Goal: Information Seeking & Learning: Learn about a topic

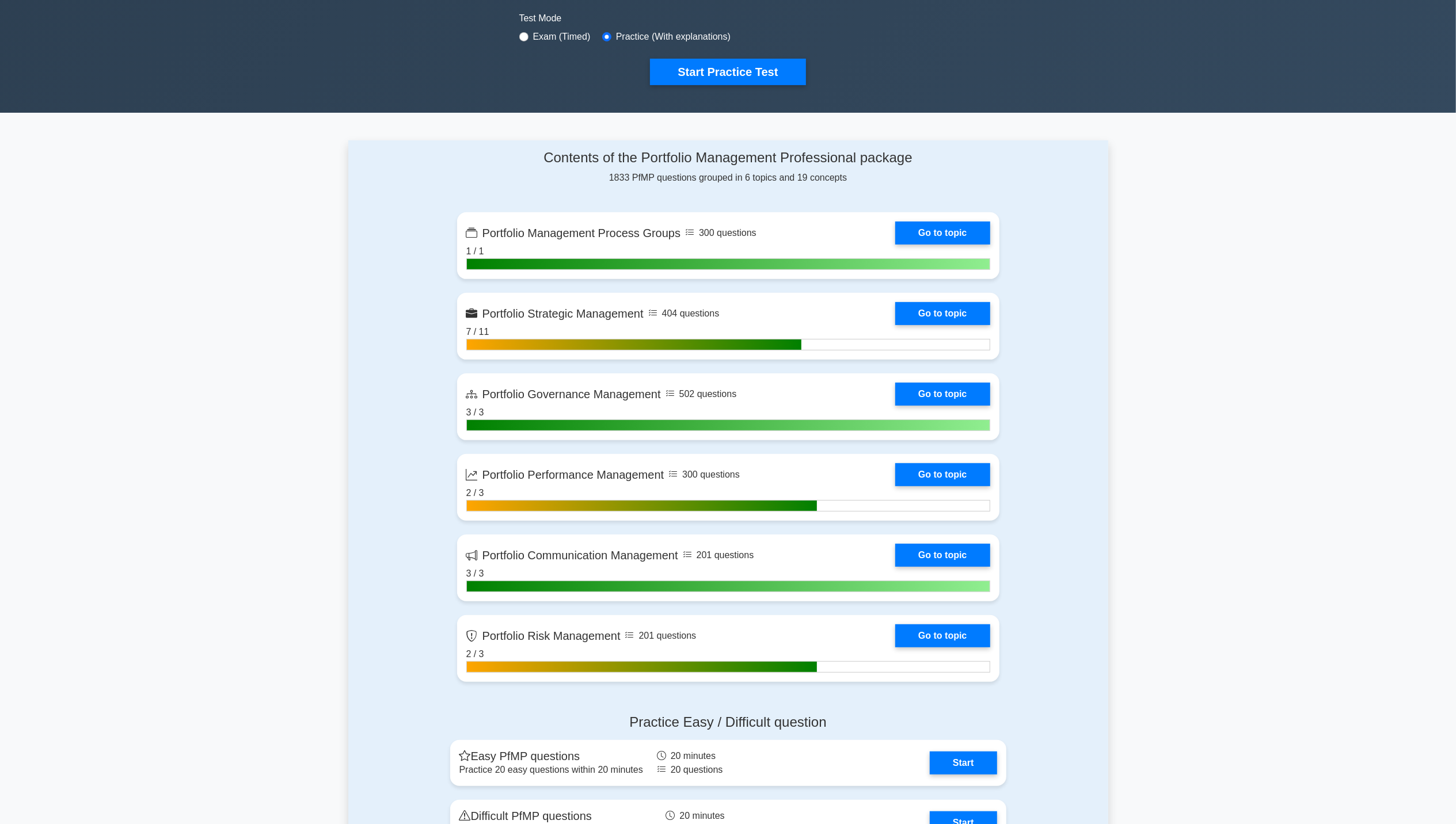
scroll to position [384, 0]
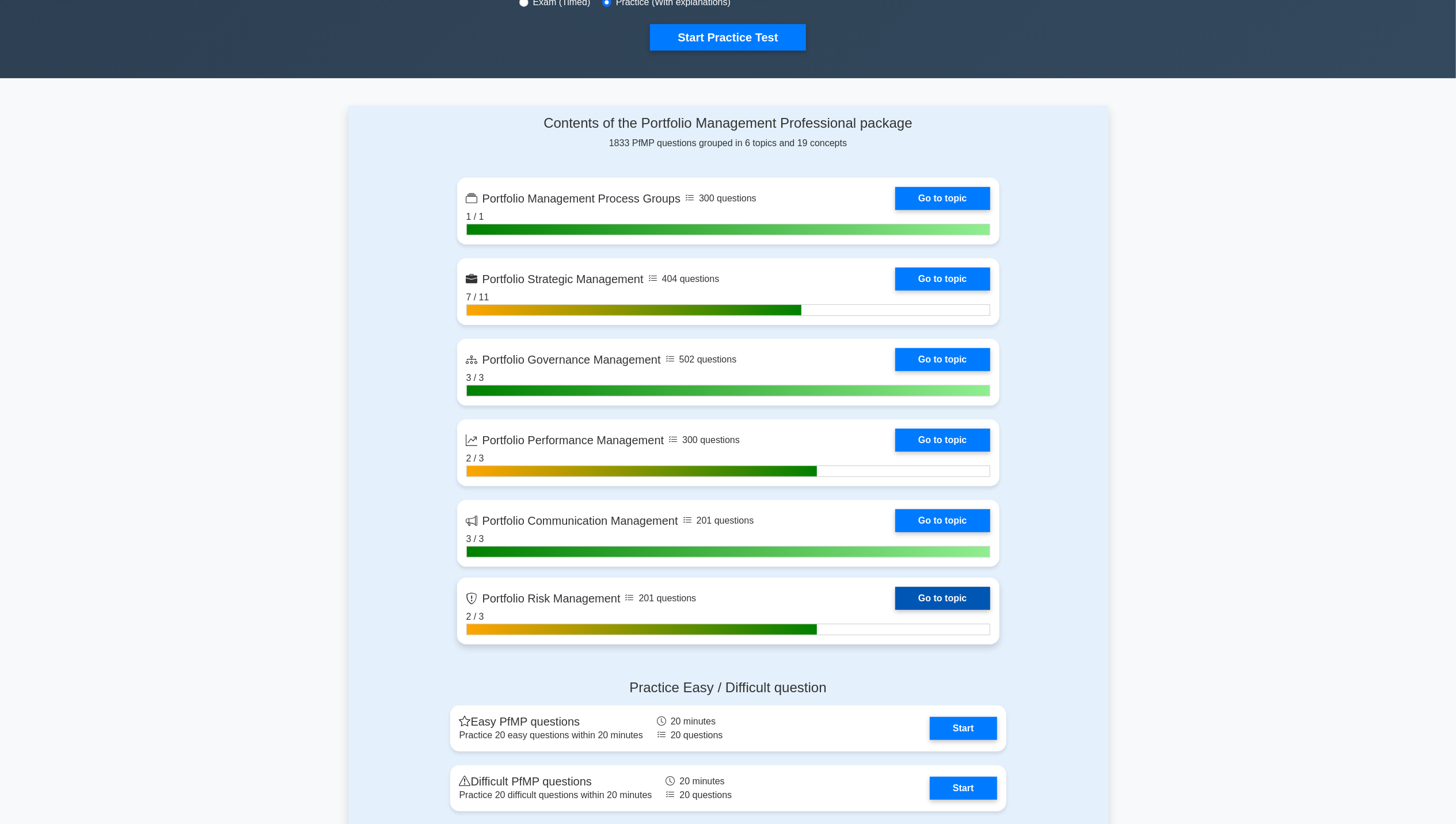
click at [956, 599] on link "Go to topic" at bounding box center [942, 598] width 95 height 23
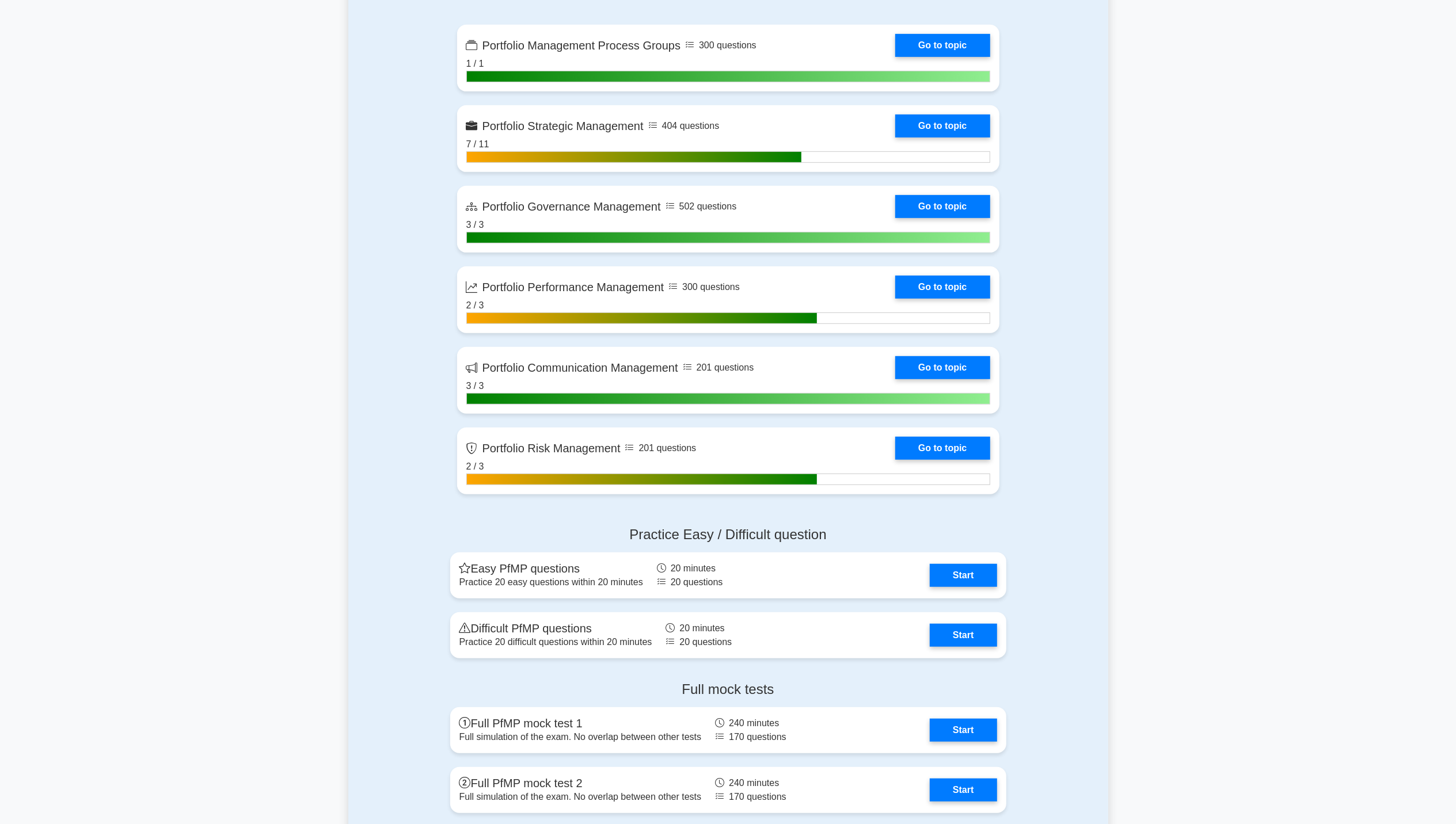
scroll to position [537, 0]
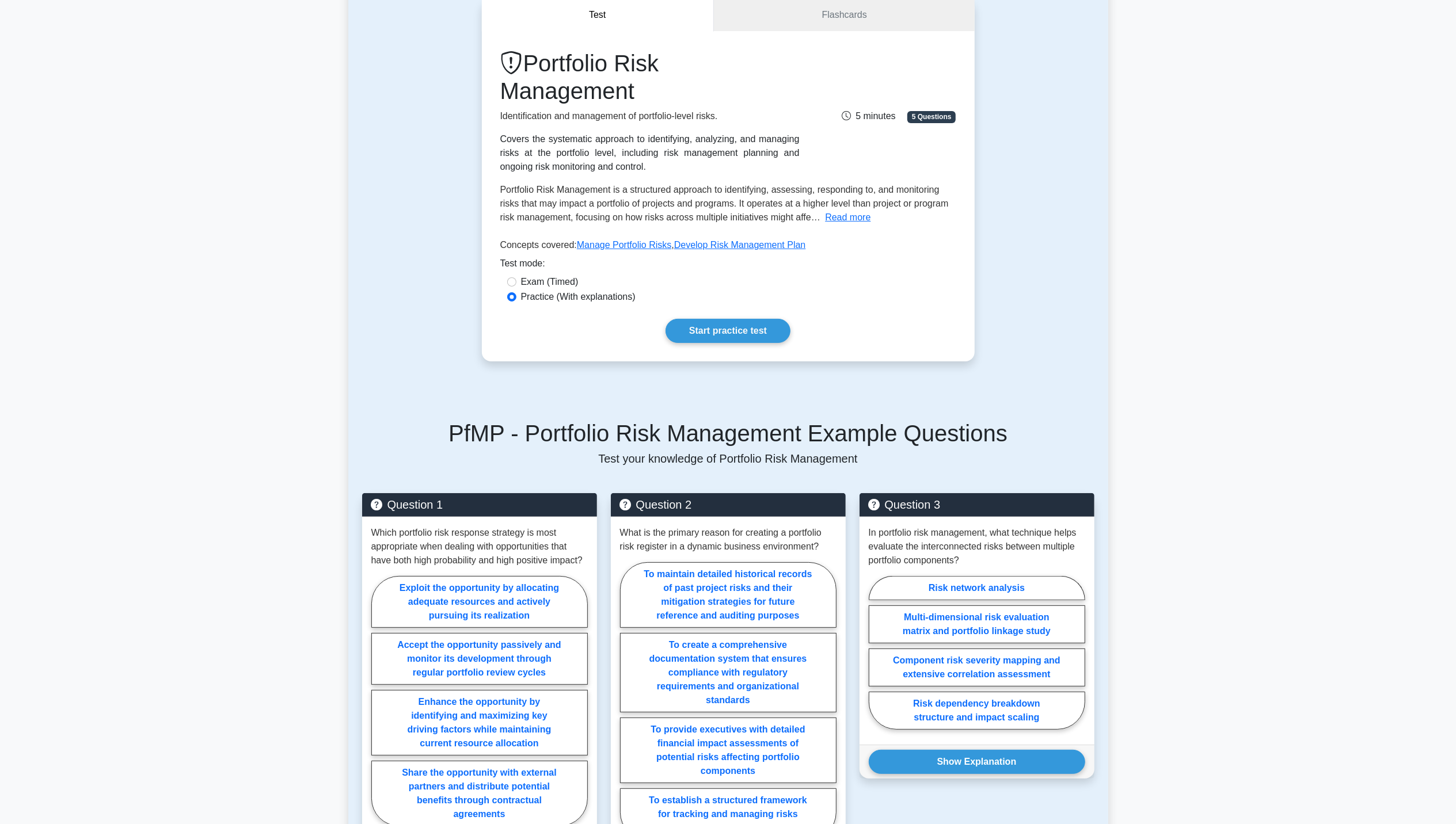
scroll to position [153, 0]
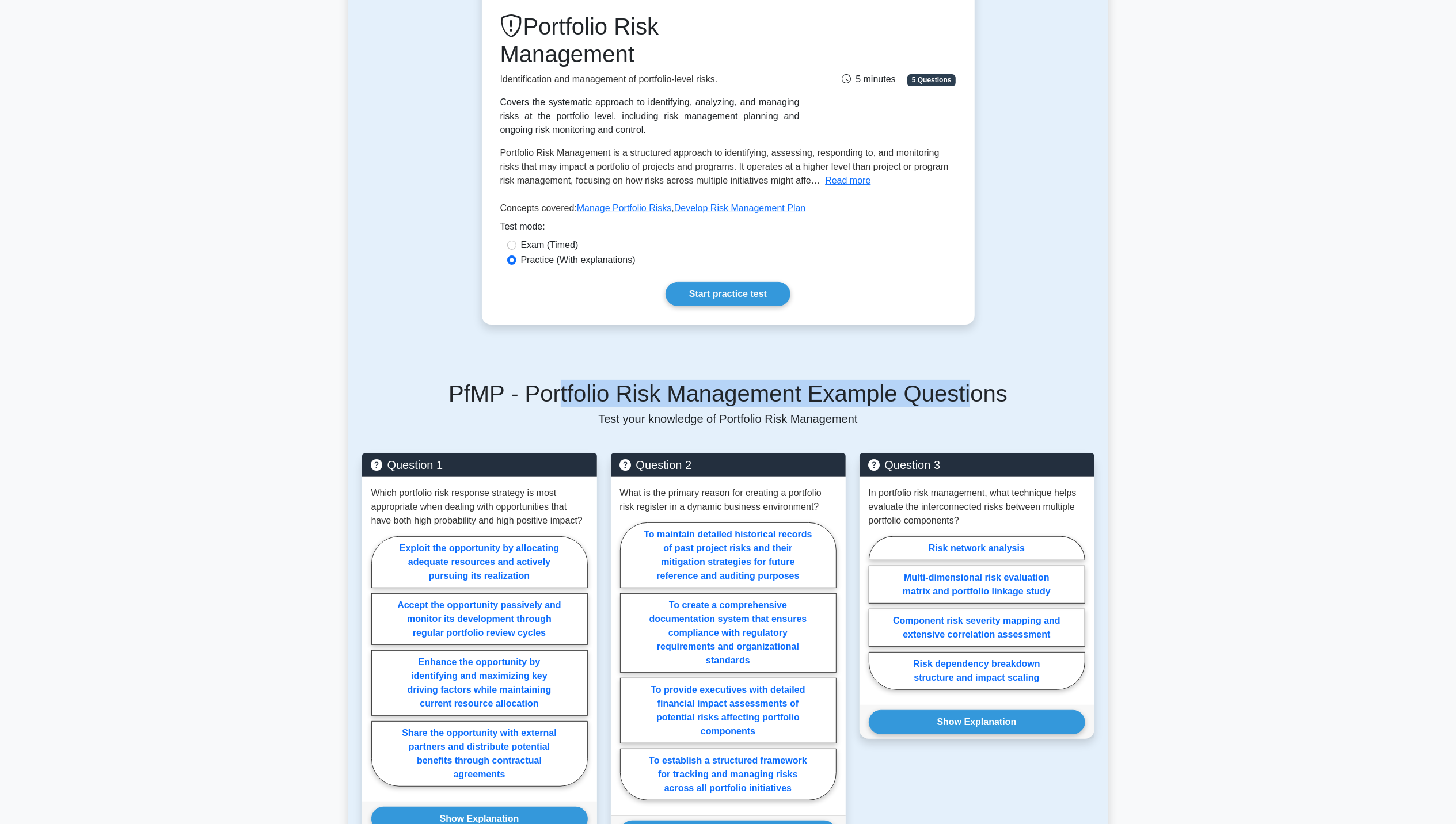
drag, startPoint x: 573, startPoint y: 400, endPoint x: 958, endPoint y: 396, distance: 385.0
click at [958, 396] on h5 "PfMP - Portfolio Risk Management Example Questions" at bounding box center [728, 393] width 732 height 28
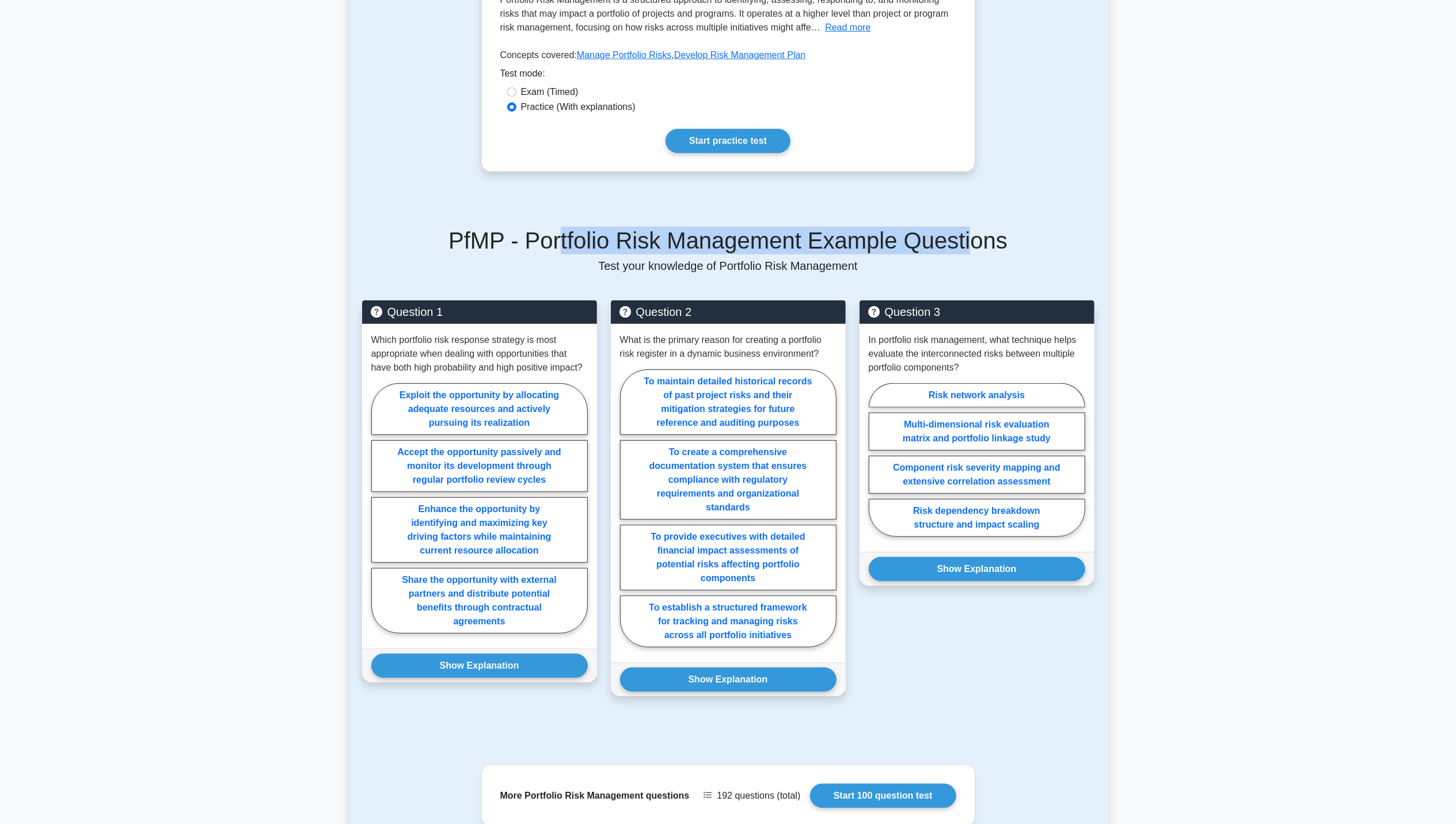
scroll to position [307, 0]
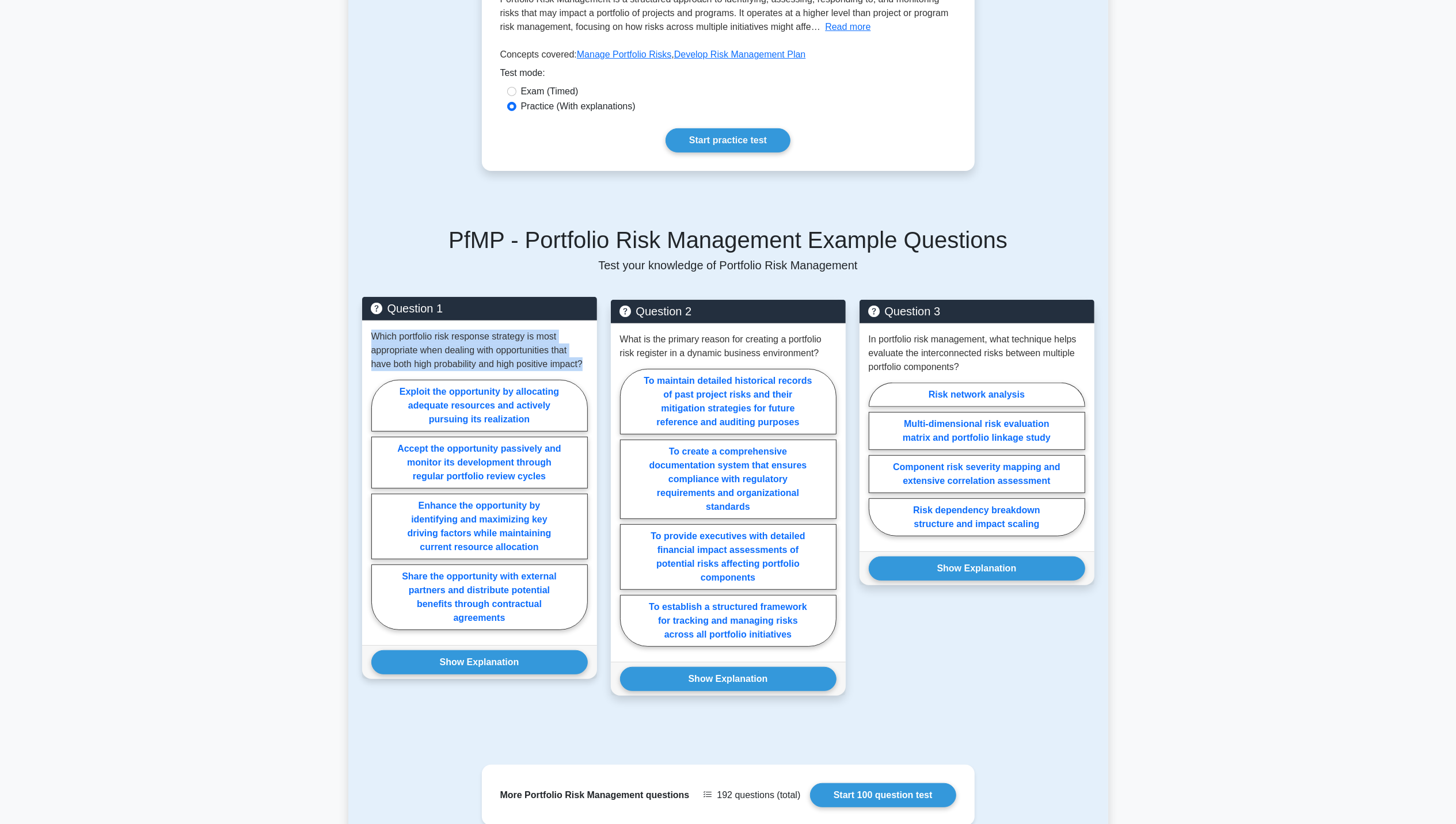
drag, startPoint x: 374, startPoint y: 339, endPoint x: 585, endPoint y: 365, distance: 212.6
click at [585, 365] on p "Which portfolio risk response strategy is most appropriate when dealing with op…" at bounding box center [479, 350] width 217 height 41
click at [468, 346] on p "Which portfolio risk response strategy is most appropriate when dealing with op…" at bounding box center [479, 350] width 217 height 41
drag, startPoint x: 454, startPoint y: 342, endPoint x: 553, endPoint y: 338, distance: 99.1
click at [553, 338] on p "Which portfolio risk response strategy is most appropriate when dealing with op…" at bounding box center [479, 350] width 217 height 41
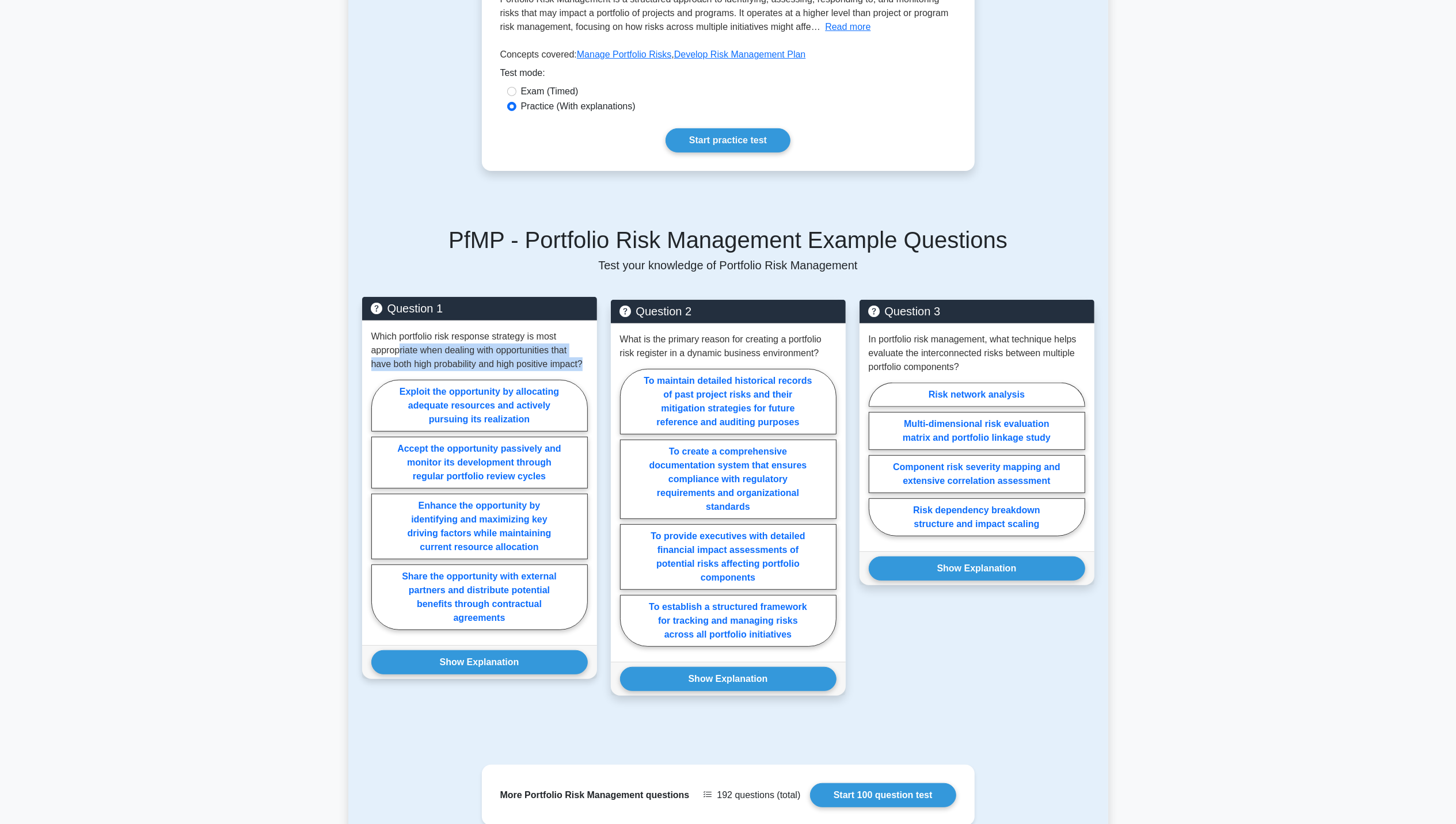
drag, startPoint x: 401, startPoint y: 350, endPoint x: 585, endPoint y: 366, distance: 184.7
click at [585, 366] on p "Which portfolio risk response strategy is most appropriate when dealing with op…" at bounding box center [479, 350] width 217 height 41
drag, startPoint x: 442, startPoint y: 340, endPoint x: 585, endPoint y: 366, distance: 145.3
click at [585, 366] on p "Which portfolio risk response strategy is most appropriate when dealing with op…" at bounding box center [479, 350] width 217 height 41
click at [514, 530] on label "Enhance the opportunity by identifying and maximizing key driving factors while…" at bounding box center [479, 526] width 217 height 65
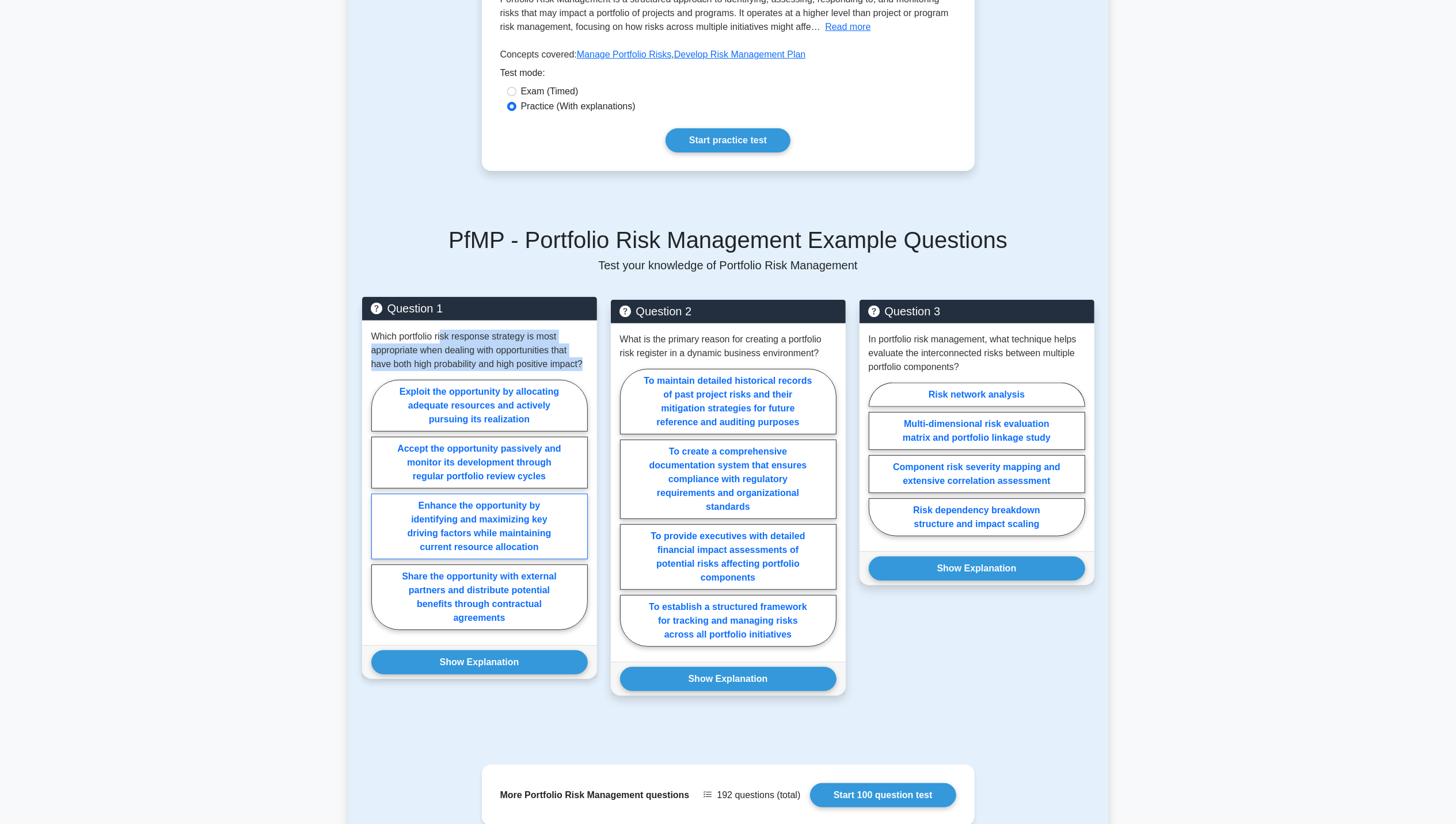
click at [379, 513] on input "Enhance the opportunity by identifying and maximizing key driving factors while…" at bounding box center [374, 508] width 7 height 7
radio input "true"
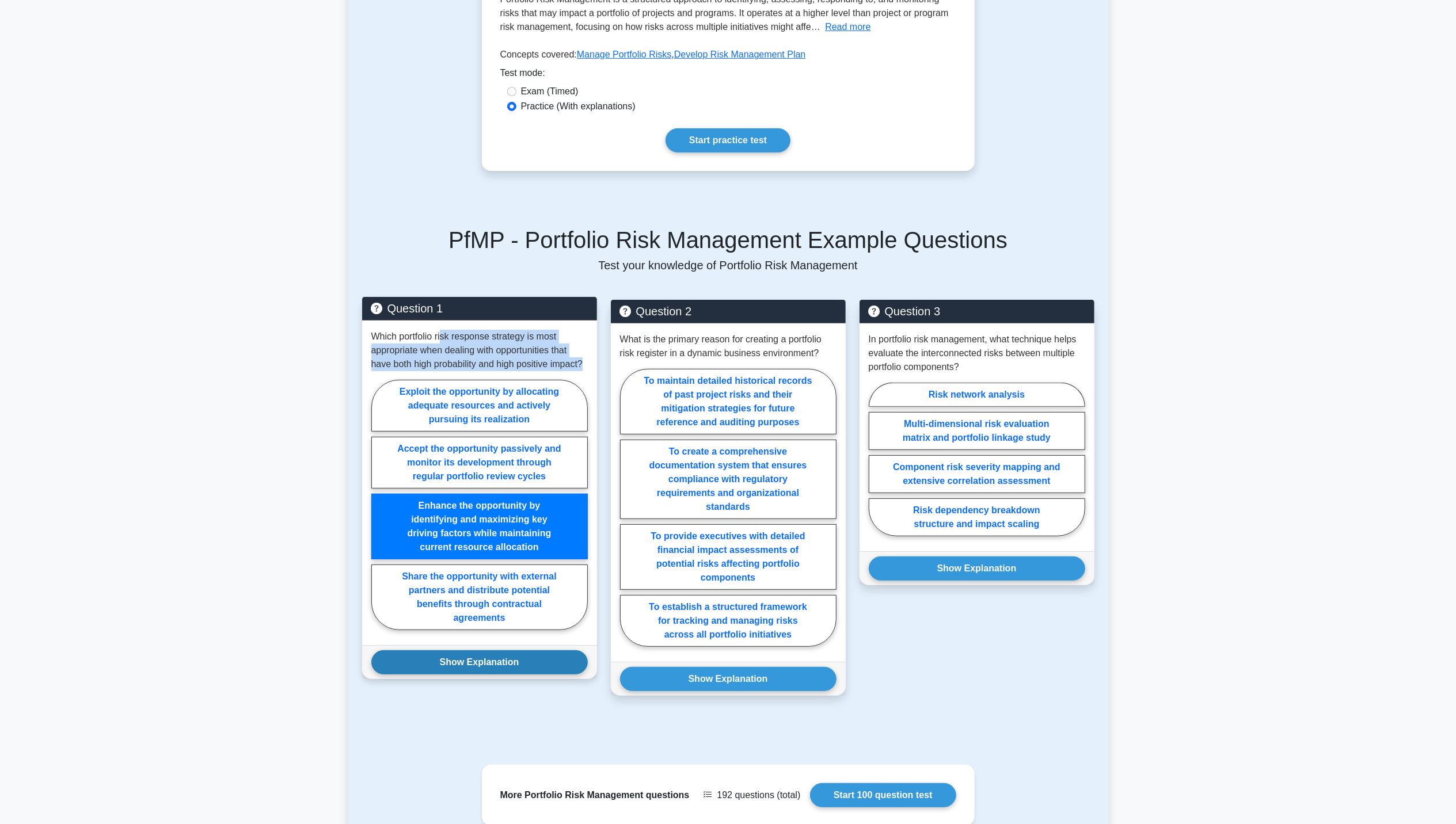
click at [527, 674] on button "Show Explanation" at bounding box center [479, 662] width 217 height 24
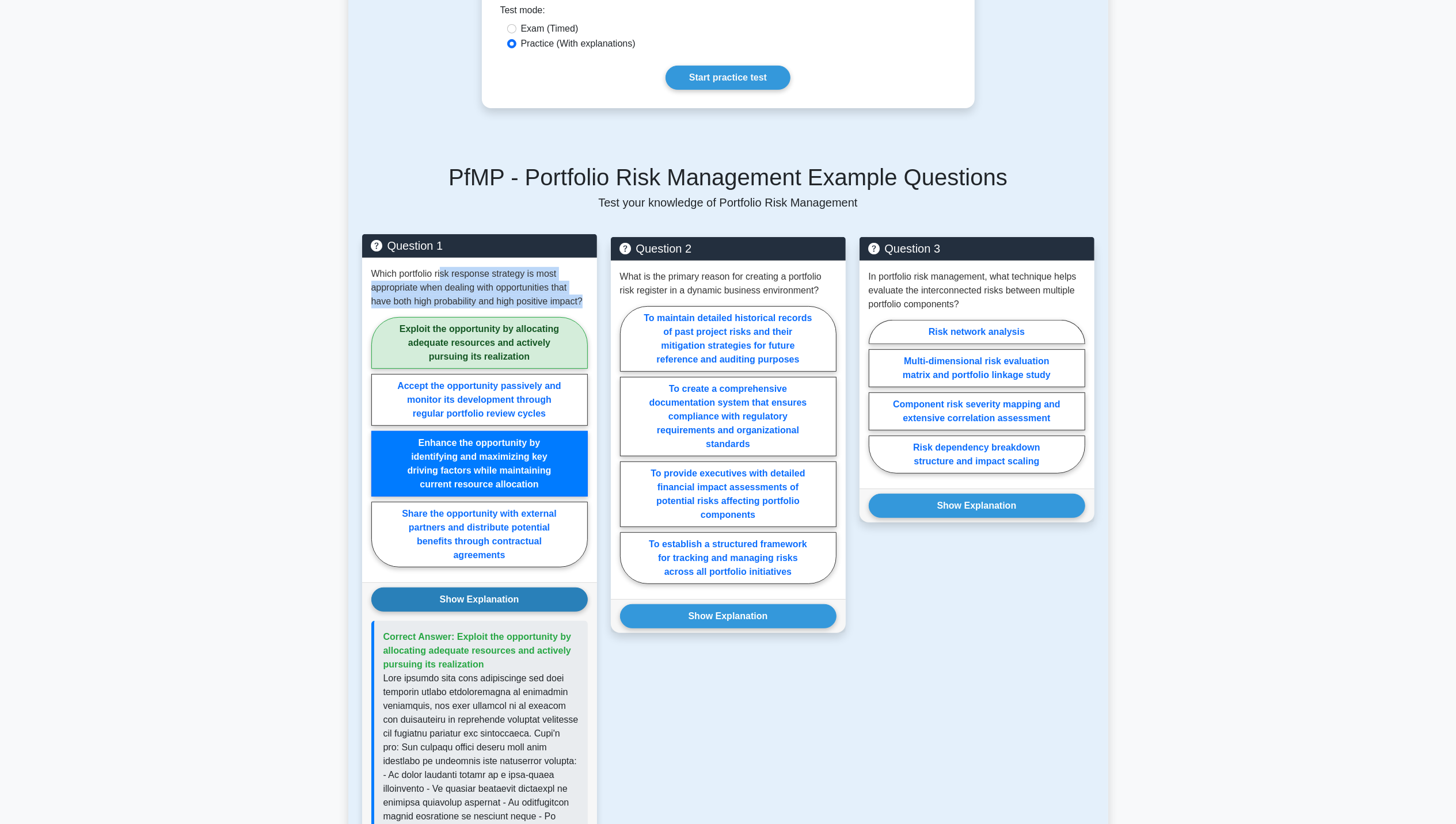
scroll to position [460, 0]
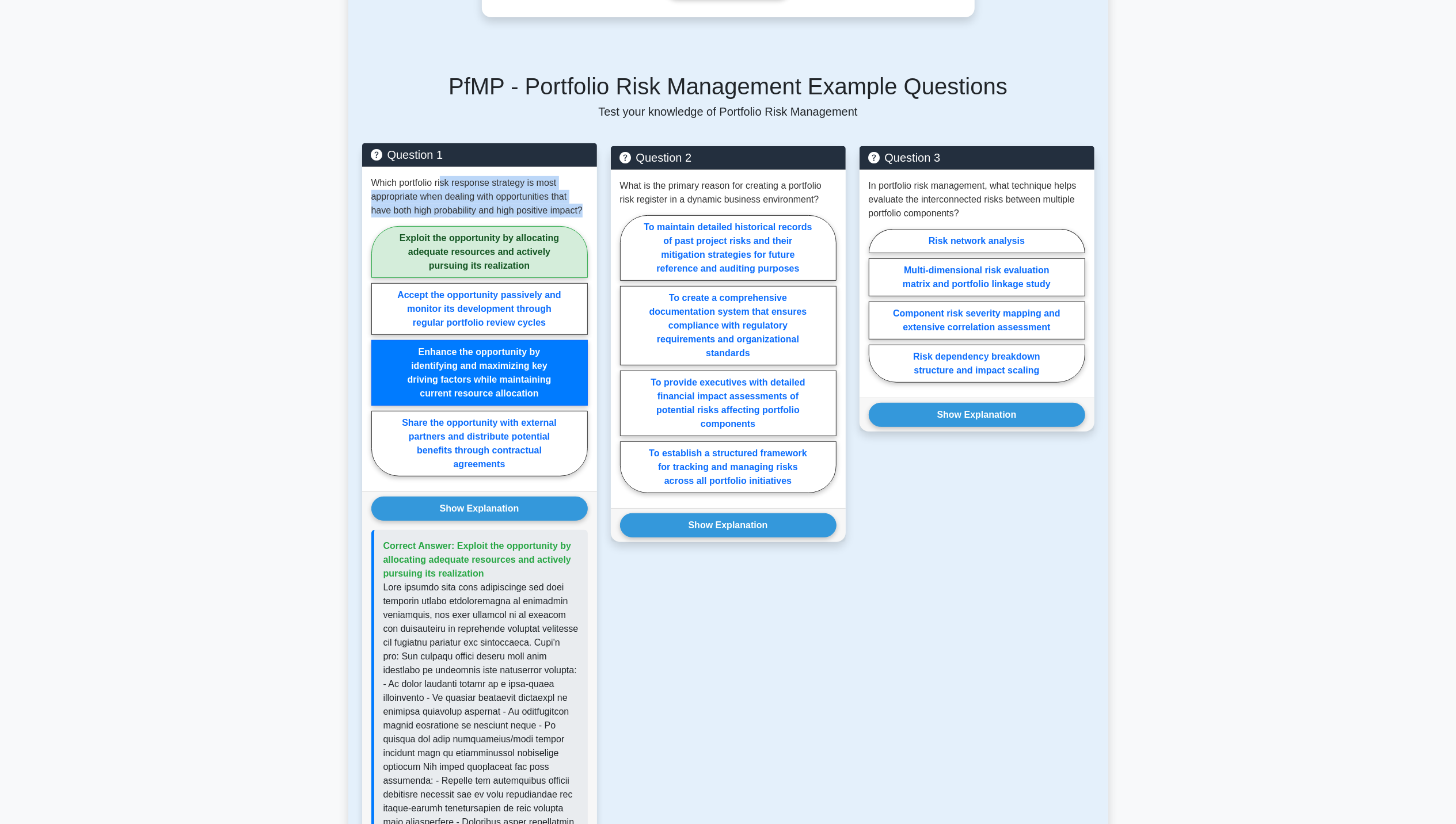
drag, startPoint x: 454, startPoint y: 550, endPoint x: 564, endPoint y: 575, distance: 112.8
click at [564, 575] on p "Correct Answer: Exploit the opportunity by allocating adequate resources and ac…" at bounding box center [481, 560] width 195 height 41
drag, startPoint x: 392, startPoint y: 592, endPoint x: 556, endPoint y: 601, distance: 164.2
click at [556, 601] on p at bounding box center [481, 781] width 195 height 400
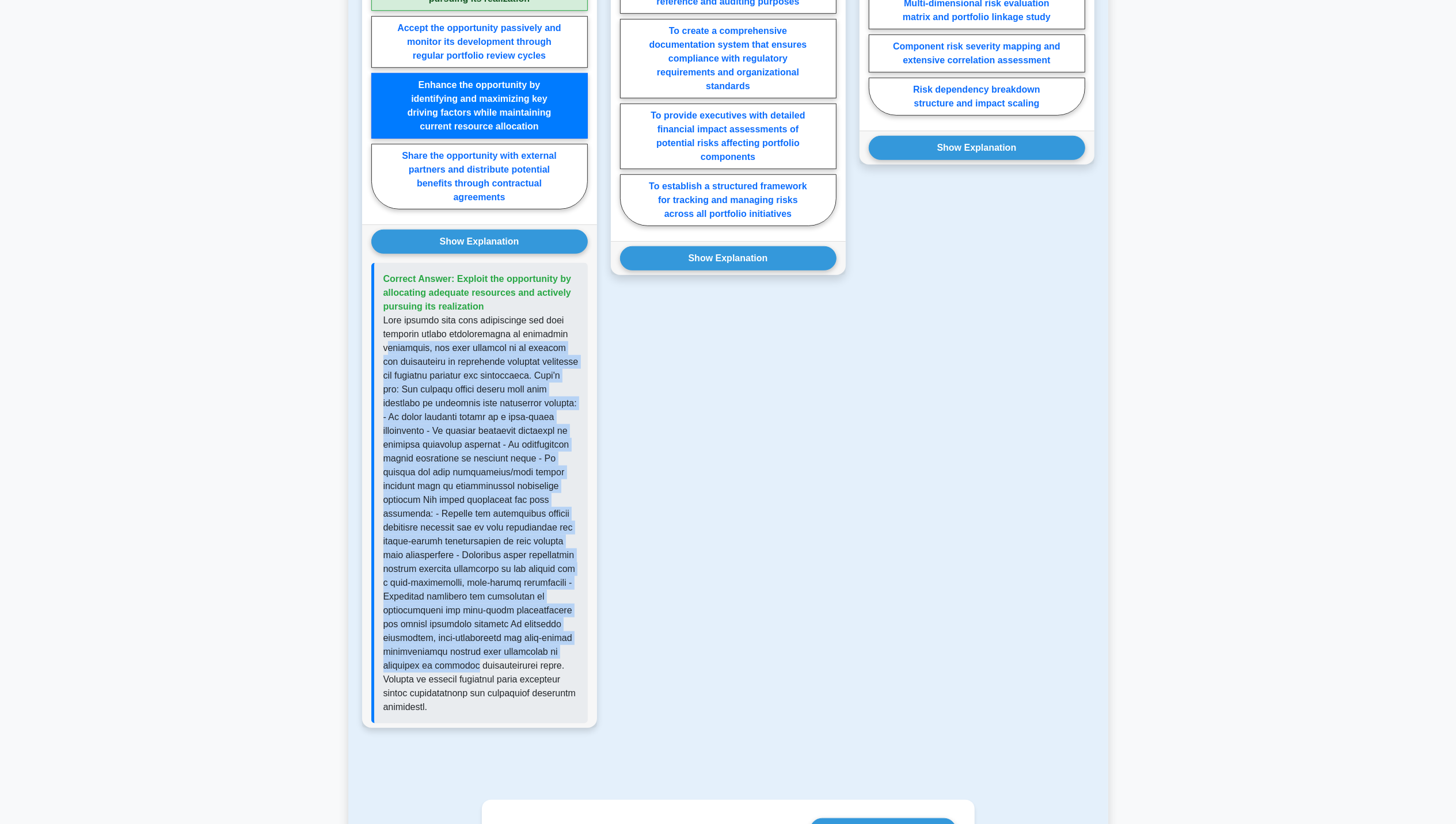
scroll to position [767, 0]
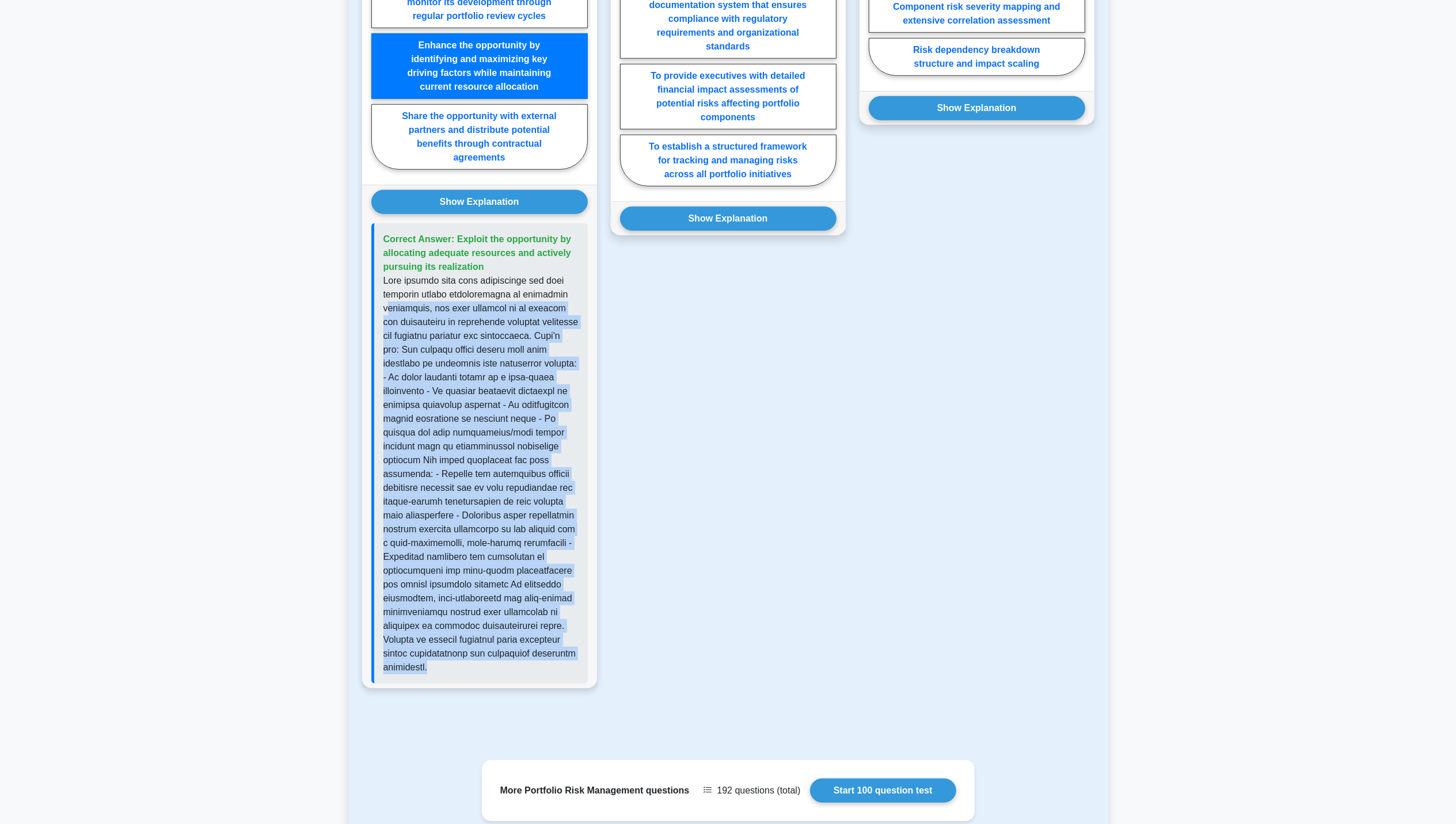
drag, startPoint x: 392, startPoint y: 468, endPoint x: 554, endPoint y: 668, distance: 257.4
click at [554, 668] on p at bounding box center [481, 474] width 195 height 400
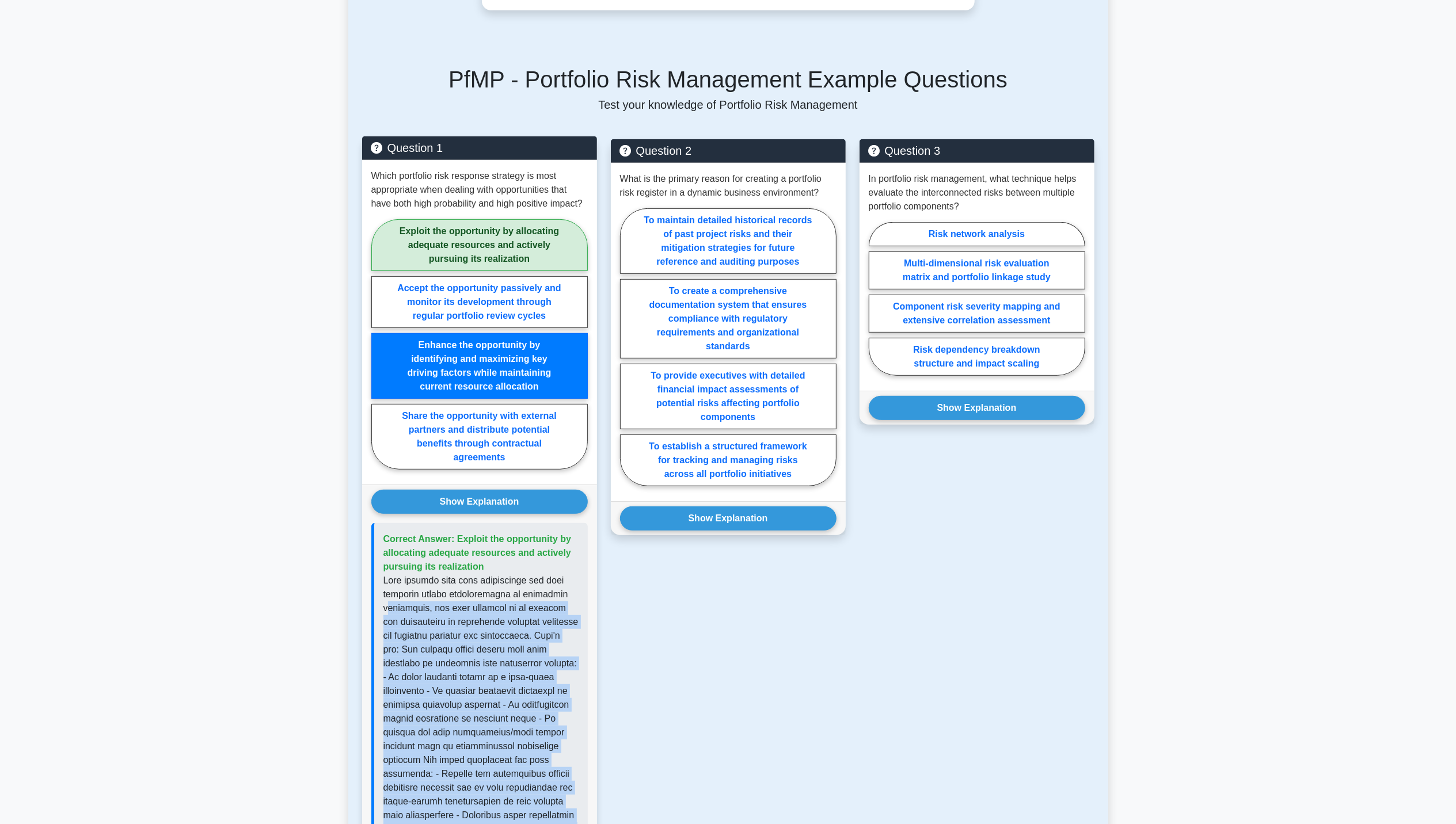
scroll to position [460, 0]
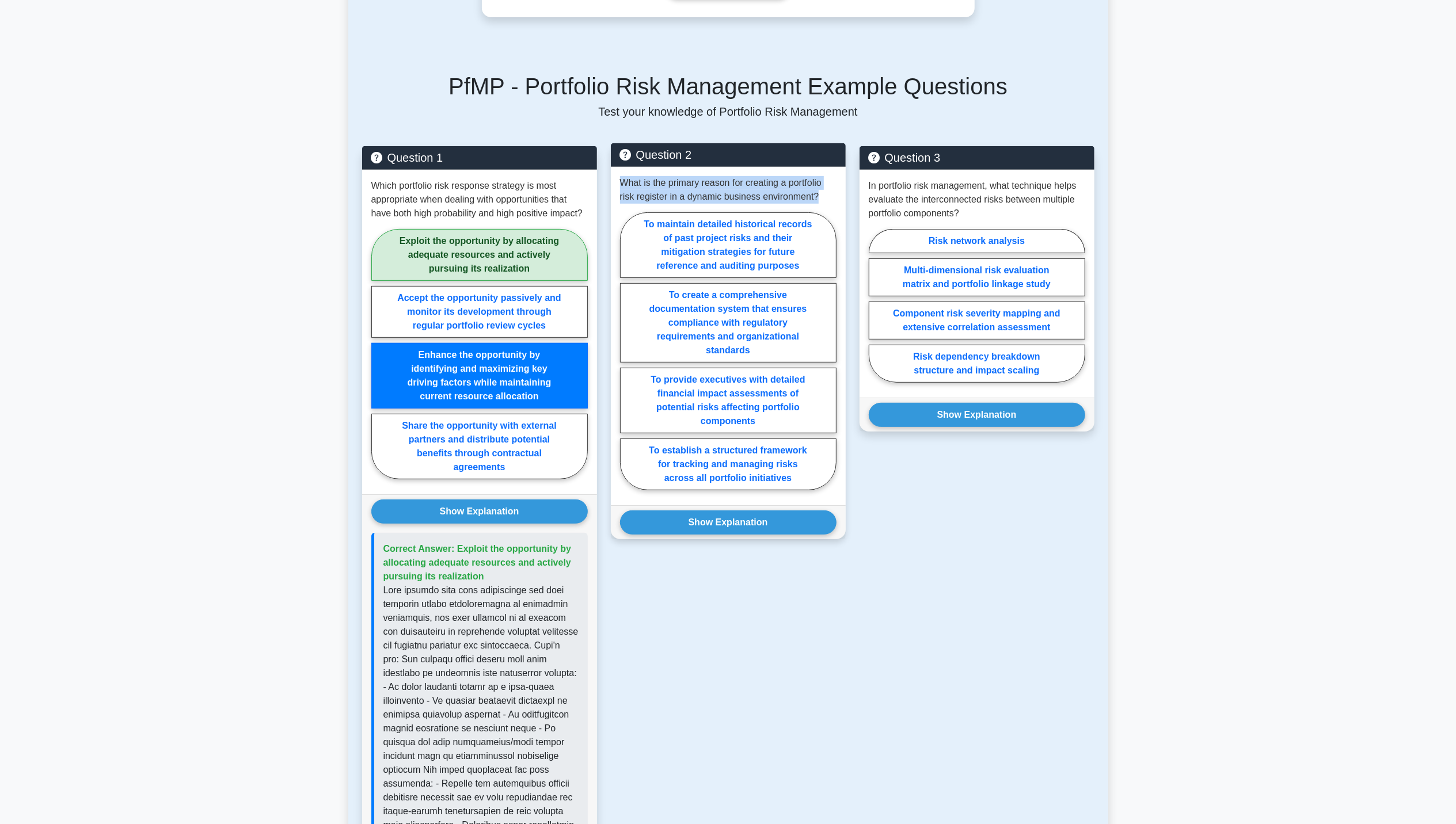
drag, startPoint x: 620, startPoint y: 185, endPoint x: 826, endPoint y: 193, distance: 206.2
click at [826, 193] on p "What is the primary reason for creating a portfolio risk register in a dynamic …" at bounding box center [728, 189] width 217 height 28
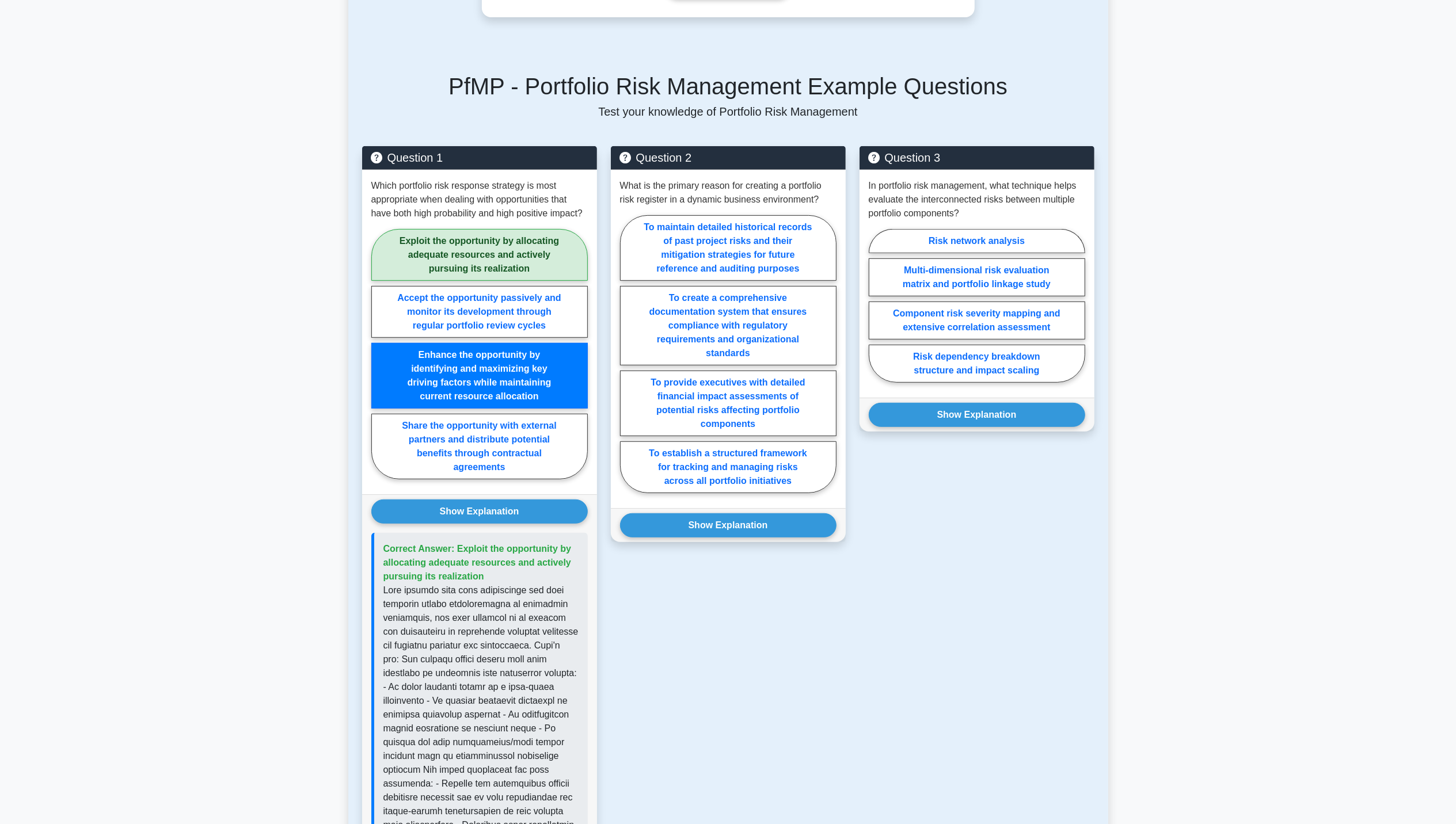
click at [737, 655] on div "Question 2 What is the primary reason for creating a portfolio risk register in…" at bounding box center [728, 579] width 248 height 865
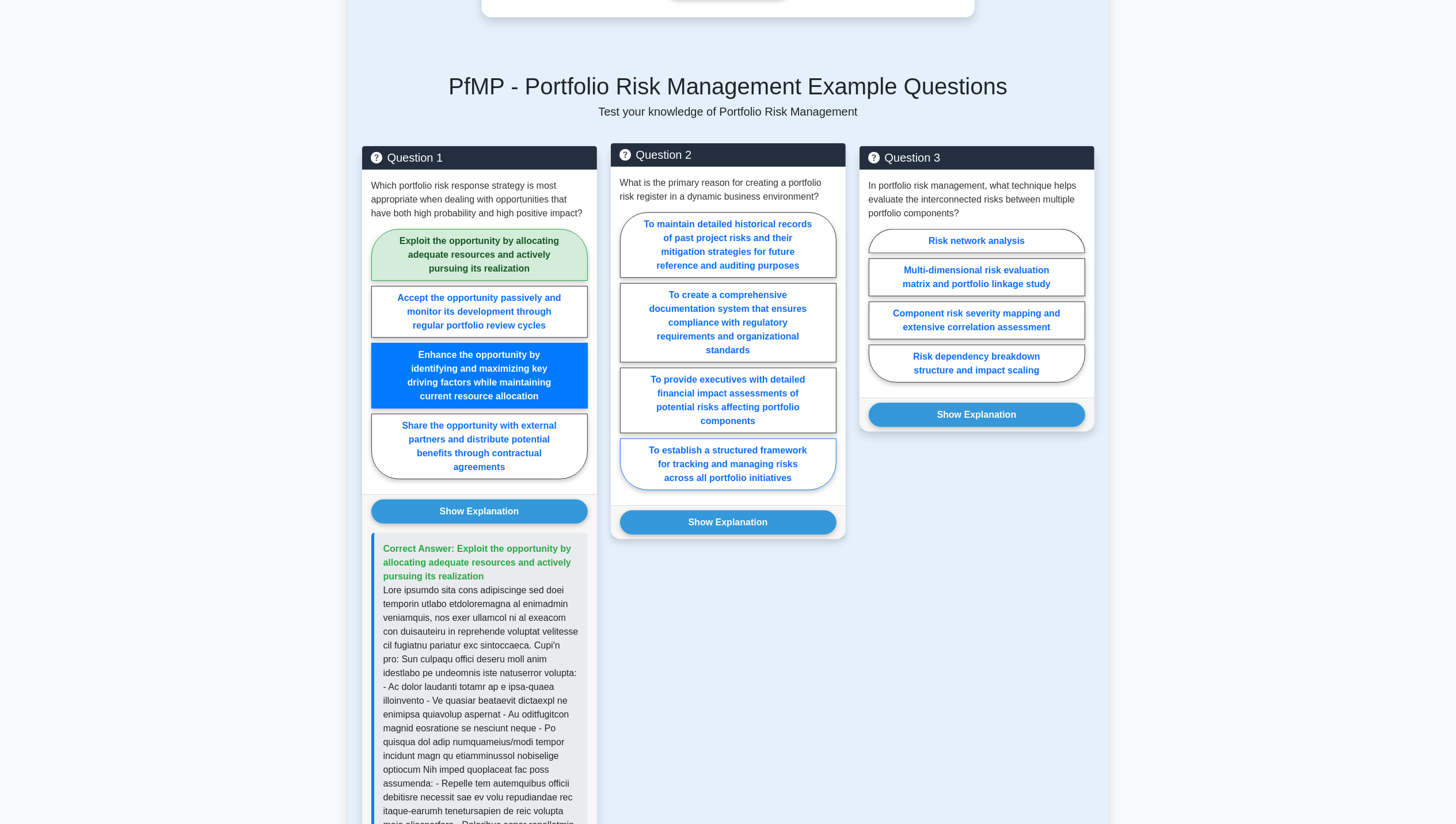
click at [720, 470] on label "To establish a structured framework for tracking and managing risks across all …" at bounding box center [728, 464] width 217 height 52
click at [627, 358] on input "To establish a structured framework for tracking and managing risks across all …" at bounding box center [623, 354] width 7 height 7
radio input "true"
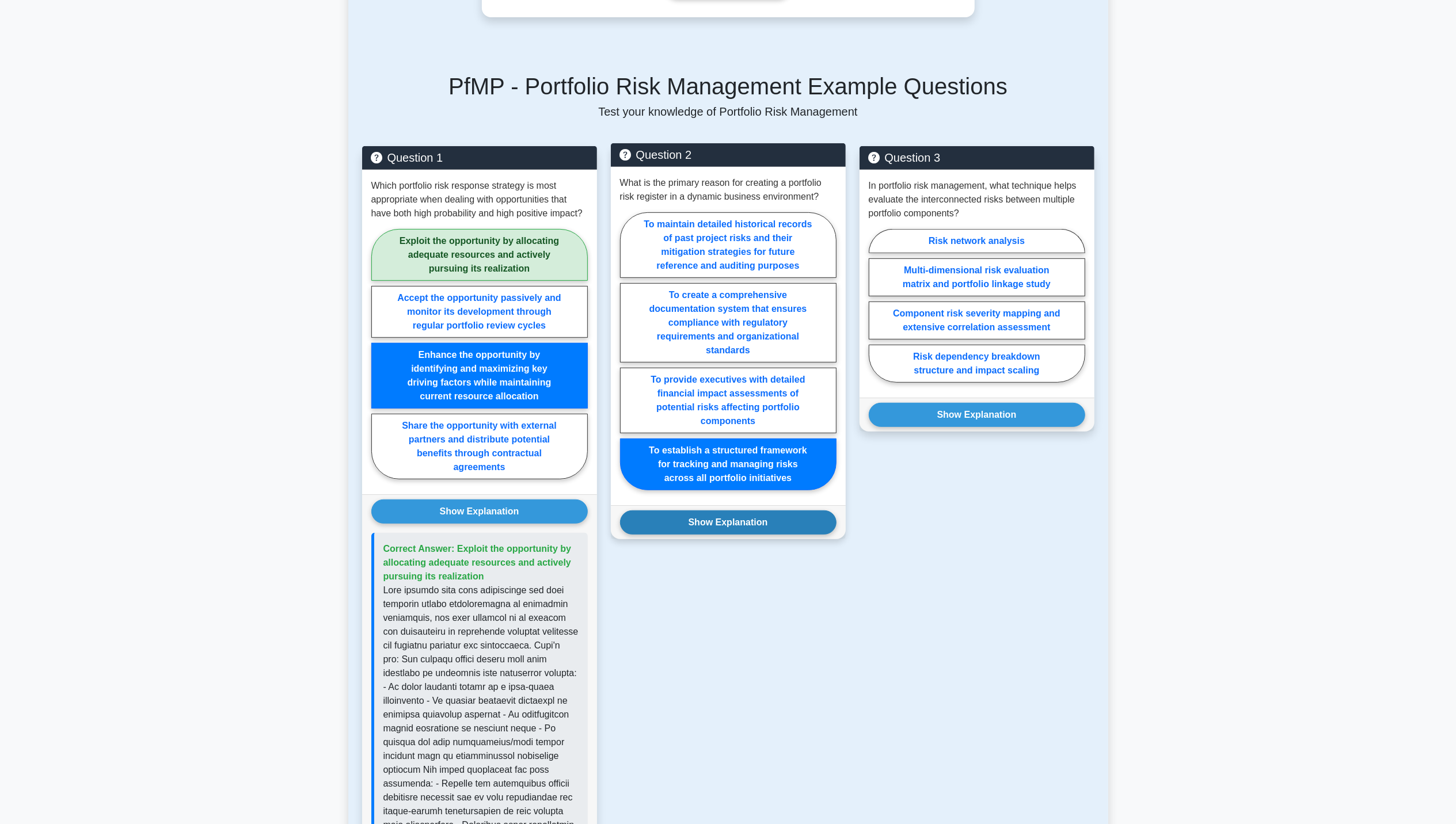
click at [776, 533] on button "Show Explanation" at bounding box center [728, 522] width 217 height 24
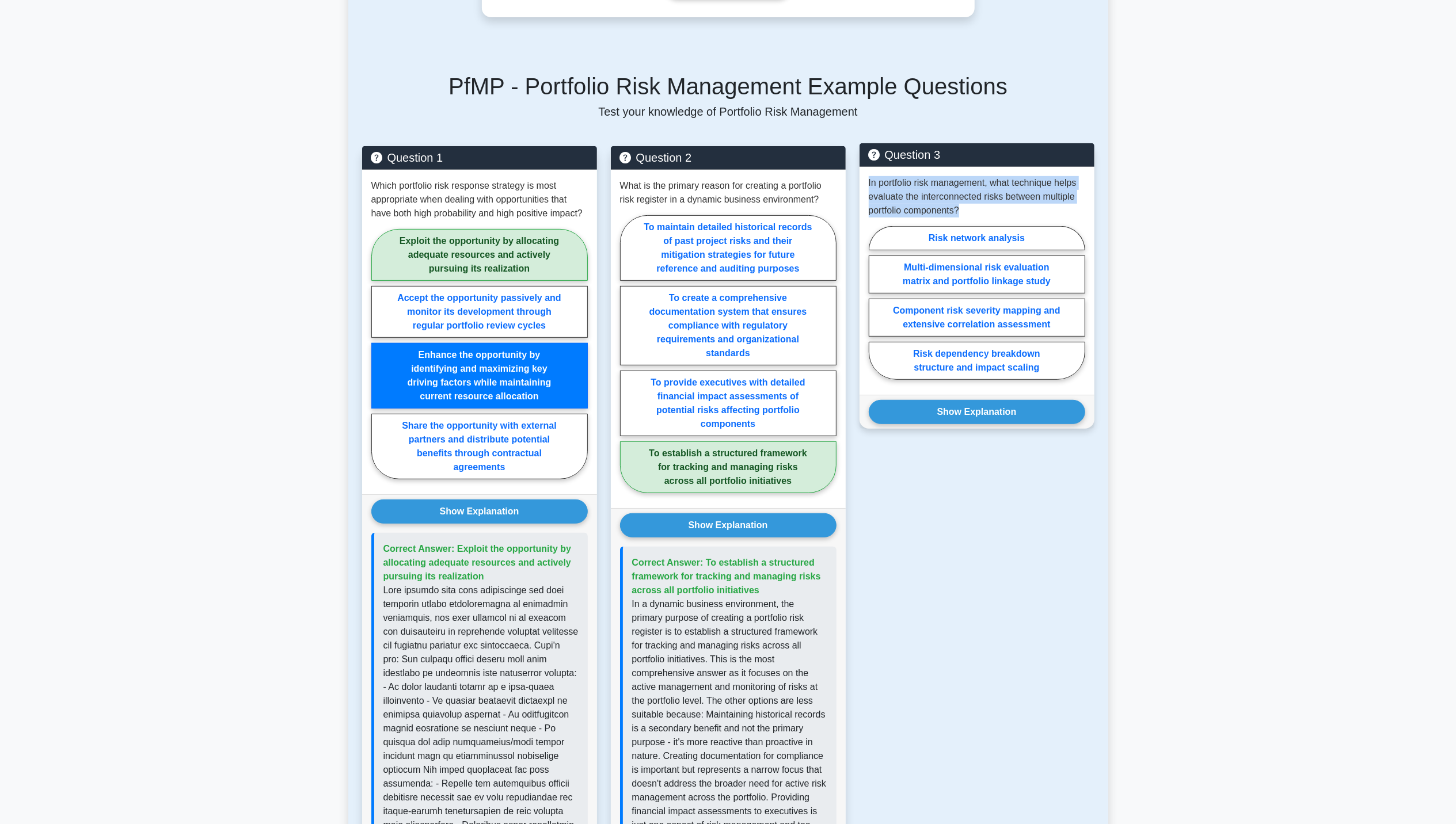
drag, startPoint x: 869, startPoint y: 187, endPoint x: 1075, endPoint y: 205, distance: 206.8
click at [1075, 205] on p "In portfolio risk management, what technique helps evaluate the interconnected …" at bounding box center [977, 197] width 217 height 41
click at [1007, 365] on label "Risk dependency breakdown structure and impact scaling" at bounding box center [977, 361] width 217 height 38
click at [876, 310] on input "Risk dependency breakdown structure and impact scaling" at bounding box center [872, 306] width 7 height 7
radio input "true"
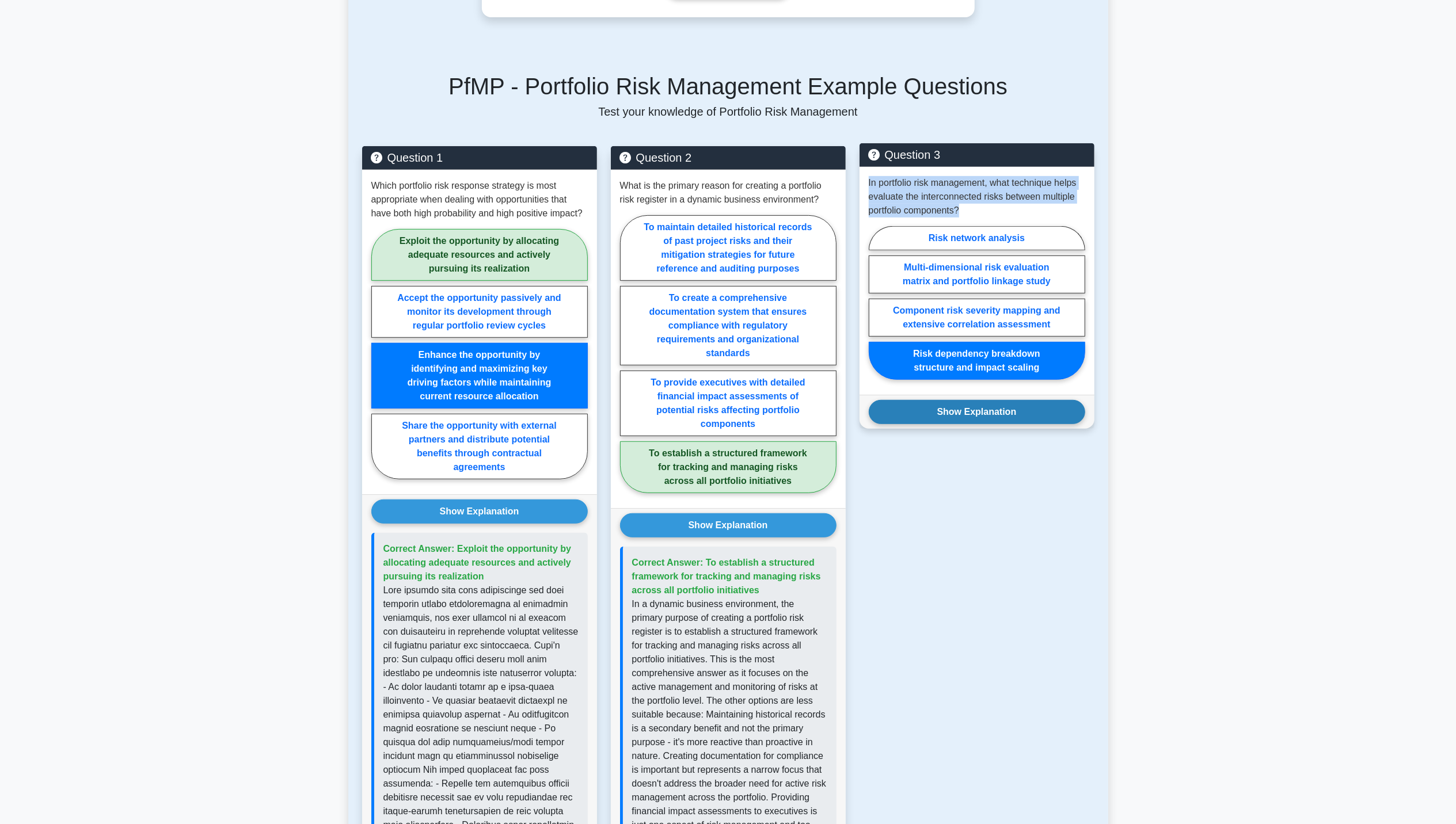
click at [993, 419] on button "Show Explanation" at bounding box center [977, 412] width 217 height 24
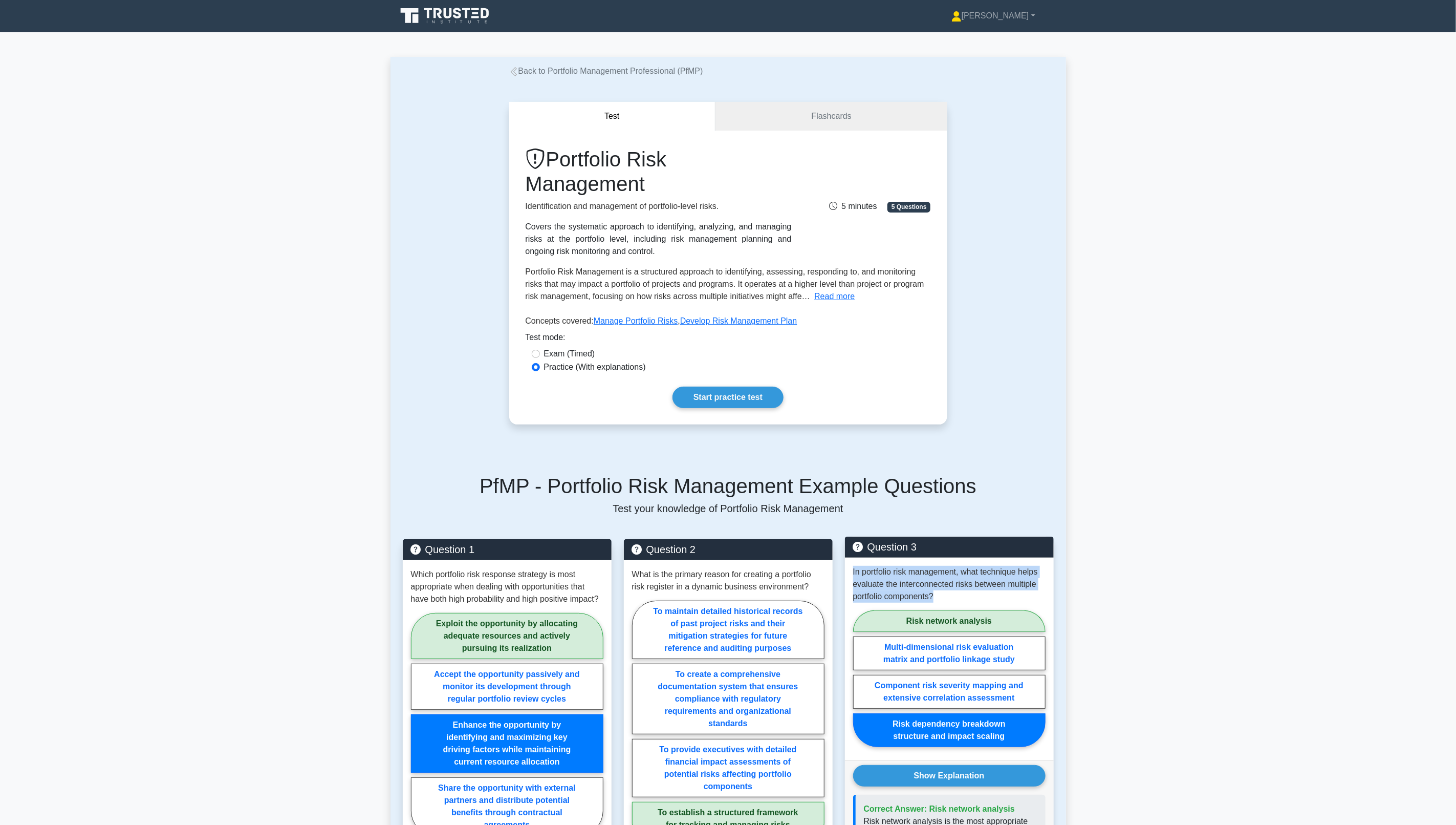
scroll to position [0, 0]
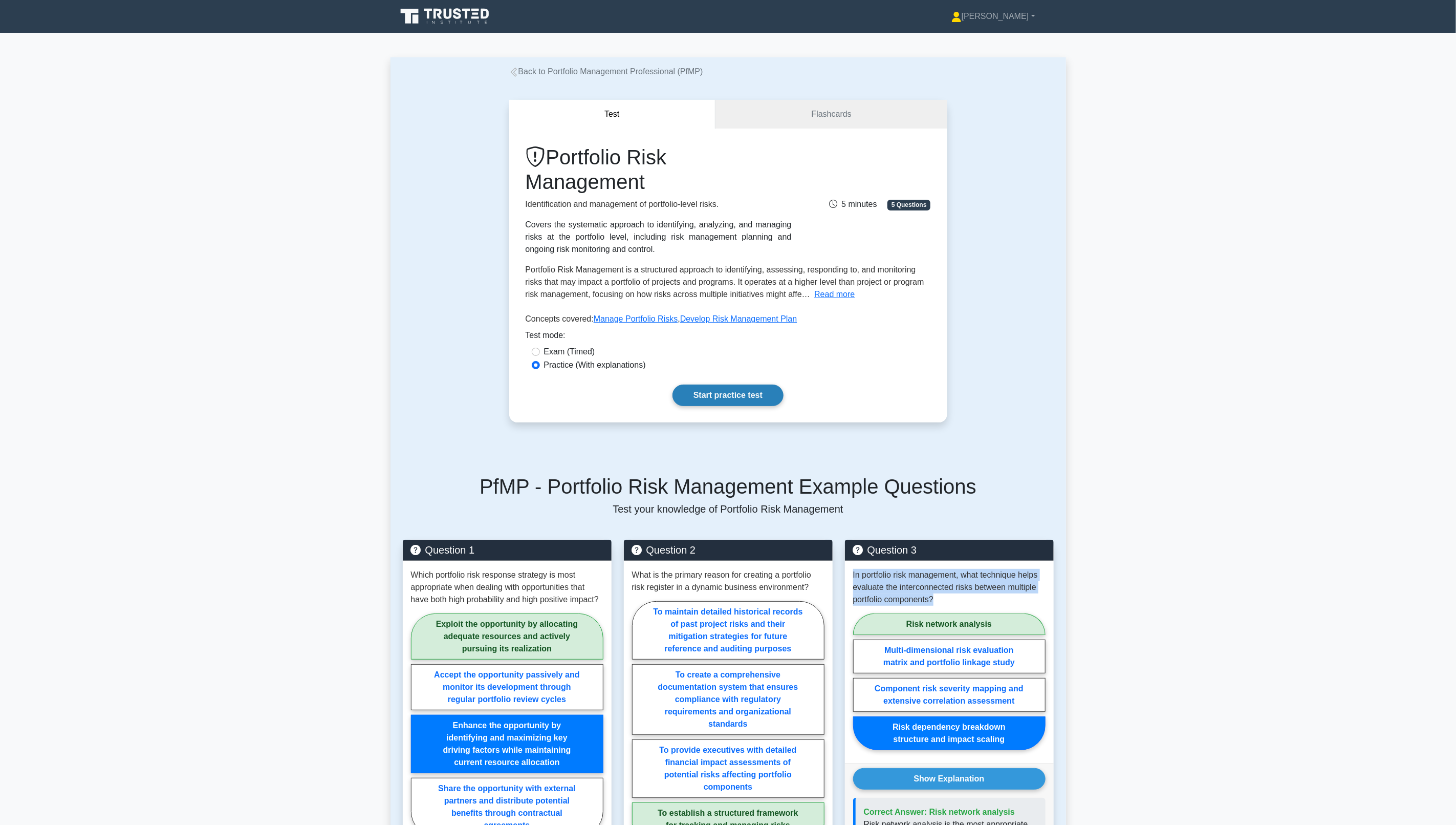
click at [739, 387] on link "Start practice test" at bounding box center [728, 395] width 111 height 21
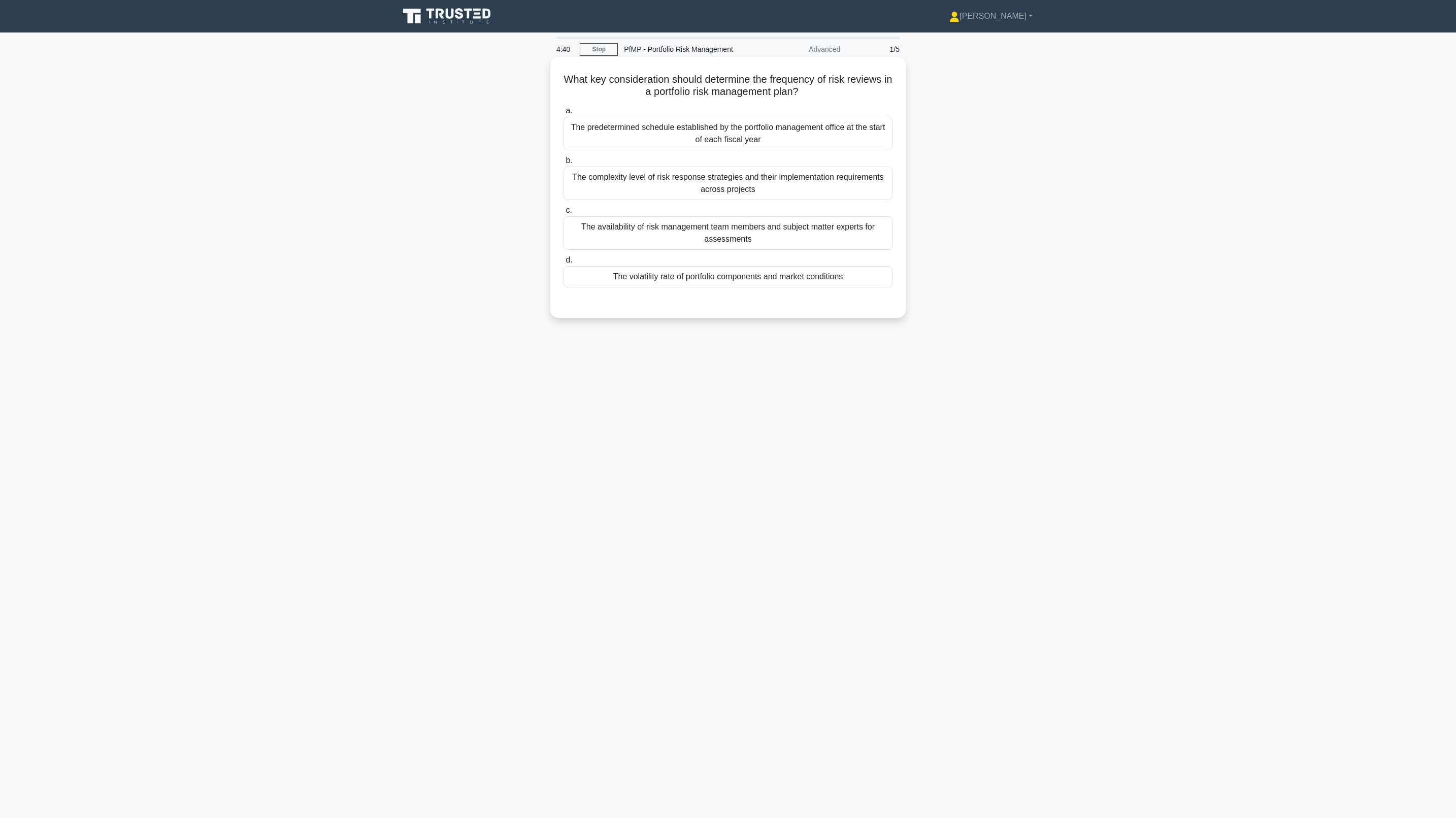
drag, startPoint x: 659, startPoint y: 83, endPoint x: 882, endPoint y: 91, distance: 223.1
click at [882, 91] on h5 "What key consideration should determine the frequency of risk reviews in a port…" at bounding box center [727, 86] width 331 height 25
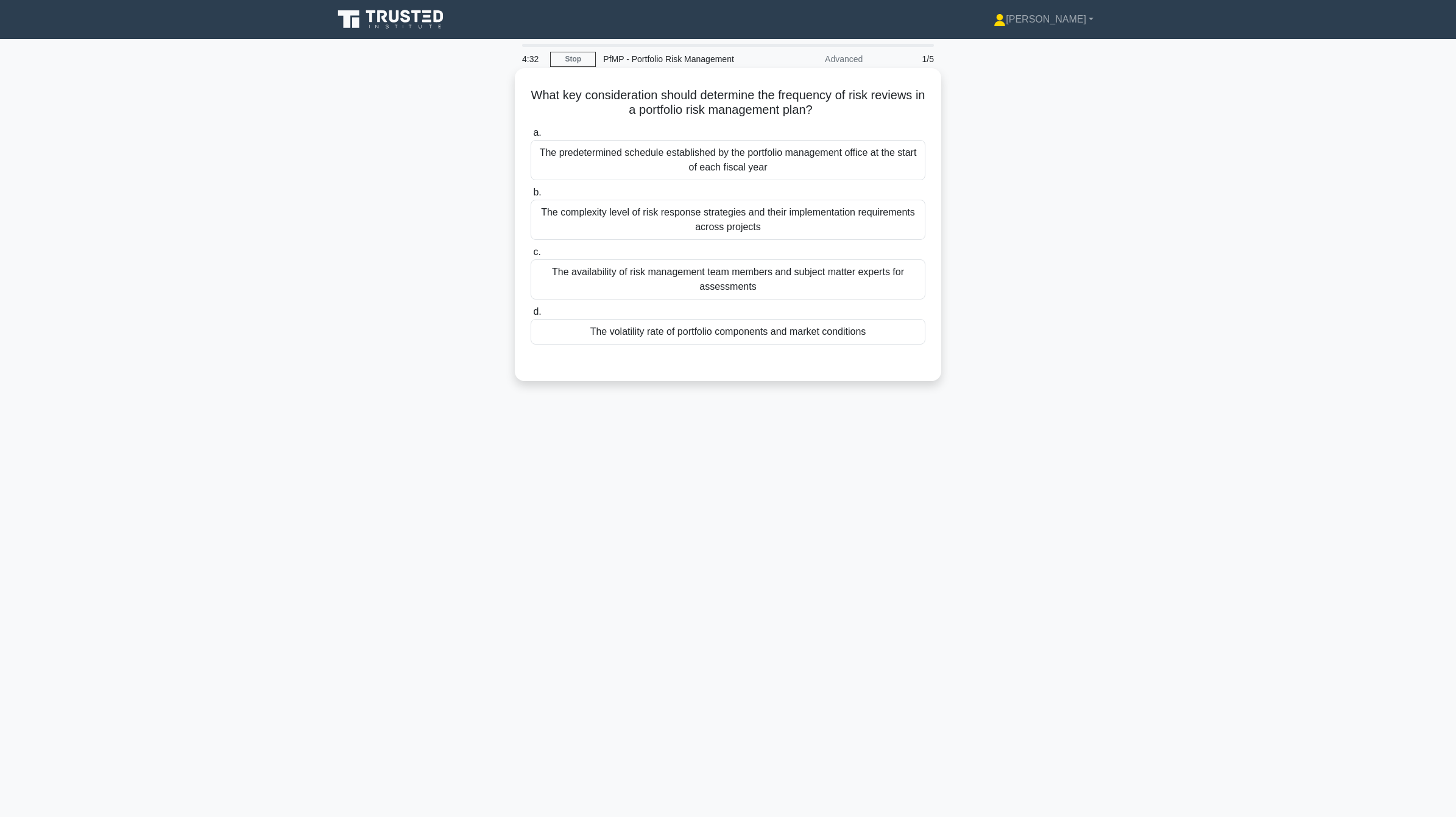
click at [600, 123] on div "a. The predetermined schedule established by the portfolio management office at…" at bounding box center [728, 235] width 410 height 224
drag, startPoint x: 693, startPoint y: 102, endPoint x: 936, endPoint y: 109, distance: 243.1
click at [936, 109] on div "What key consideration should determine the frequency of risk reviews in a port…" at bounding box center [728, 225] width 426 height 313
click at [758, 333] on div "The volatility rate of portfolio components and market conditions" at bounding box center [728, 332] width 395 height 25
click at [531, 316] on input "d. The volatility rate of portfolio components and market conditions" at bounding box center [531, 312] width 0 height 8
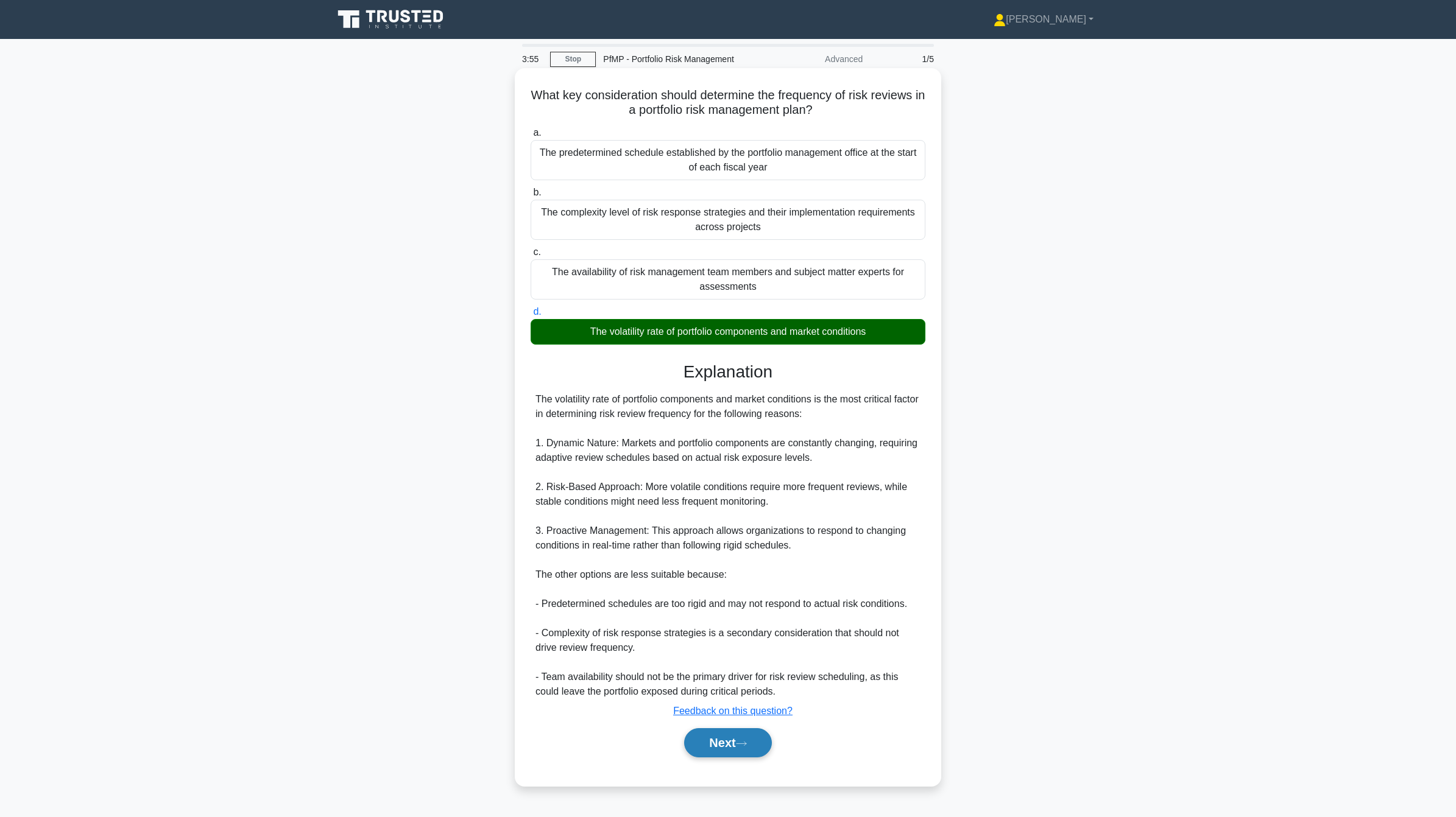
click at [716, 740] on button "Next" at bounding box center [727, 743] width 87 height 29
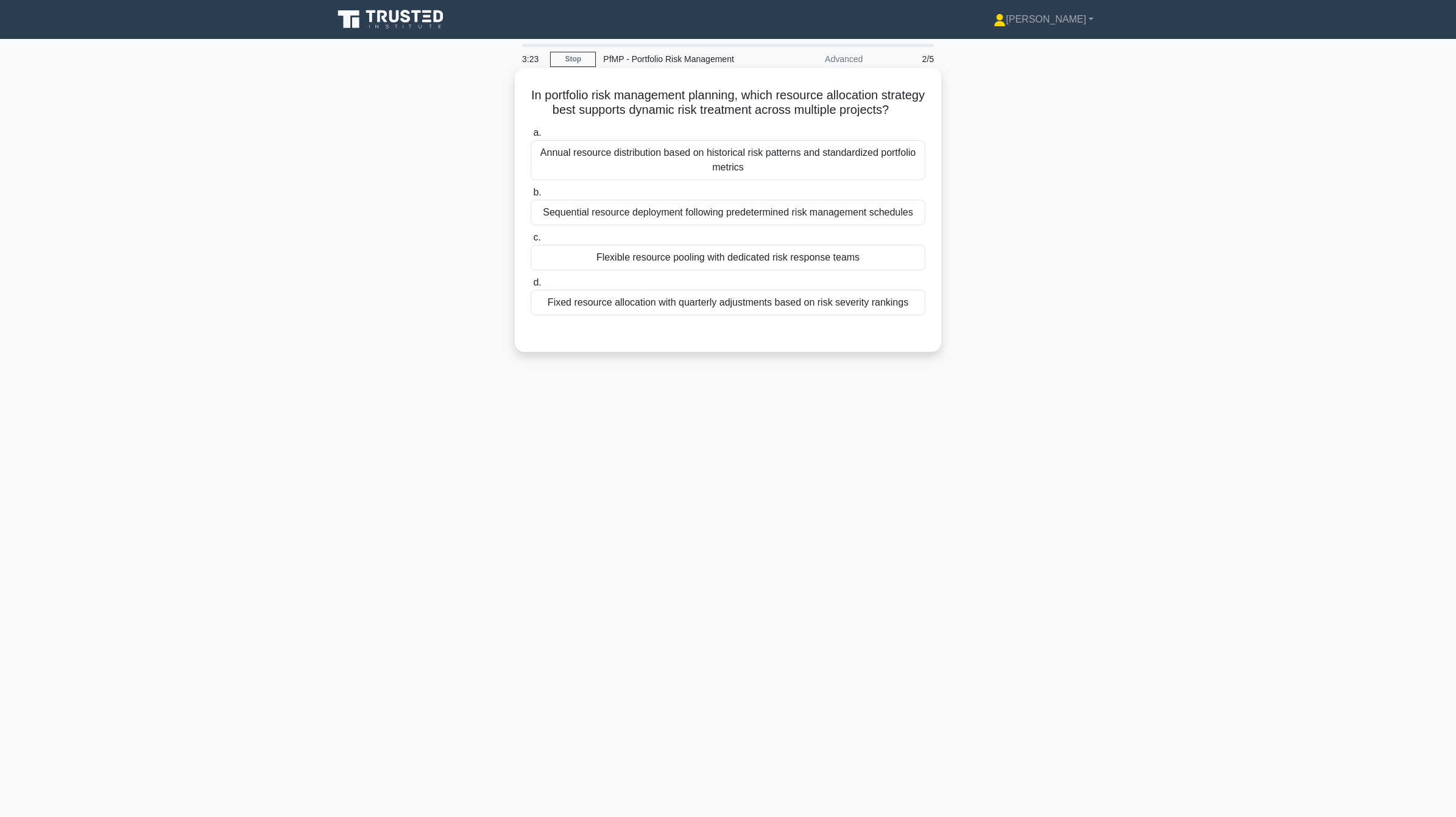
click at [807, 270] on div "Flexible resource pooling with dedicated risk response teams" at bounding box center [728, 258] width 395 height 25
click at [531, 242] on input "c. Flexible resource pooling with dedicated risk response teams" at bounding box center [531, 238] width 0 height 8
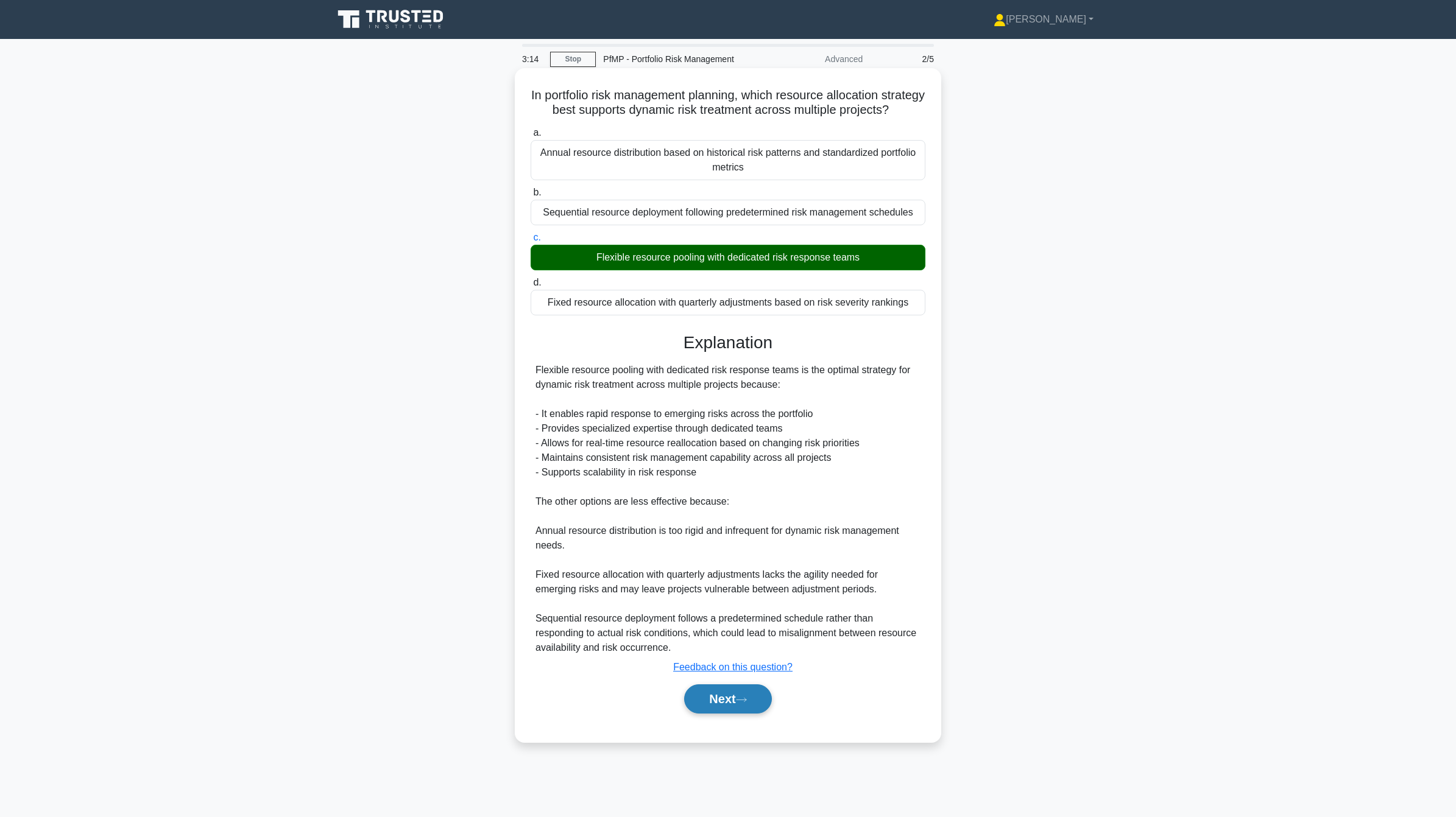
click at [720, 713] on button "Next" at bounding box center [727, 699] width 87 height 29
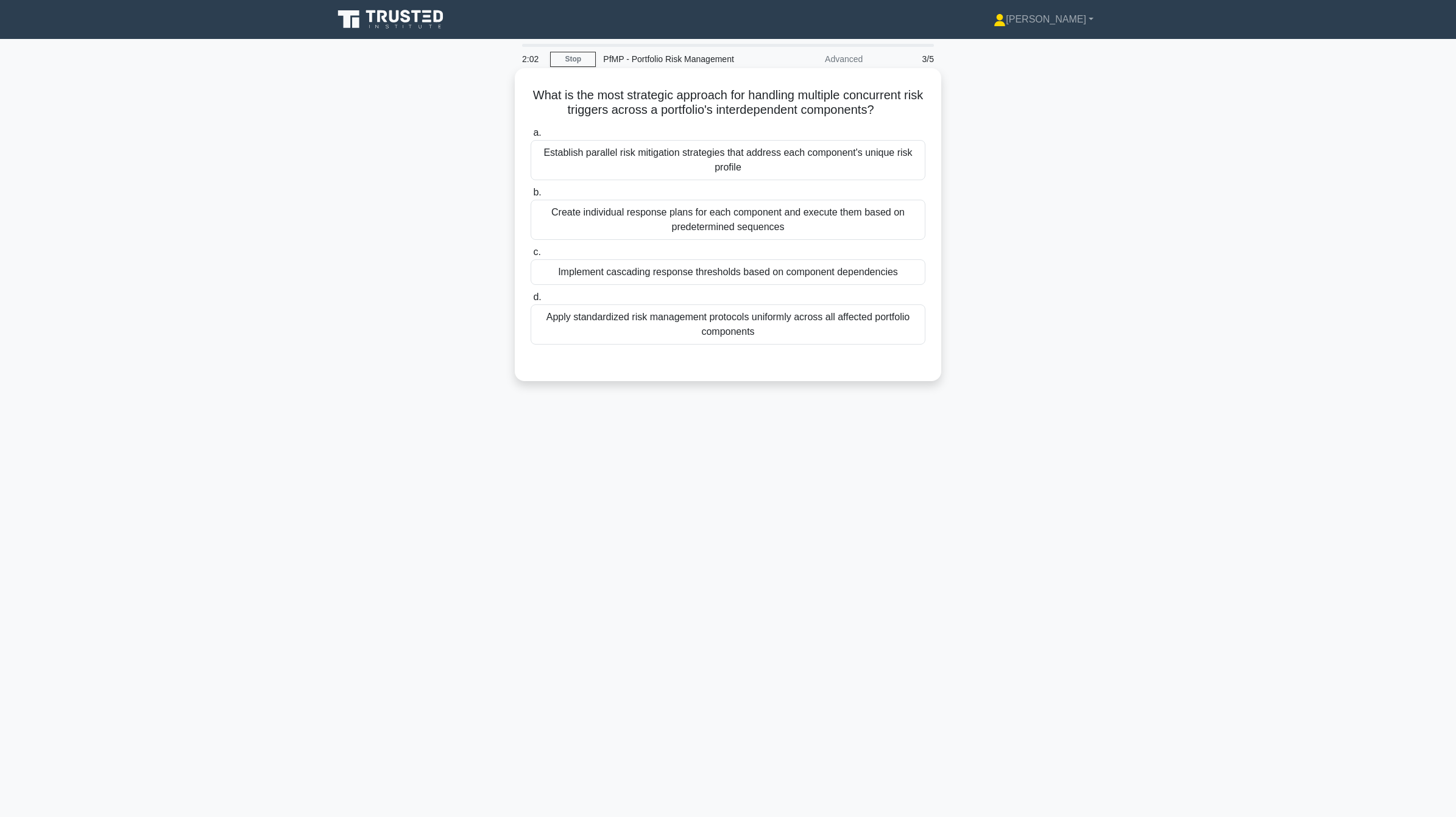
click at [790, 271] on div "Implement cascading response thresholds based on component dependencies" at bounding box center [728, 272] width 395 height 25
click at [531, 256] on input "c. Implement cascading response thresholds based on component dependencies" at bounding box center [531, 252] width 0 height 8
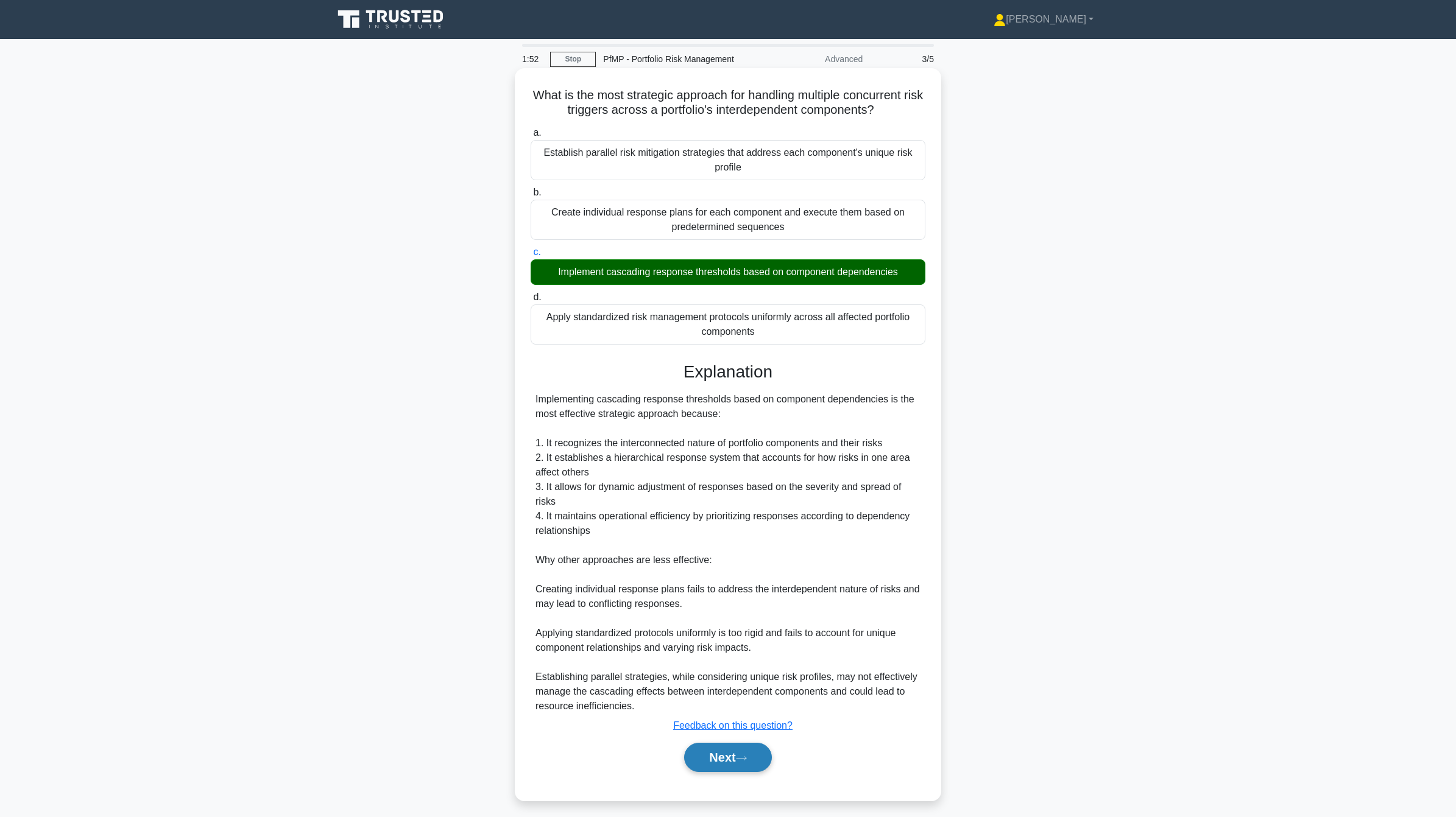
click at [703, 743] on button "Next" at bounding box center [727, 757] width 87 height 29
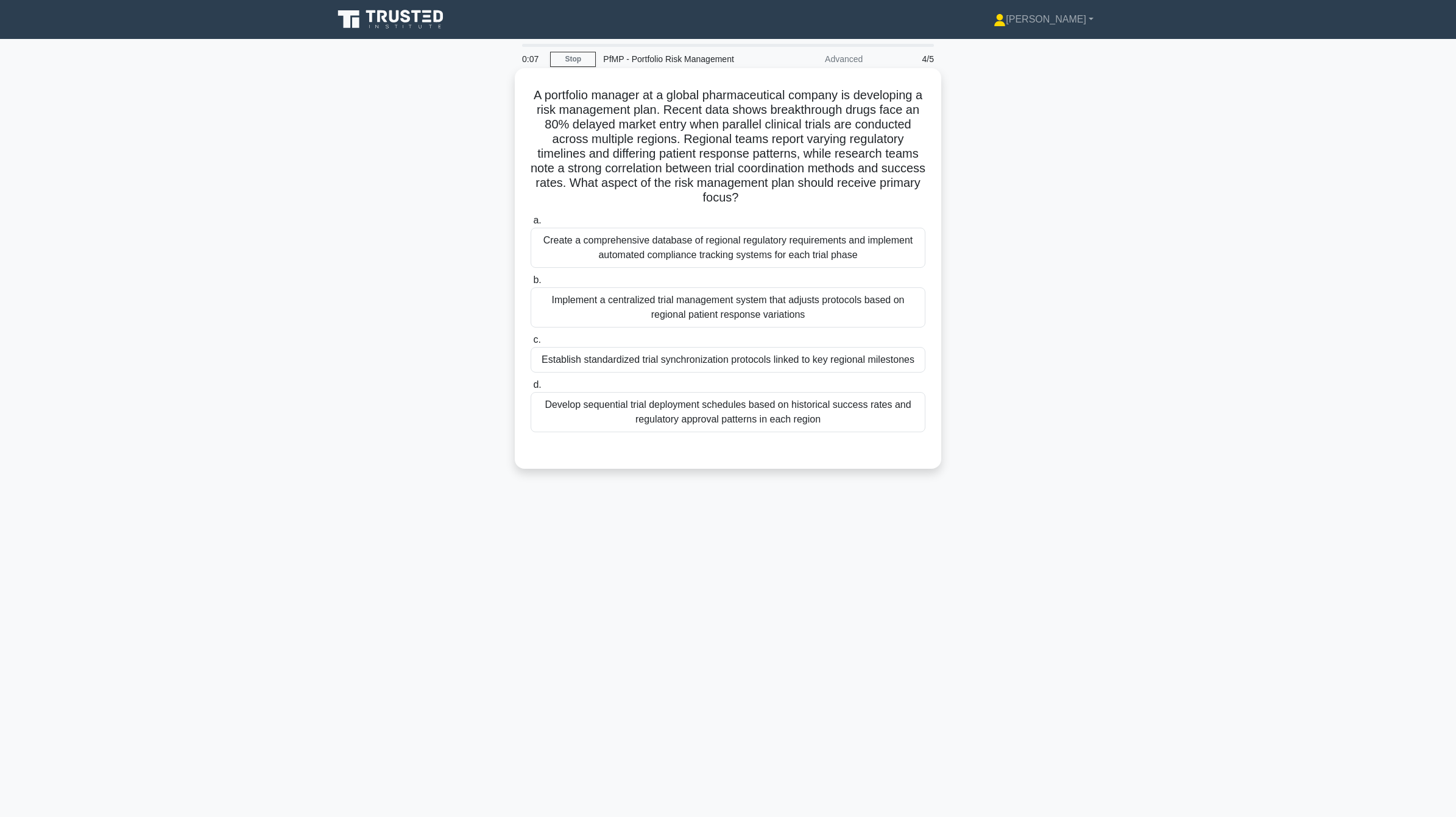
click at [786, 266] on div "Create a comprehensive database of regional regulatory requirements and impleme…" at bounding box center [728, 248] width 395 height 40
click at [531, 225] on input "a. Create a comprehensive database of regional regulatory requirements and impl…" at bounding box center [531, 220] width 0 height 8
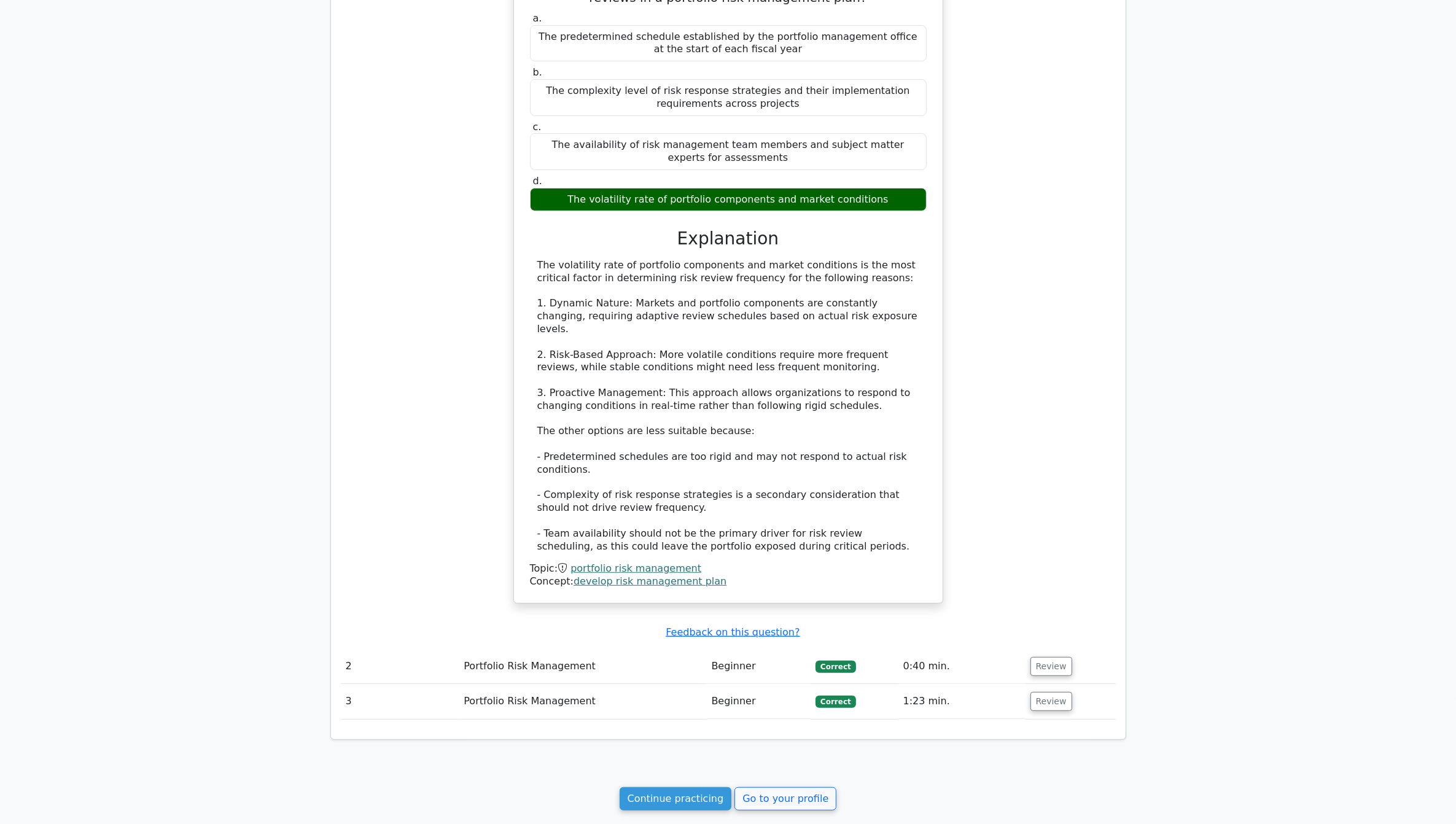
scroll to position [844, 0]
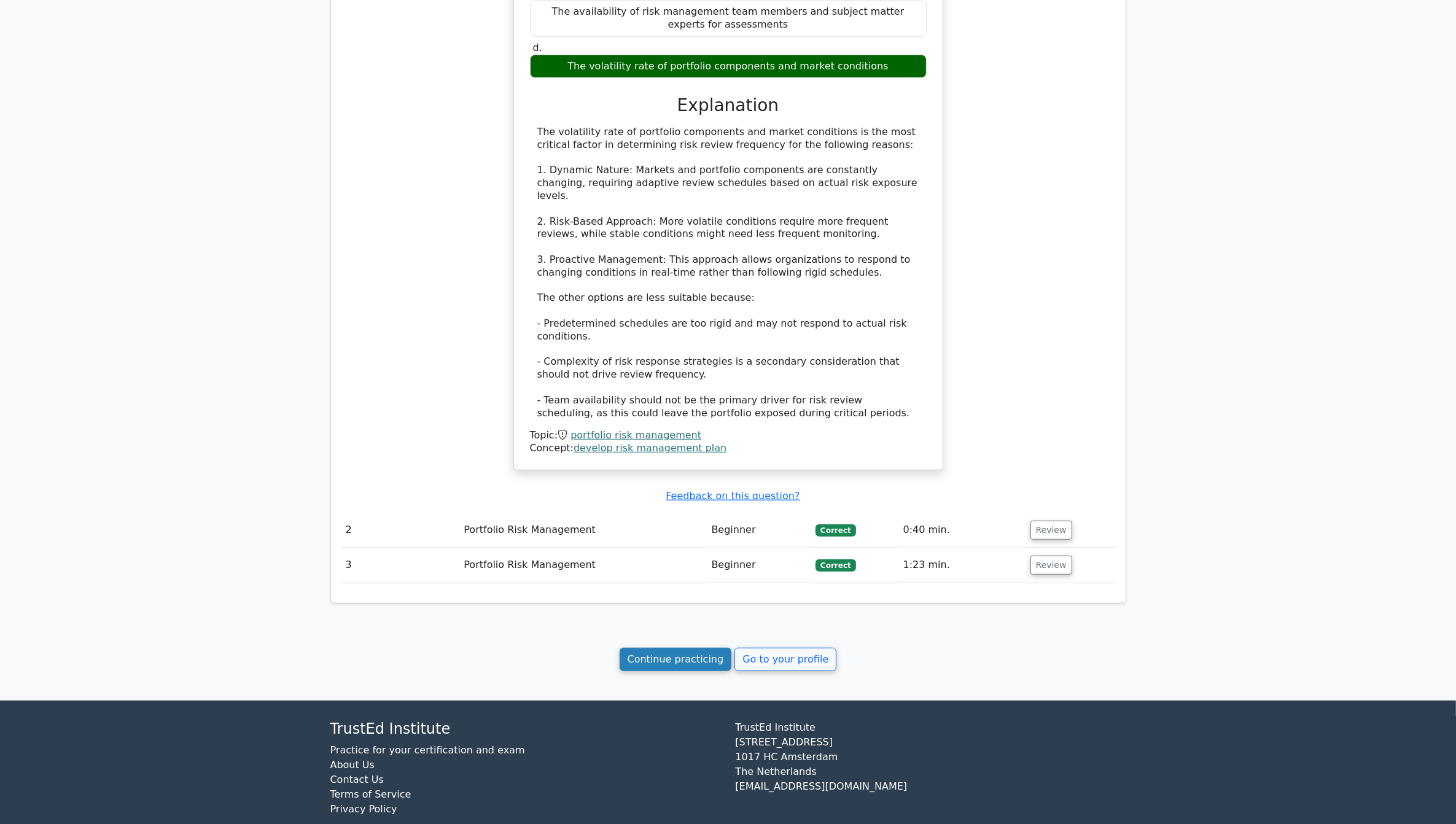
click at [689, 649] on link "Continue practicing" at bounding box center [676, 659] width 112 height 23
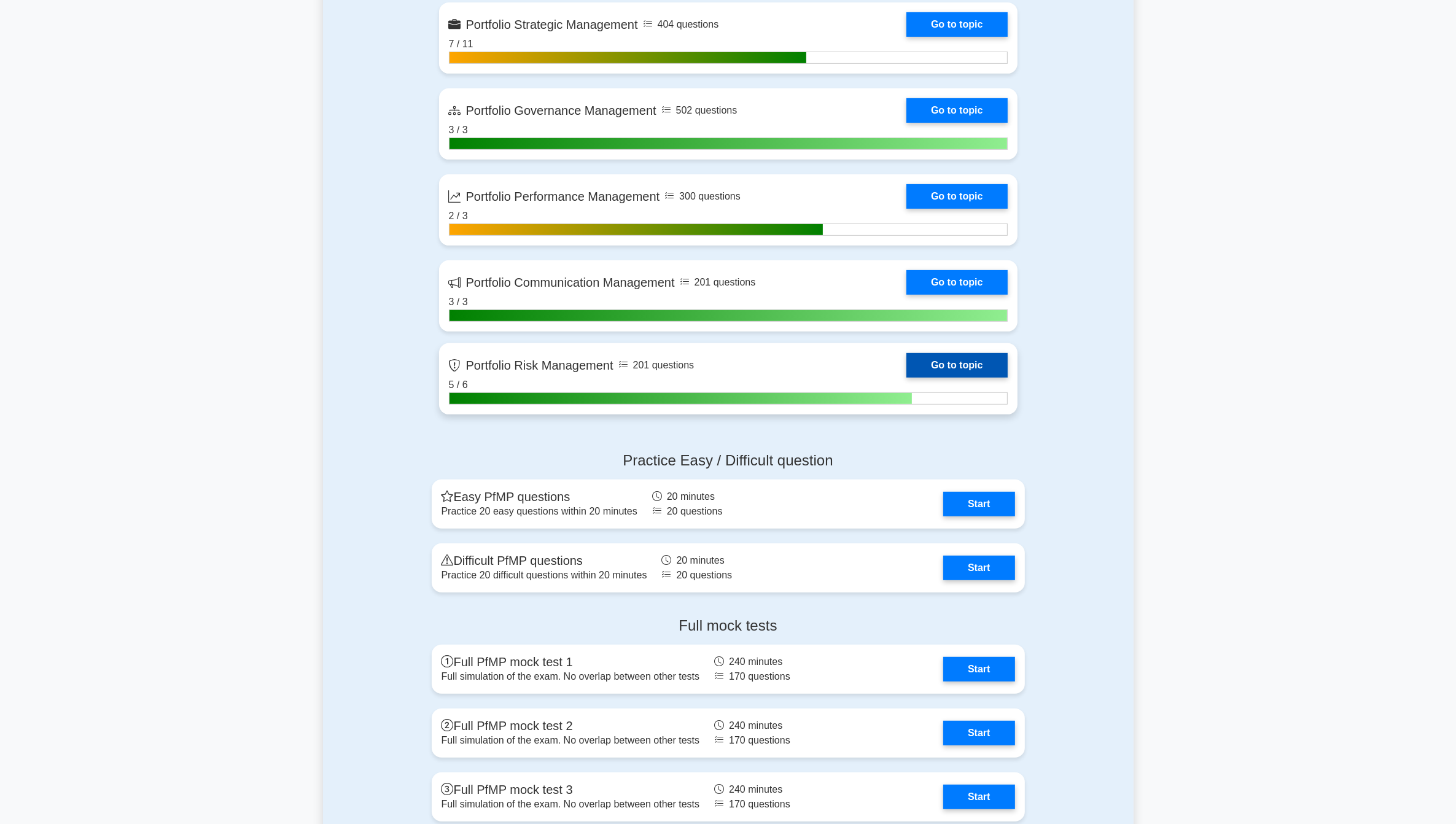
scroll to position [691, 0]
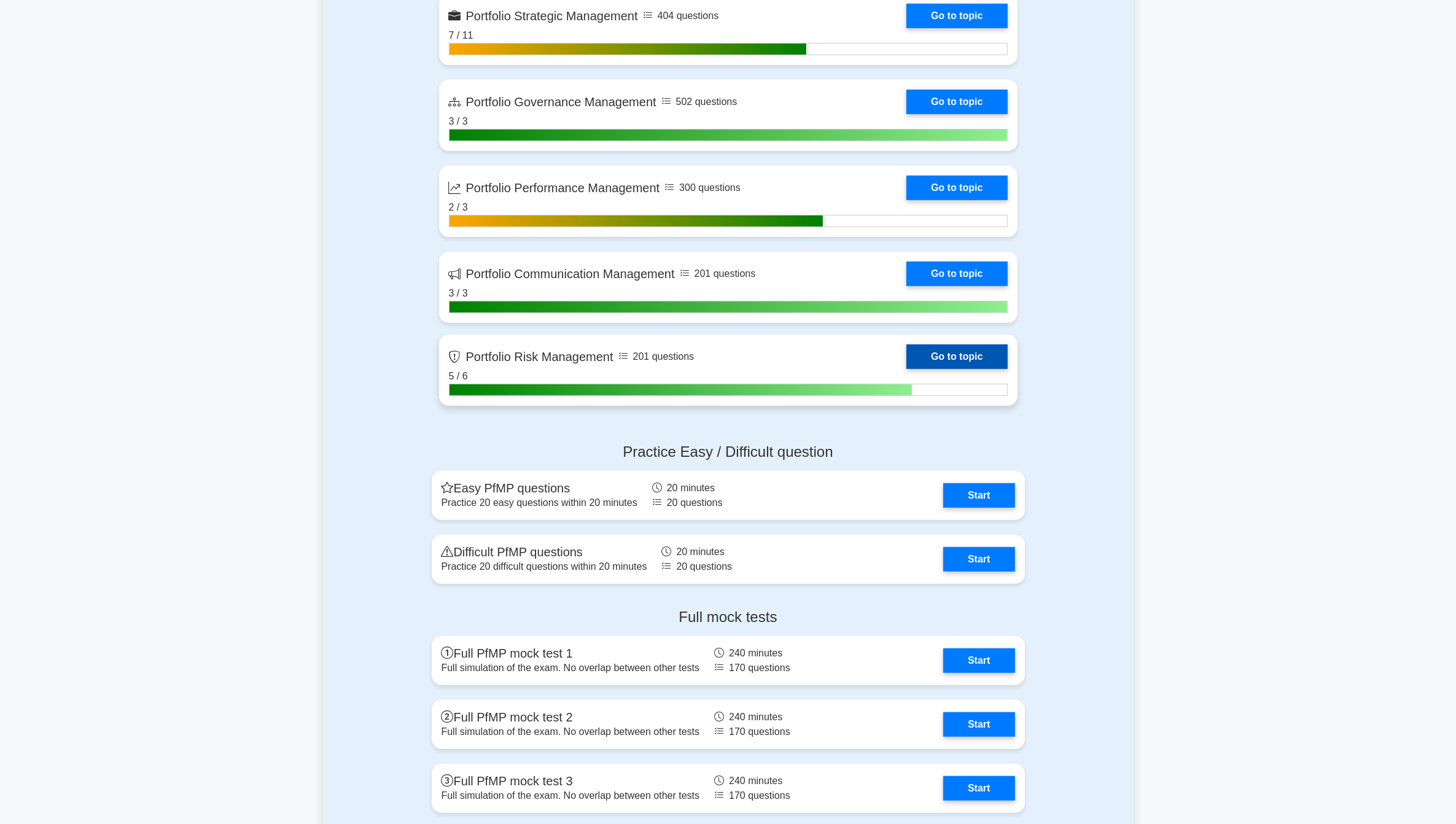
click at [974, 354] on link "Go to topic" at bounding box center [957, 357] width 101 height 25
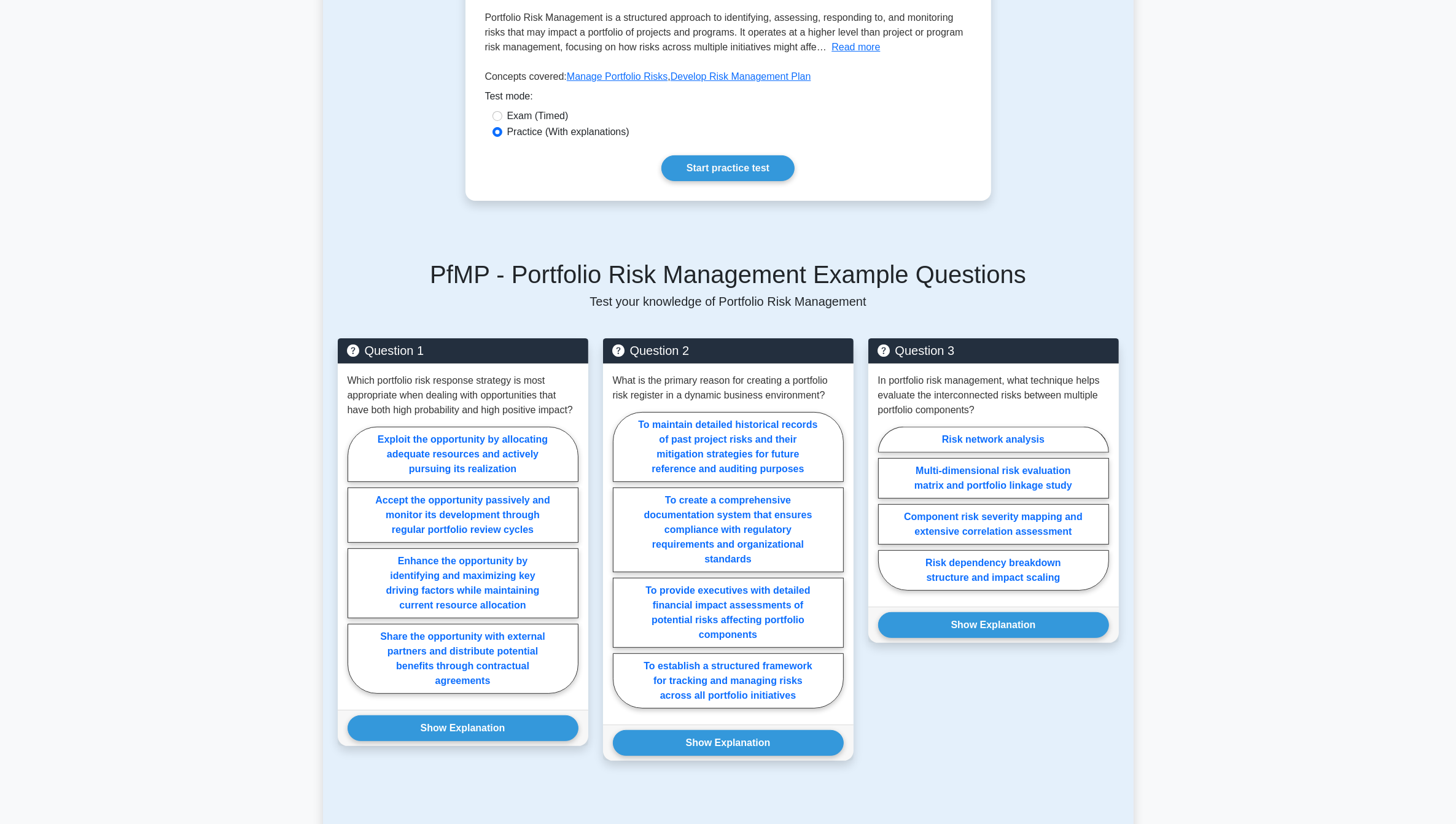
scroll to position [384, 0]
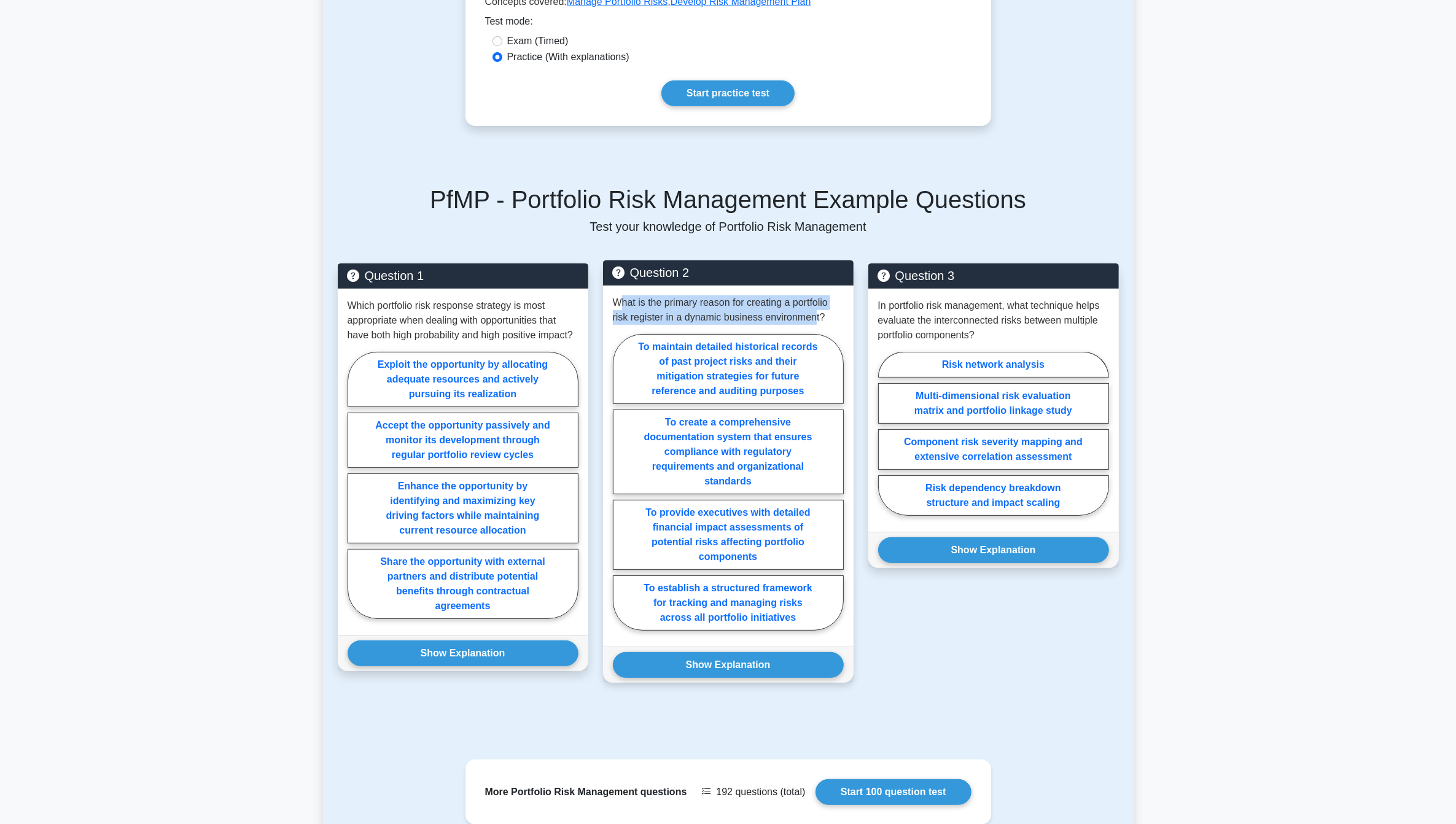
drag, startPoint x: 620, startPoint y: 306, endPoint x: 812, endPoint y: 314, distance: 192.2
click at [812, 314] on p "What is the primary reason for creating a portfolio risk register in a dynamic …" at bounding box center [729, 310] width 231 height 30
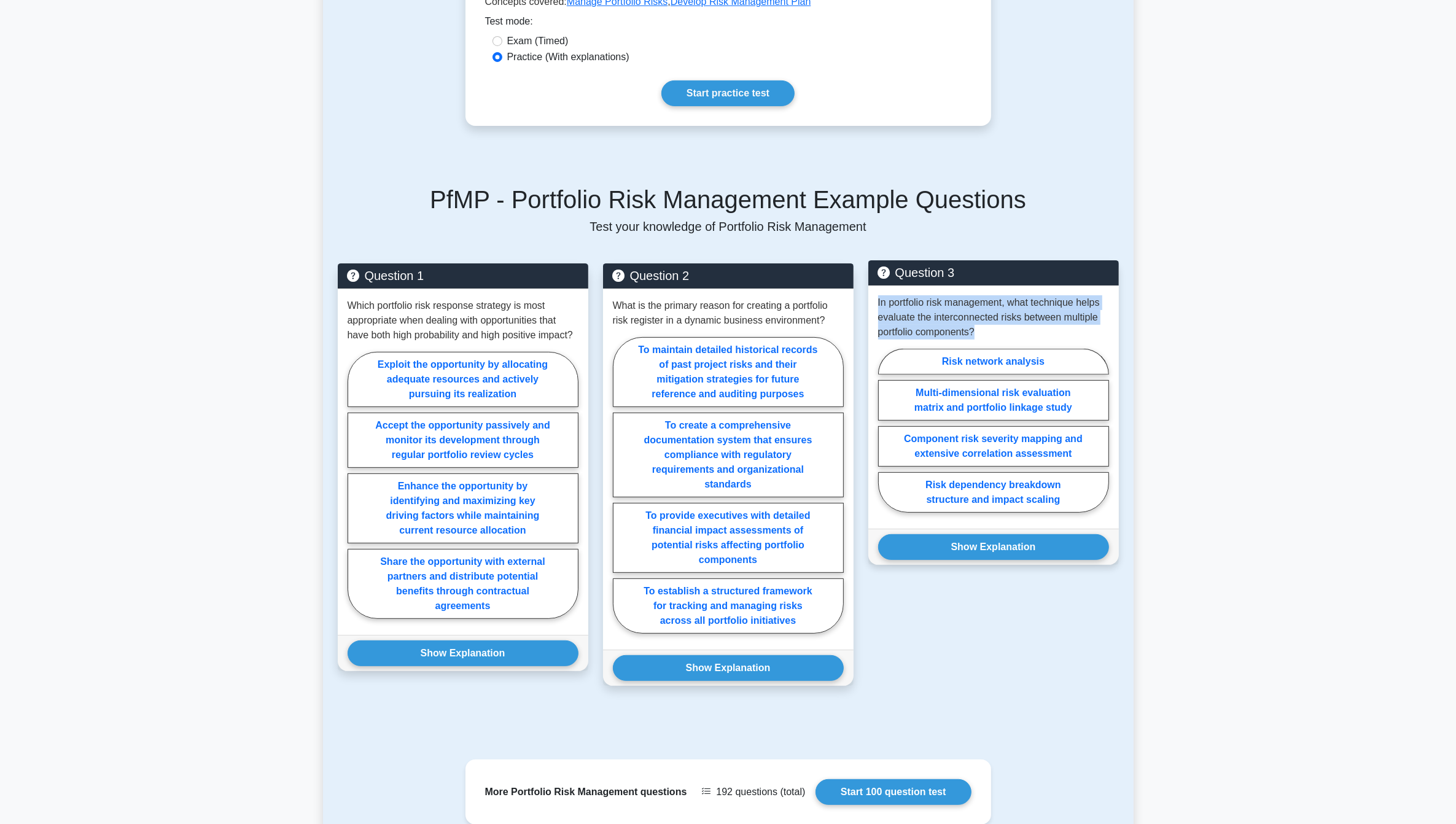
drag, startPoint x: 879, startPoint y: 305, endPoint x: 977, endPoint y: 327, distance: 100.4
click at [977, 327] on p "In portfolio risk management, what technique helps evaluate the interconnected …" at bounding box center [994, 318] width 231 height 44
click at [987, 352] on label "Risk network analysis" at bounding box center [994, 362] width 231 height 25
click at [886, 431] on input "Risk network analysis" at bounding box center [882, 434] width 8 height 8
radio input "true"
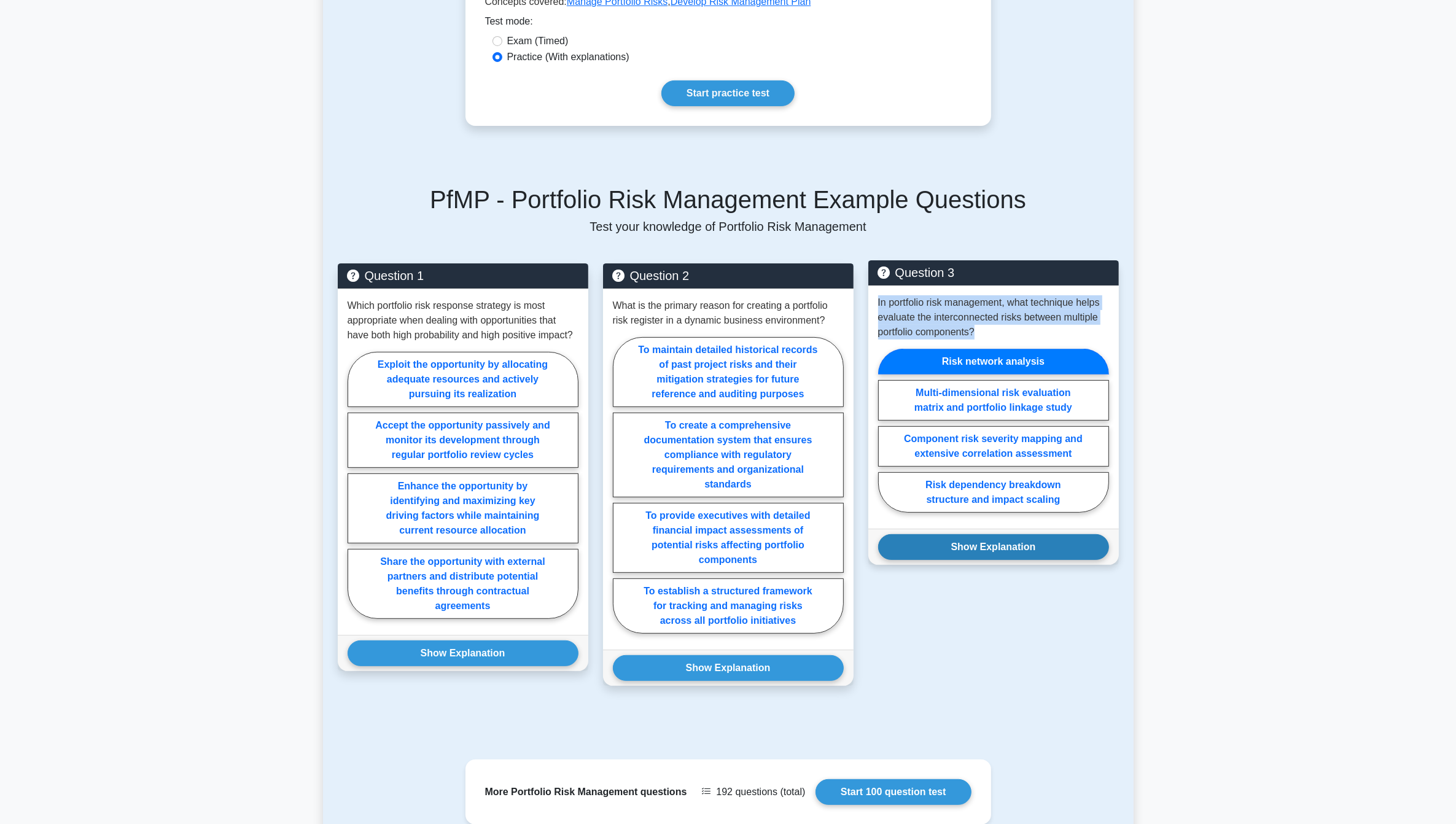
click at [1036, 560] on button "Show Explanation" at bounding box center [994, 547] width 231 height 25
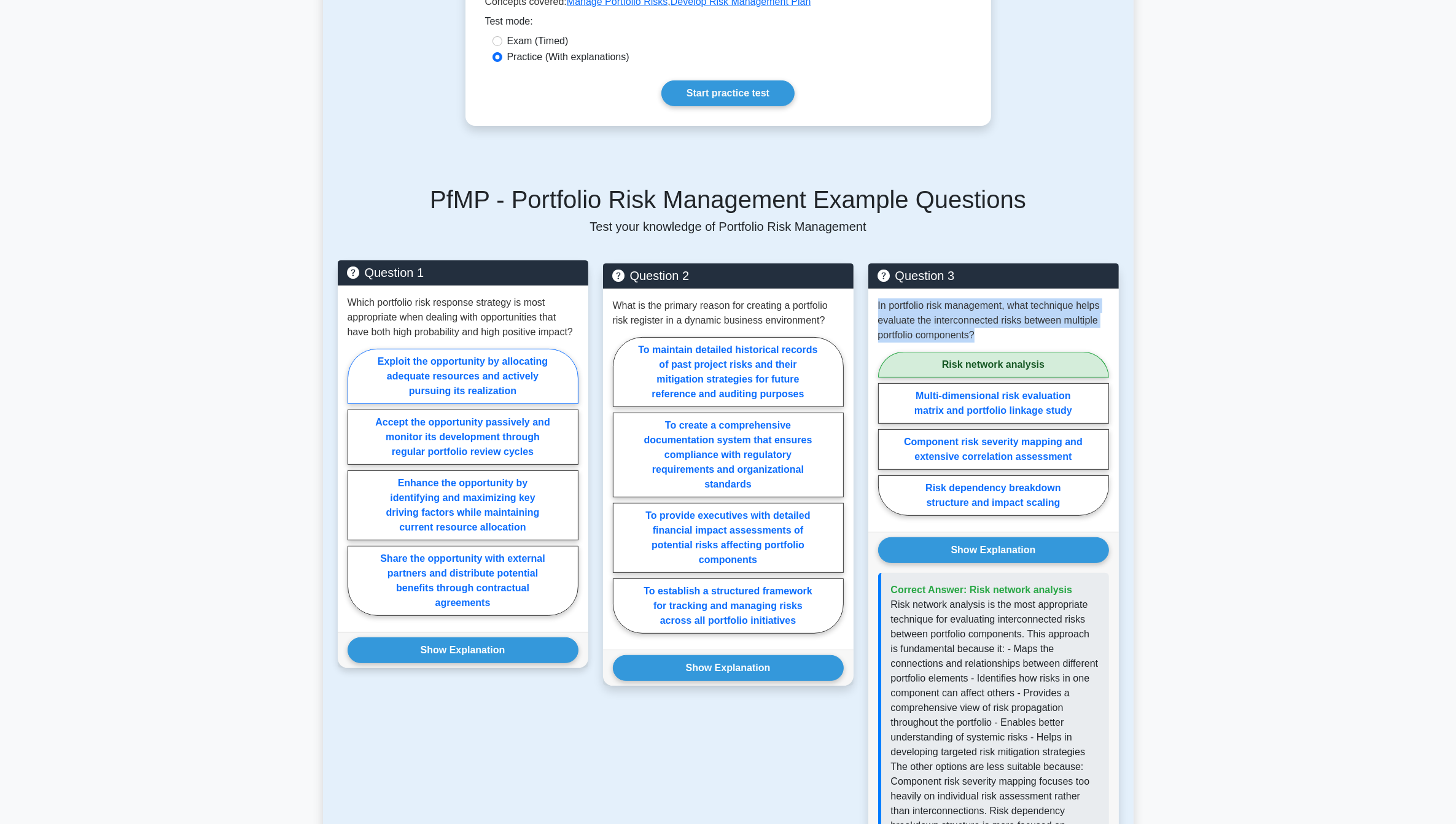
click at [485, 387] on label "Exploit the opportunity by allocating adequate resources and actively pursuing …" at bounding box center [463, 376] width 231 height 55
click at [356, 483] on input "Exploit the opportunity by allocating adequate resources and actively pursuing …" at bounding box center [351, 486] width 8 height 8
radio input "true"
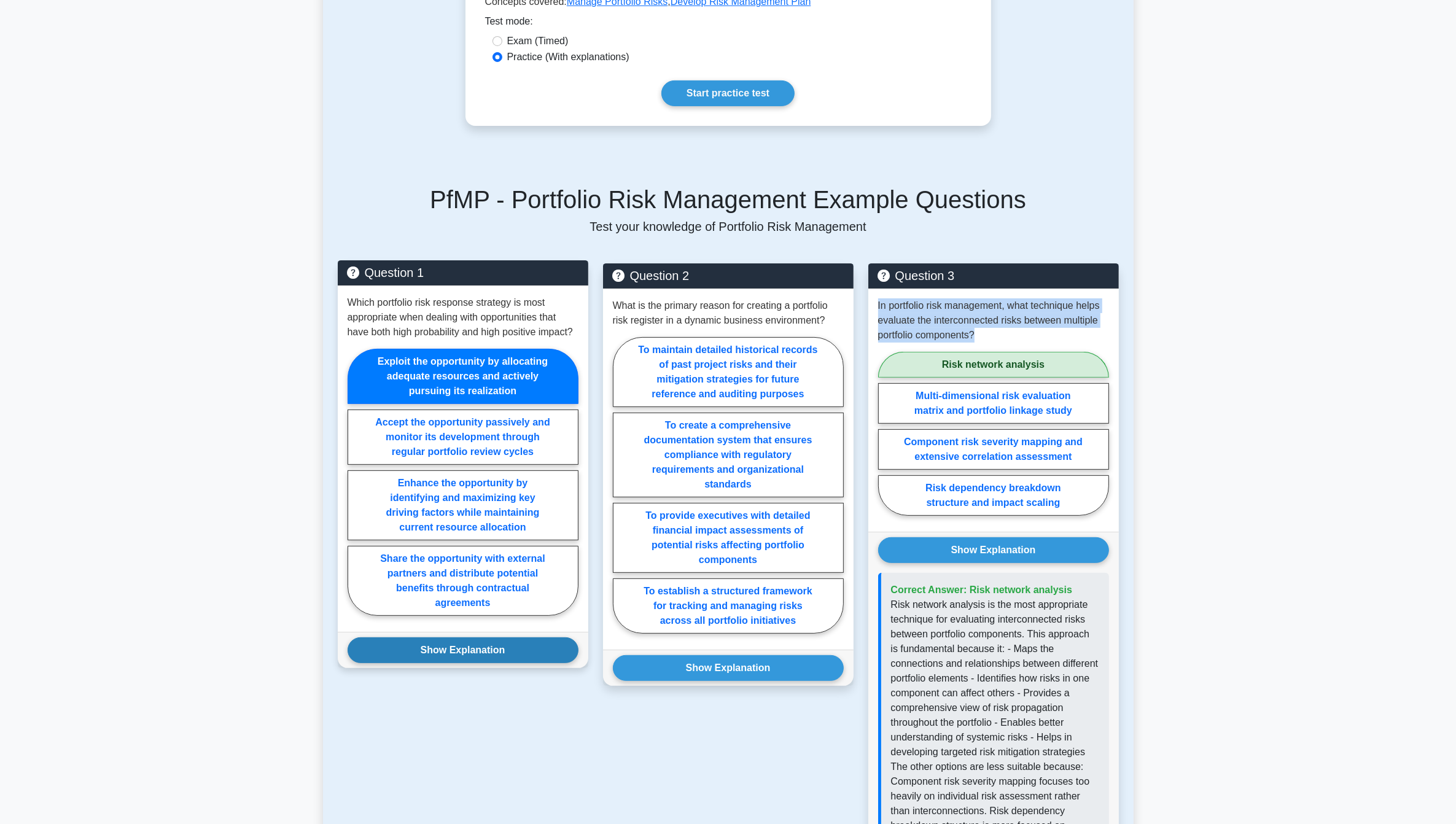
click at [476, 656] on button "Show Explanation" at bounding box center [463, 651] width 231 height 25
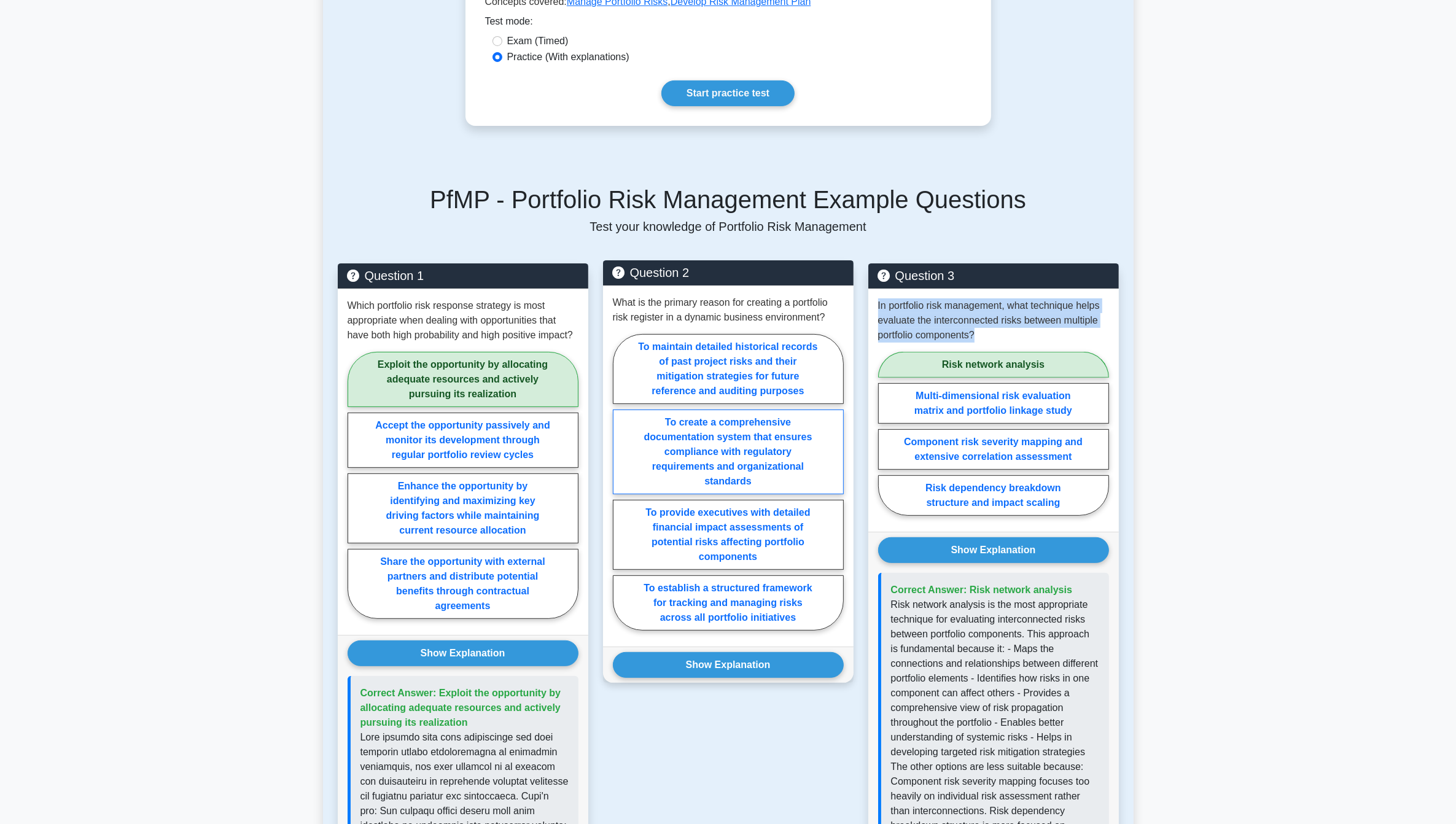
click at [794, 481] on label "To create a comprehensive documentation system that ensures compliance with reg…" at bounding box center [729, 452] width 231 height 85
click at [621, 483] on input "To create a comprehensive documentation system that ensures compliance with reg…" at bounding box center [617, 486] width 8 height 8
radio input "true"
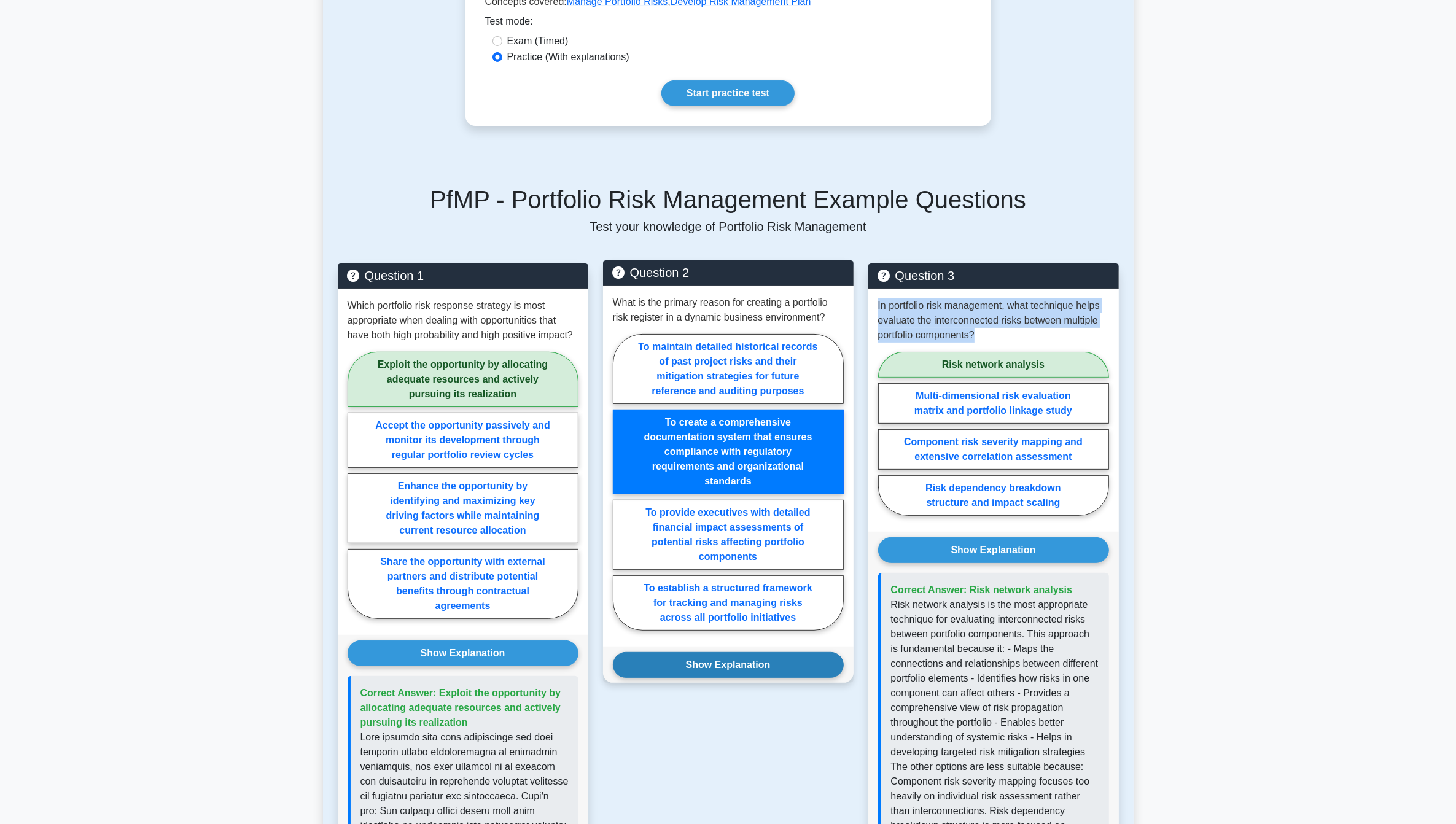
click at [772, 674] on button "Show Explanation" at bounding box center [729, 665] width 231 height 25
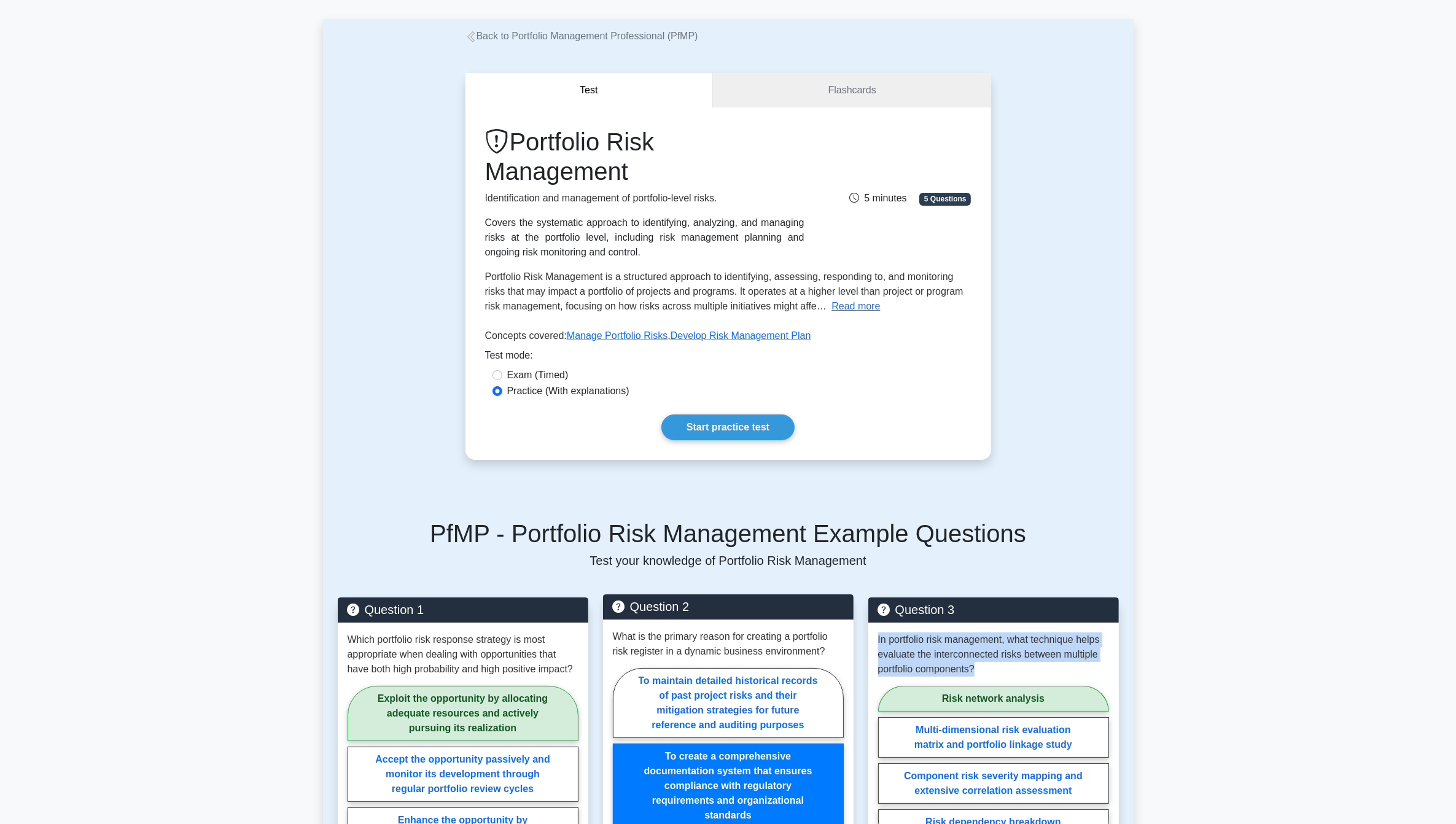
scroll to position [0, 0]
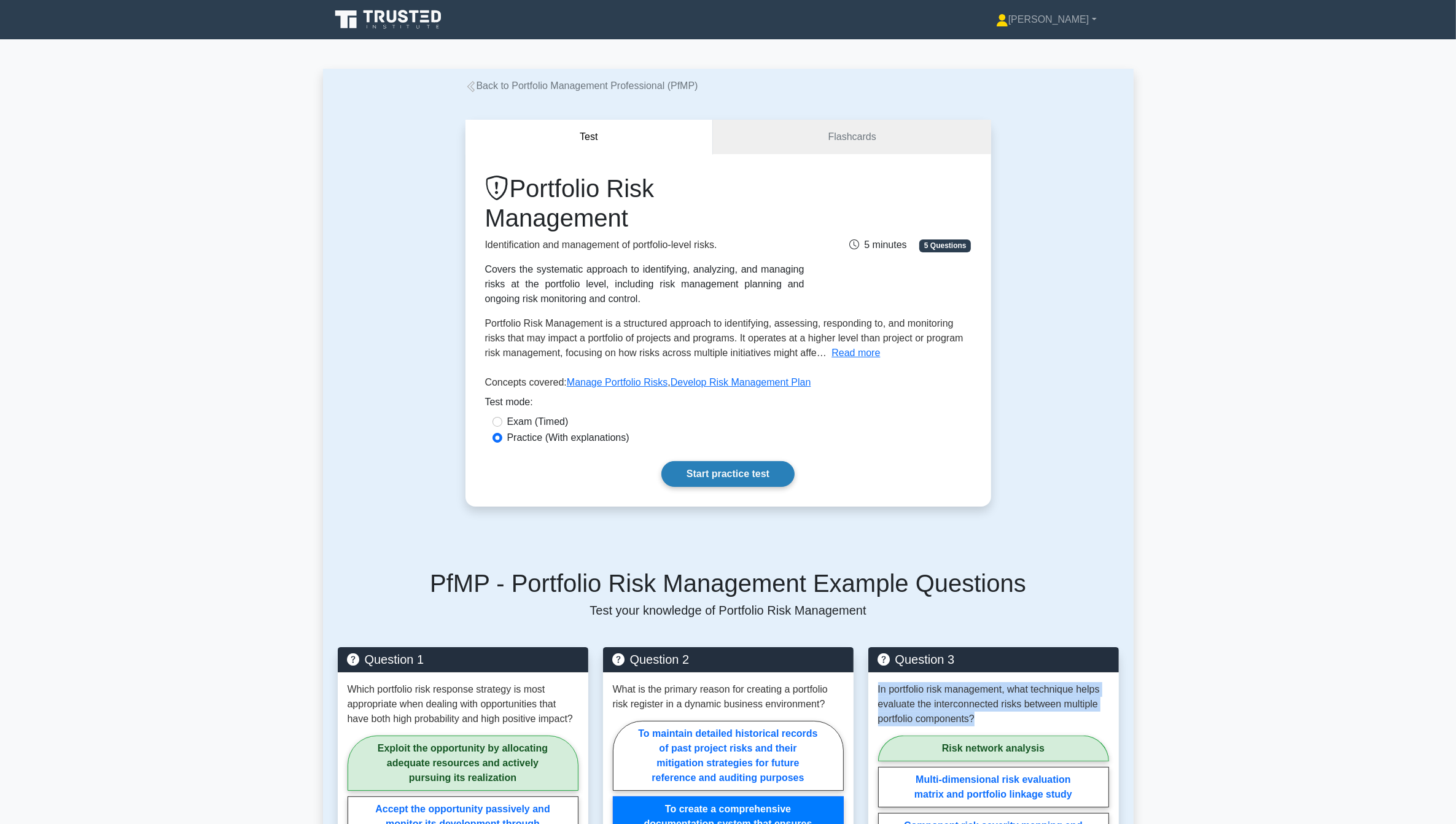
click at [738, 471] on link "Start practice test" at bounding box center [728, 474] width 133 height 25
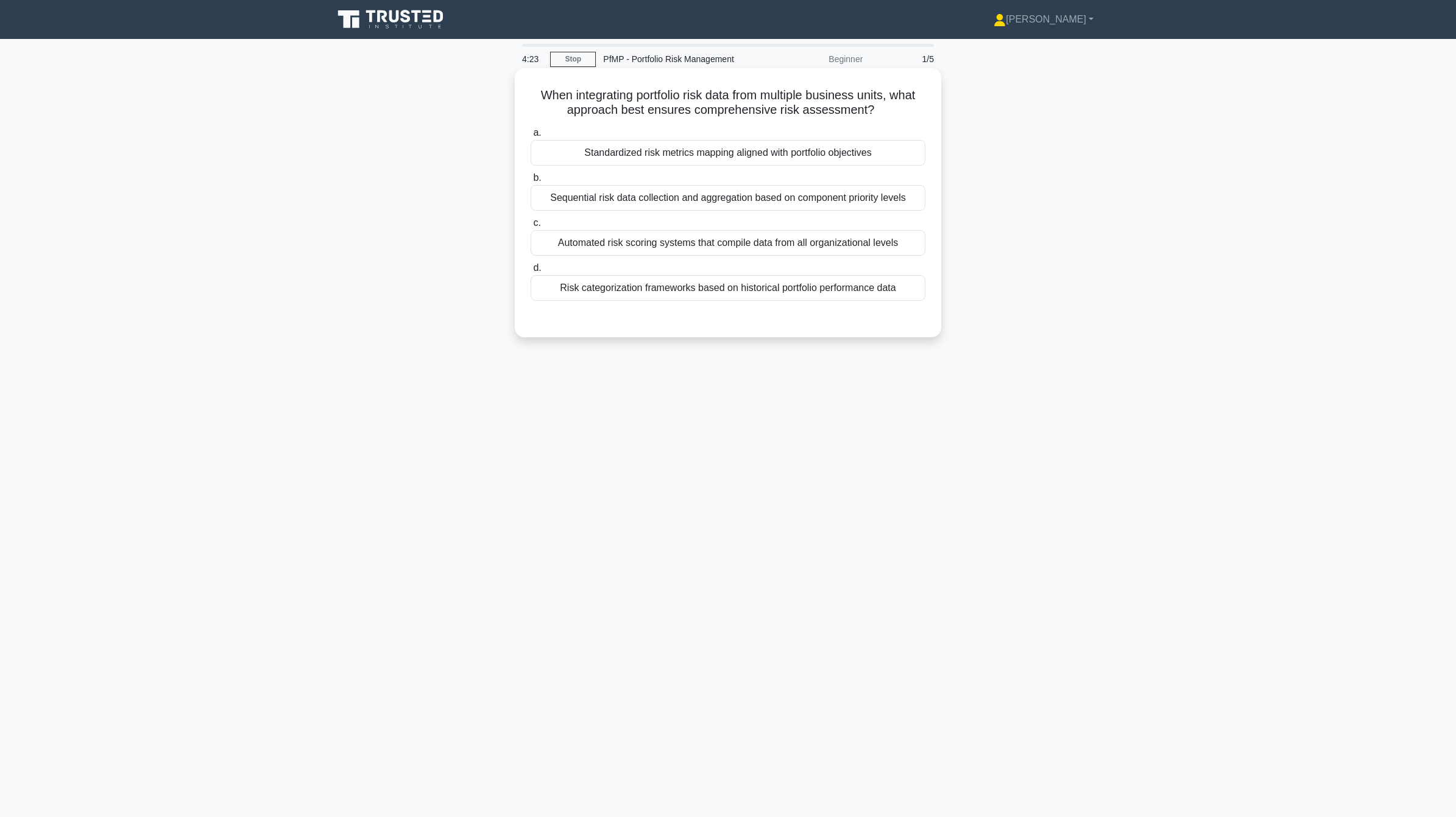
click at [837, 160] on div "Standardized risk metrics mapping aligned with portfolio objectives" at bounding box center [728, 152] width 395 height 25
click at [531, 137] on input "a. Standardized risk metrics mapping aligned with portfolio objectives" at bounding box center [531, 132] width 0 height 8
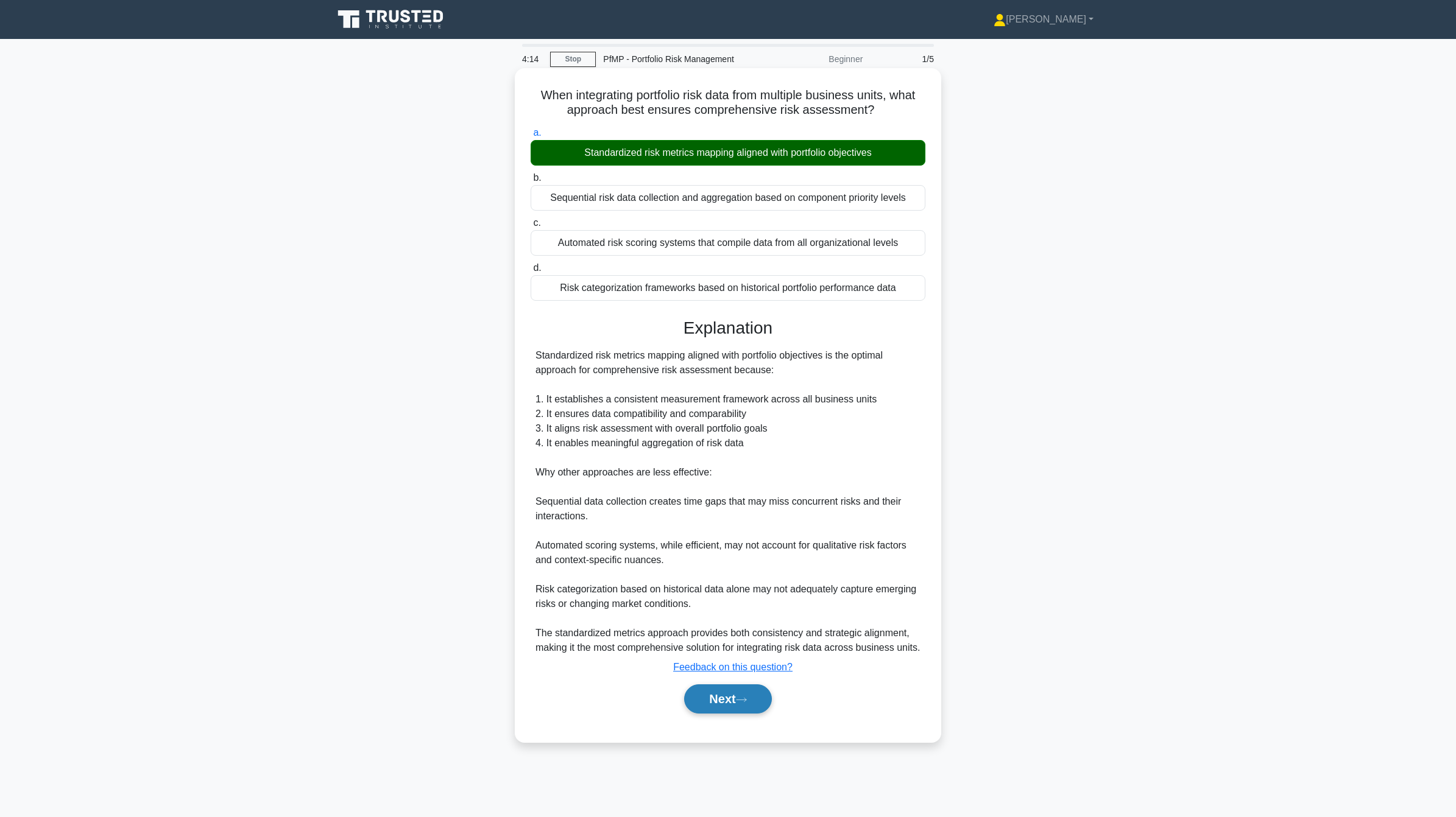
click at [720, 702] on button "Next" at bounding box center [727, 699] width 87 height 29
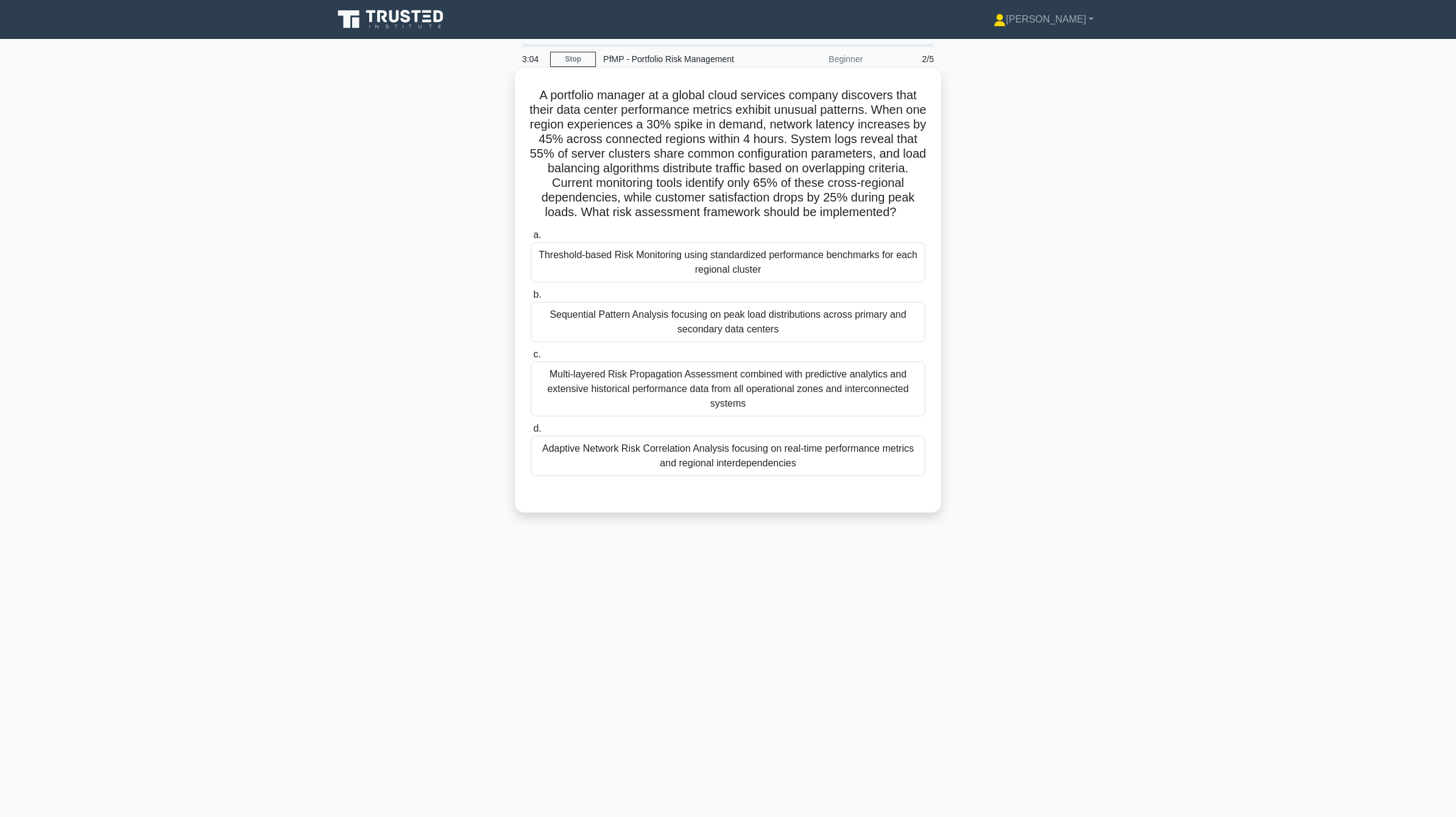
click at [813, 476] on div "Adaptive Network Risk Correlation Analysis focusing on real-time performance me…" at bounding box center [728, 457] width 395 height 40
click at [531, 433] on input "d. Adaptive Network Risk Correlation Analysis focusing on real-time performance…" at bounding box center [531, 429] width 0 height 8
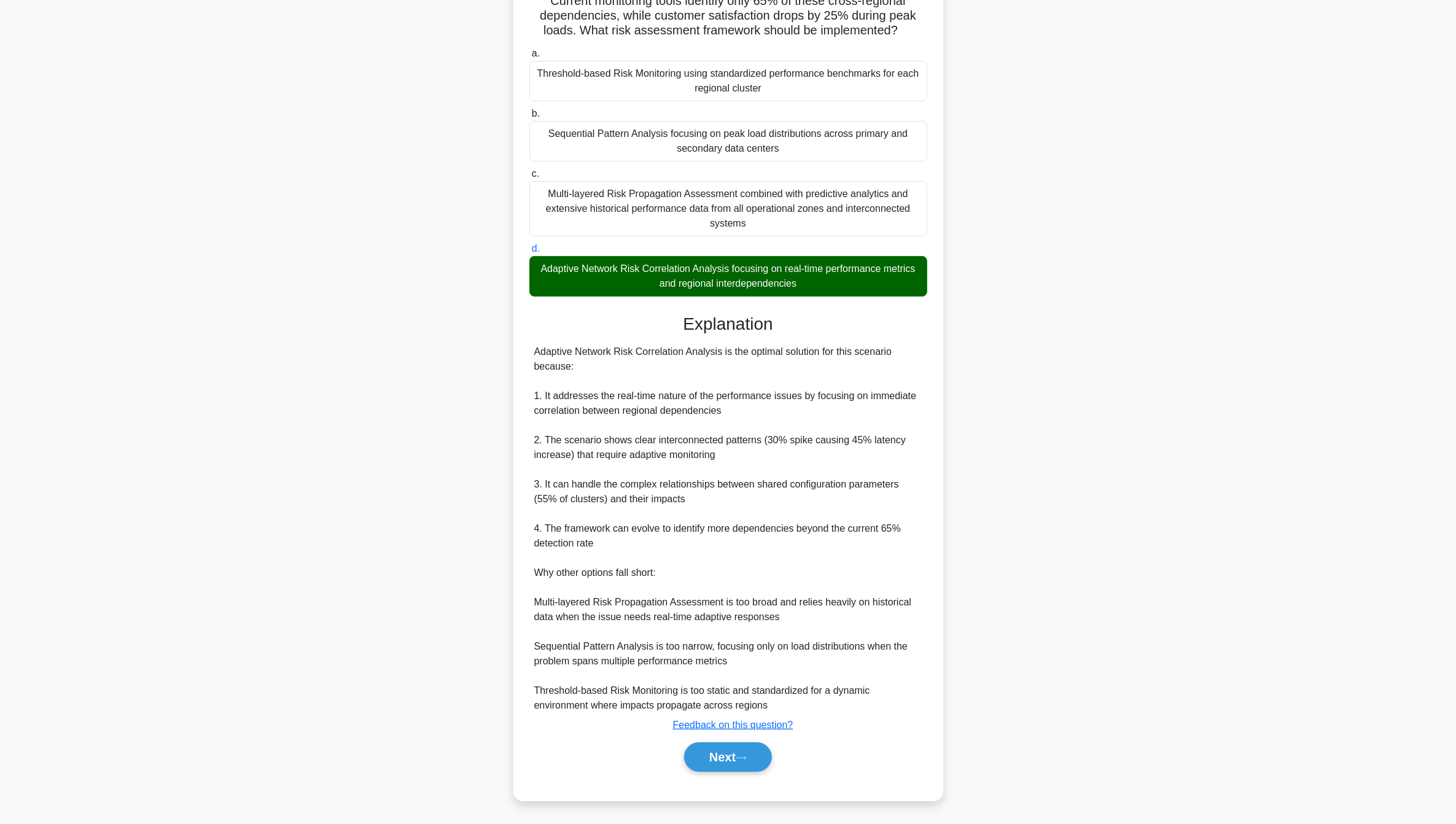
scroll to position [200, 0]
click at [731, 759] on button "Next" at bounding box center [727, 757] width 87 height 30
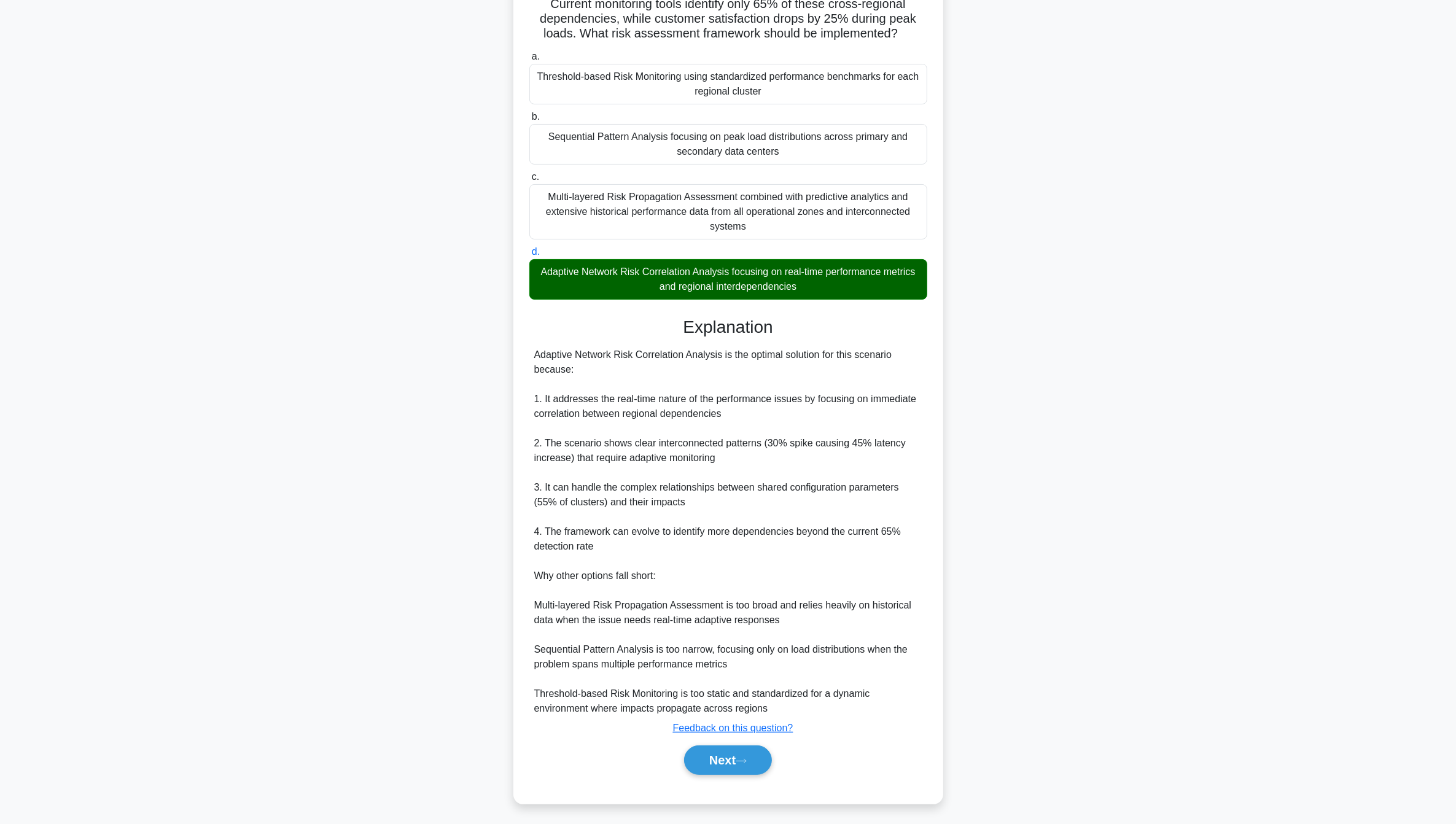
scroll to position [0, 0]
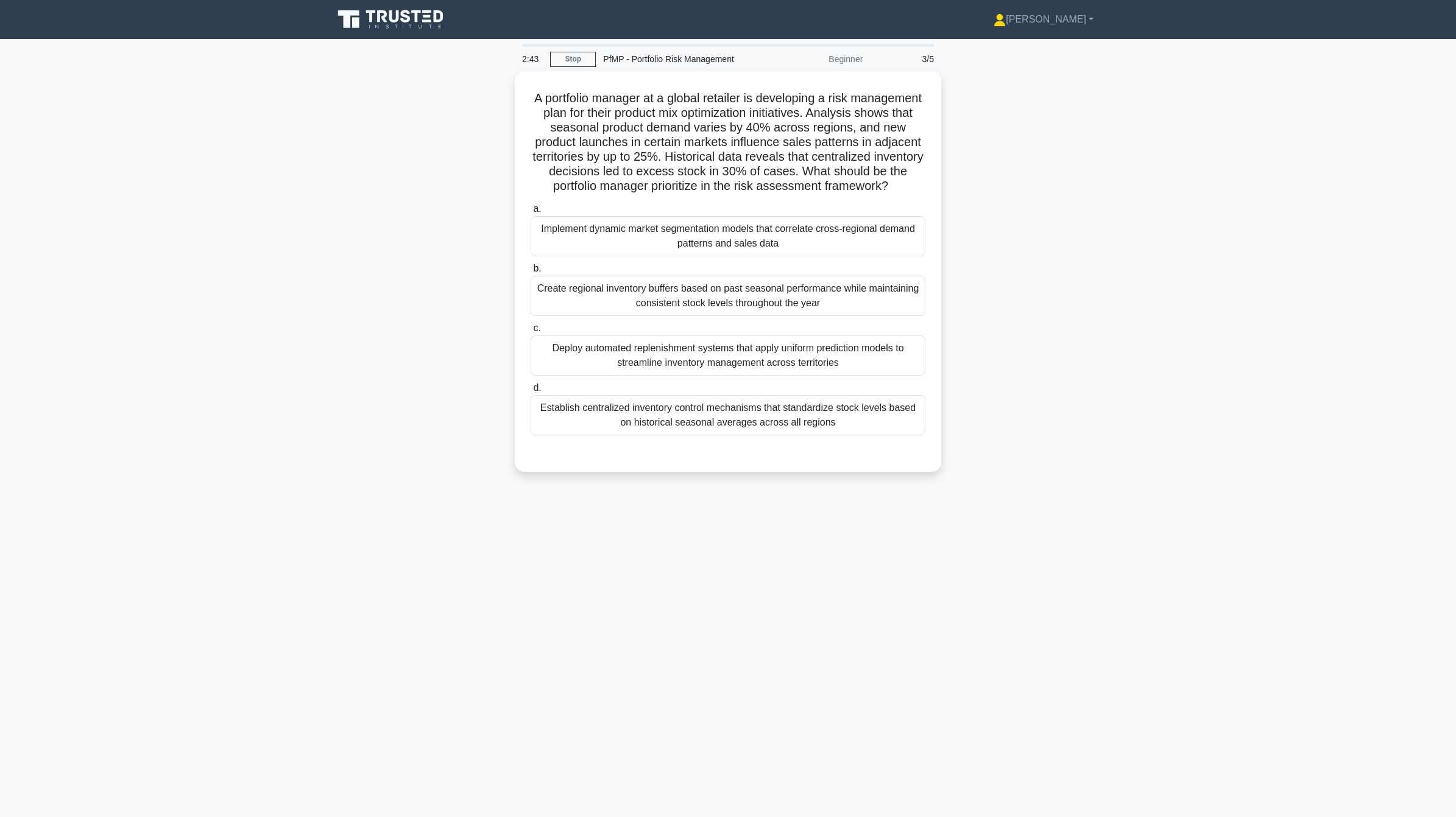
click at [1067, 169] on div "A portfolio manager at a global retailer is developing a risk management plan f…" at bounding box center [728, 279] width 804 height 415
click at [1046, 194] on div "A portfolio manager at a global retailer is developing a risk management plan f…" at bounding box center [728, 279] width 804 height 415
click at [771, 254] on div "Implement dynamic market segmentation models that correlate cross-regional dema…" at bounding box center [728, 233] width 395 height 40
click at [531, 210] on input "a. Implement dynamic market segmentation models that correlate cross-regional d…" at bounding box center [531, 206] width 0 height 8
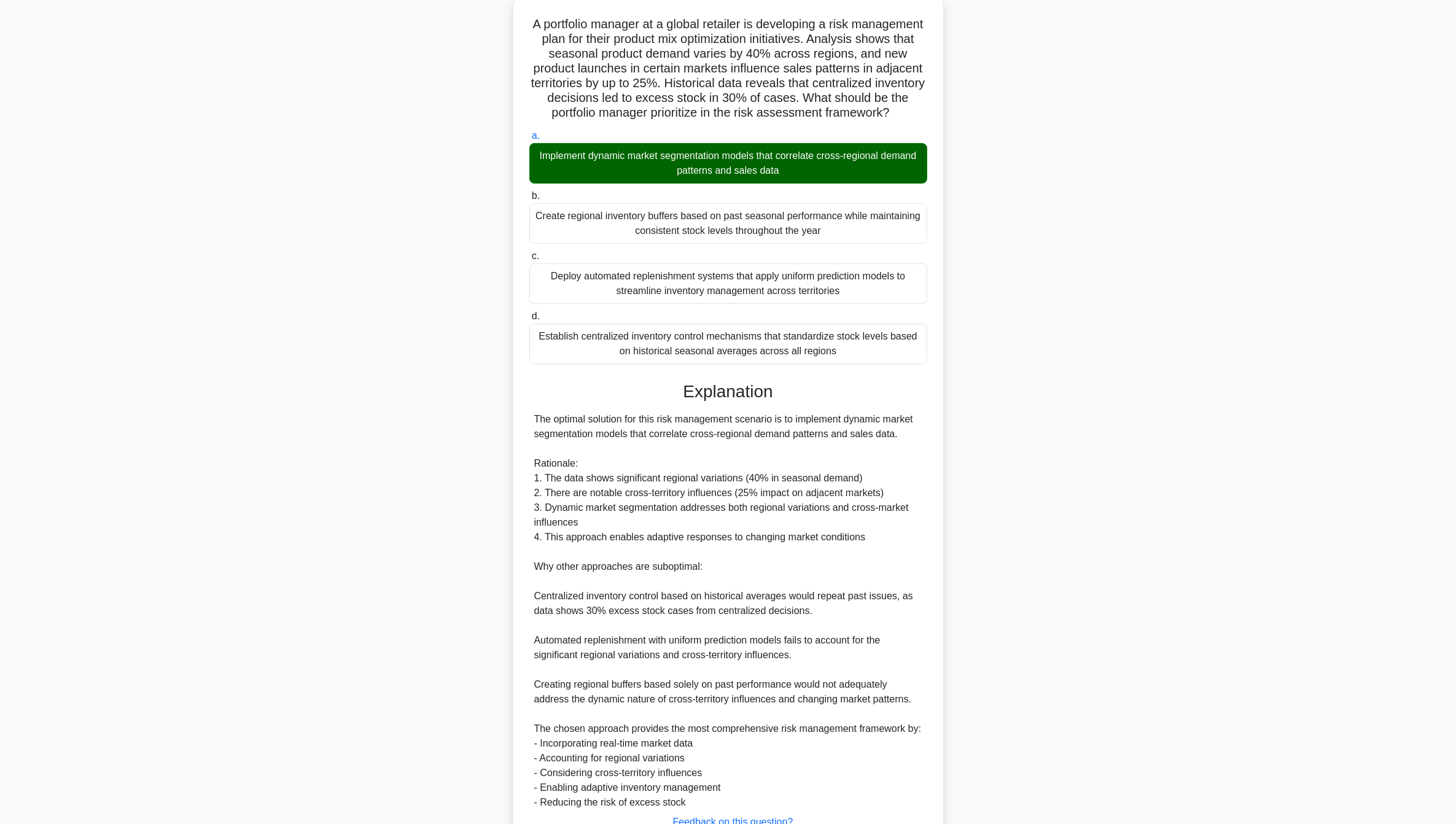
scroll to position [154, 0]
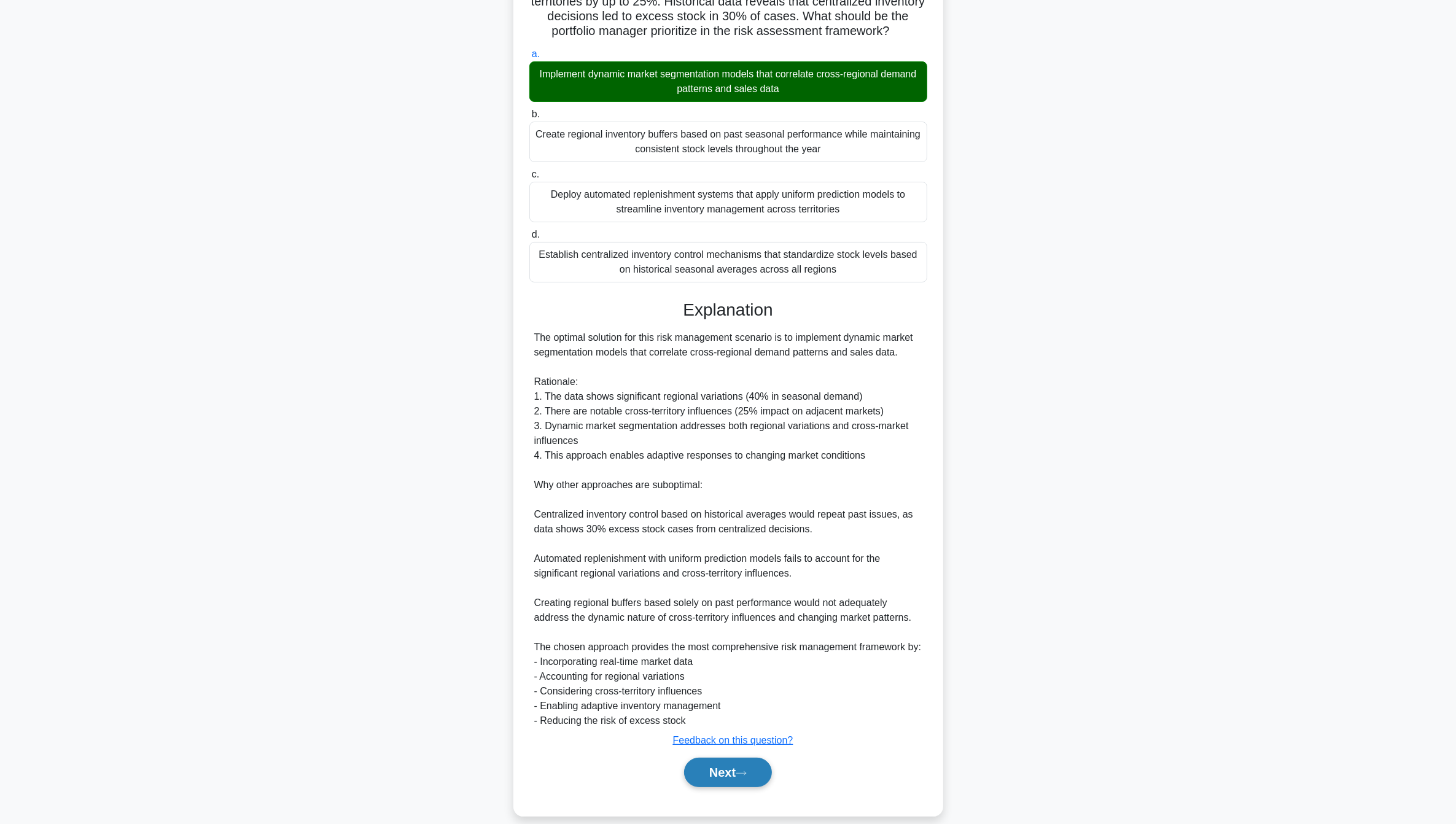
click at [702, 787] on button "Next" at bounding box center [727, 772] width 87 height 30
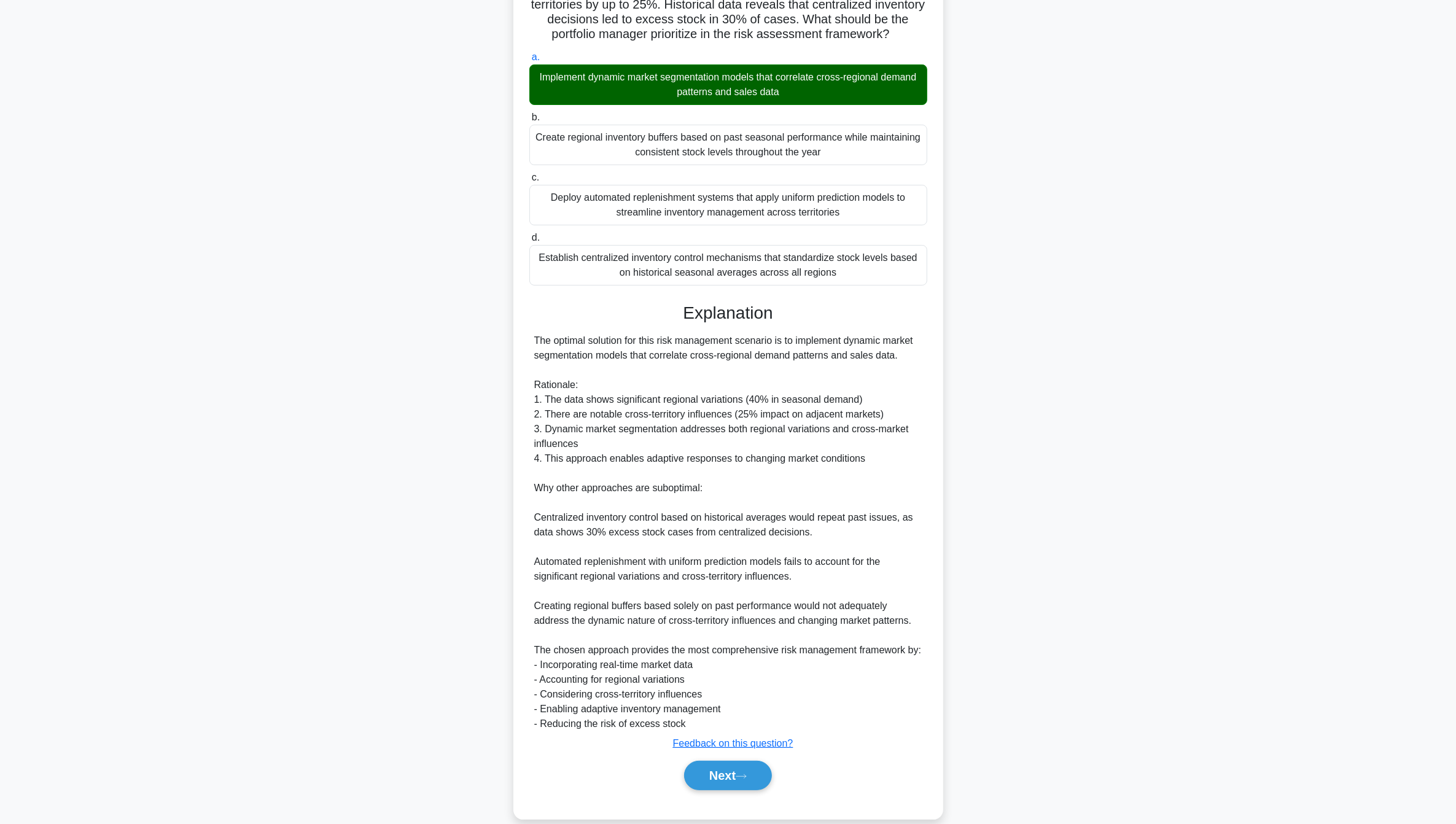
scroll to position [0, 0]
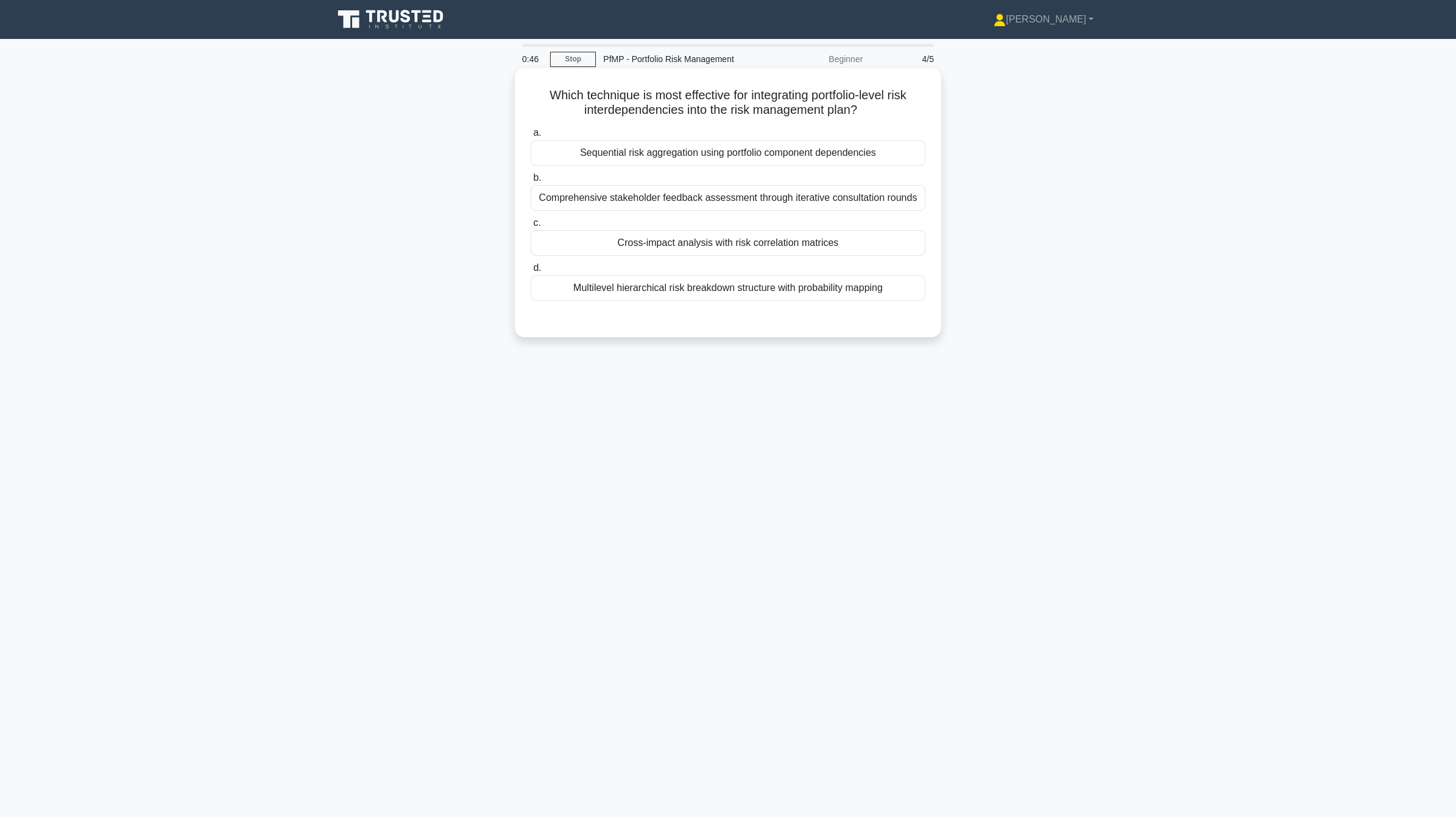
click at [808, 248] on div "Cross-impact analysis with risk correlation matrices" at bounding box center [728, 243] width 395 height 25
click at [531, 227] on input "c. Cross-impact analysis with risk correlation matrices" at bounding box center [531, 222] width 0 height 8
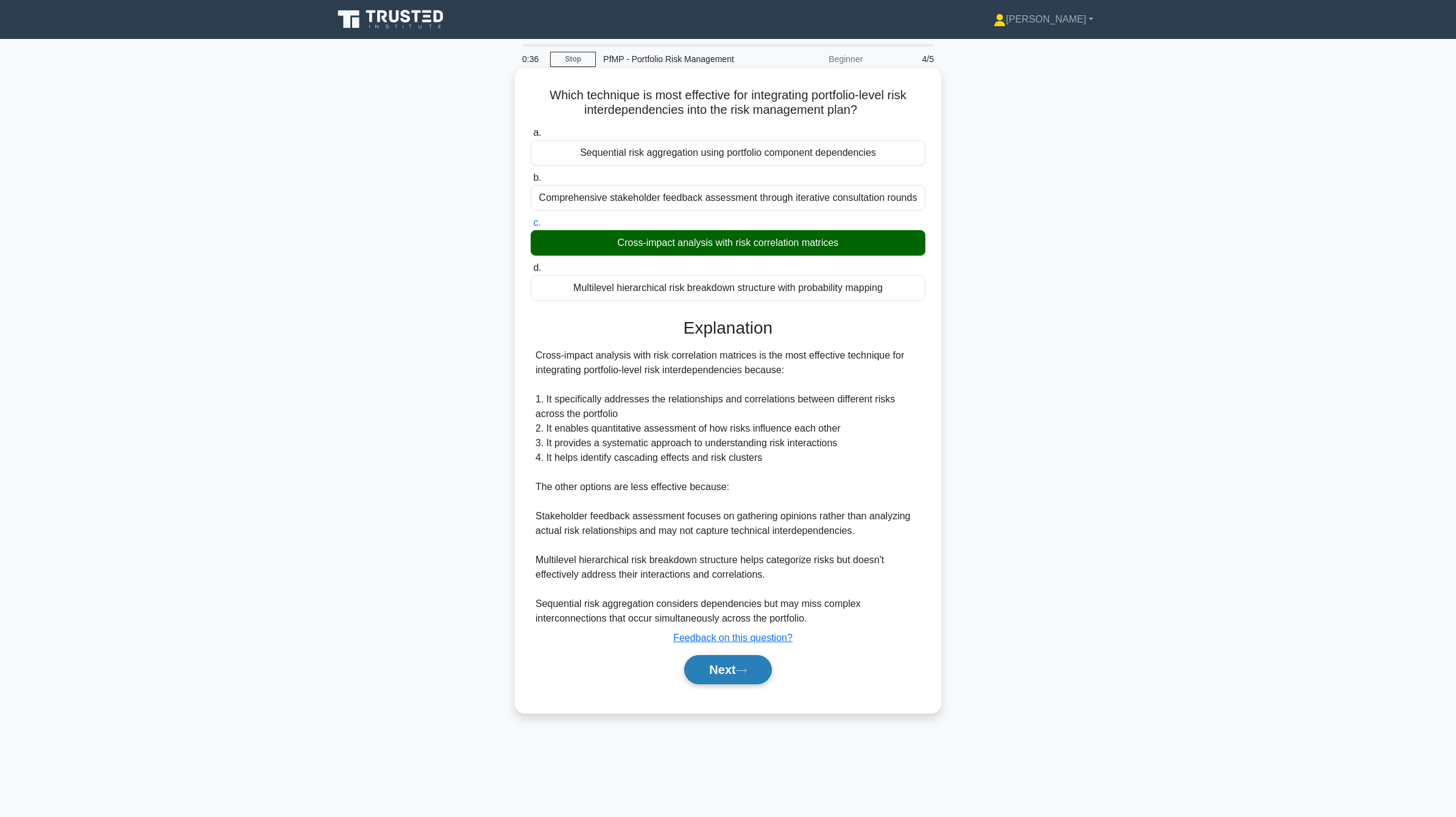
drag, startPoint x: 716, startPoint y: 672, endPoint x: 763, endPoint y: 673, distance: 47.0
click at [716, 672] on button "Next" at bounding box center [727, 670] width 87 height 29
click at [712, 670] on button "Next" at bounding box center [727, 670] width 87 height 29
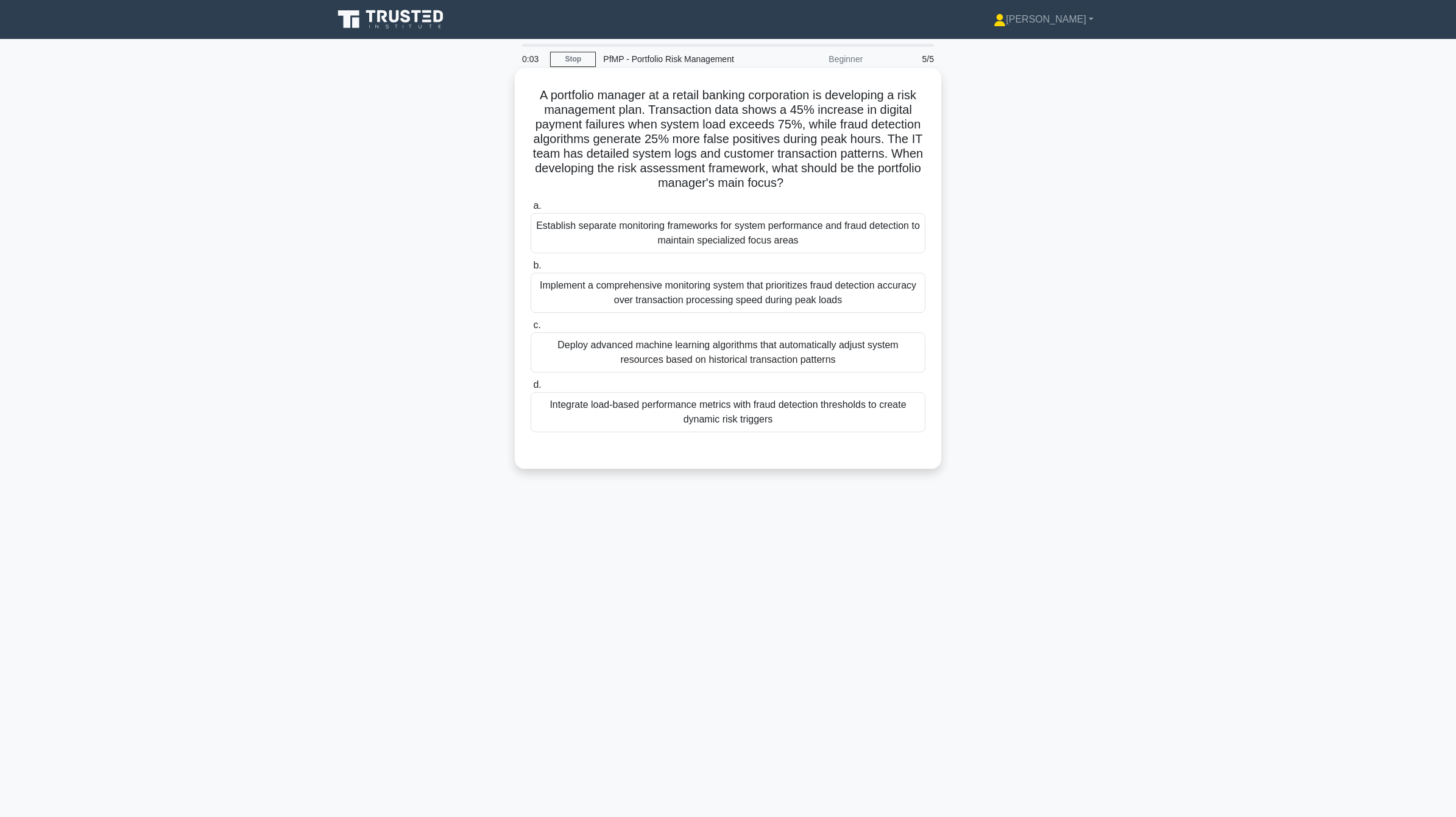
click at [826, 364] on div "Deploy advanced machine learning algorithms that automatically adjust system re…" at bounding box center [728, 353] width 395 height 40
click at [531, 329] on input "c. Deploy advanced machine learning algorithms that automatically adjust system…" at bounding box center [531, 325] width 0 height 8
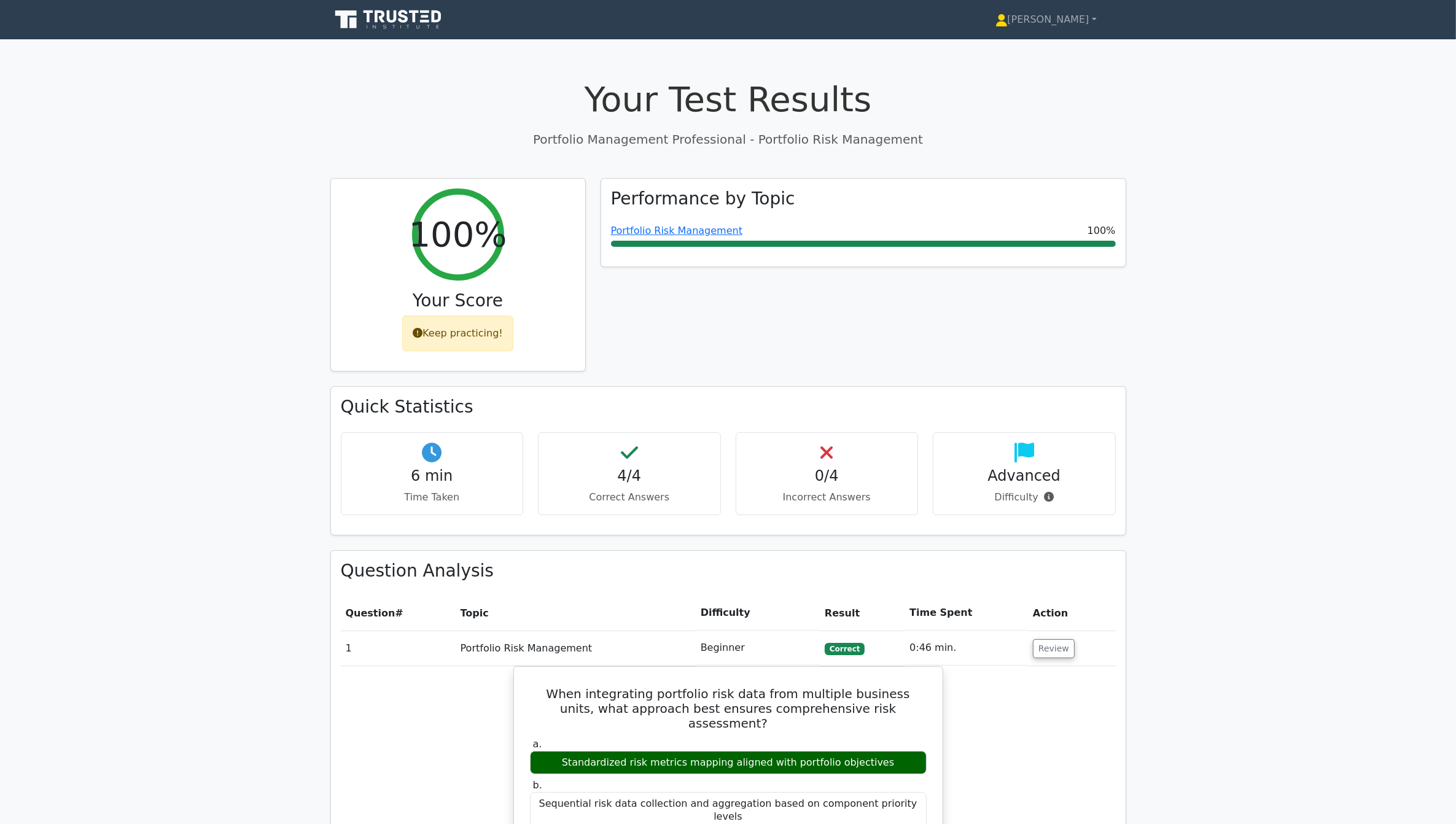
click at [764, 319] on div "Performance by Topic Portfolio Risk Management 100%" at bounding box center [863, 283] width 540 height 209
click at [704, 231] on link "Portfolio Risk Management" at bounding box center [676, 228] width 132 height 12
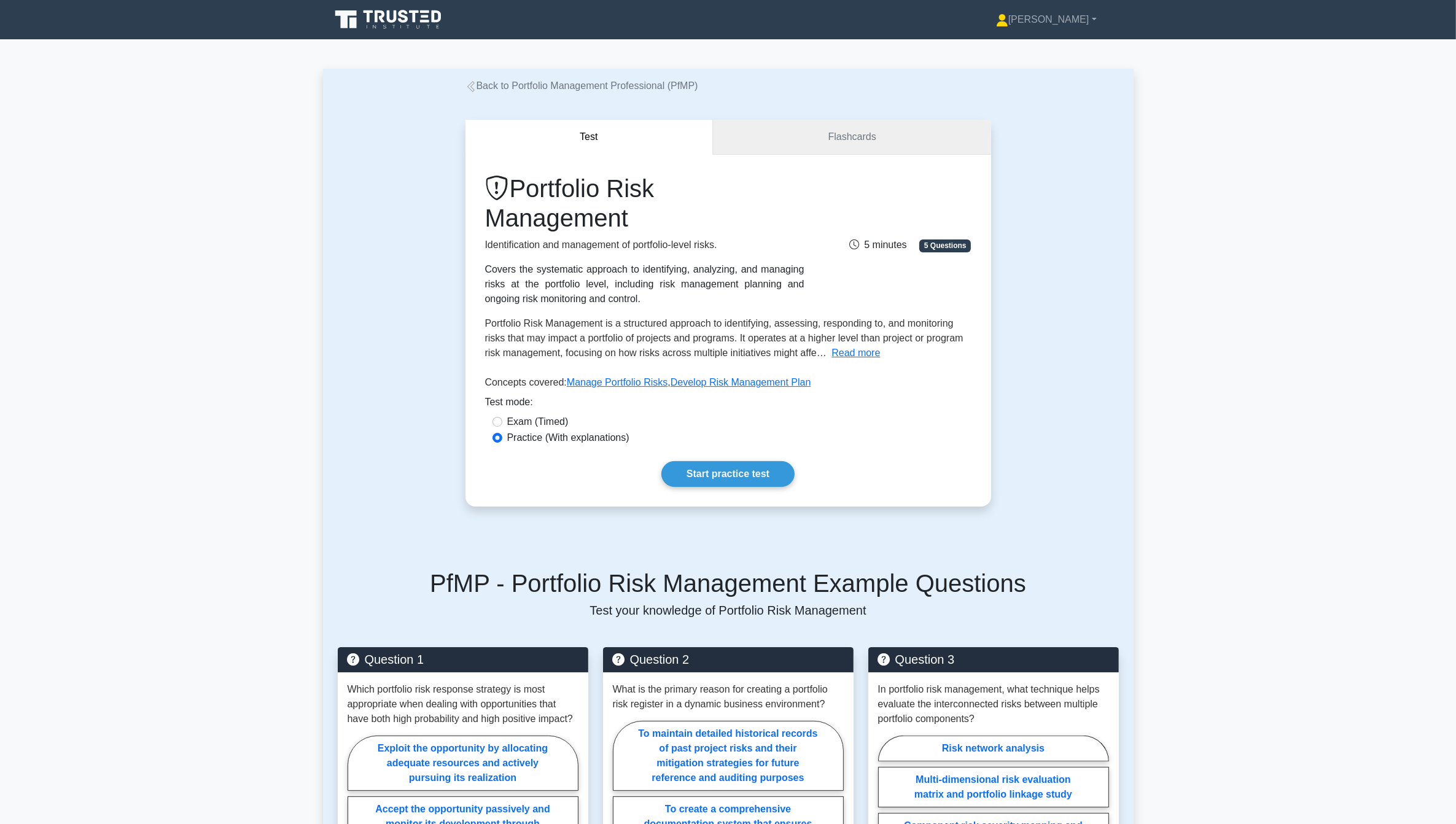
click at [870, 146] on link "Flashcards" at bounding box center [851, 137] width 278 height 35
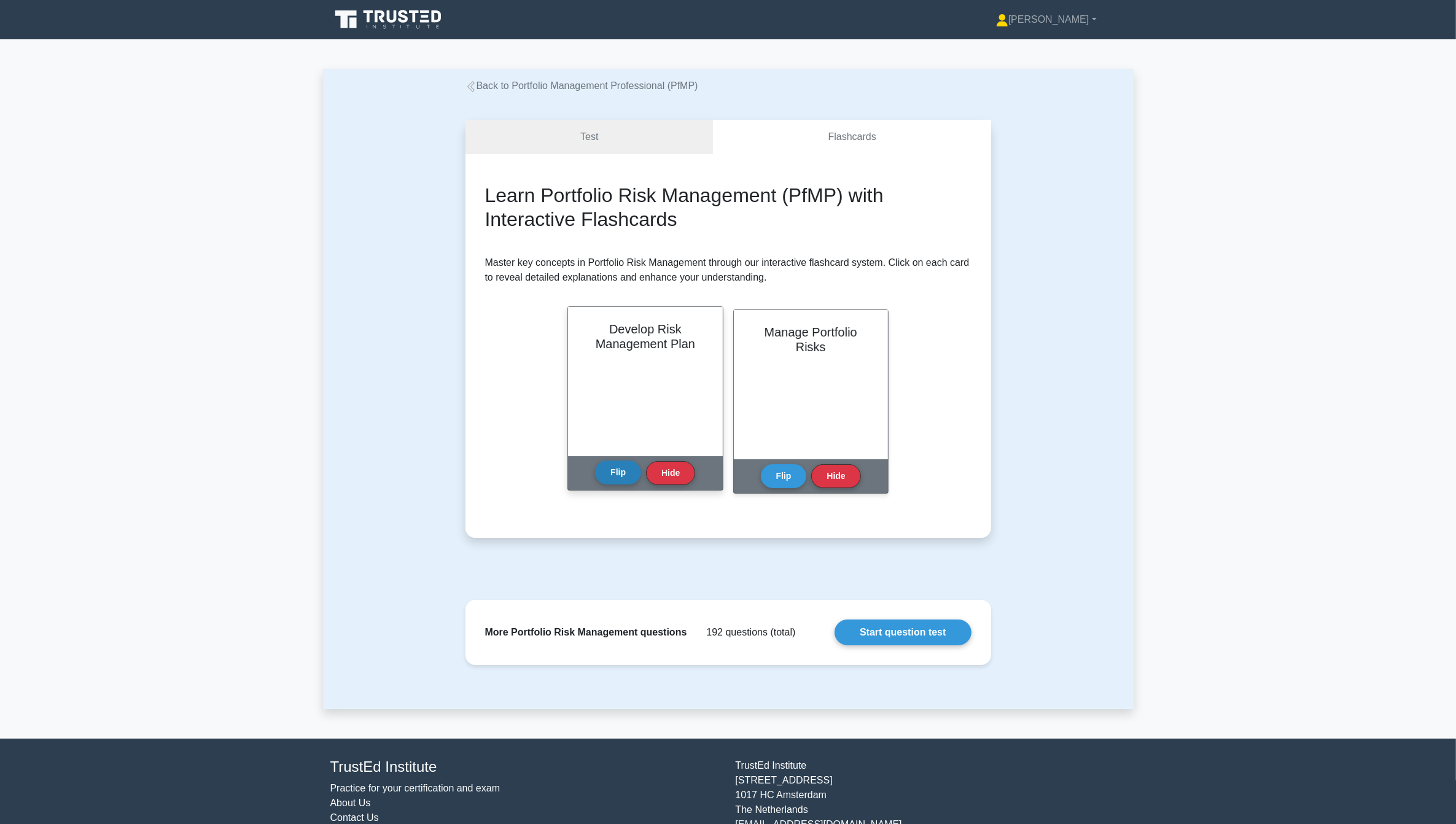
click at [627, 466] on button "Flip" at bounding box center [618, 472] width 46 height 24
drag, startPoint x: 589, startPoint y: 345, endPoint x: 688, endPoint y: 405, distance: 115.8
click at [688, 405] on p "Developing a Risk Management Plan is a critical component in Portfolio Manageme…" at bounding box center [642, 491] width 120 height 339
click at [585, 333] on p "Developing a Risk Management Plan is a critical component in Portfolio Manageme…" at bounding box center [642, 491] width 120 height 339
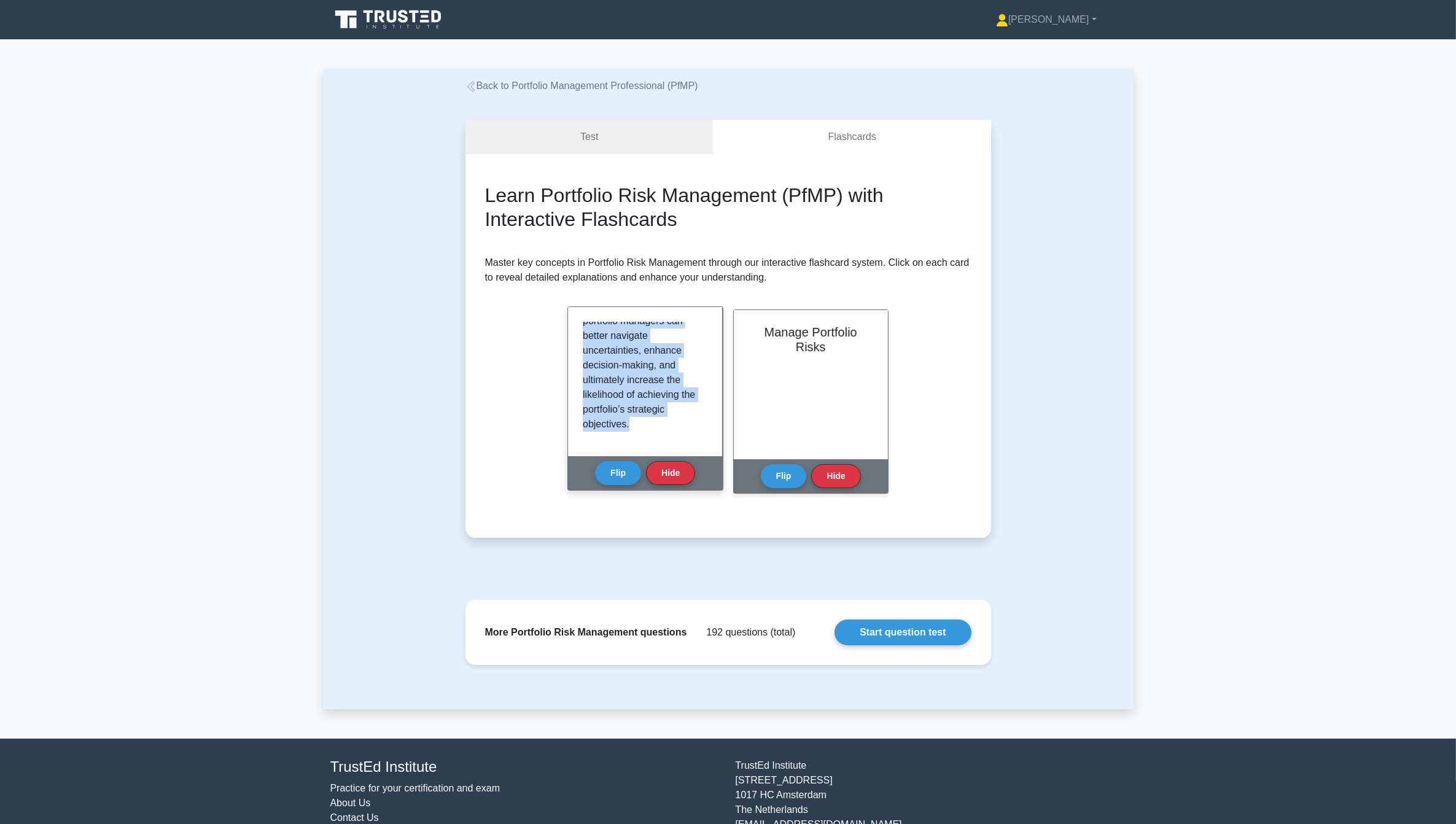
drag, startPoint x: 584, startPoint y: 331, endPoint x: 689, endPoint y: 426, distance: 141.6
click at [689, 426] on div "Developing a Risk Management Plan is a critical component in Portfolio Manageme…" at bounding box center [645, 381] width 125 height 120
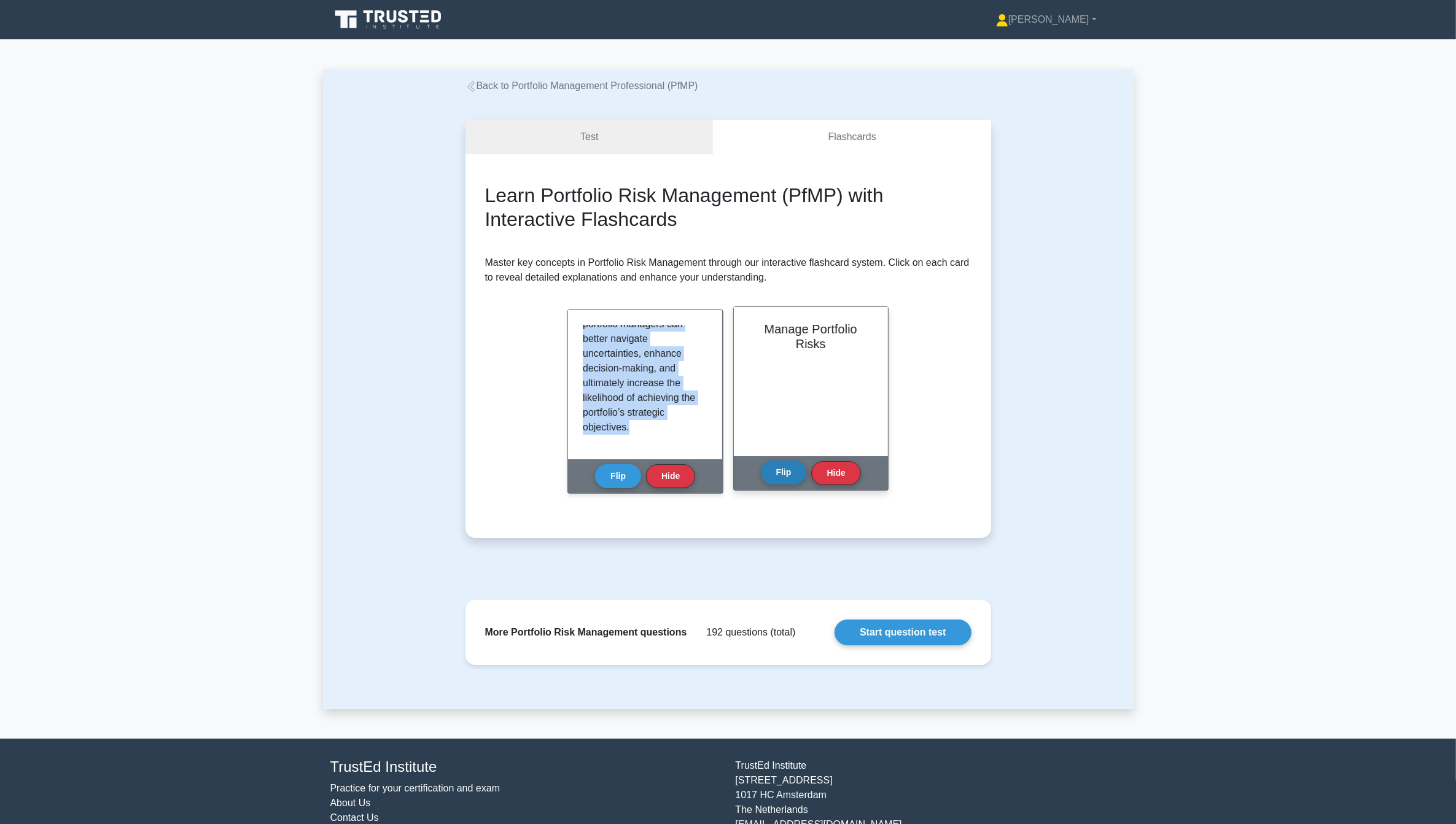
drag, startPoint x: 689, startPoint y: 426, endPoint x: 777, endPoint y: 470, distance: 98.4
click at [777, 470] on button "Flip" at bounding box center [784, 472] width 46 height 24
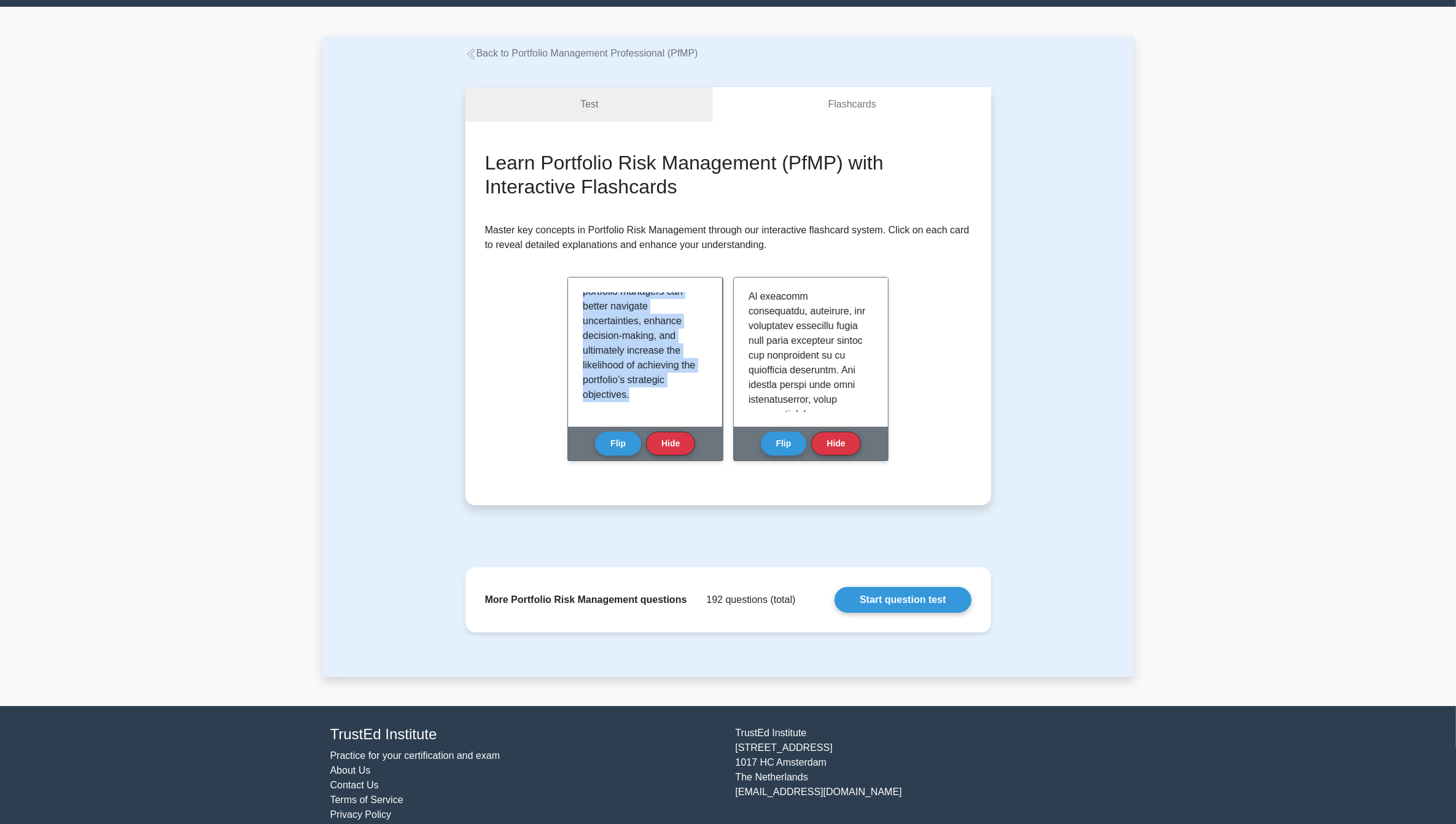
scroll to position [50, 0]
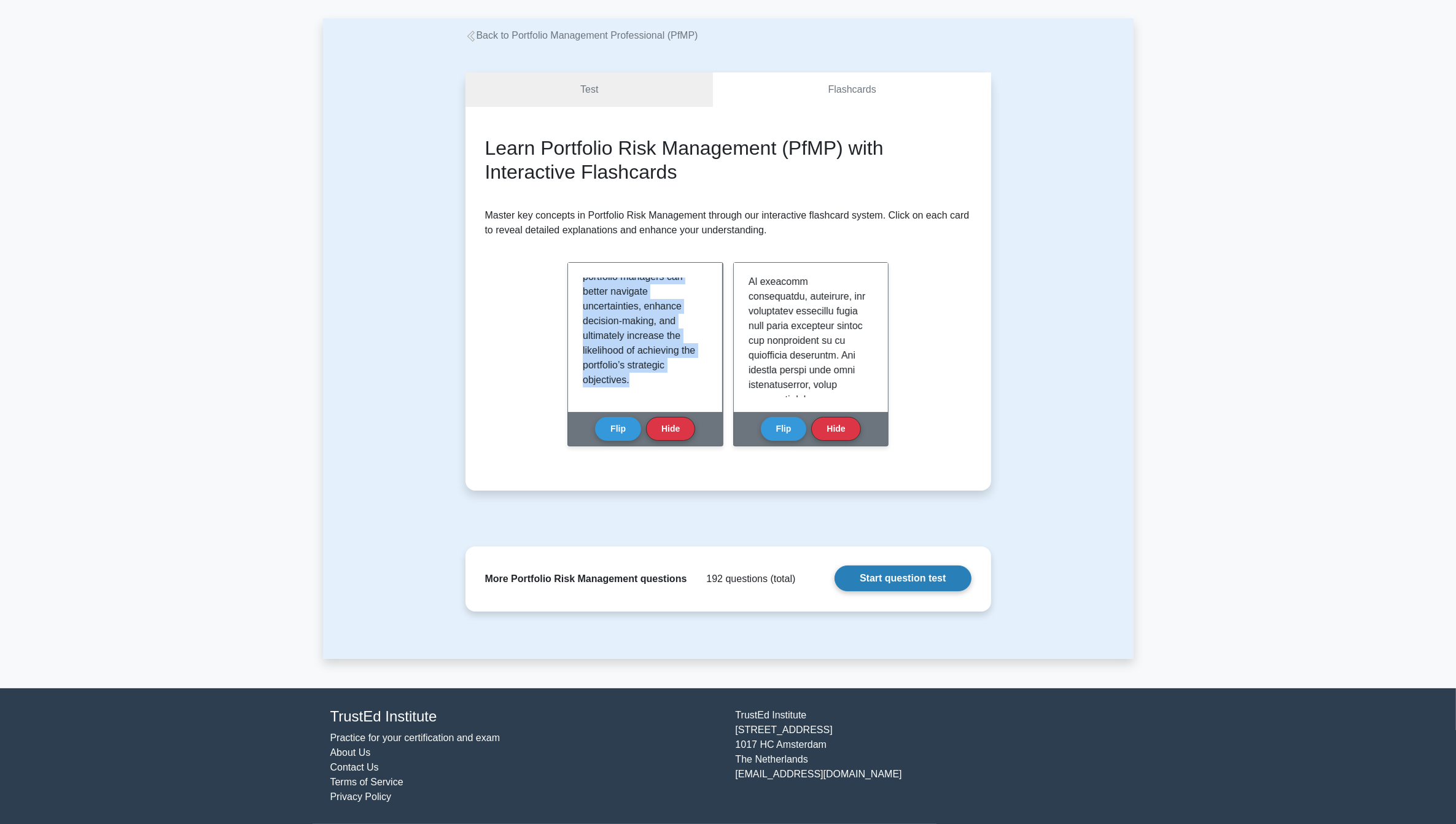
click at [900, 584] on link "Start question test" at bounding box center [903, 578] width 137 height 25
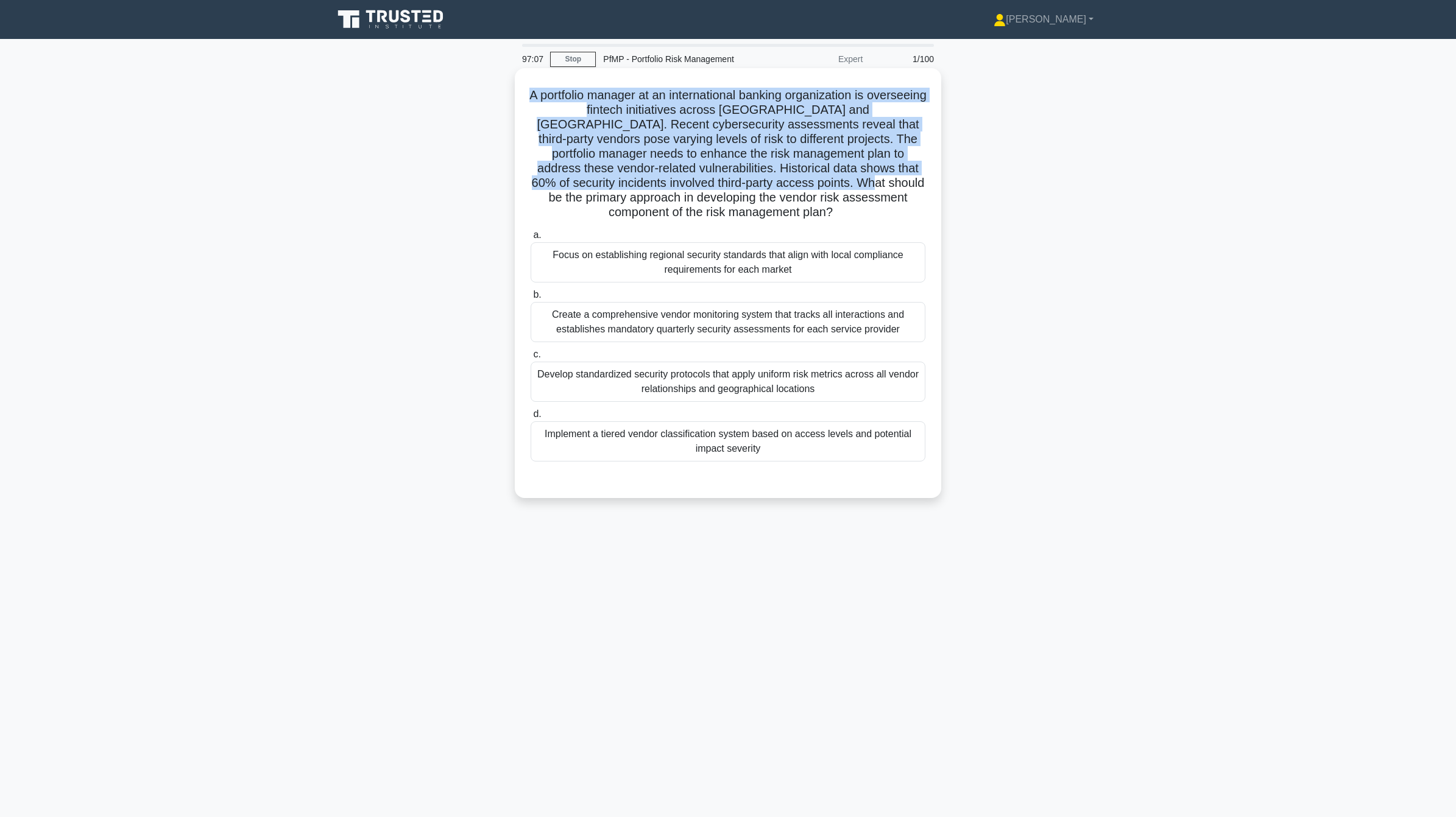
drag, startPoint x: 555, startPoint y: 99, endPoint x: 911, endPoint y: 183, distance: 365.8
click at [911, 183] on h5 "A portfolio manager at an international banking organization is overseeing fint…" at bounding box center [727, 154] width 397 height 133
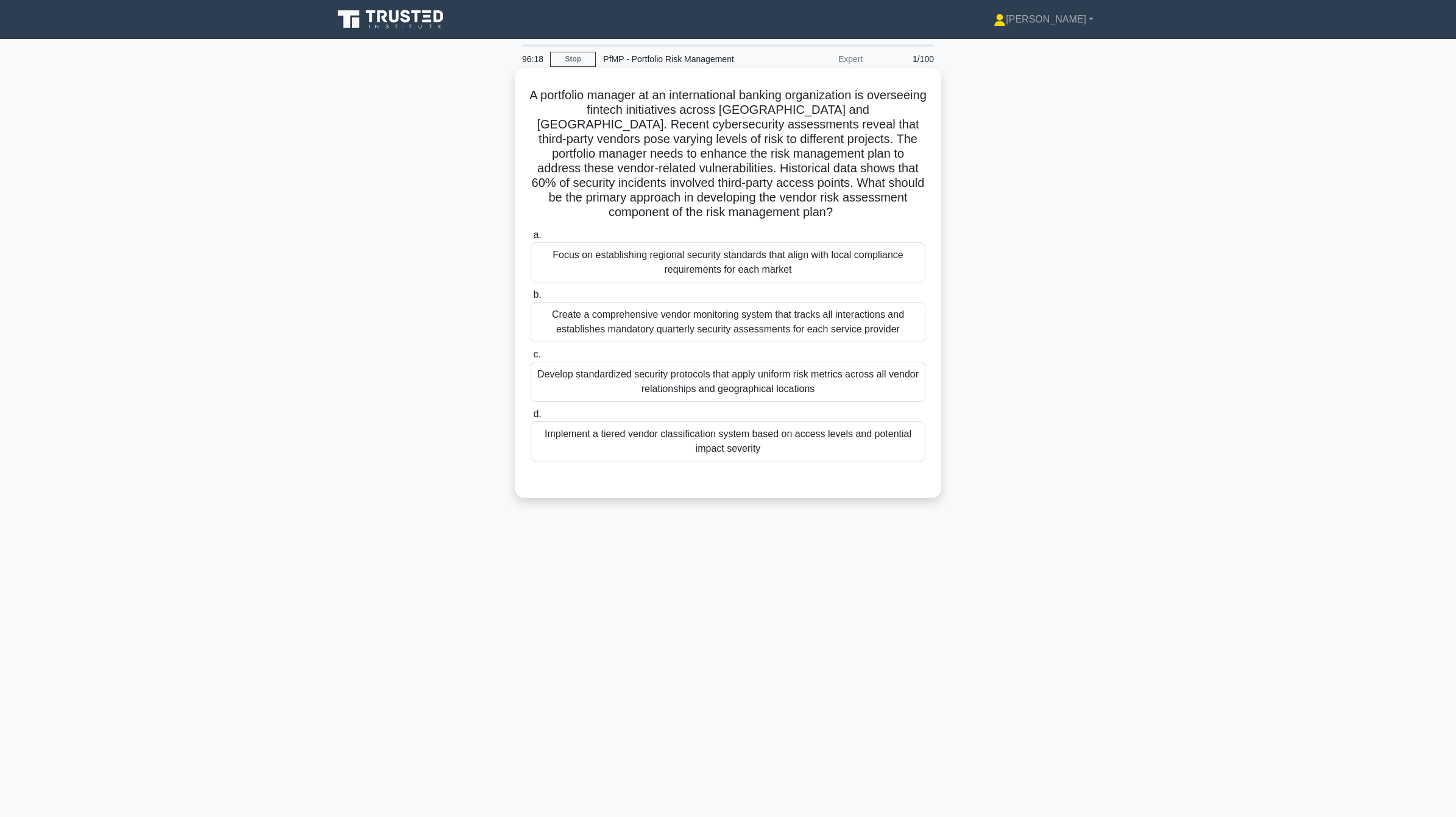
click at [806, 331] on div "Create a comprehensive vendor monitoring system that tracks all interactions an…" at bounding box center [728, 323] width 395 height 40
click at [531, 299] on input "b. Create a comprehensive vendor monitoring system that tracks all interactions…" at bounding box center [531, 295] width 0 height 8
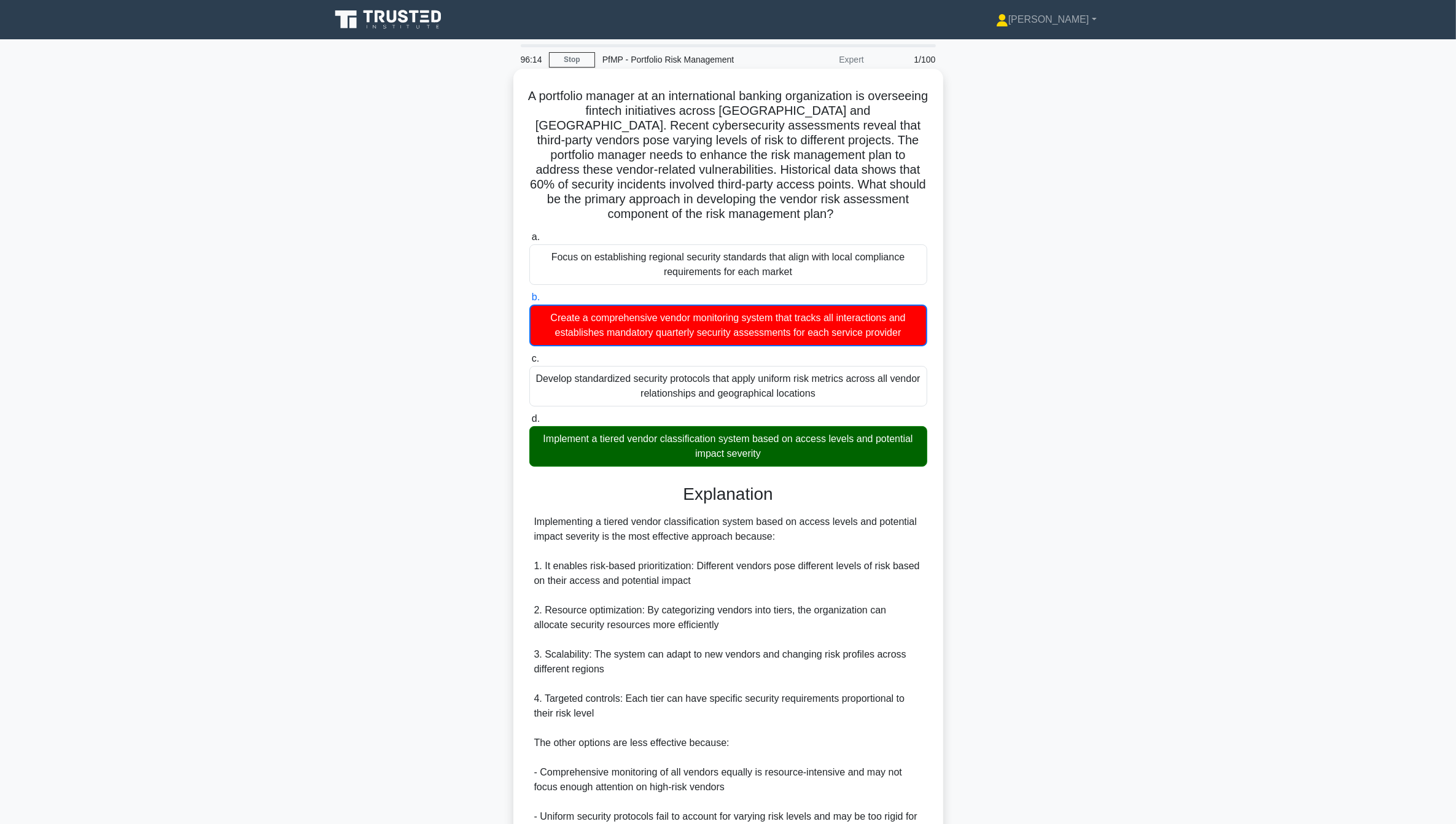
drag, startPoint x: 539, startPoint y: 443, endPoint x: 821, endPoint y: 451, distance: 282.1
click at [821, 451] on div "Implement a tiered vendor classification system based on access levels and pote…" at bounding box center [728, 447] width 398 height 41
drag, startPoint x: 530, startPoint y: 524, endPoint x: 930, endPoint y: 536, distance: 400.2
click at [930, 536] on div "A portfolio manager at an international banking organization is overseeing fint…" at bounding box center [728, 550] width 420 height 951
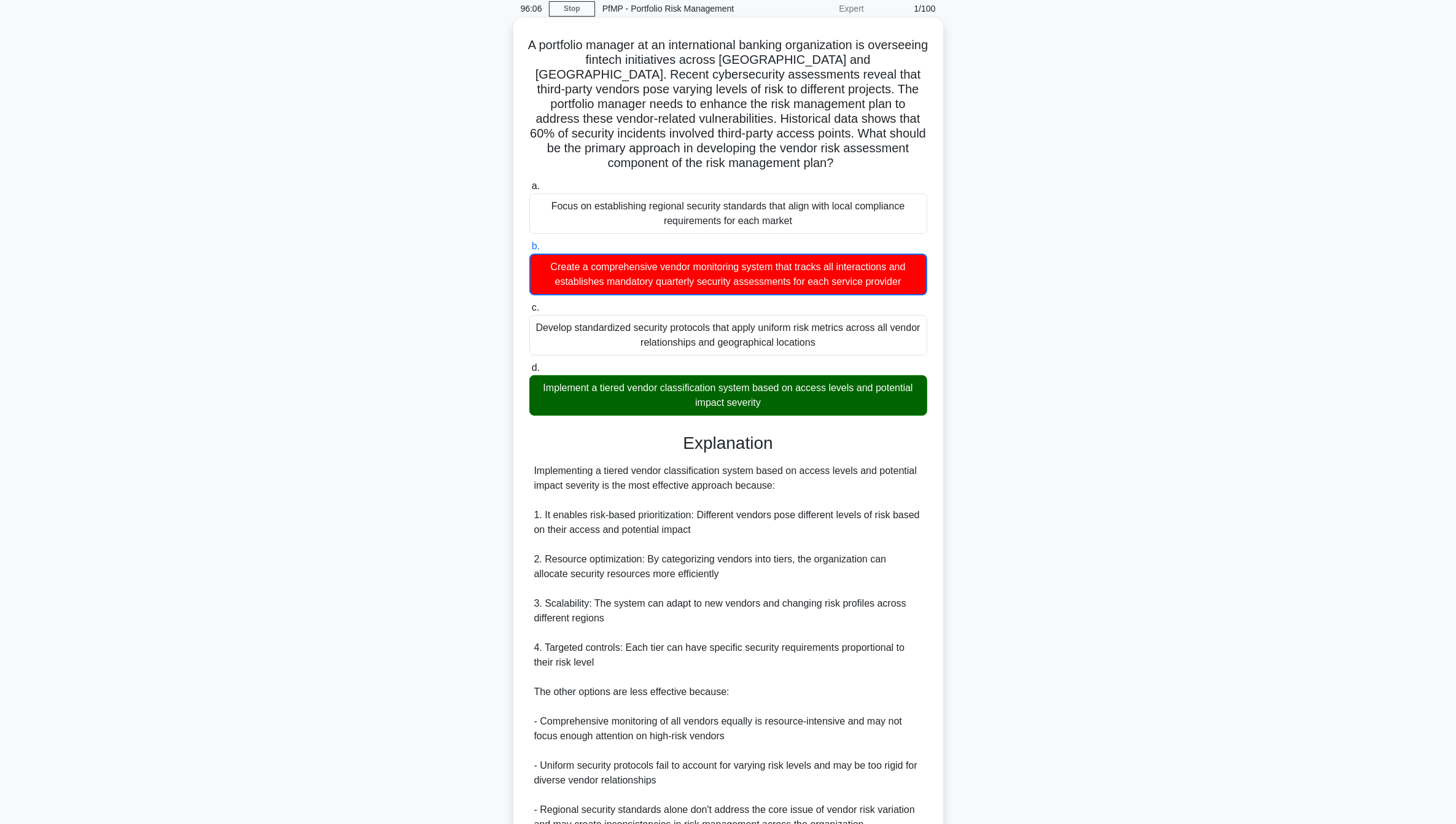
scroll to position [76, 0]
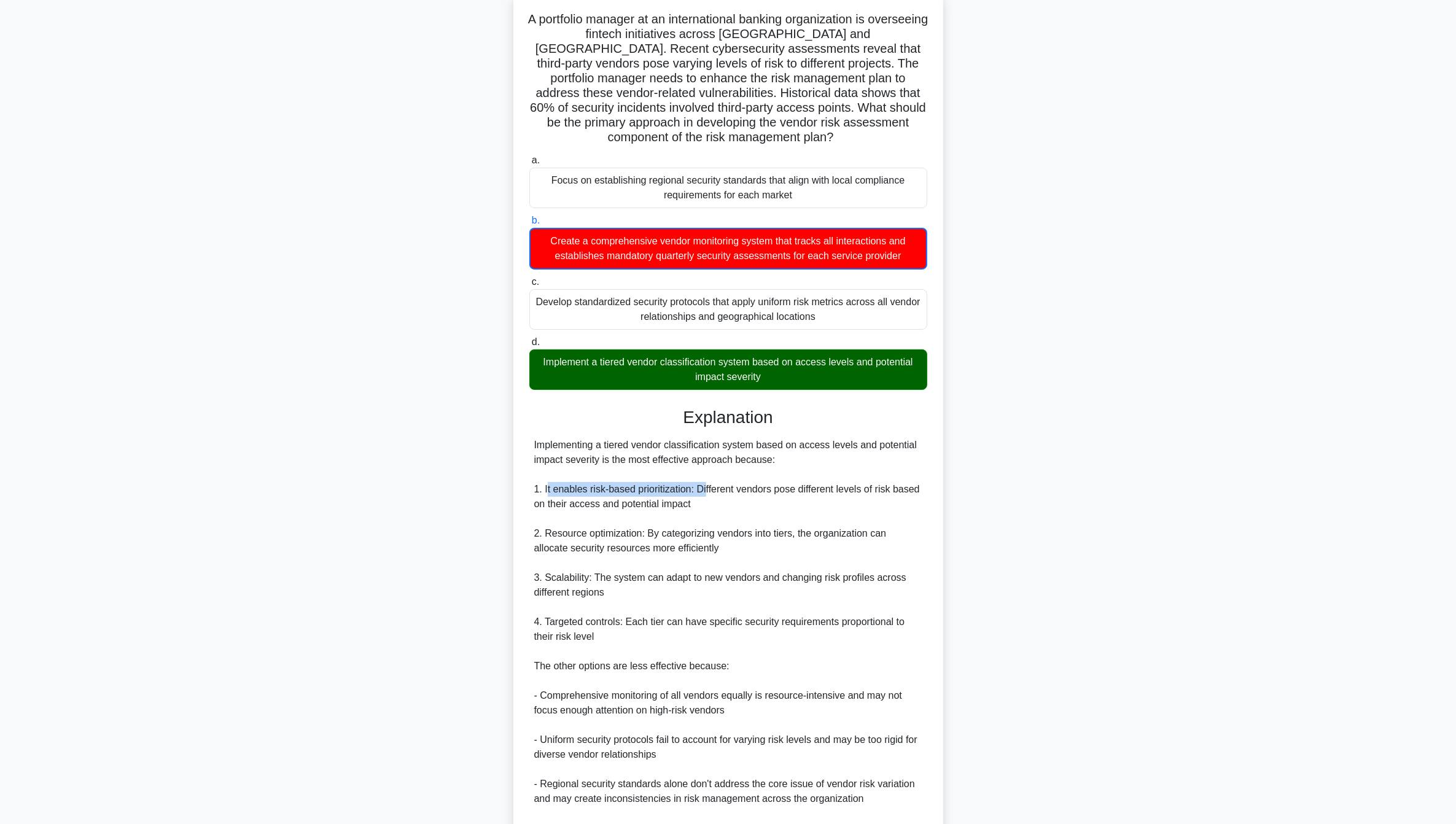
drag, startPoint x: 548, startPoint y: 492, endPoint x: 704, endPoint y: 494, distance: 156.0
click at [704, 494] on div "Implementing a tiered vendor classification system based on access levels and p…" at bounding box center [728, 652] width 388 height 427
drag, startPoint x: 704, startPoint y: 494, endPoint x: 737, endPoint y: 522, distance: 43.3
click at [731, 521] on div "Implementing a tiered vendor classification system based on access levels and p…" at bounding box center [728, 652] width 388 height 427
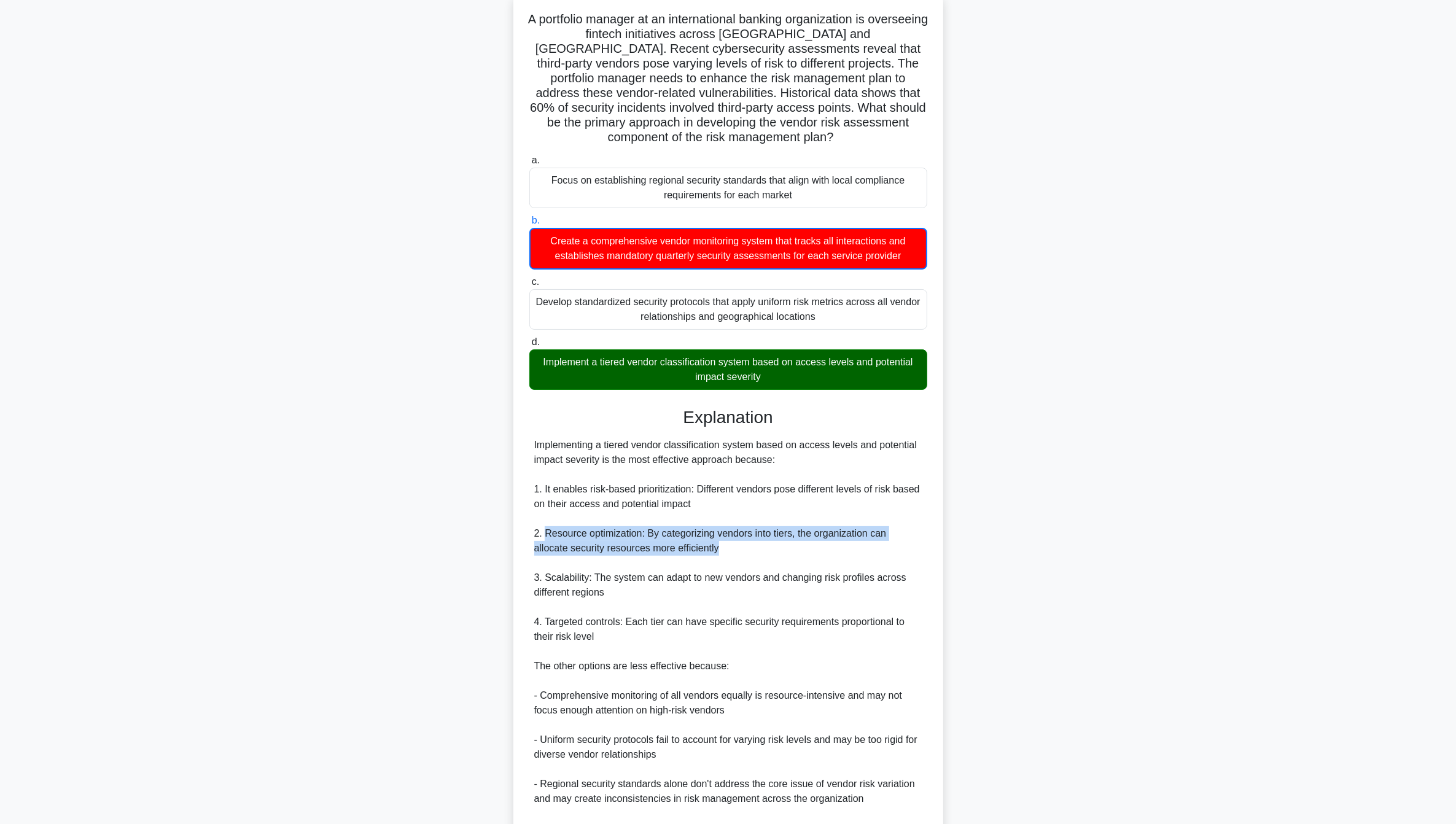
drag, startPoint x: 545, startPoint y: 538, endPoint x: 751, endPoint y: 548, distance: 206.2
click at [751, 548] on div "Implementing a tiered vendor classification system based on access levels and p…" at bounding box center [728, 652] width 388 height 427
drag, startPoint x: 751, startPoint y: 548, endPoint x: 699, endPoint y: 551, distance: 52.1
click at [699, 551] on div "Implementing a tiered vendor classification system based on access levels and p…" at bounding box center [728, 652] width 388 height 427
drag, startPoint x: 652, startPoint y: 534, endPoint x: 729, endPoint y: 545, distance: 77.8
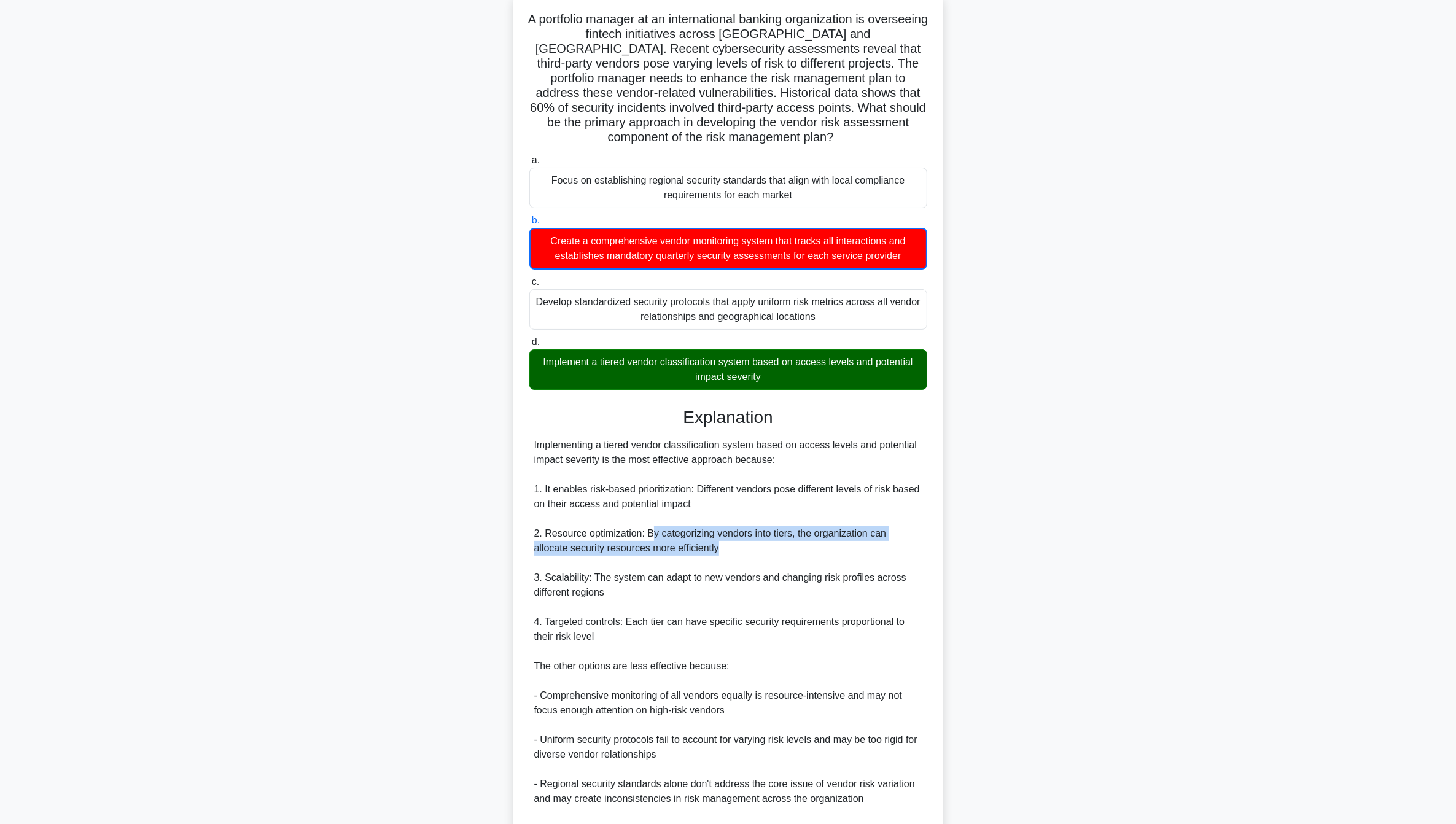
click at [729, 545] on div "Implementing a tiered vendor classification system based on access levels and p…" at bounding box center [728, 652] width 388 height 427
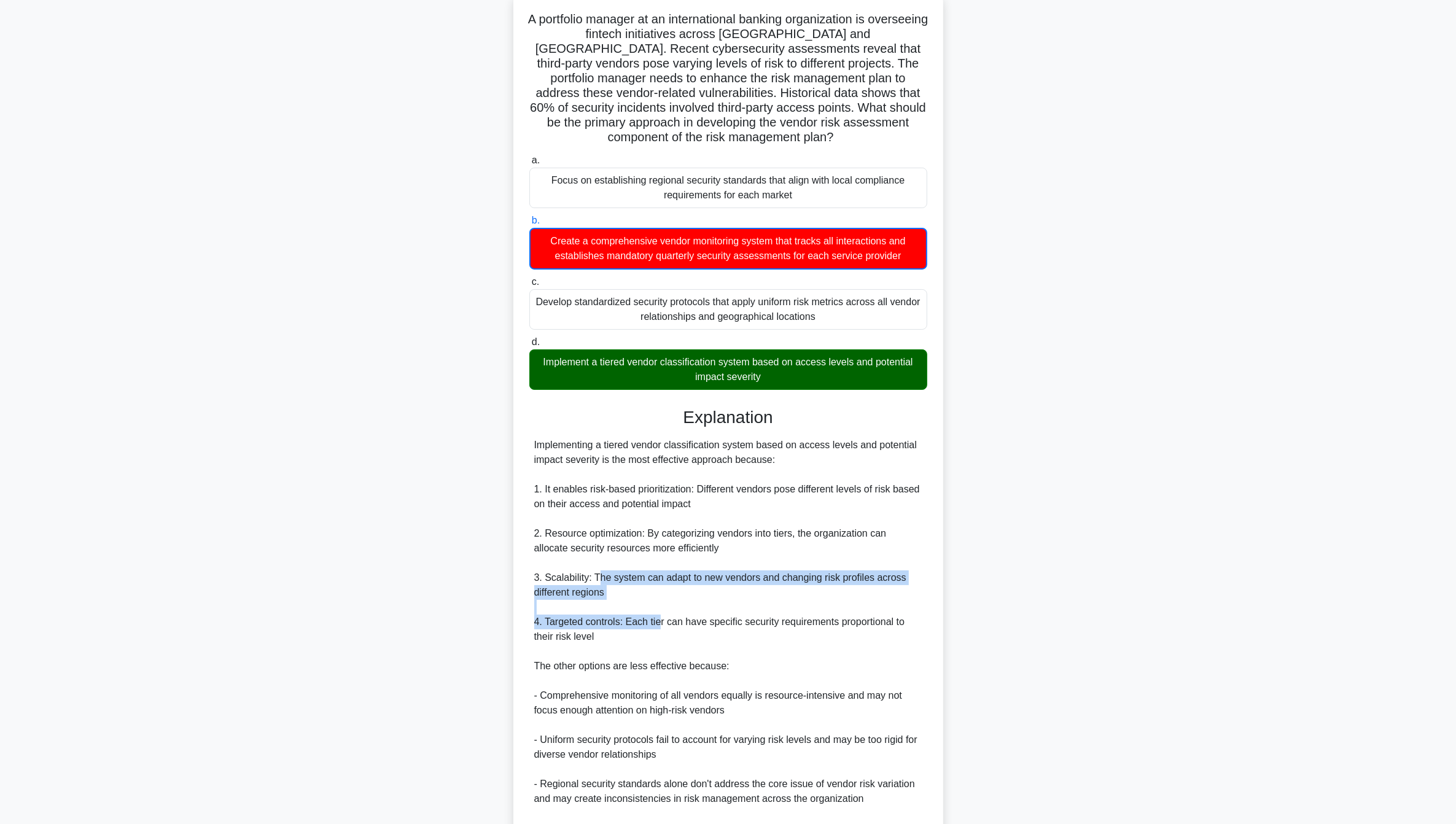
drag, startPoint x: 595, startPoint y: 580, endPoint x: 655, endPoint y: 626, distance: 75.6
click at [655, 626] on div "Implementing a tiered vendor classification system based on access levels and p…" at bounding box center [728, 652] width 388 height 427
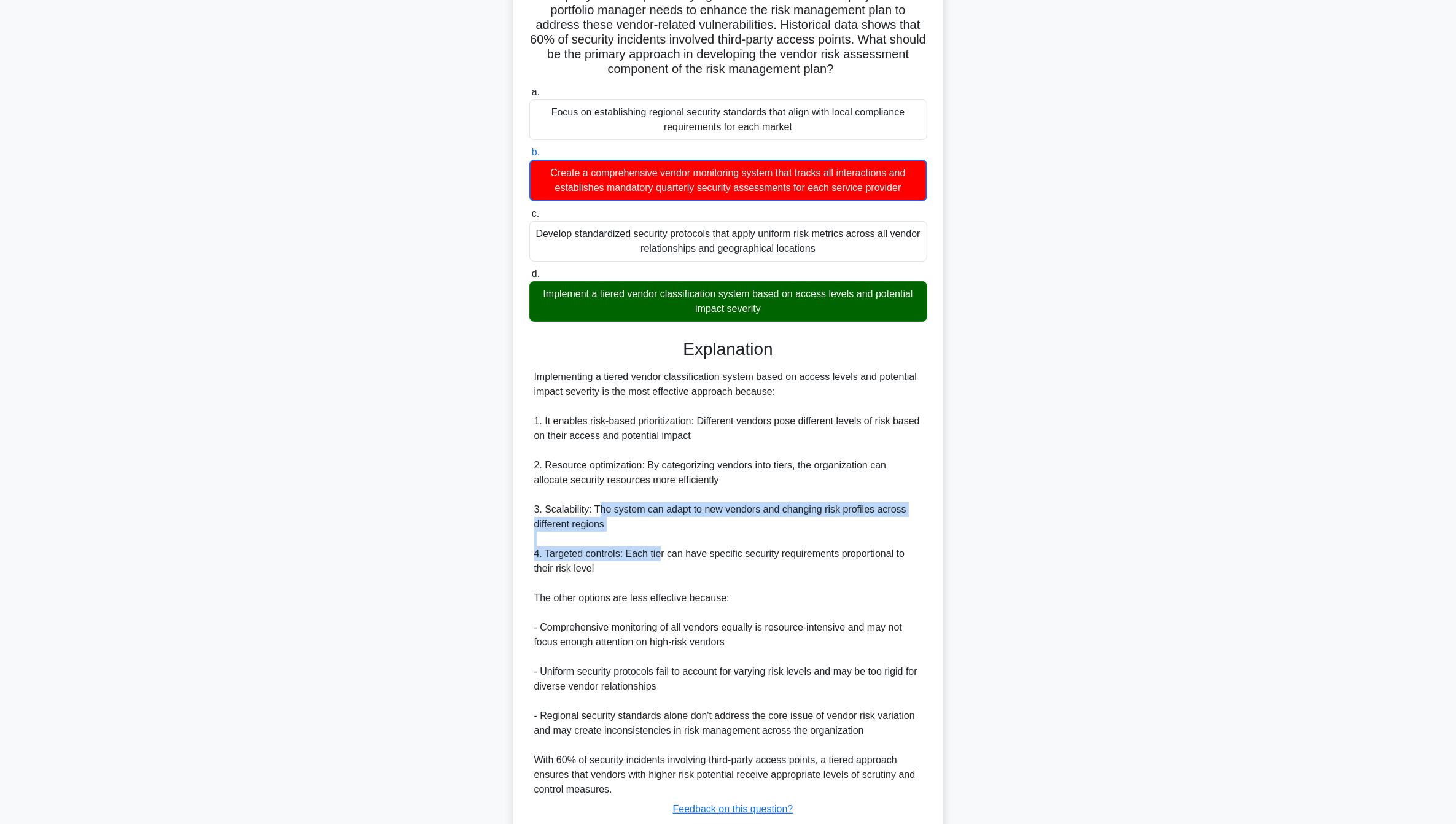
scroll to position [229, 0]
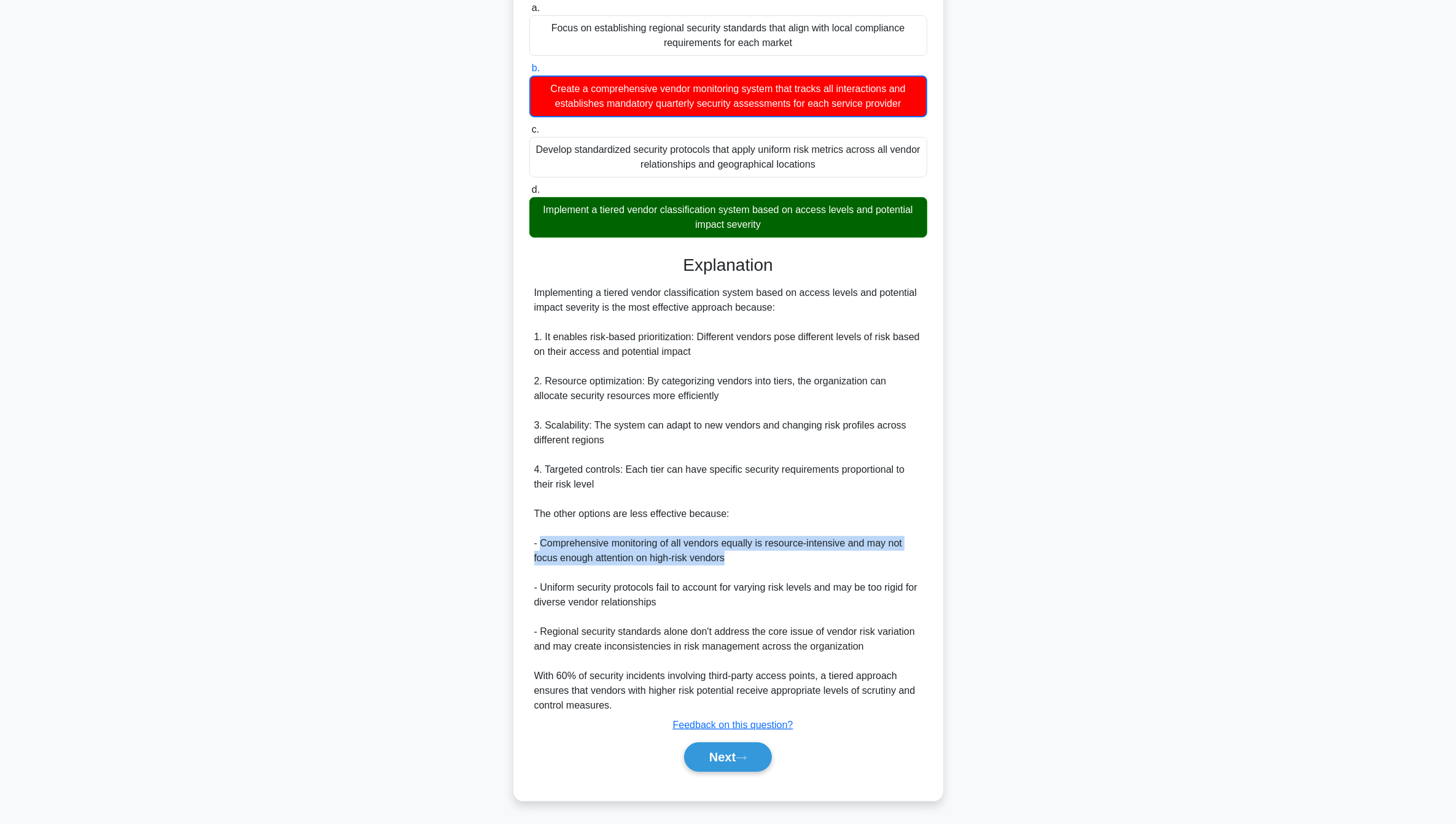
drag, startPoint x: 539, startPoint y: 545, endPoint x: 906, endPoint y: 559, distance: 367.3
click at [906, 559] on div "Implementing a tiered vendor classification system based on access levels and p…" at bounding box center [728, 499] width 388 height 427
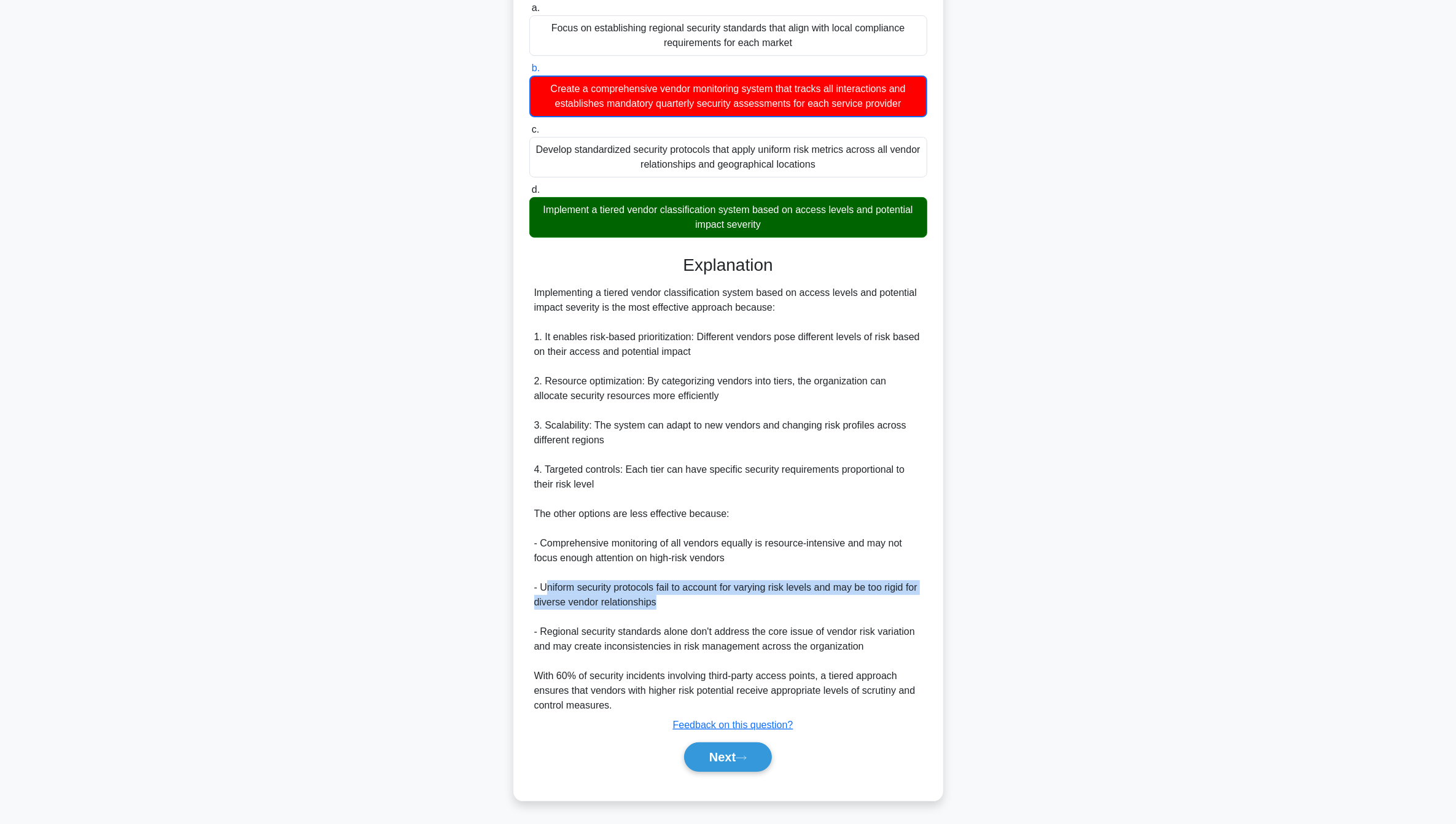
drag, startPoint x: 545, startPoint y: 590, endPoint x: 667, endPoint y: 597, distance: 122.2
click at [667, 597] on div "Implementing a tiered vendor classification system based on access levels and p…" at bounding box center [728, 499] width 388 height 427
drag, startPoint x: 667, startPoint y: 597, endPoint x: 760, endPoint y: 610, distance: 93.9
click at [760, 610] on div "Implementing a tiered vendor classification system based on access levels and p…" at bounding box center [728, 499] width 388 height 427
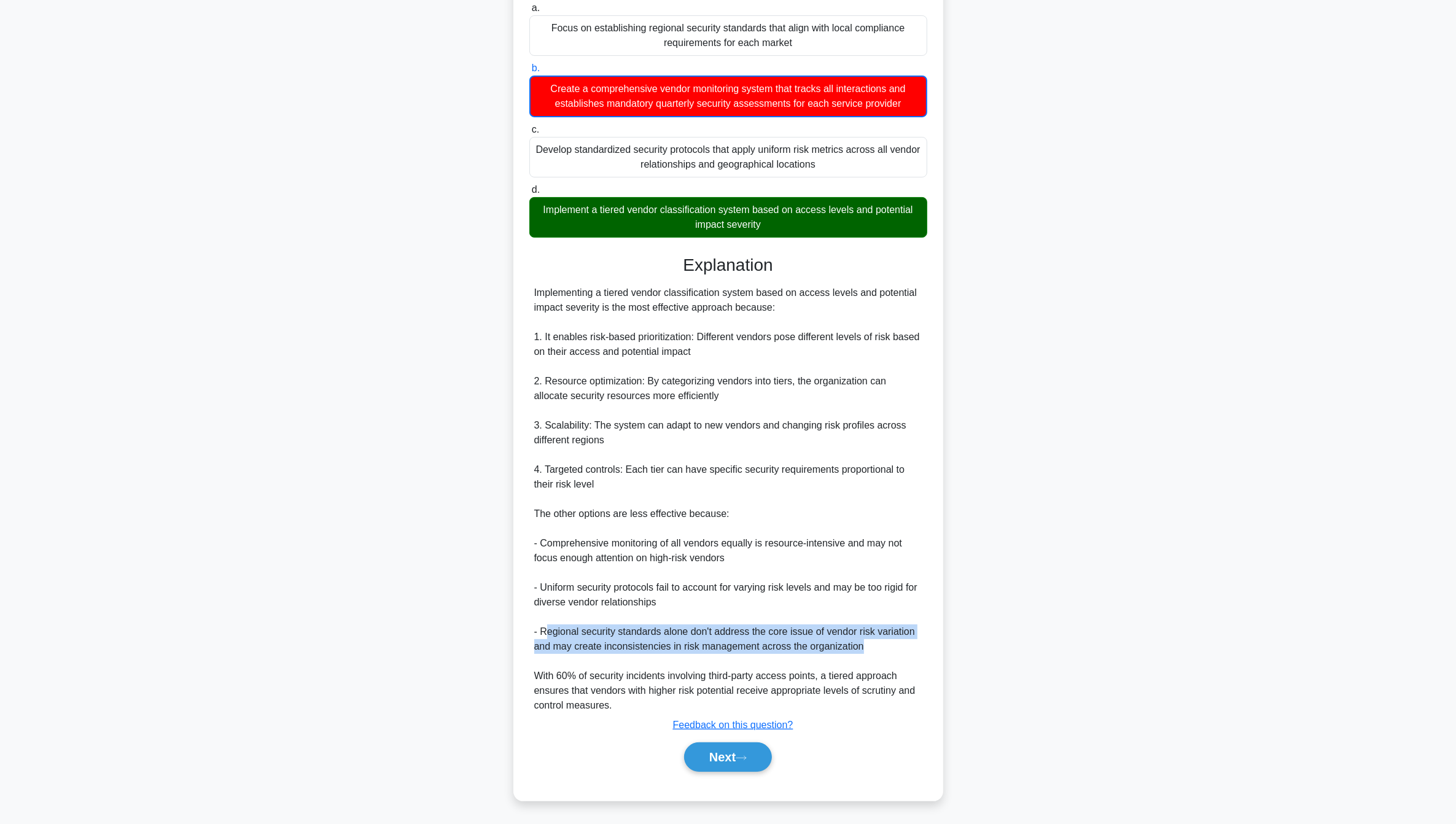
drag, startPoint x: 548, startPoint y: 635, endPoint x: 905, endPoint y: 642, distance: 357.1
click at [905, 642] on div "Implementing a tiered vendor classification system based on access levels and p…" at bounding box center [728, 499] width 388 height 427
click at [725, 755] on button "Next" at bounding box center [727, 757] width 87 height 30
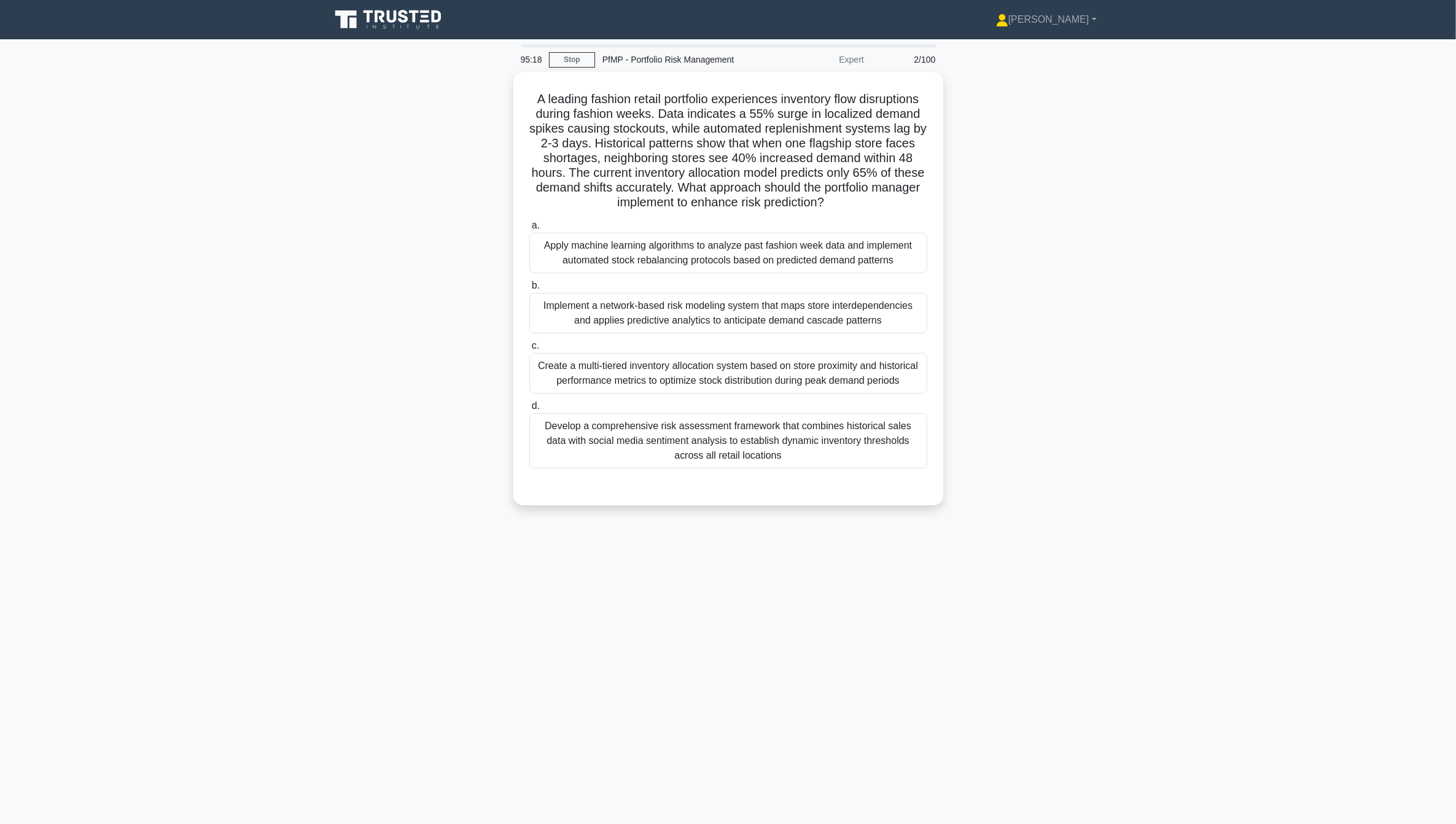
scroll to position [0, 0]
click at [751, 312] on div "Implement a network-based risk modeling system that maps store interdependencie…" at bounding box center [734, 310] width 398 height 41
click at [535, 287] on input "b. Implement a network-based risk modeling system that maps store interdependen…" at bounding box center [535, 282] width 0 height 8
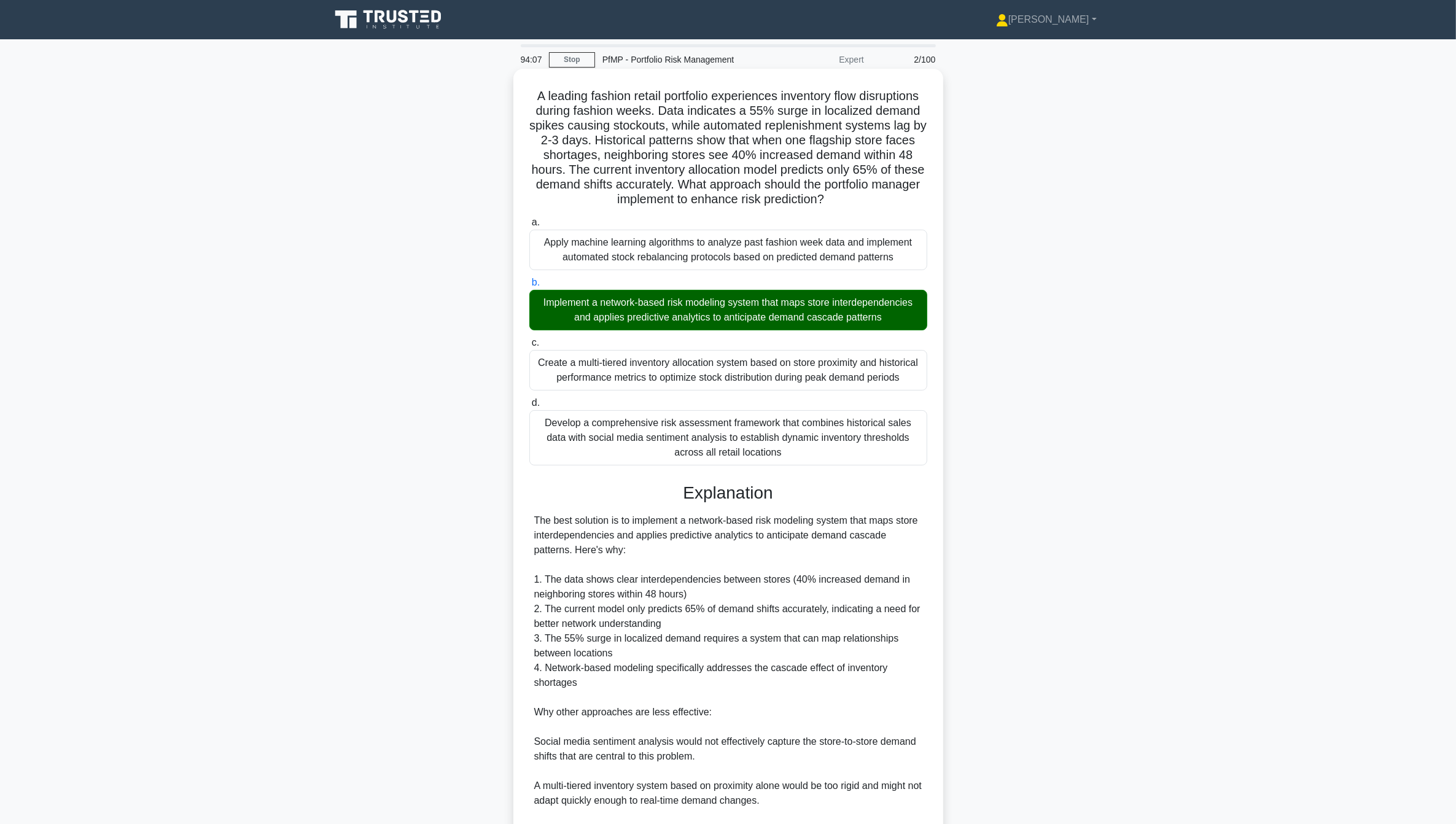
drag, startPoint x: 535, startPoint y: 525, endPoint x: 678, endPoint y: 557, distance: 146.5
click at [678, 557] on div "The best solution is to implement a network-based risk modeling system that map…" at bounding box center [728, 712] width 388 height 398
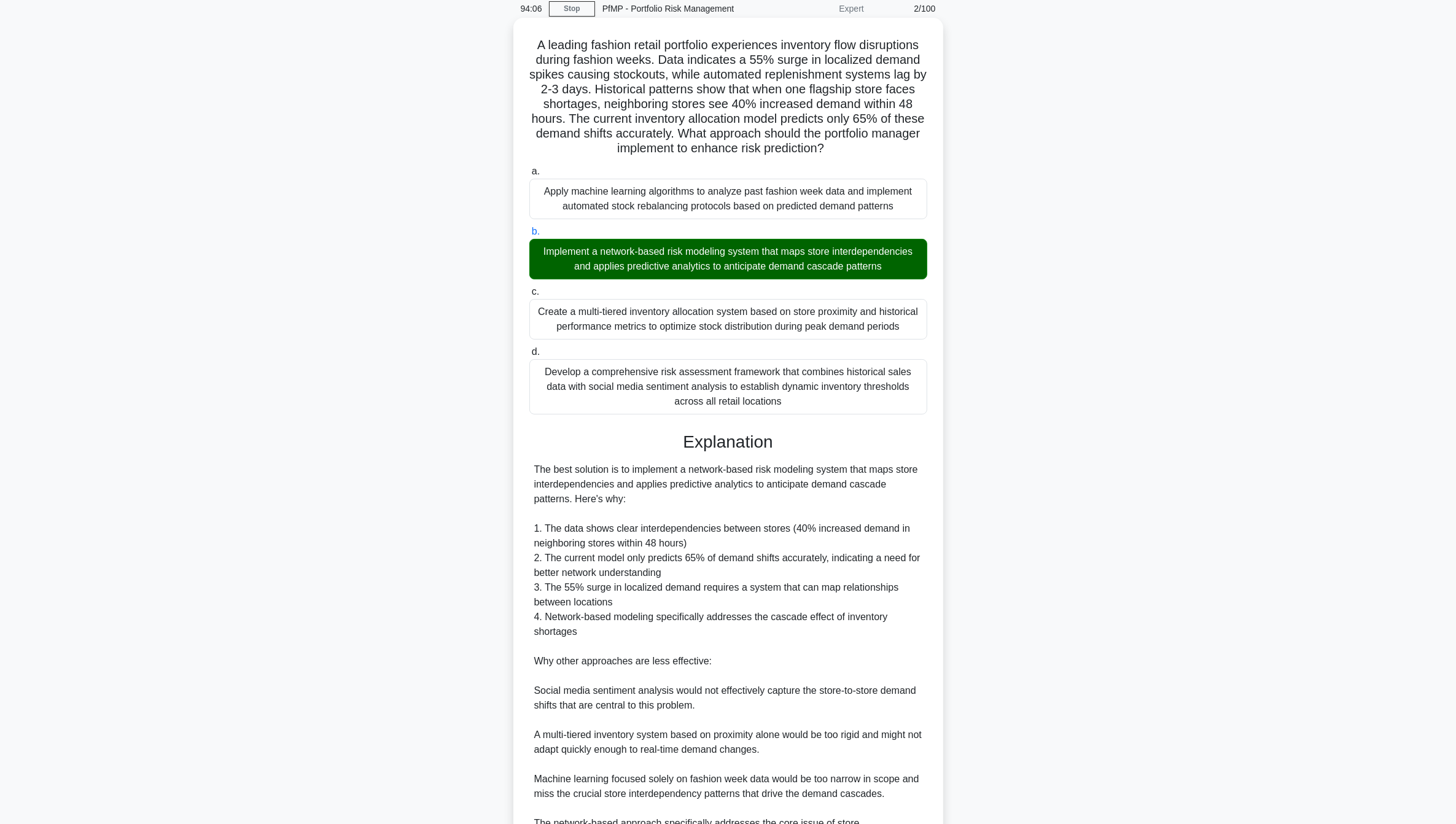
scroll to position [76, 0]
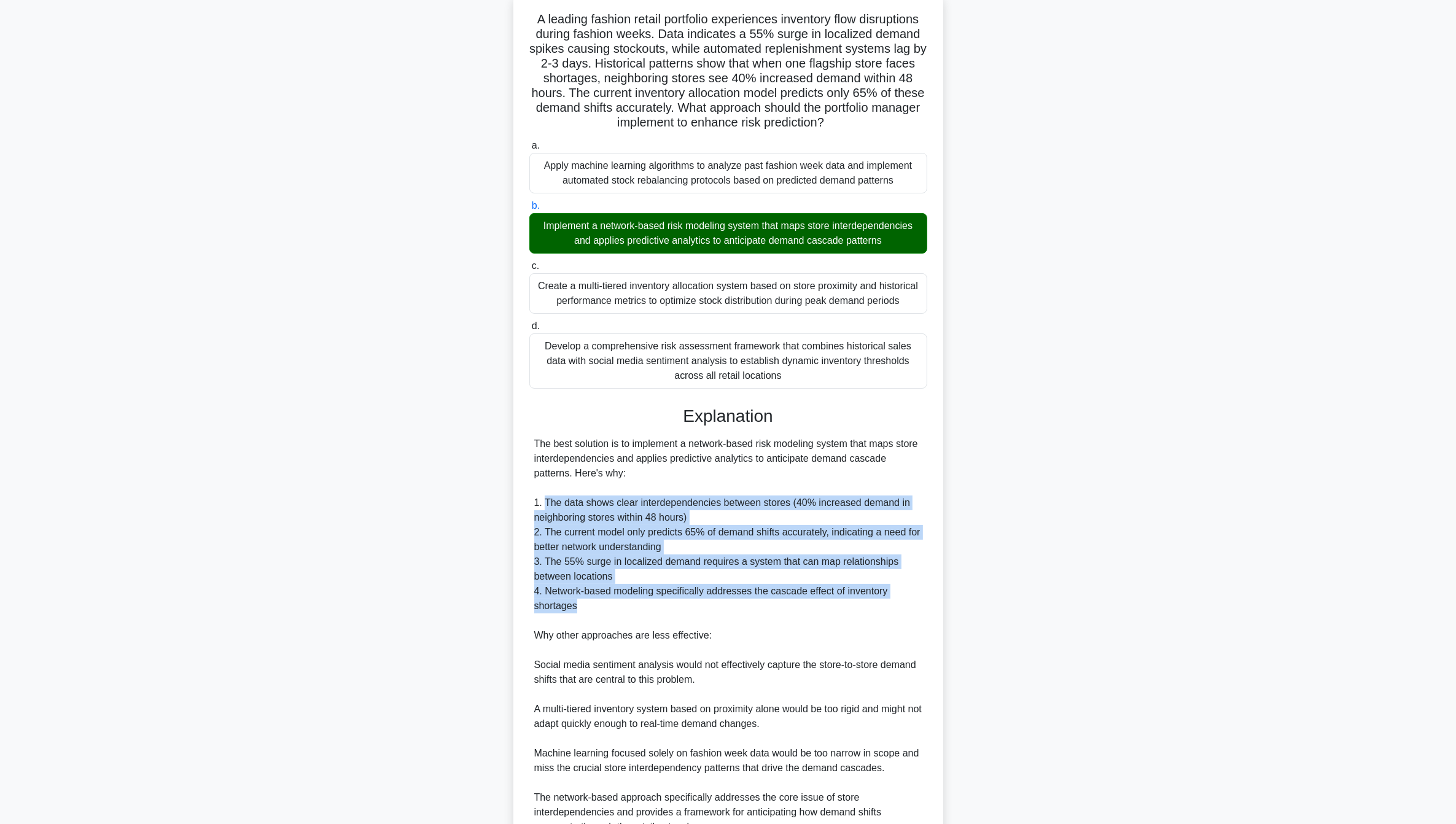
drag, startPoint x: 545, startPoint y: 502, endPoint x: 810, endPoint y: 601, distance: 282.9
click at [810, 601] on div "The best solution is to implement a network-based risk modeling system that map…" at bounding box center [728, 635] width 388 height 398
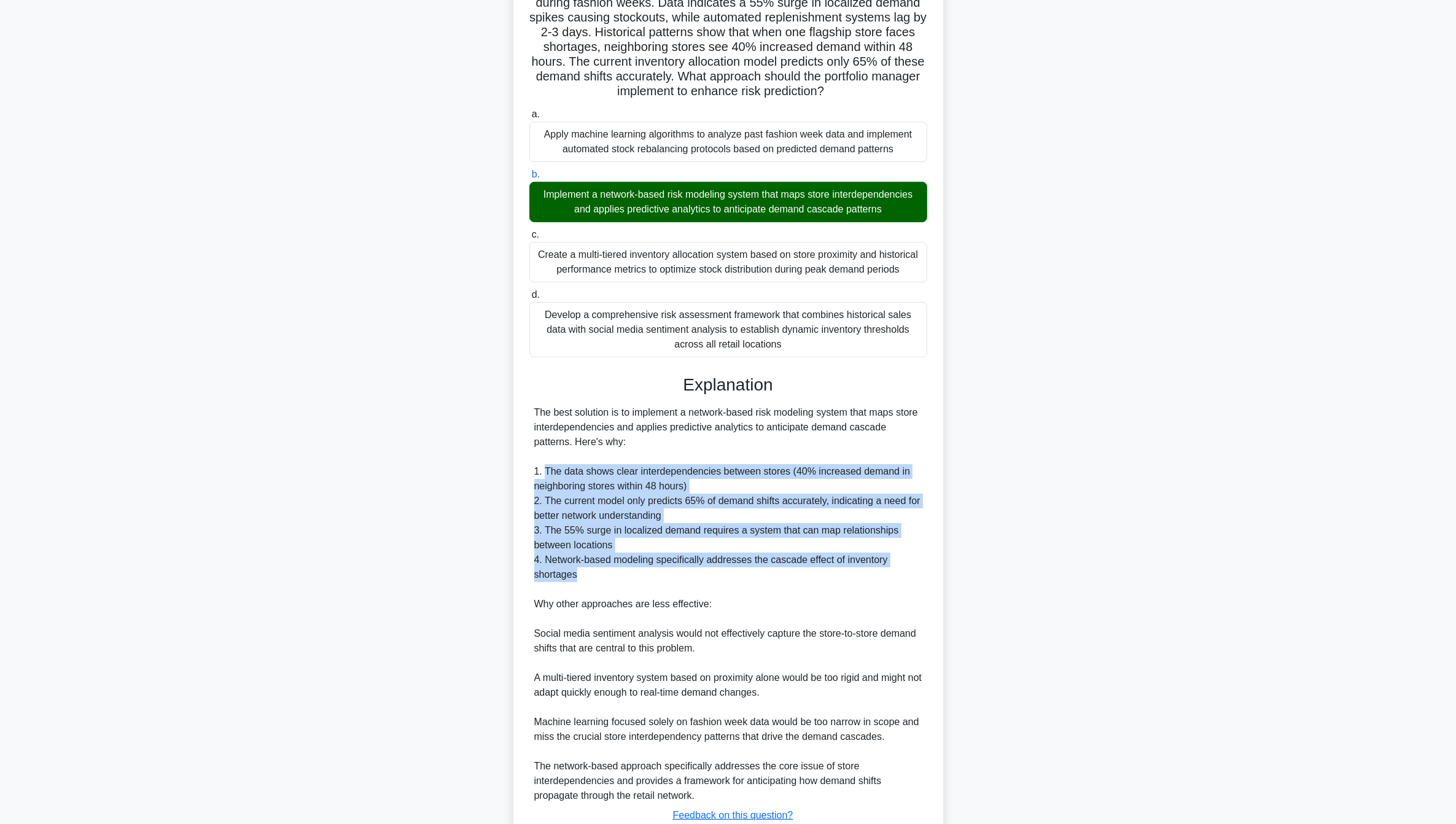
scroll to position [200, 0]
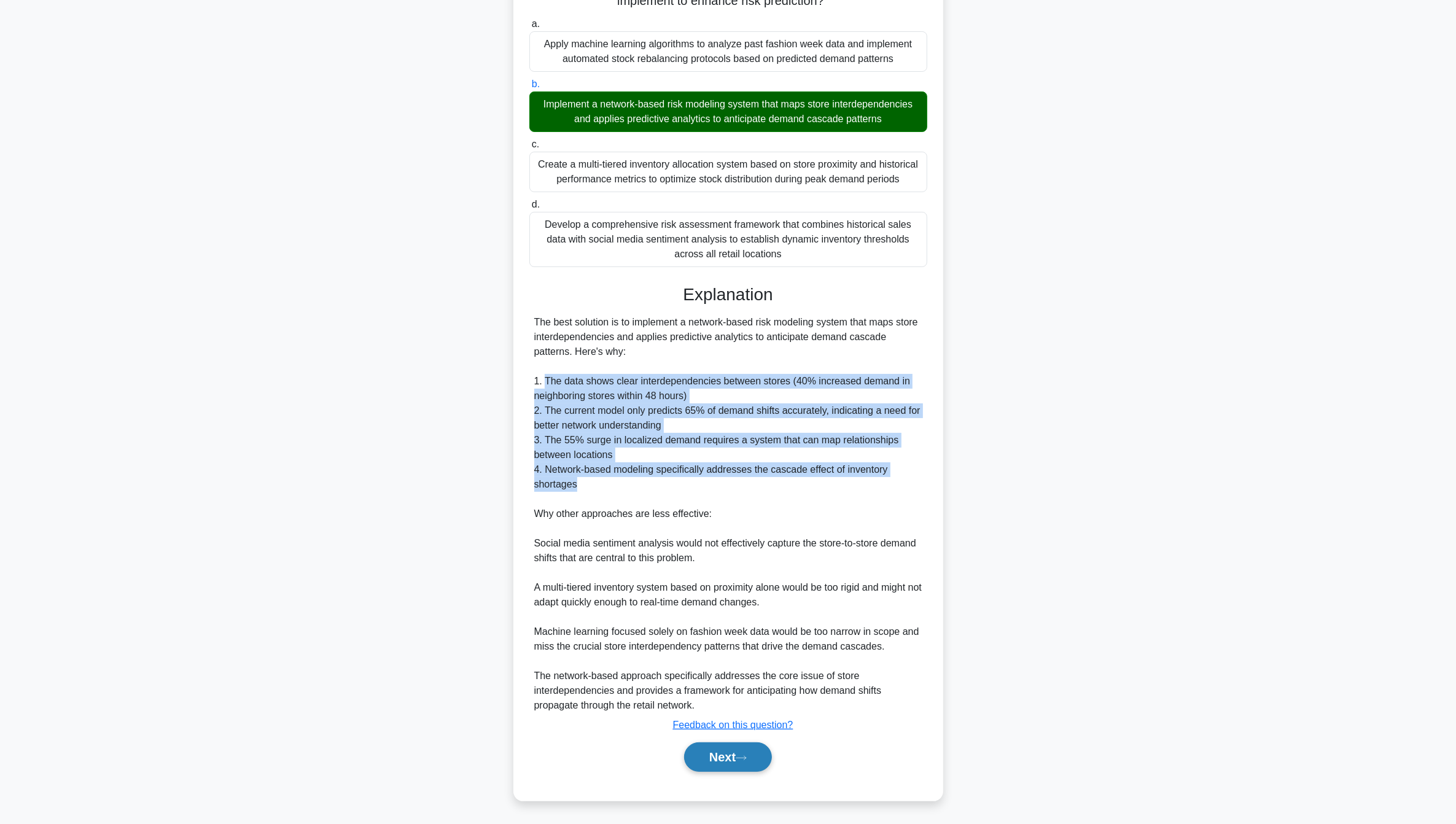
click at [701, 763] on button "Next" at bounding box center [727, 757] width 87 height 30
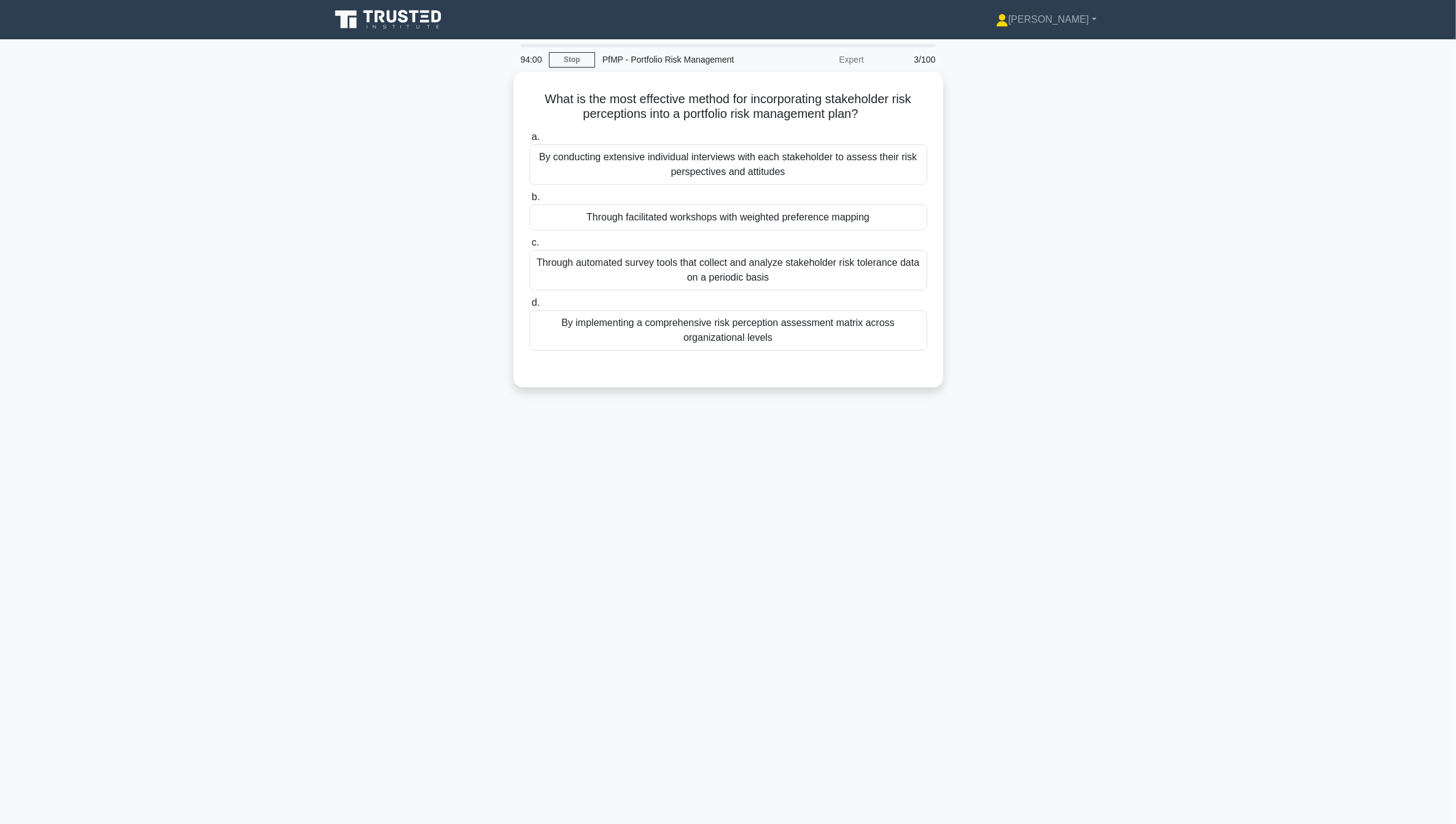
scroll to position [0, 0]
click at [824, 218] on div "Through facilitated workshops with weighted preference mapping" at bounding box center [734, 214] width 398 height 25
click at [535, 199] on input "b. Through facilitated workshops with weighted preference mapping" at bounding box center [535, 194] width 0 height 8
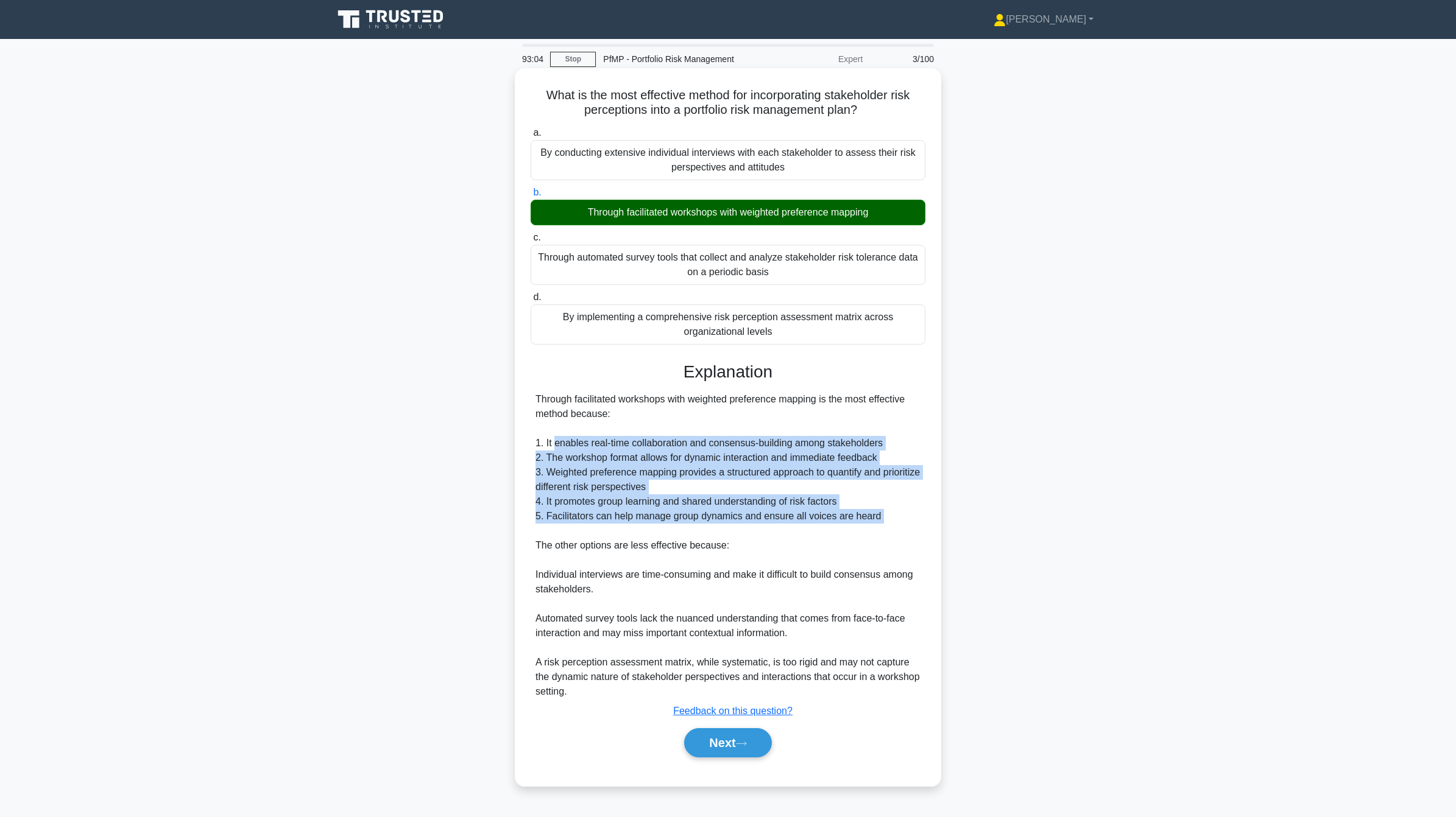
drag, startPoint x: 554, startPoint y: 451, endPoint x: 900, endPoint y: 528, distance: 354.5
click at [900, 528] on div "Through facilitated workshops with weighted preference mapping is the most effe…" at bounding box center [728, 546] width 385 height 307
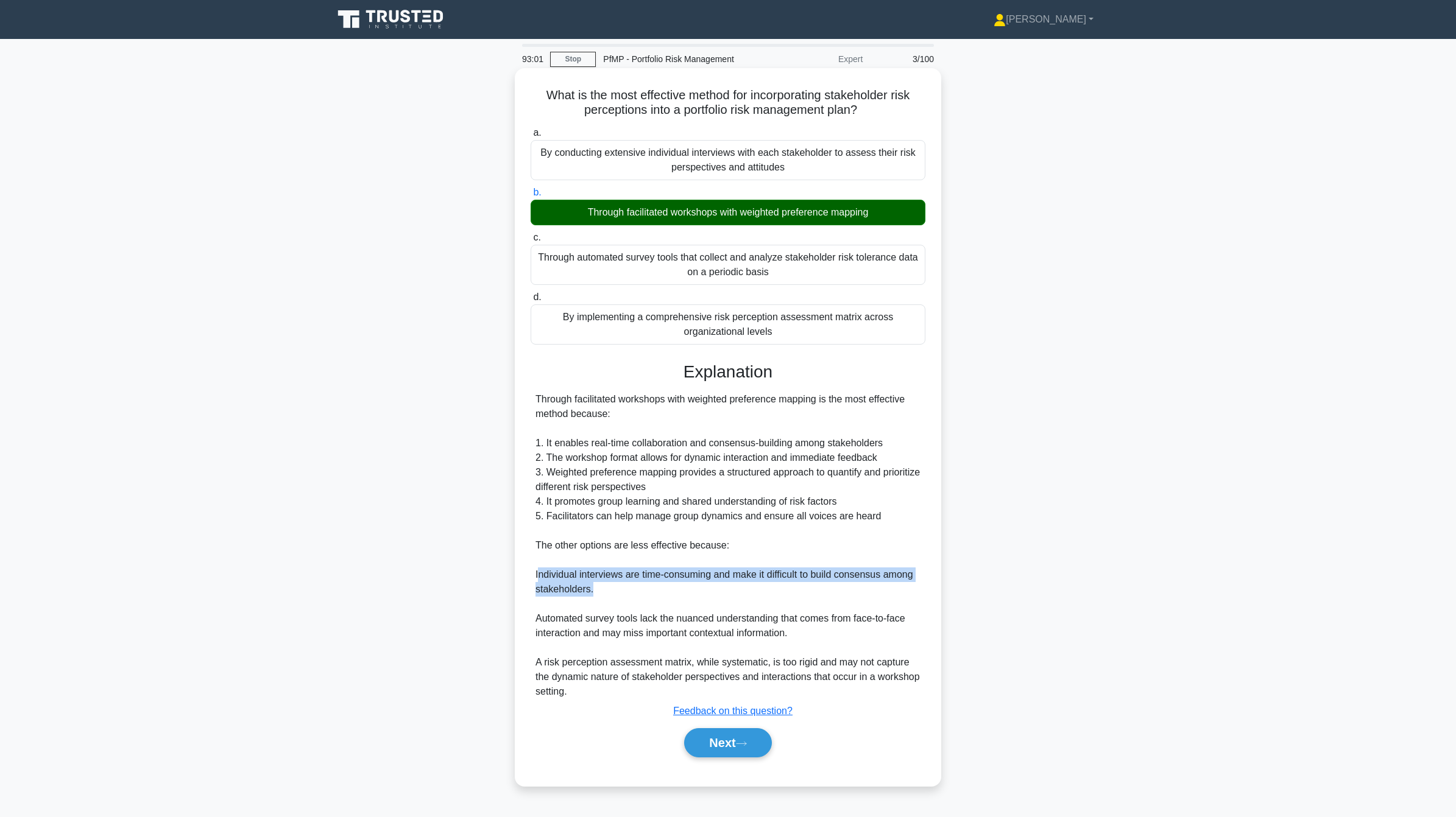
drag, startPoint x: 538, startPoint y: 574, endPoint x: 608, endPoint y: 591, distance: 72.0
click at [608, 591] on div "Through facilitated workshops with weighted preference mapping is the most effe…" at bounding box center [728, 546] width 385 height 307
drag, startPoint x: 608, startPoint y: 591, endPoint x: 641, endPoint y: 591, distance: 33.0
click at [641, 591] on div "Through facilitated workshops with weighted preference mapping is the most effe…" at bounding box center [728, 546] width 385 height 307
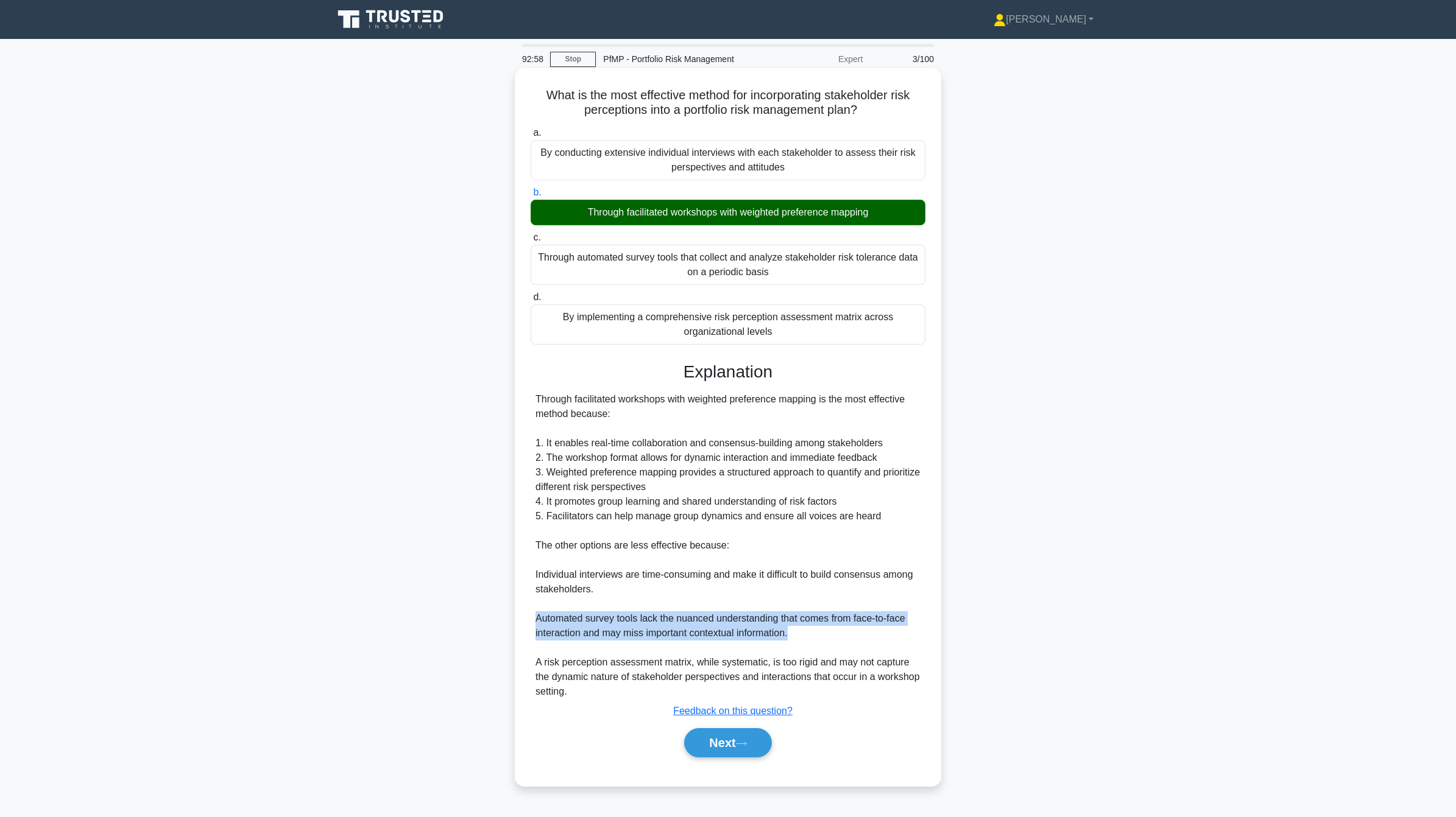
drag, startPoint x: 536, startPoint y: 617, endPoint x: 790, endPoint y: 630, distance: 254.3
click at [790, 630] on div "Through facilitated workshops with weighted preference mapping is the most effe…" at bounding box center [728, 546] width 385 height 307
click at [693, 757] on button "Next" at bounding box center [727, 743] width 87 height 29
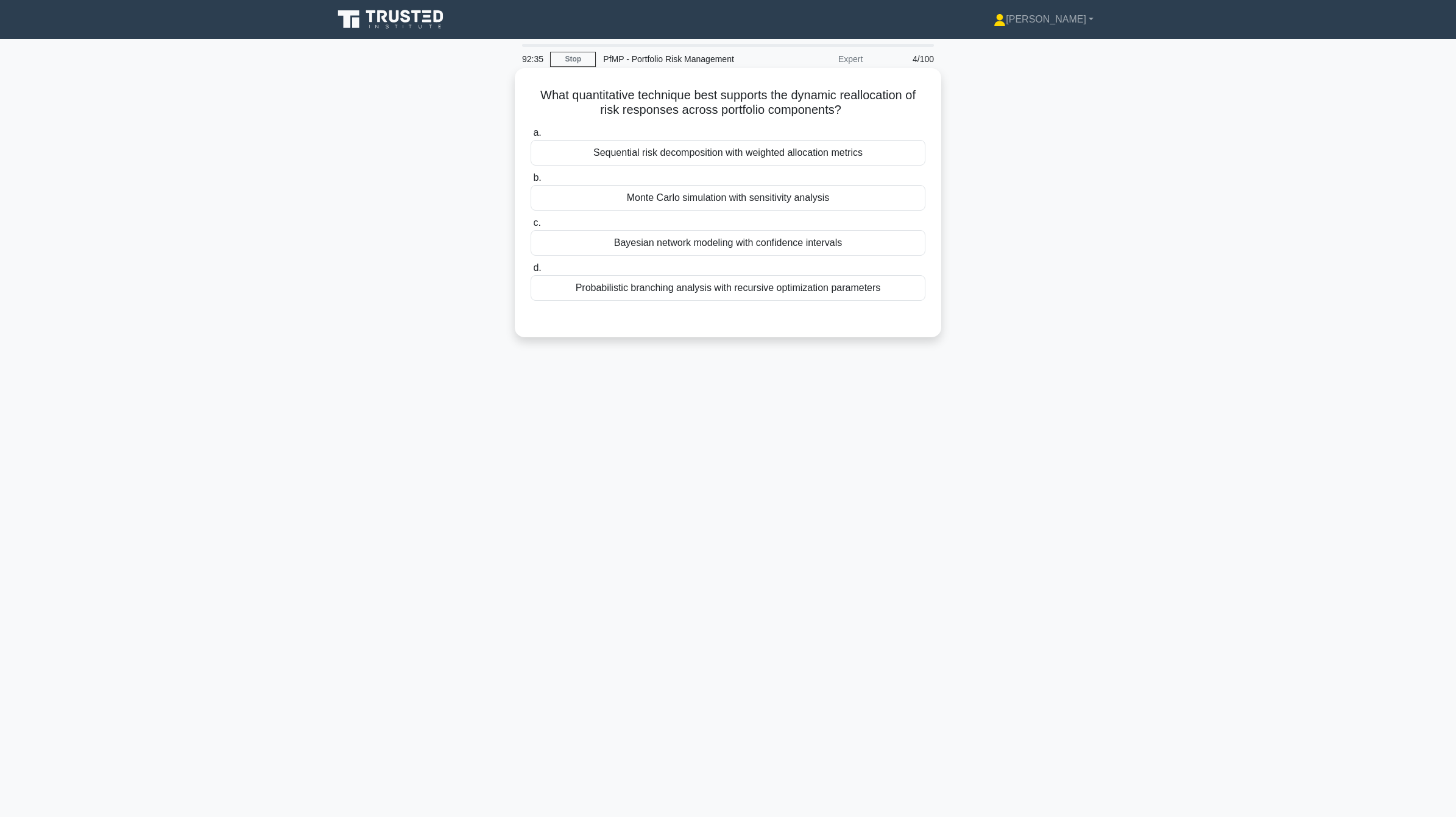
click at [763, 203] on div "Monte Carlo simulation with sensitivity analysis" at bounding box center [728, 198] width 395 height 25
click at [531, 182] on input "b. Monte Carlo simulation with sensitivity analysis" at bounding box center [531, 178] width 0 height 8
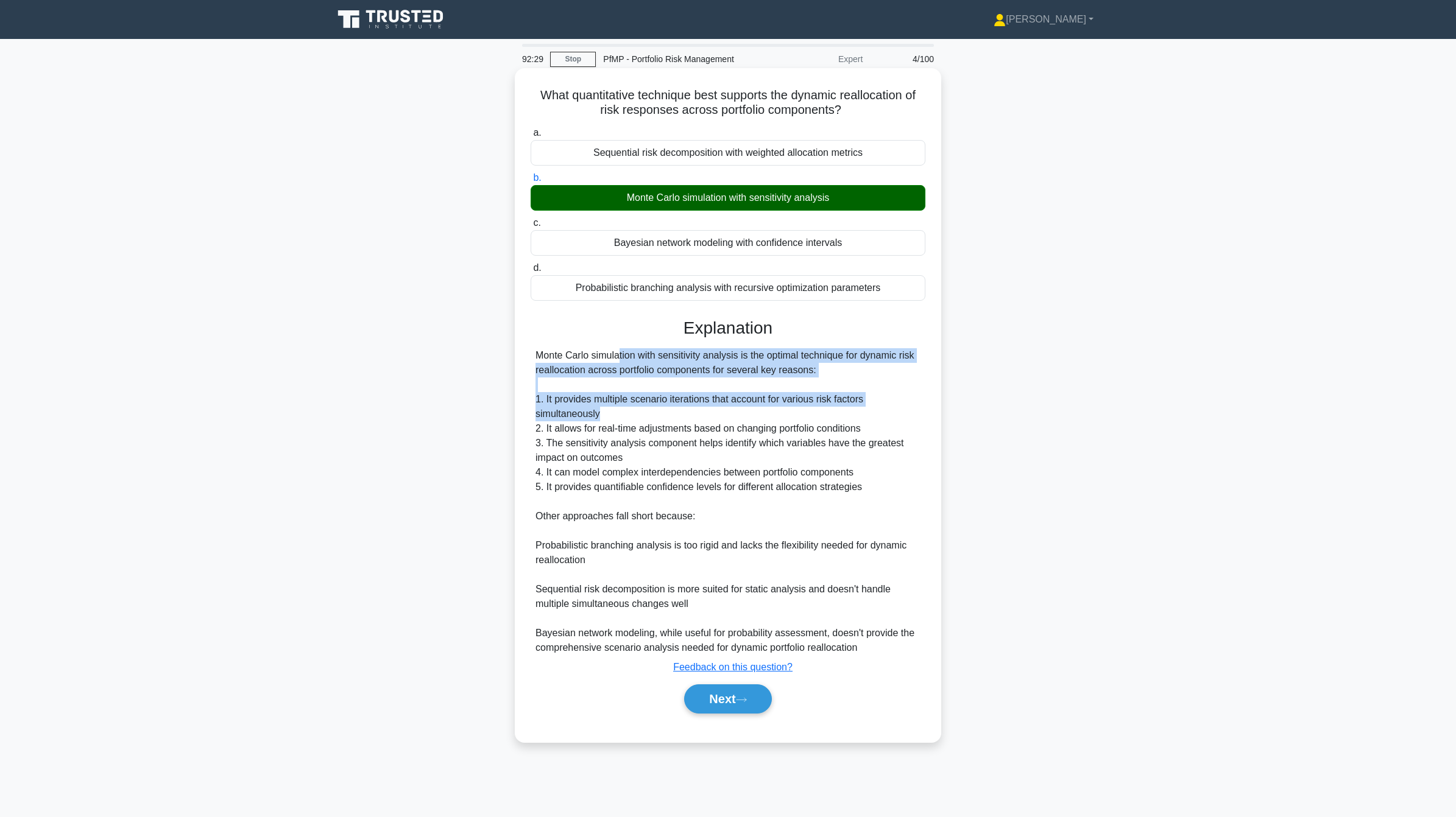
drag, startPoint x: 543, startPoint y: 358, endPoint x: 879, endPoint y: 413, distance: 340.5
click at [879, 413] on div "Monte Carlo simulation with sensitivity analysis is the optimal technique for d…" at bounding box center [728, 502] width 385 height 307
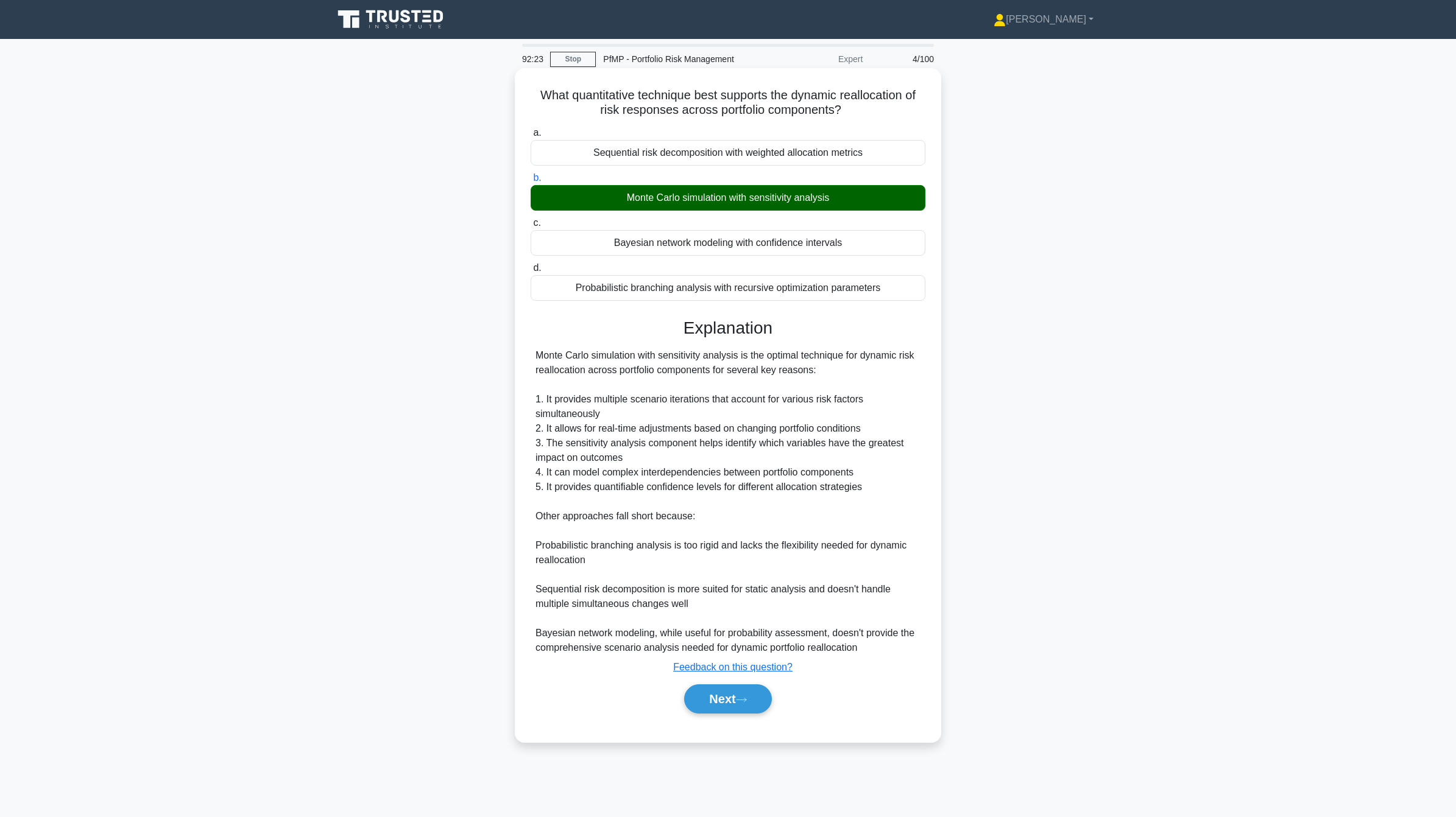
click at [707, 476] on div "Monte Carlo simulation with sensitivity analysis is the optimal technique for d…" at bounding box center [728, 502] width 385 height 307
click at [720, 701] on button "Next" at bounding box center [727, 699] width 87 height 29
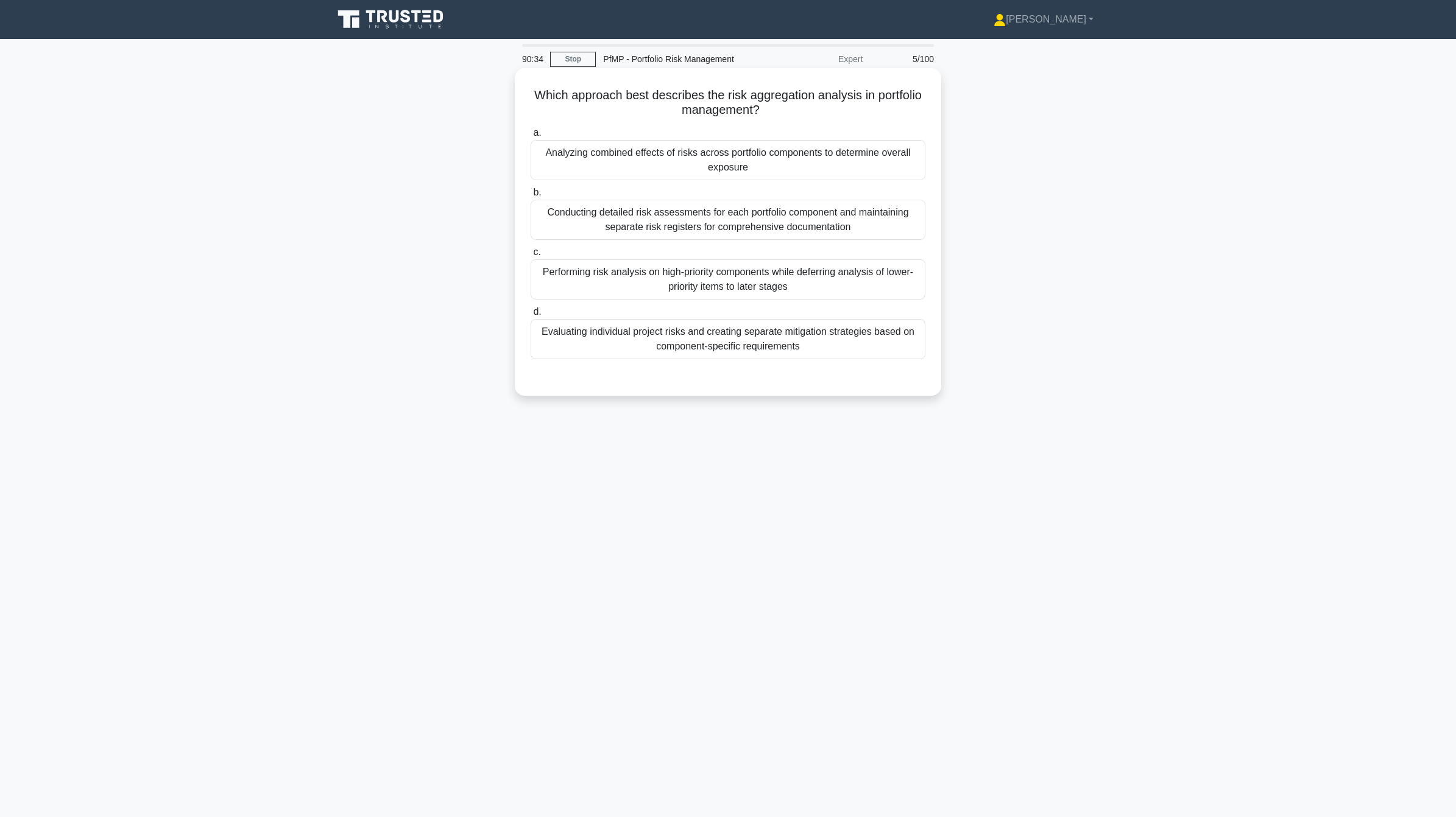
click at [756, 144] on div "Analyzing combined effects of risks across portfolio components to determine ov…" at bounding box center [728, 160] width 395 height 40
click at [531, 137] on input "a. Analyzing combined effects of risks across portfolio components to determine…" at bounding box center [531, 132] width 0 height 8
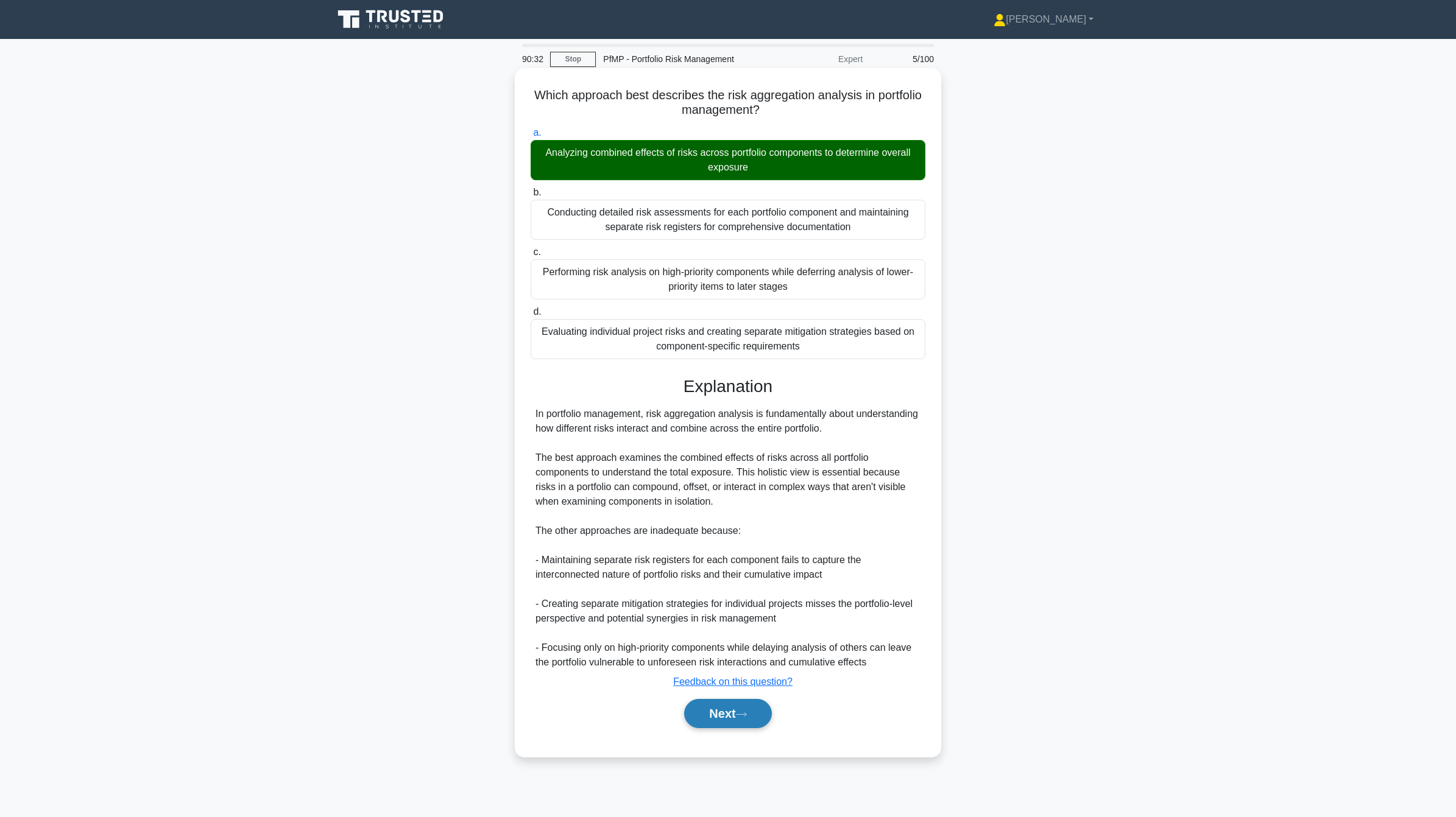
click at [707, 723] on button "Next" at bounding box center [727, 713] width 87 height 29
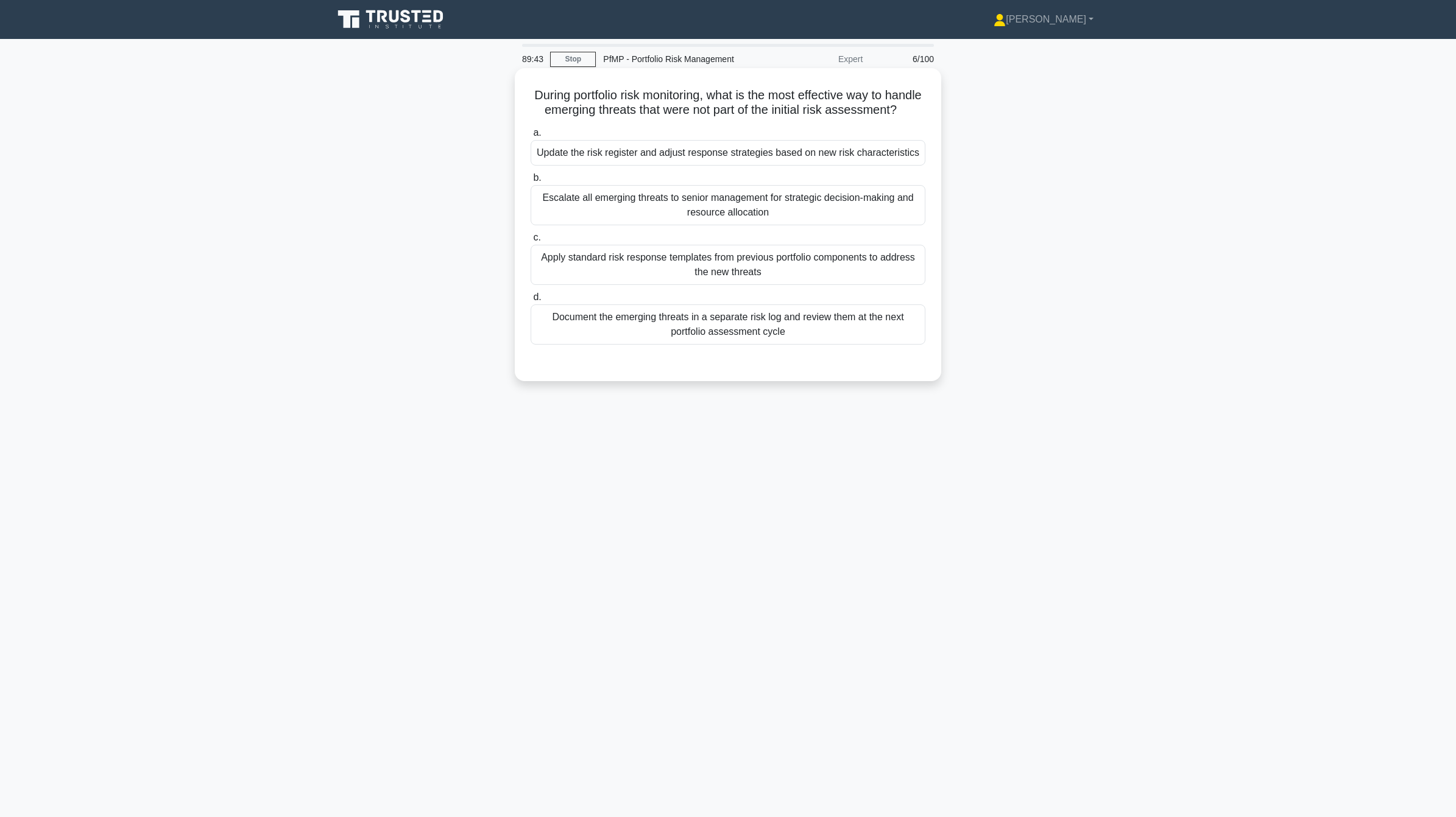
drag, startPoint x: 737, startPoint y: 113, endPoint x: 901, endPoint y: 117, distance: 164.0
click at [901, 117] on h5 "During portfolio risk monitoring, what is the most effective way to handle emer…" at bounding box center [727, 103] width 397 height 30
click at [747, 344] on div "Document the emerging threats in a separate risk log and review them at the nex…" at bounding box center [728, 325] width 395 height 40
click at [531, 302] on input "d. Document the emerging threats in a separate risk log and review them at the …" at bounding box center [531, 297] width 0 height 8
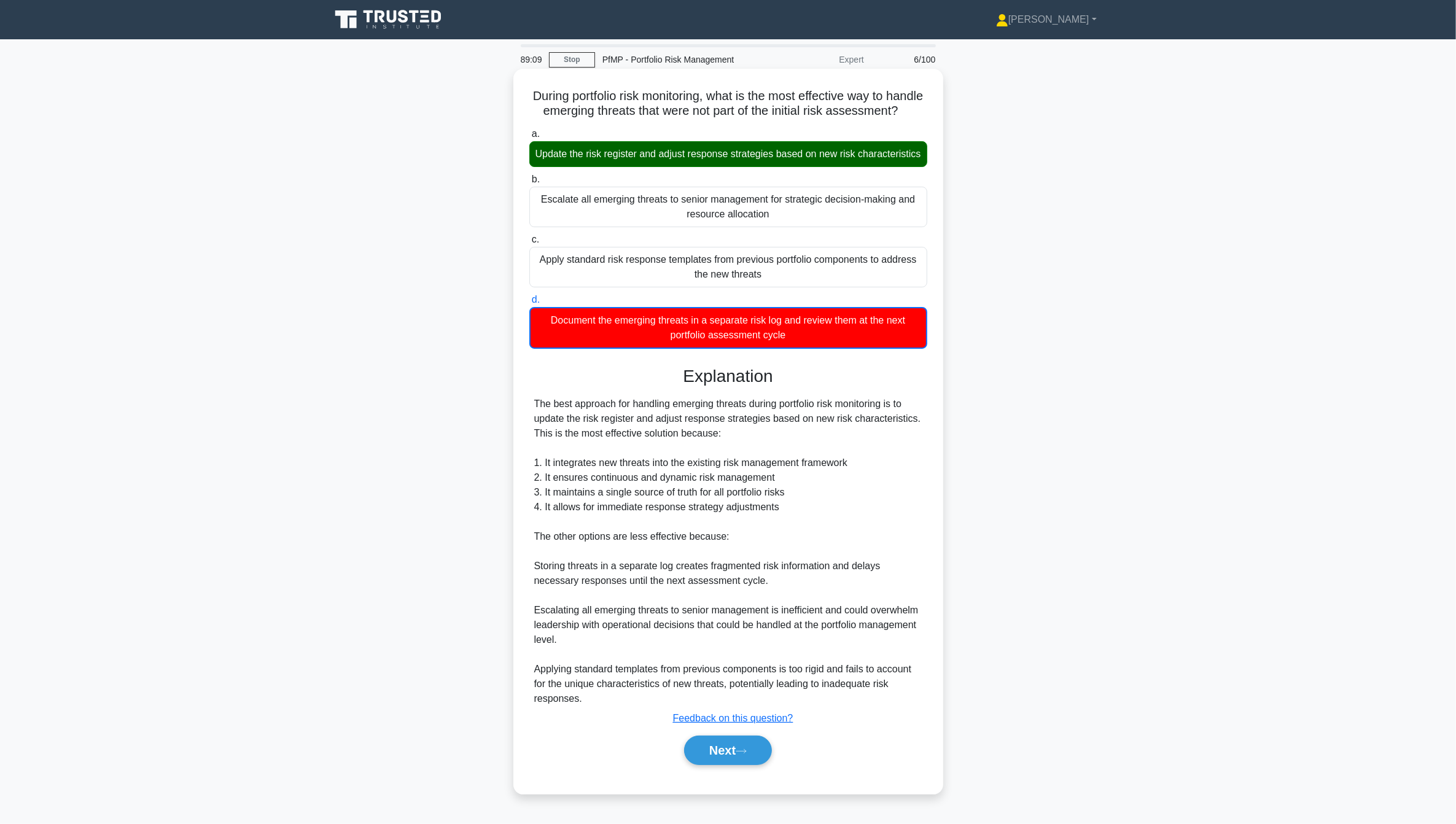
drag, startPoint x: 626, startPoint y: 173, endPoint x: 821, endPoint y: 178, distance: 195.1
click at [821, 167] on div "Update the risk register and adjust response strategies based on new risk chara…" at bounding box center [728, 154] width 398 height 25
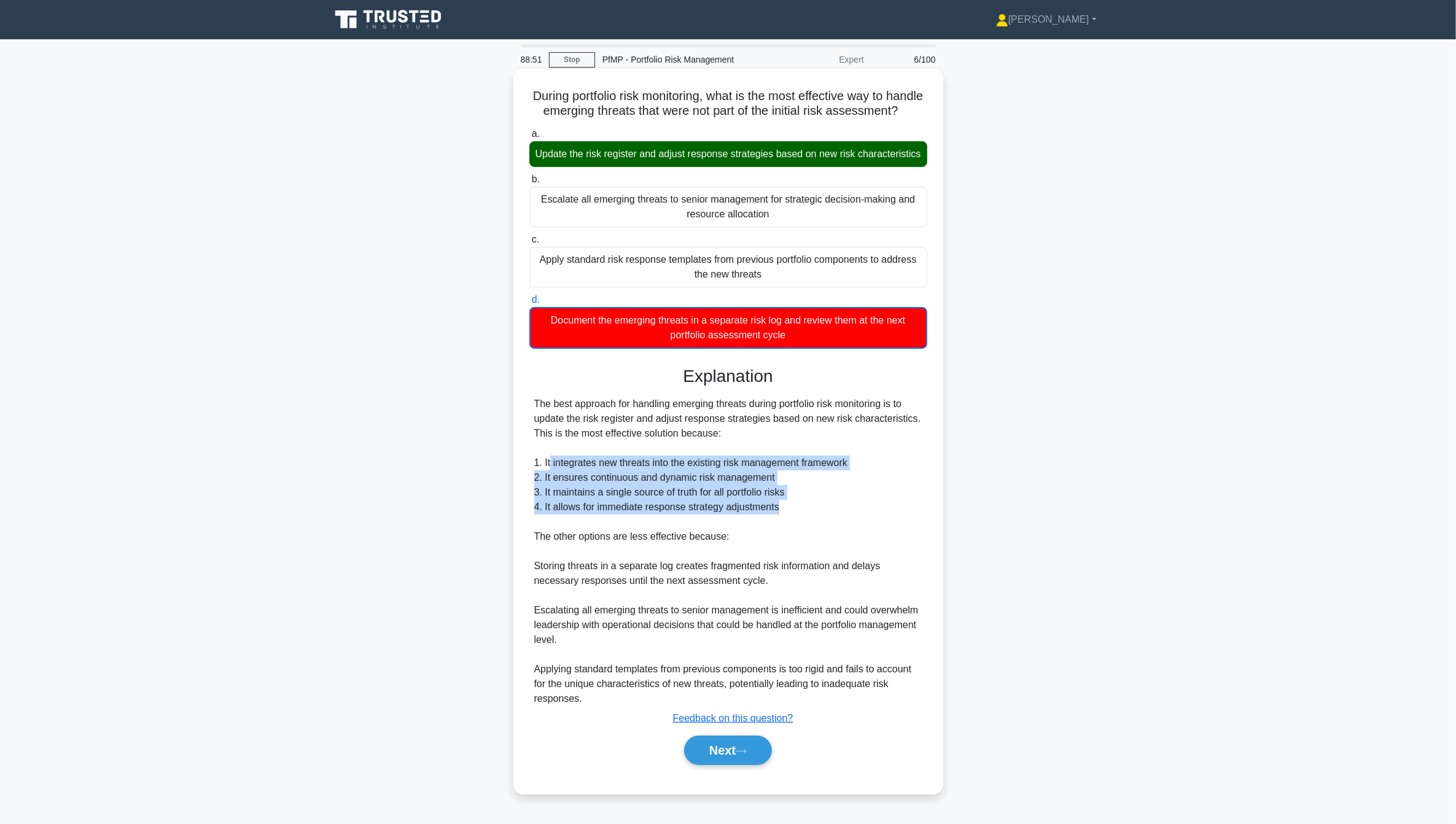
drag, startPoint x: 551, startPoint y: 499, endPoint x: 784, endPoint y: 538, distance: 236.2
click at [784, 538] on div "The best approach for handling emerging threats during portfolio risk monitorin…" at bounding box center [728, 551] width 388 height 309
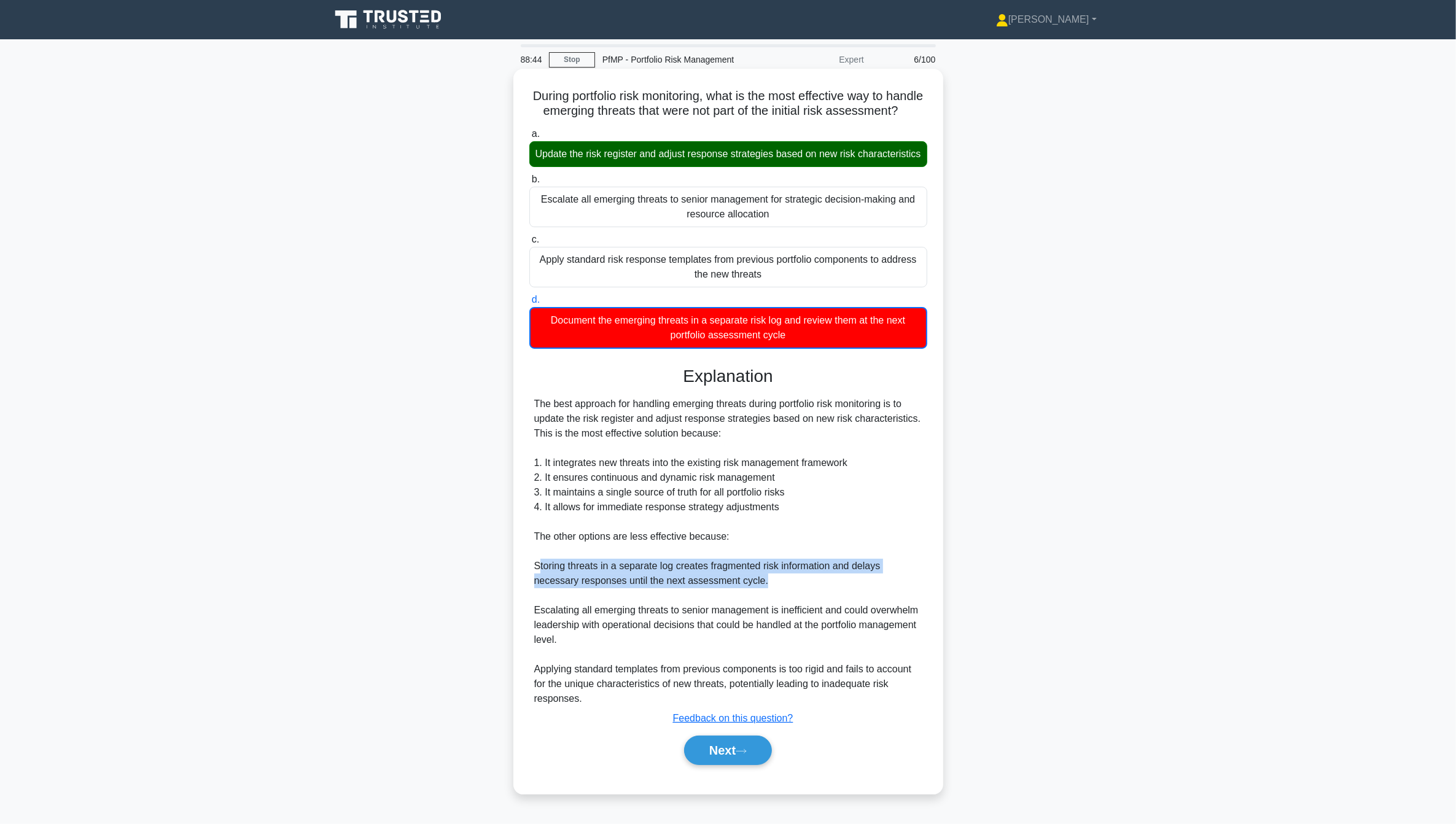
drag, startPoint x: 540, startPoint y: 600, endPoint x: 759, endPoint y: 607, distance: 219.1
click at [759, 607] on div "The best approach for handling emerging threats during portfolio risk monitorin…" at bounding box center [728, 551] width 388 height 309
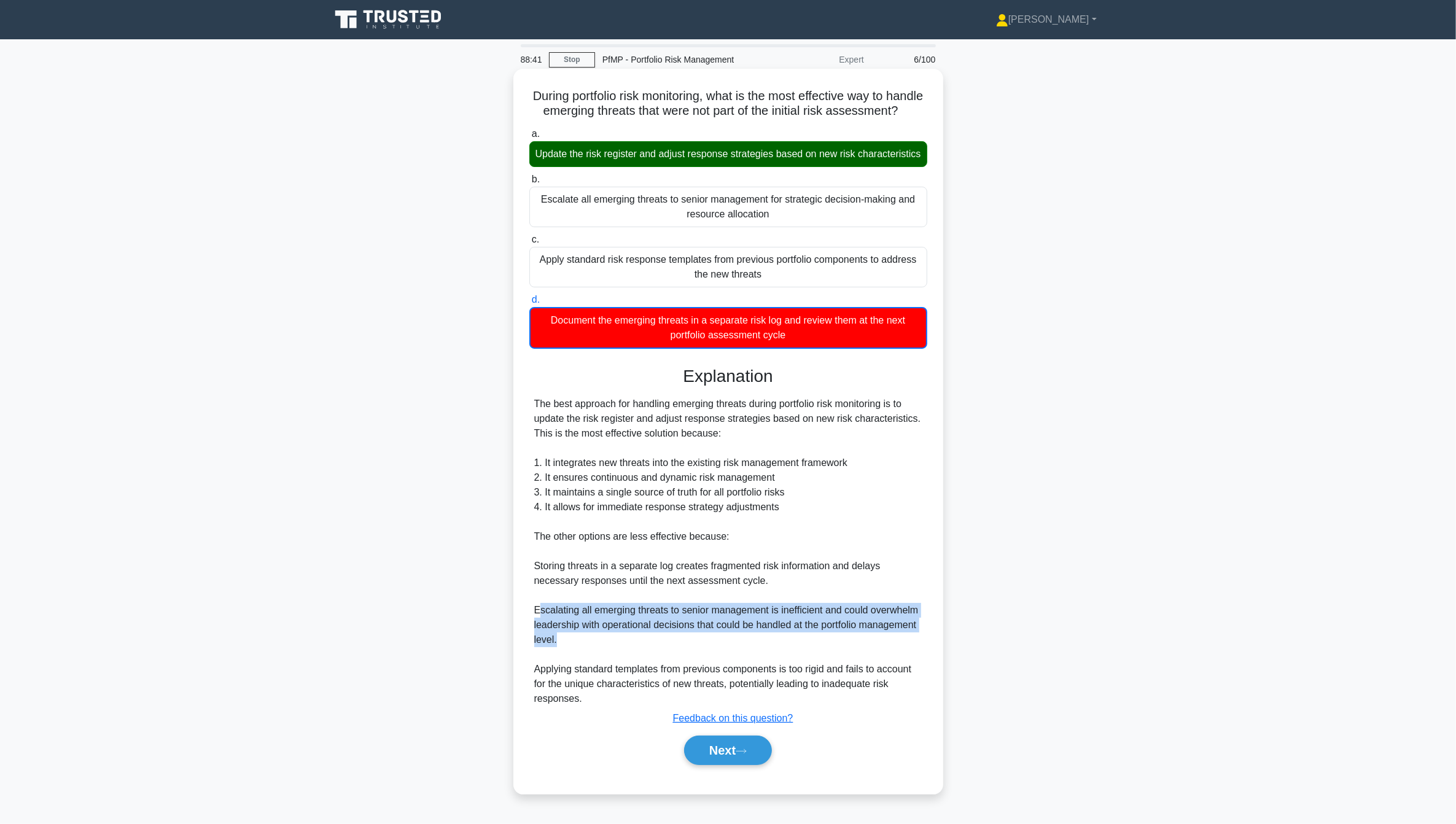
drag, startPoint x: 538, startPoint y: 645, endPoint x: 603, endPoint y: 668, distance: 68.9
click at [603, 668] on div "The best approach for handling emerging threats during portfolio risk monitorin…" at bounding box center [728, 551] width 388 height 309
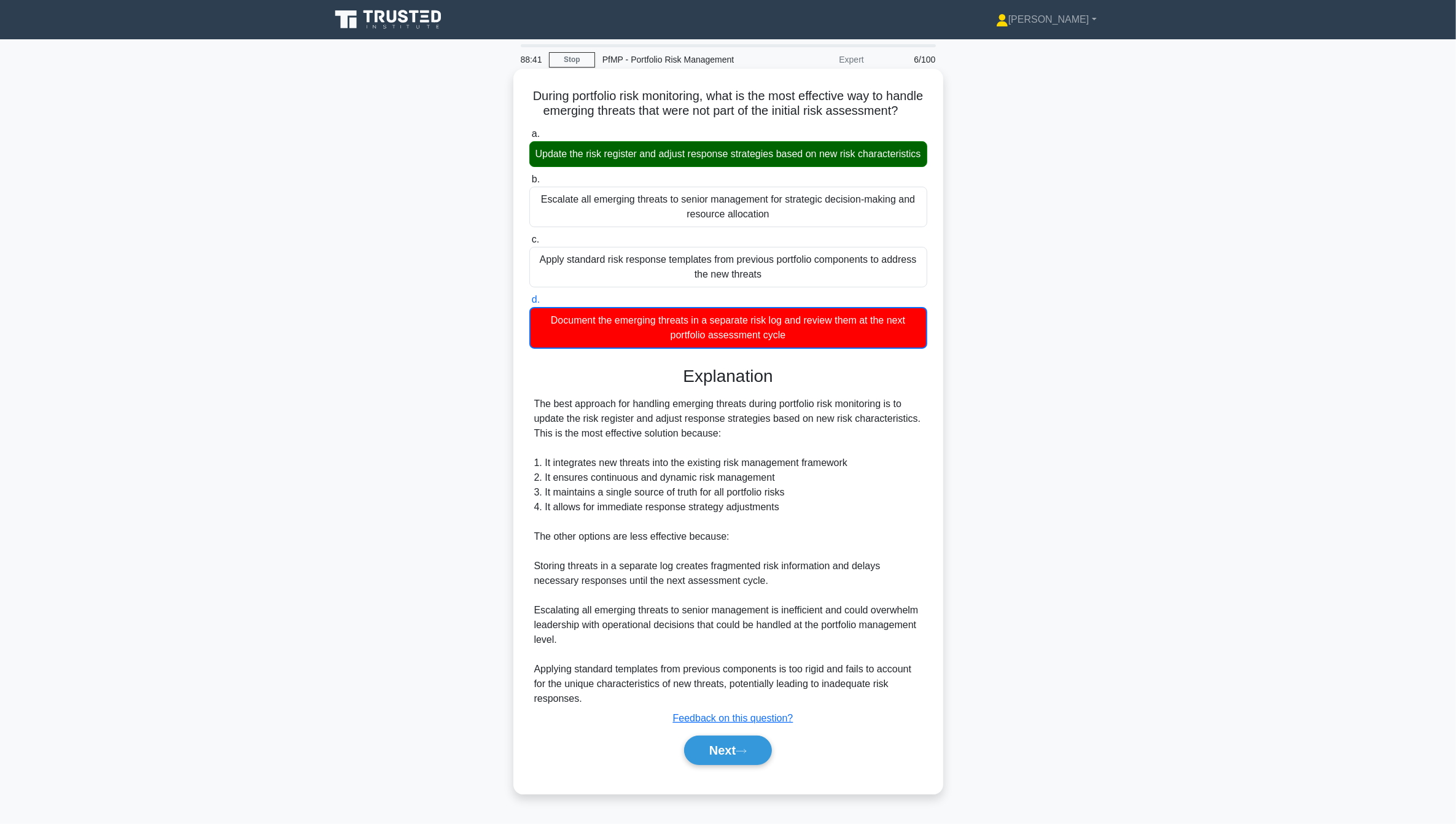
drag, startPoint x: 603, startPoint y: 668, endPoint x: 682, endPoint y: 682, distance: 80.2
click at [682, 682] on div "The best approach for handling emerging threats during portfolio risk monitorin…" at bounding box center [728, 551] width 388 height 309
drag, startPoint x: 535, startPoint y: 703, endPoint x: 889, endPoint y: 720, distance: 354.4
click at [889, 706] on div "The best approach for handling emerging threats during portfolio risk monitorin…" at bounding box center [728, 551] width 388 height 309
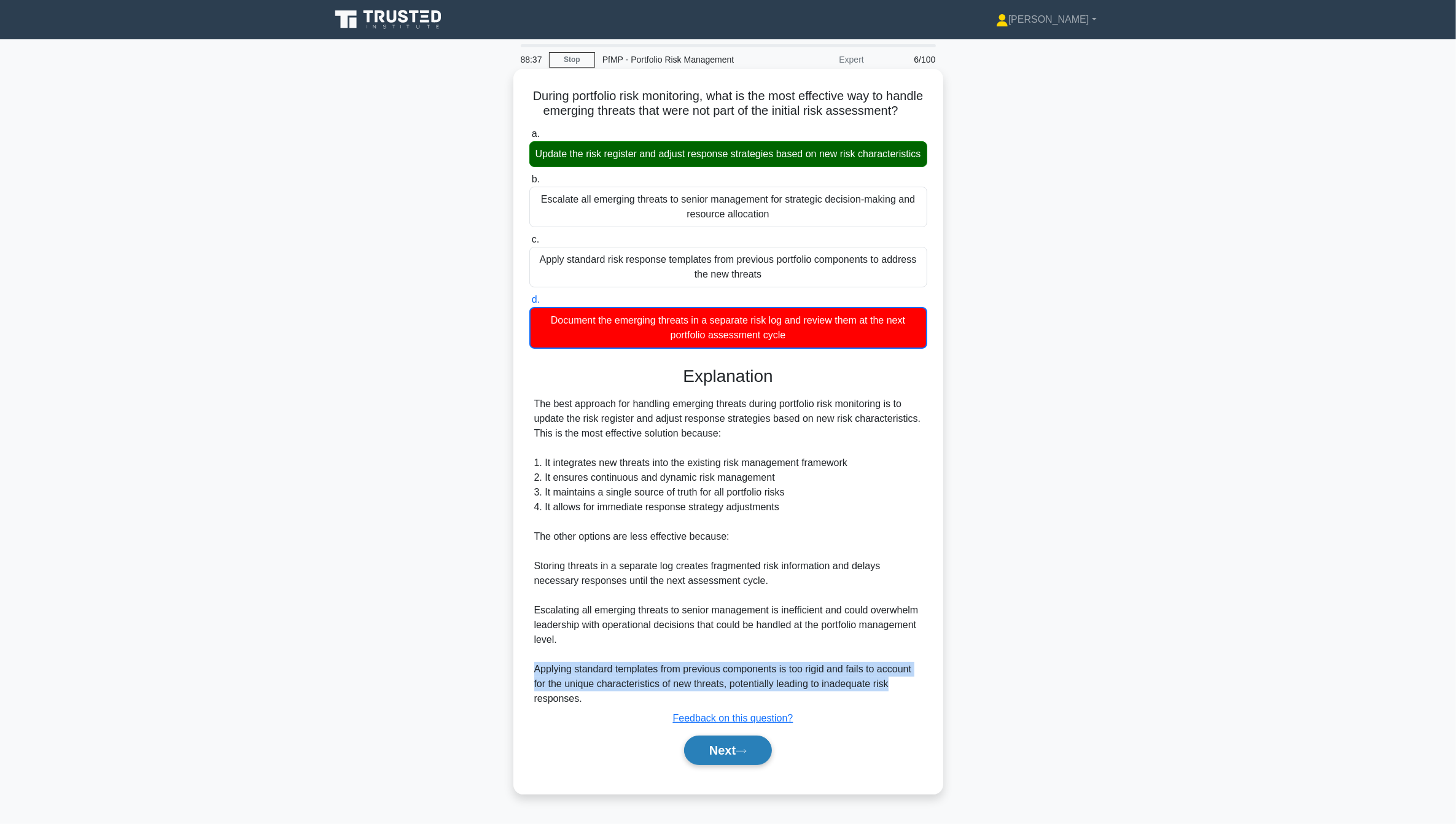
click at [711, 765] on button "Next" at bounding box center [727, 750] width 87 height 30
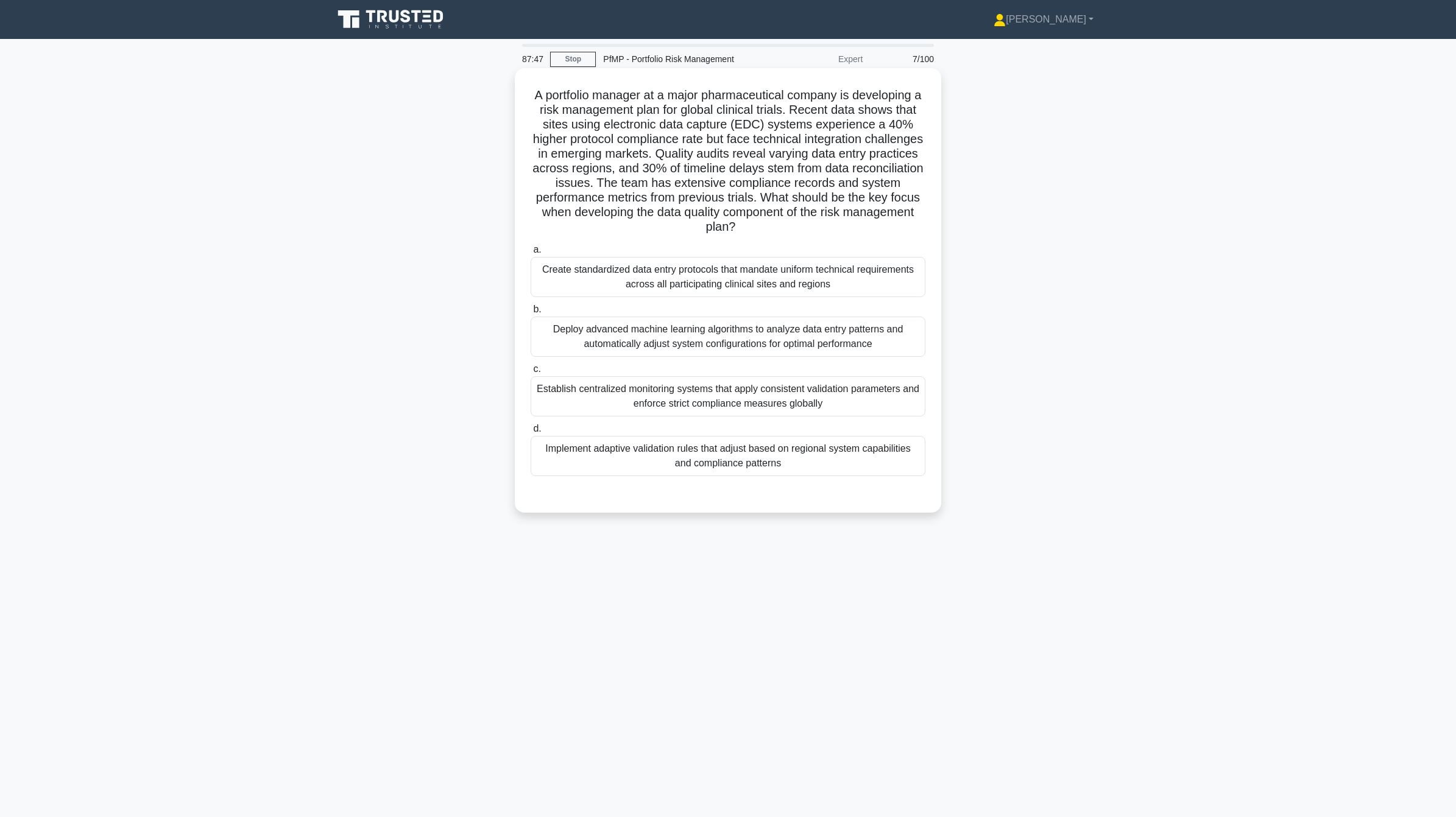
click at [754, 458] on div "Implement adaptive validation rules that adjust based on regional system capabi…" at bounding box center [728, 457] width 395 height 40
click at [531, 433] on input "d. Implement adaptive validation rules that adjust based on regional system cap…" at bounding box center [531, 429] width 0 height 8
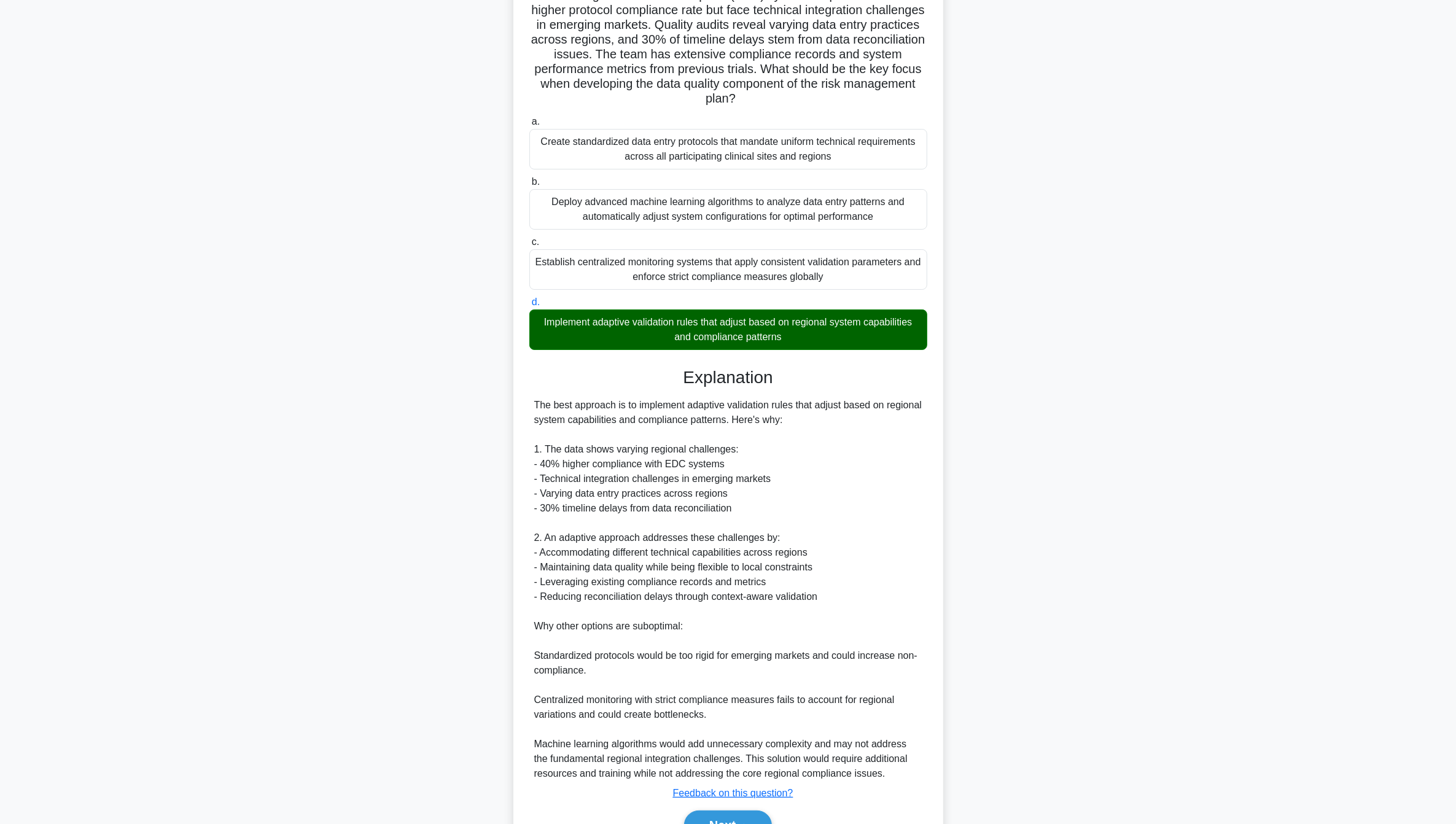
scroll to position [200, 0]
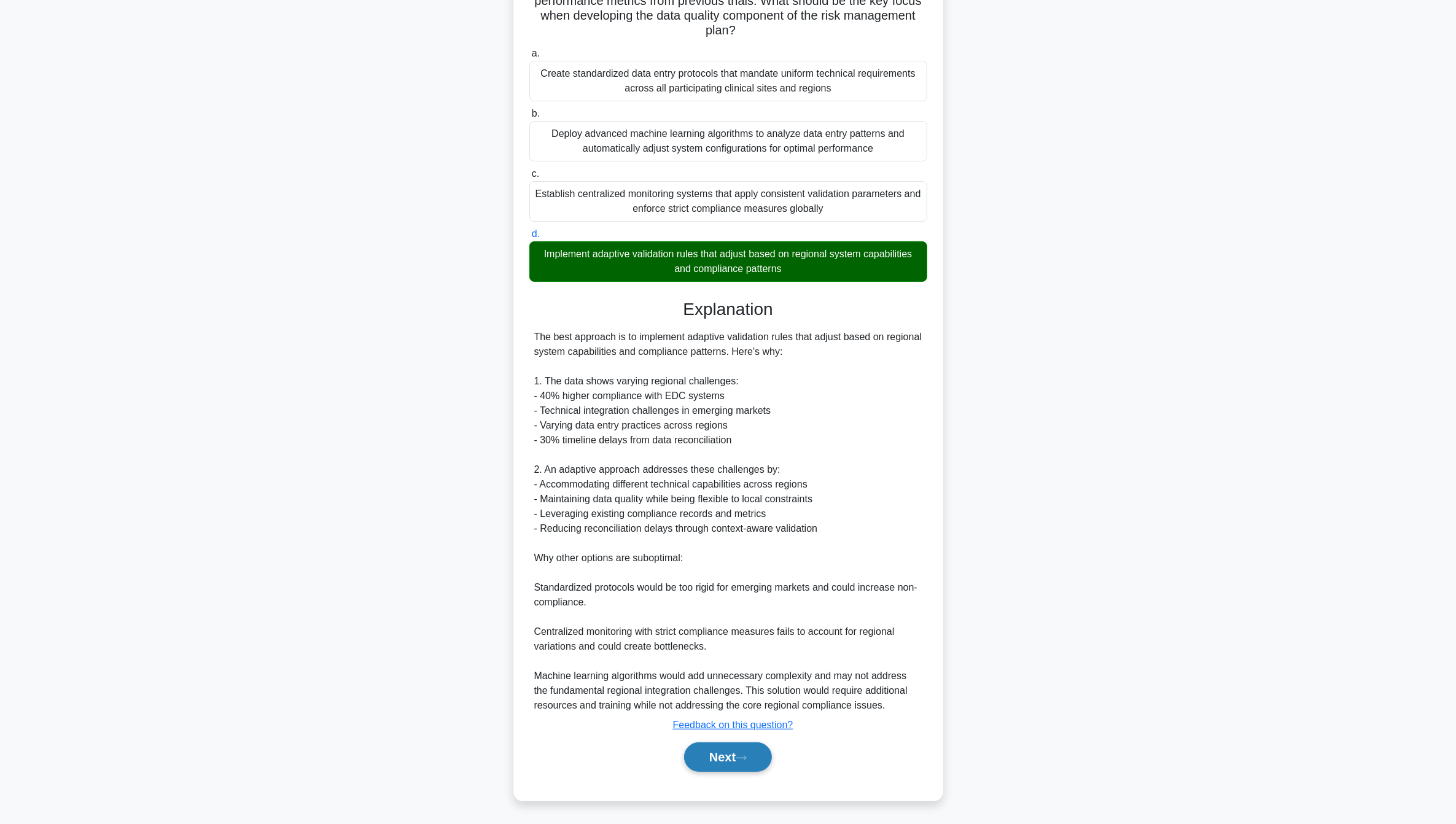
click at [718, 763] on button "Next" at bounding box center [727, 757] width 87 height 30
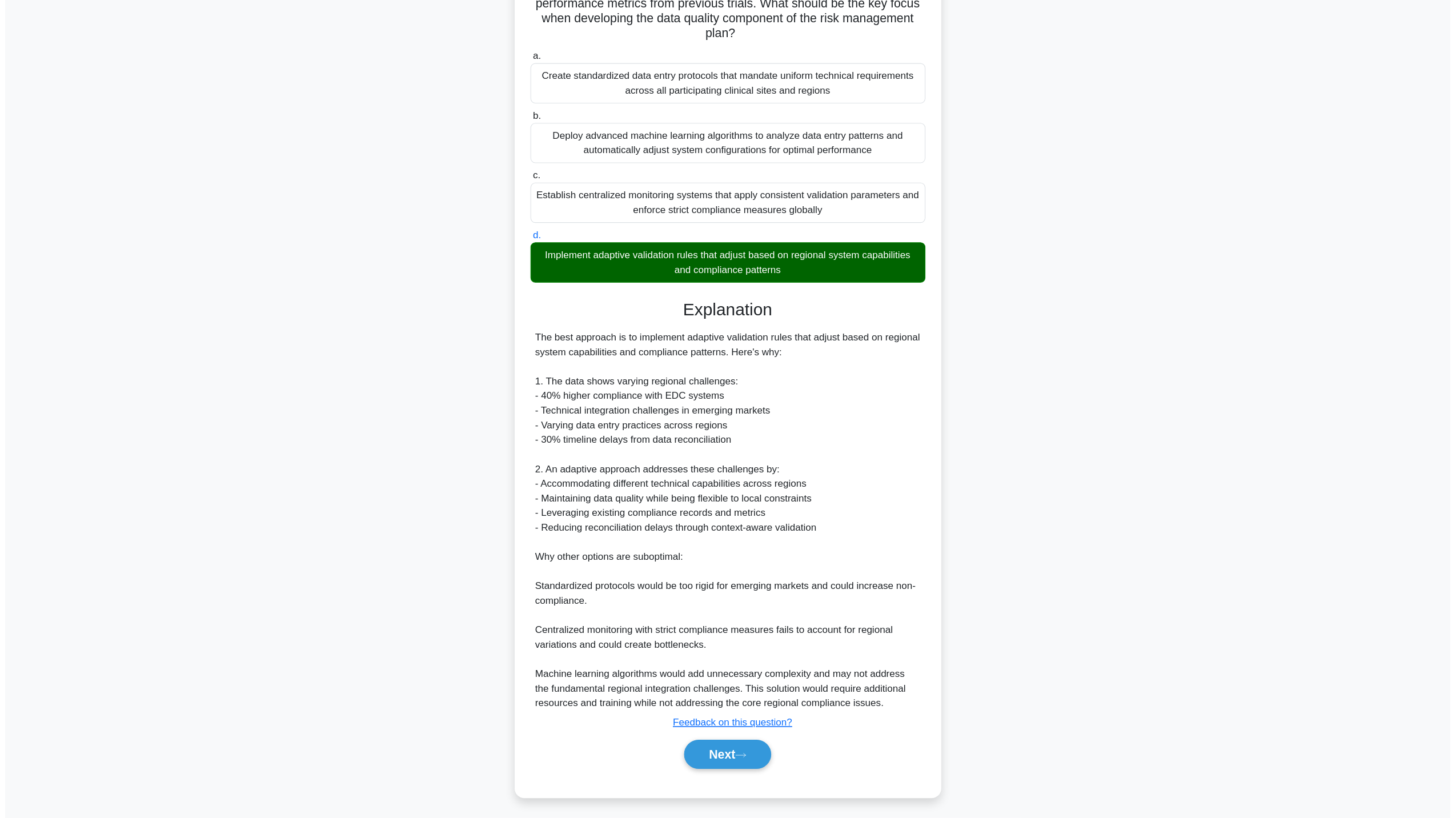
scroll to position [0, 0]
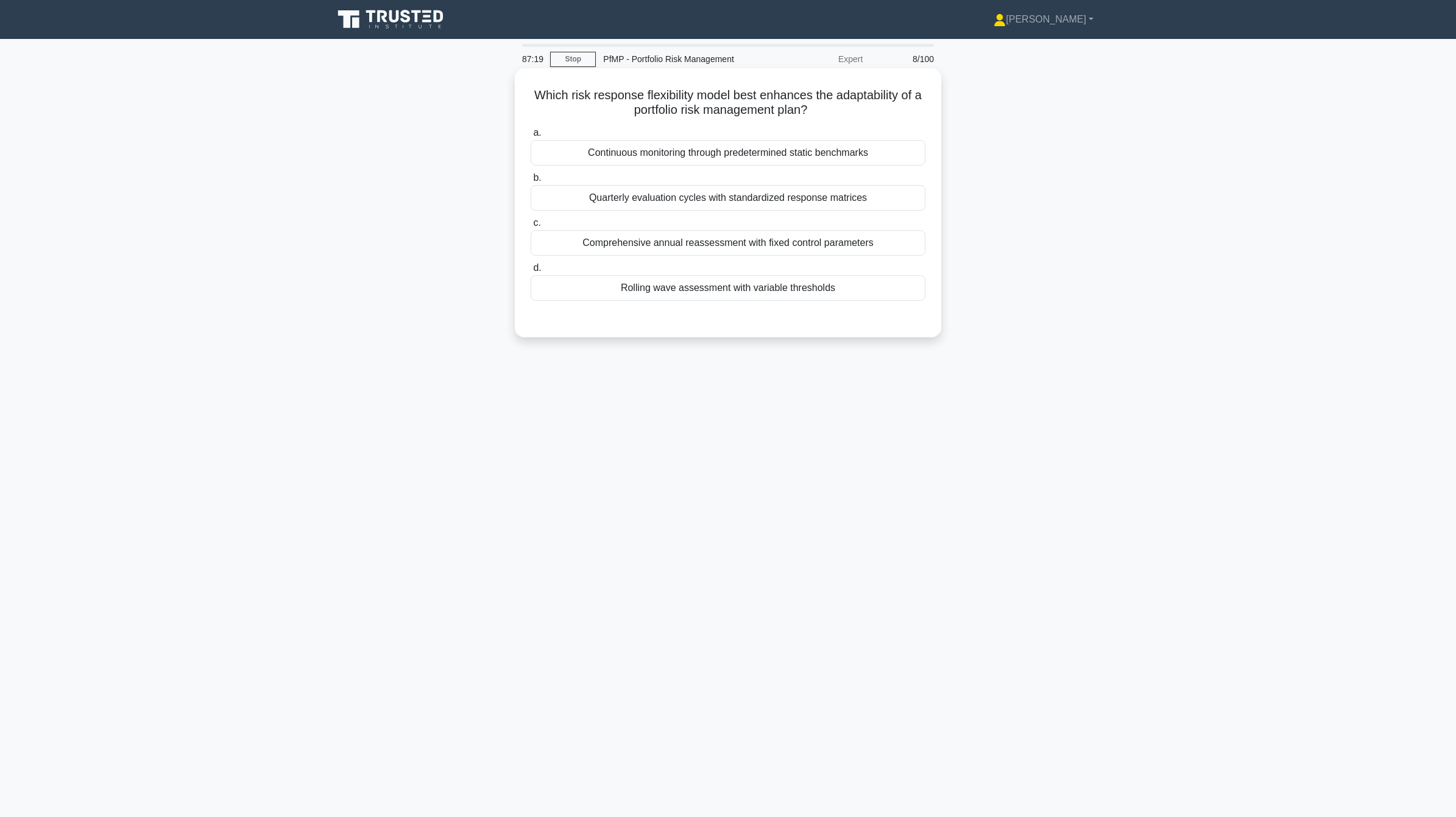
drag, startPoint x: 643, startPoint y: 99, endPoint x: 931, endPoint y: 113, distance: 288.3
click at [931, 113] on div "Which risk response flexibility model best enhances the adaptability of a portf…" at bounding box center [728, 203] width 417 height 259
click at [739, 293] on div "Rolling wave assessment with variable thresholds" at bounding box center [728, 288] width 395 height 25
click at [531, 272] on input "d. Rolling wave assessment with variable thresholds" at bounding box center [531, 268] width 0 height 8
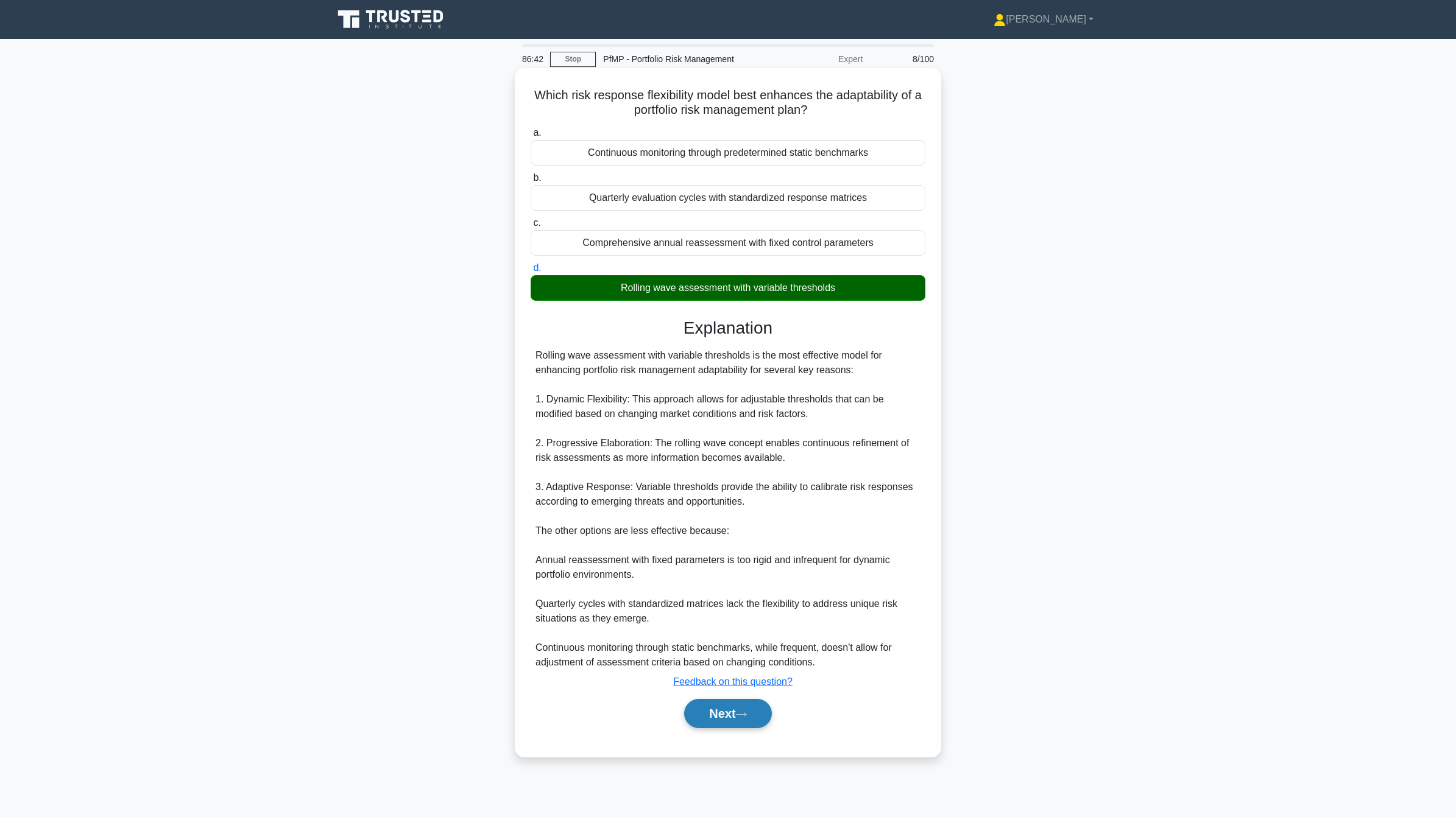
click at [710, 713] on button "Next" at bounding box center [727, 713] width 87 height 29
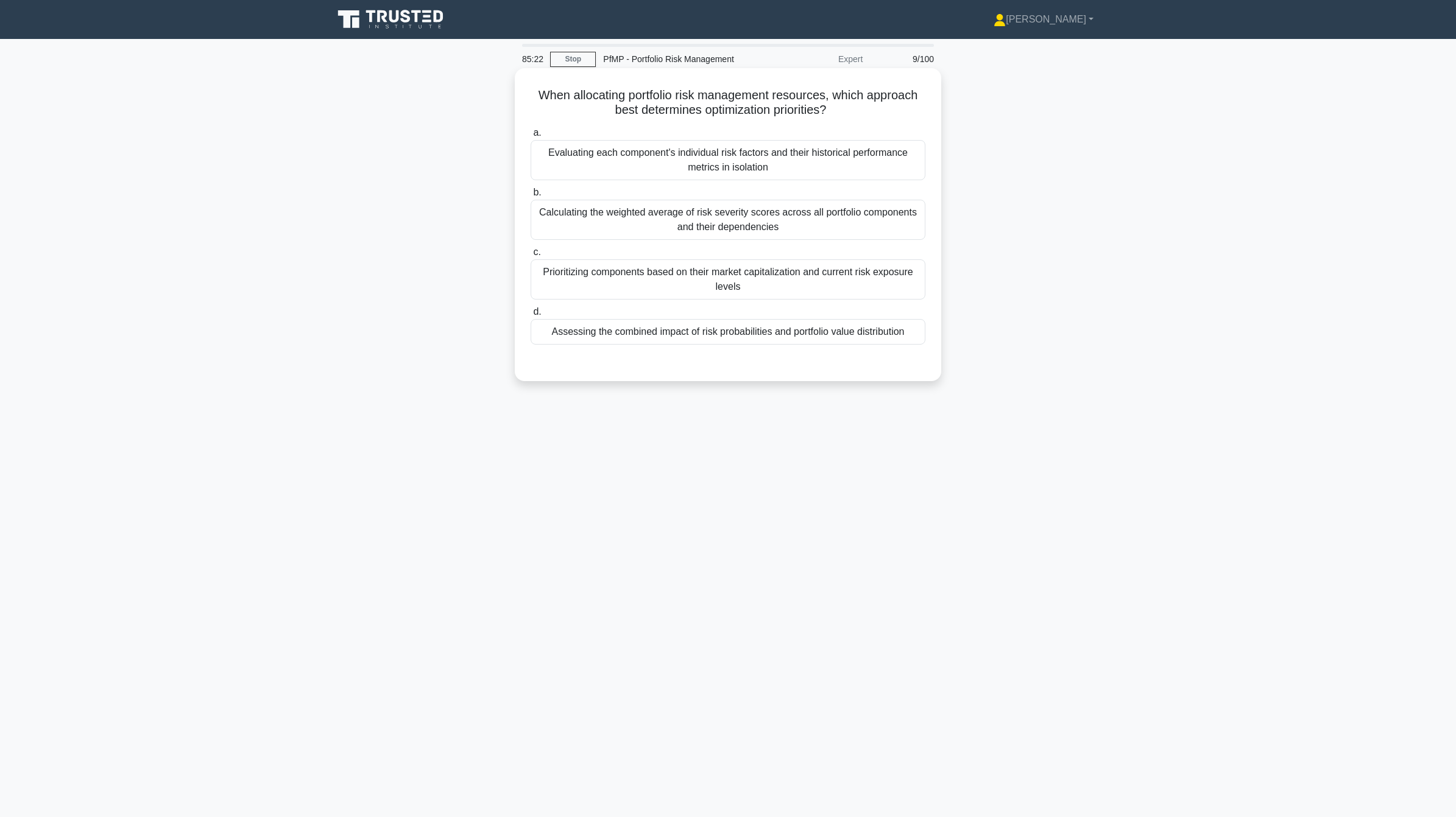
click at [754, 337] on div "Assessing the combined impact of risk probabilities and portfolio value distrib…" at bounding box center [728, 332] width 395 height 25
click at [531, 316] on input "d. Assessing the combined impact of risk probabilities and portfolio value dist…" at bounding box center [531, 312] width 0 height 8
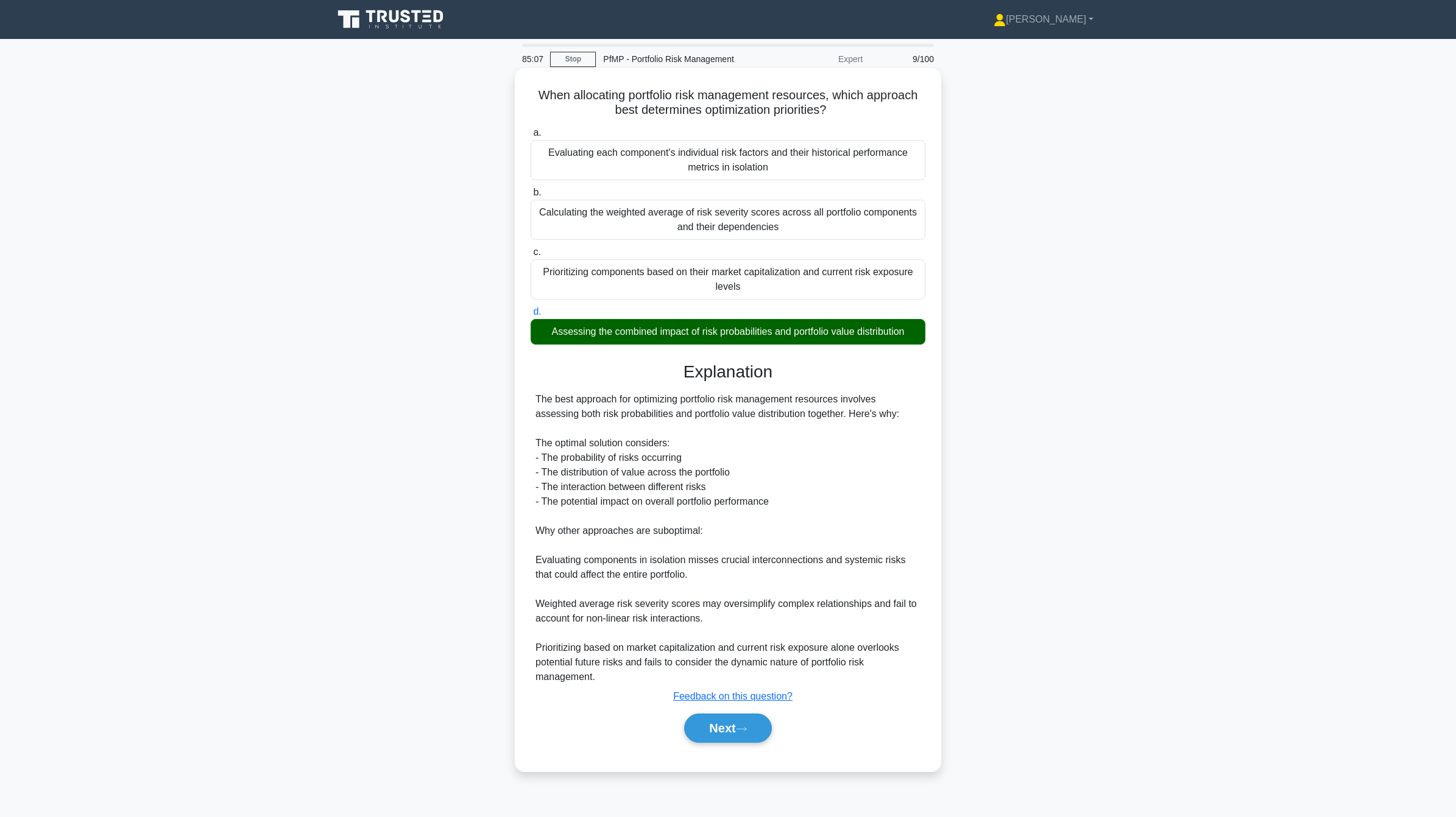
drag, startPoint x: 540, startPoint y: 398, endPoint x: 924, endPoint y: 420, distance: 384.6
click at [924, 420] on div "The best approach for optimizing portfolio risk management resources involves a…" at bounding box center [728, 538] width 395 height 292
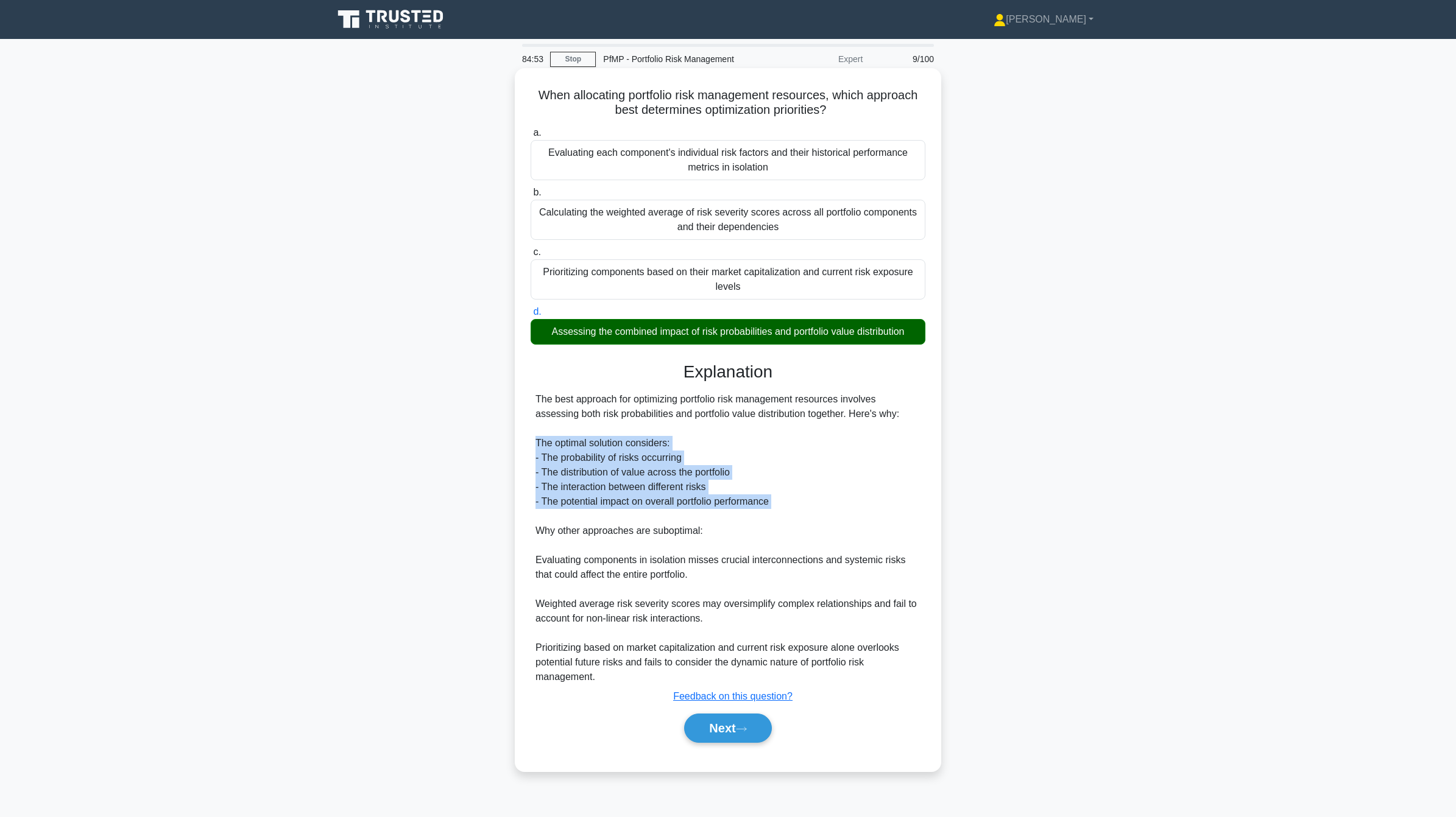
drag, startPoint x: 533, startPoint y: 448, endPoint x: 794, endPoint y: 512, distance: 268.7
click at [794, 512] on div "The best approach for optimizing portfolio risk management resources involves a…" at bounding box center [728, 538] width 395 height 292
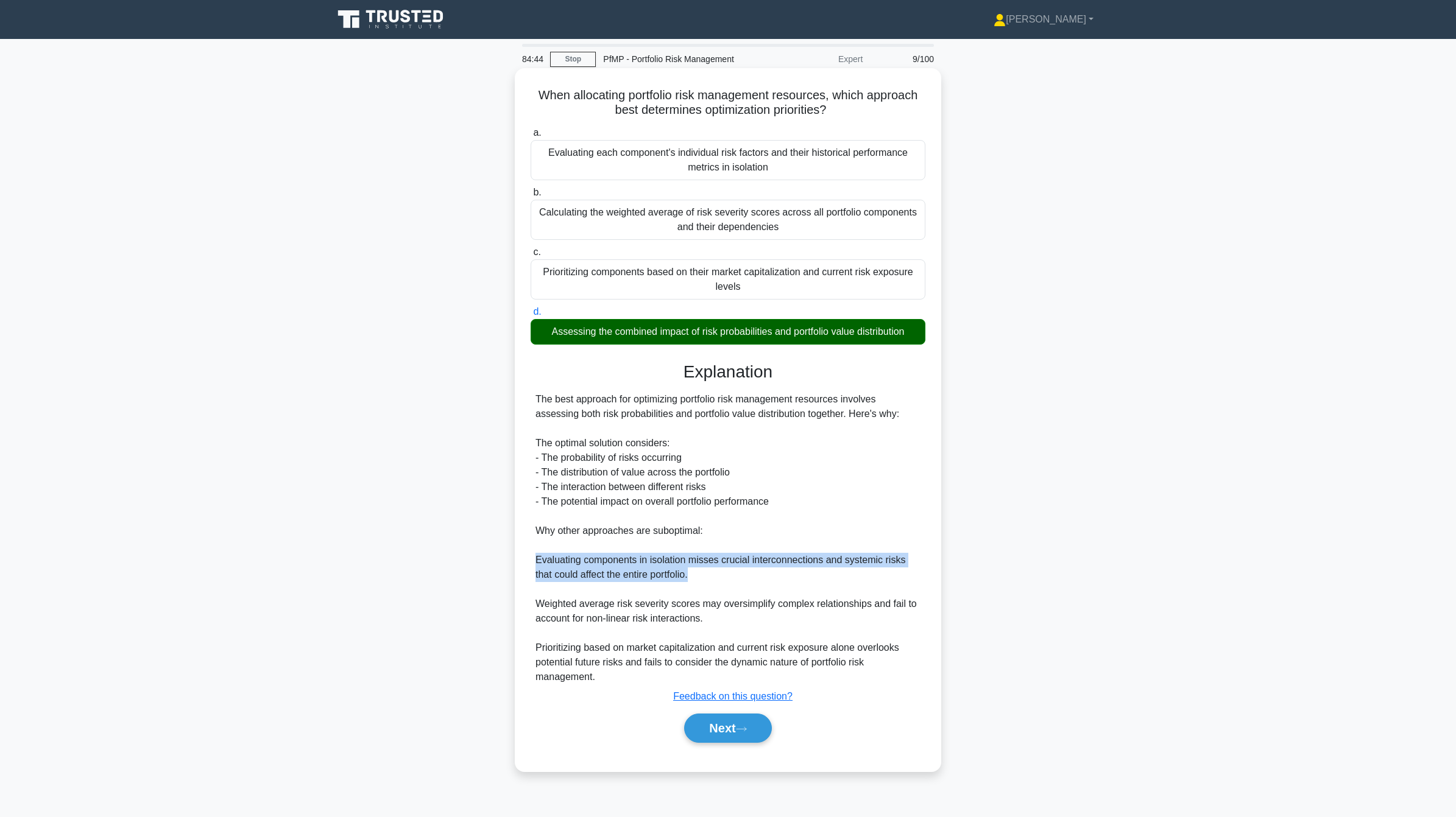
drag, startPoint x: 536, startPoint y: 567, endPoint x: 906, endPoint y: 573, distance: 370.0
click at [906, 573] on div "The best approach for optimizing portfolio risk management resources involves a…" at bounding box center [728, 538] width 385 height 292
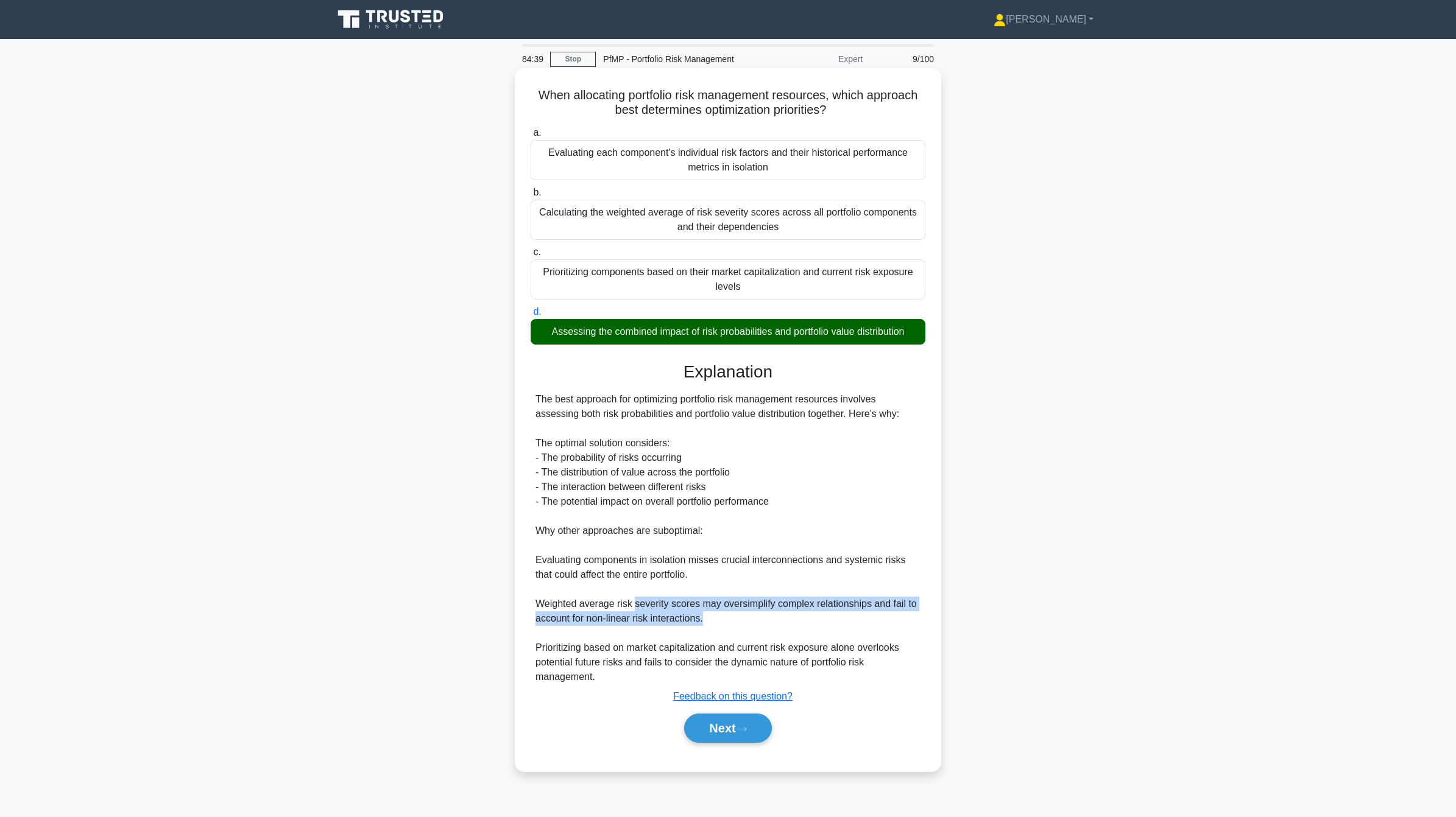
drag, startPoint x: 634, startPoint y: 611, endPoint x: 897, endPoint y: 617, distance: 263.1
click at [897, 617] on div "The best approach for optimizing portfolio risk management resources involves a…" at bounding box center [728, 538] width 385 height 292
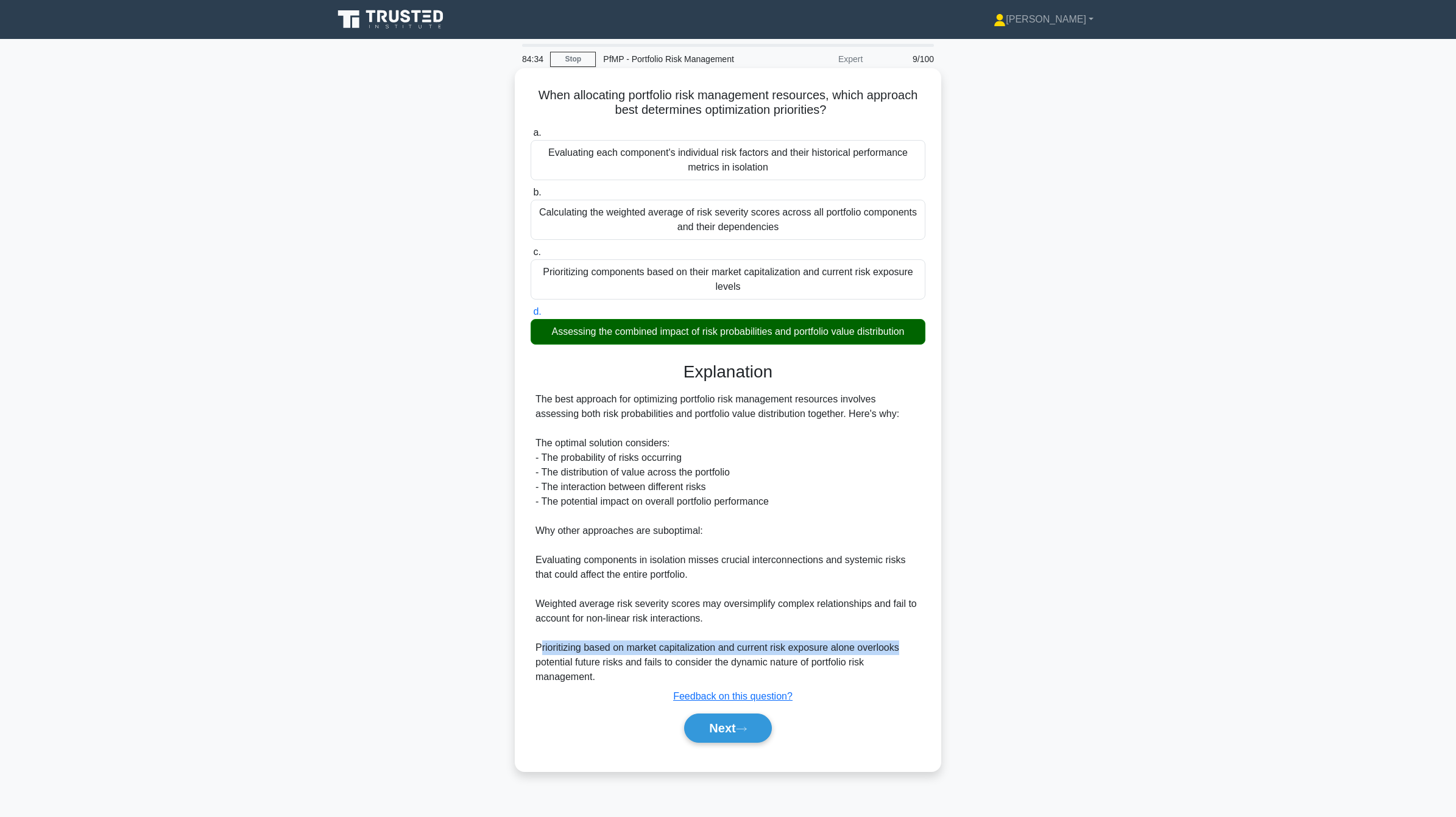
drag, startPoint x: 543, startPoint y: 654, endPoint x: 897, endPoint y: 650, distance: 354.0
click at [897, 650] on div "The best approach for optimizing portfolio risk management resources involves a…" at bounding box center [728, 538] width 385 height 292
drag, startPoint x: 543, startPoint y: 665, endPoint x: 870, endPoint y: 681, distance: 327.4
click at [870, 681] on div "The best approach for optimizing portfolio risk management resources involves a…" at bounding box center [728, 538] width 385 height 292
drag, startPoint x: 870, startPoint y: 681, endPoint x: 786, endPoint y: 628, distance: 99.3
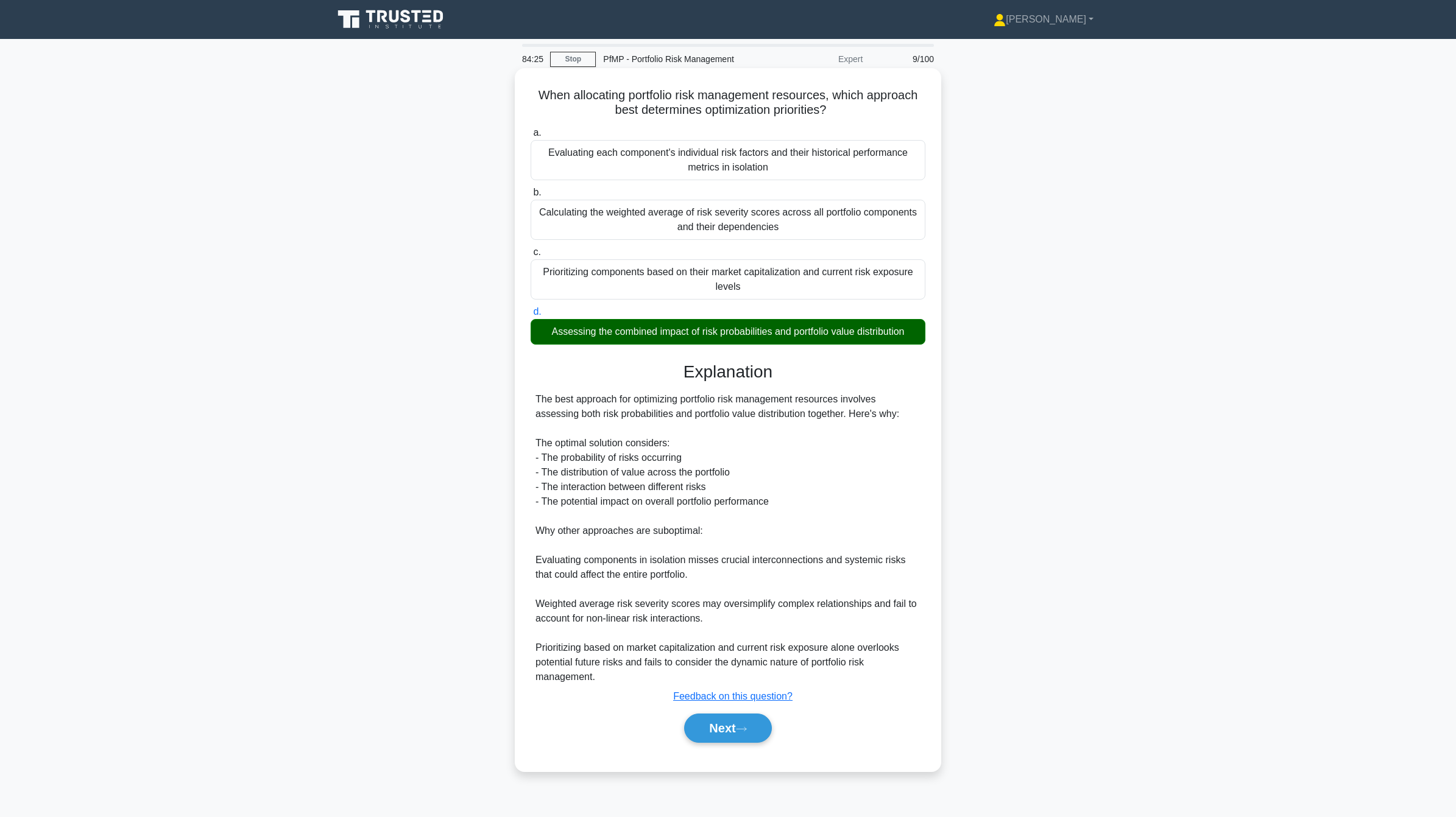
click at [786, 628] on div "The best approach for optimizing portfolio risk management resources involves a…" at bounding box center [728, 538] width 385 height 292
click at [719, 727] on button "Next" at bounding box center [727, 728] width 87 height 29
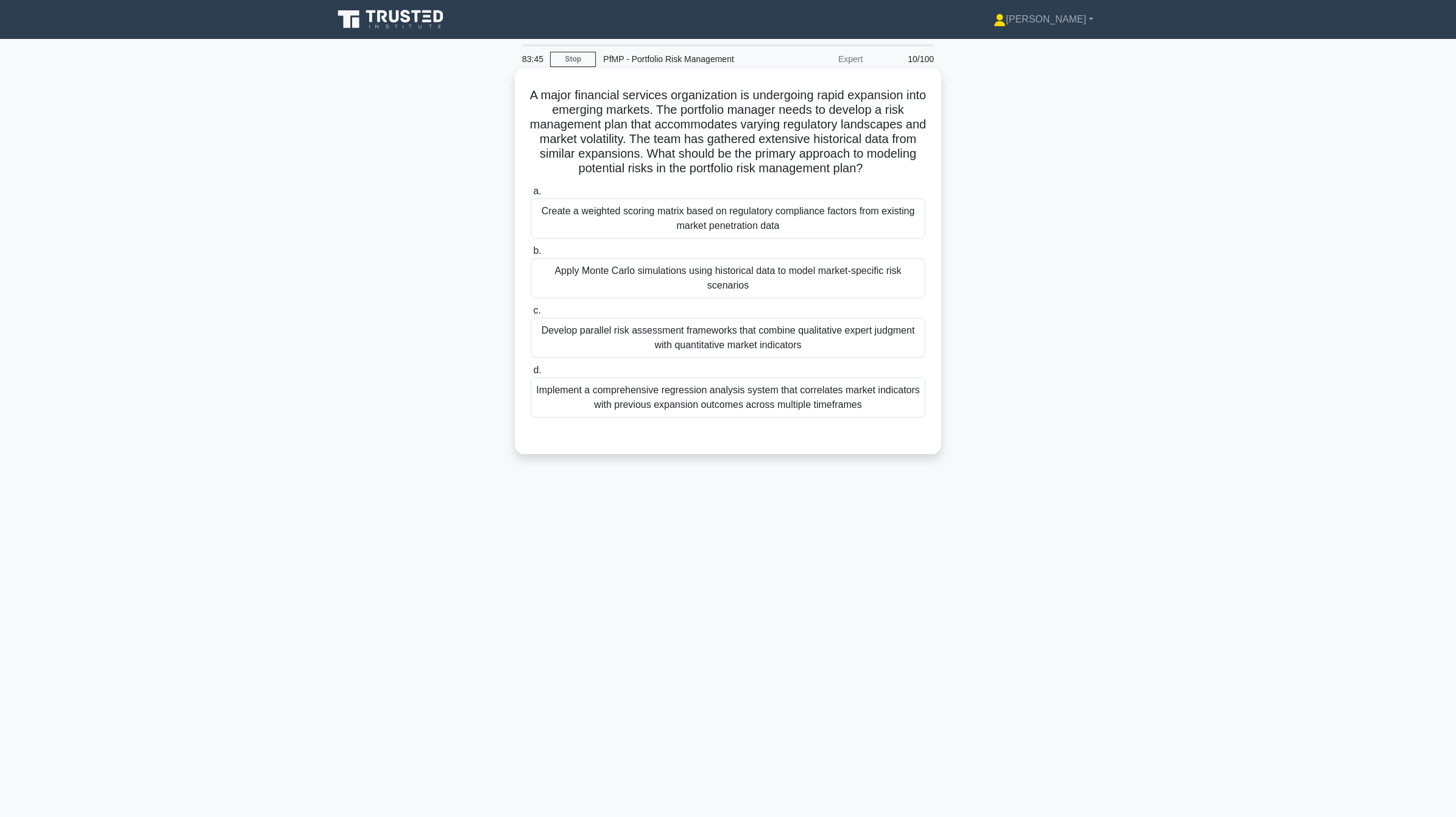
click at [768, 285] on div "Apply Monte Carlo simulations using historical data to model market-specific ri…" at bounding box center [728, 279] width 395 height 40
click at [531, 255] on input "b. Apply Monte Carlo simulations using historical data to model market-specific…" at bounding box center [531, 251] width 0 height 8
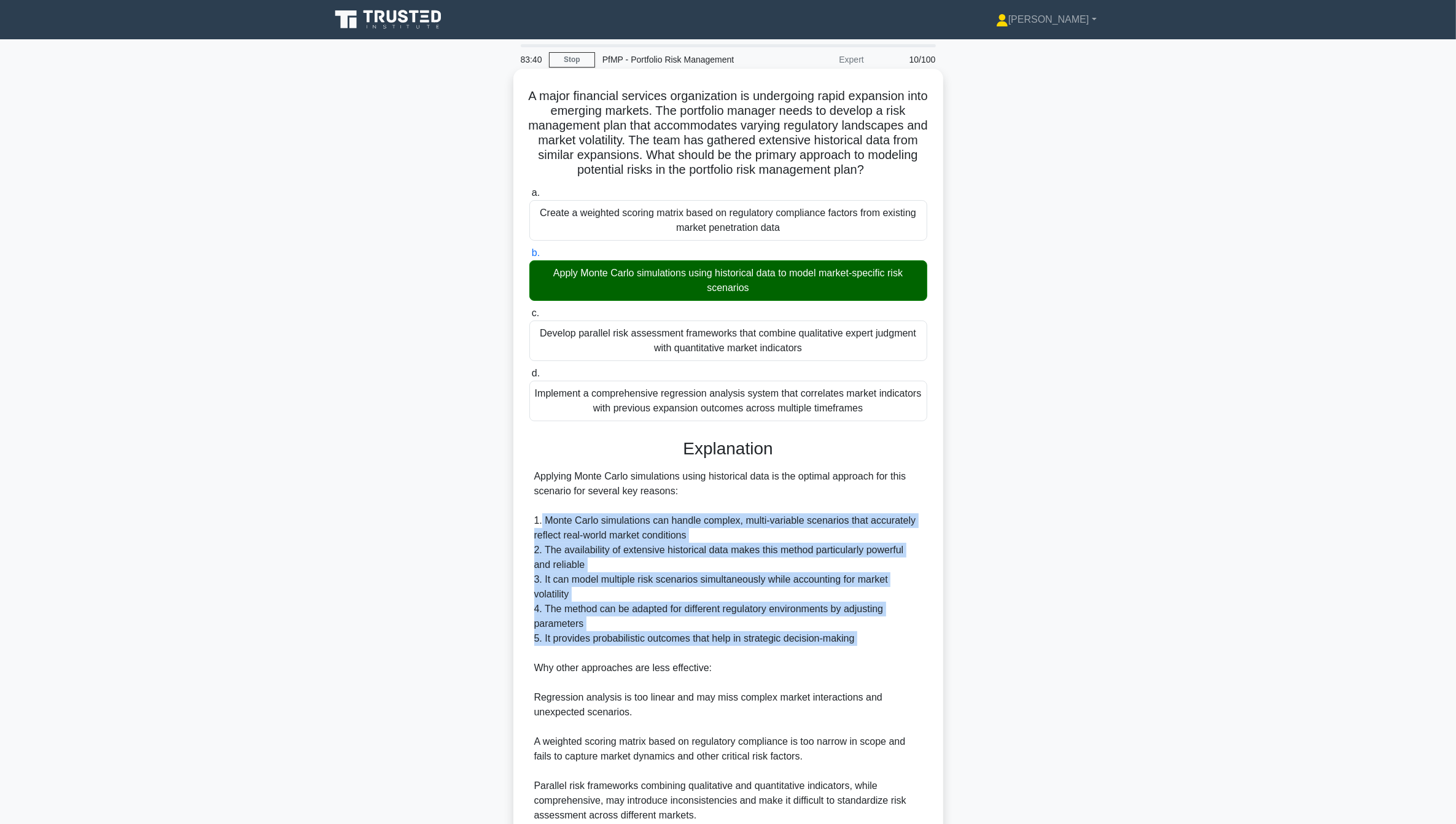
drag, startPoint x: 540, startPoint y: 523, endPoint x: 829, endPoint y: 654, distance: 317.3
click at [829, 654] on div "Applying Monte Carlo simulations using historical data is the optimal approach …" at bounding box center [728, 646] width 388 height 353
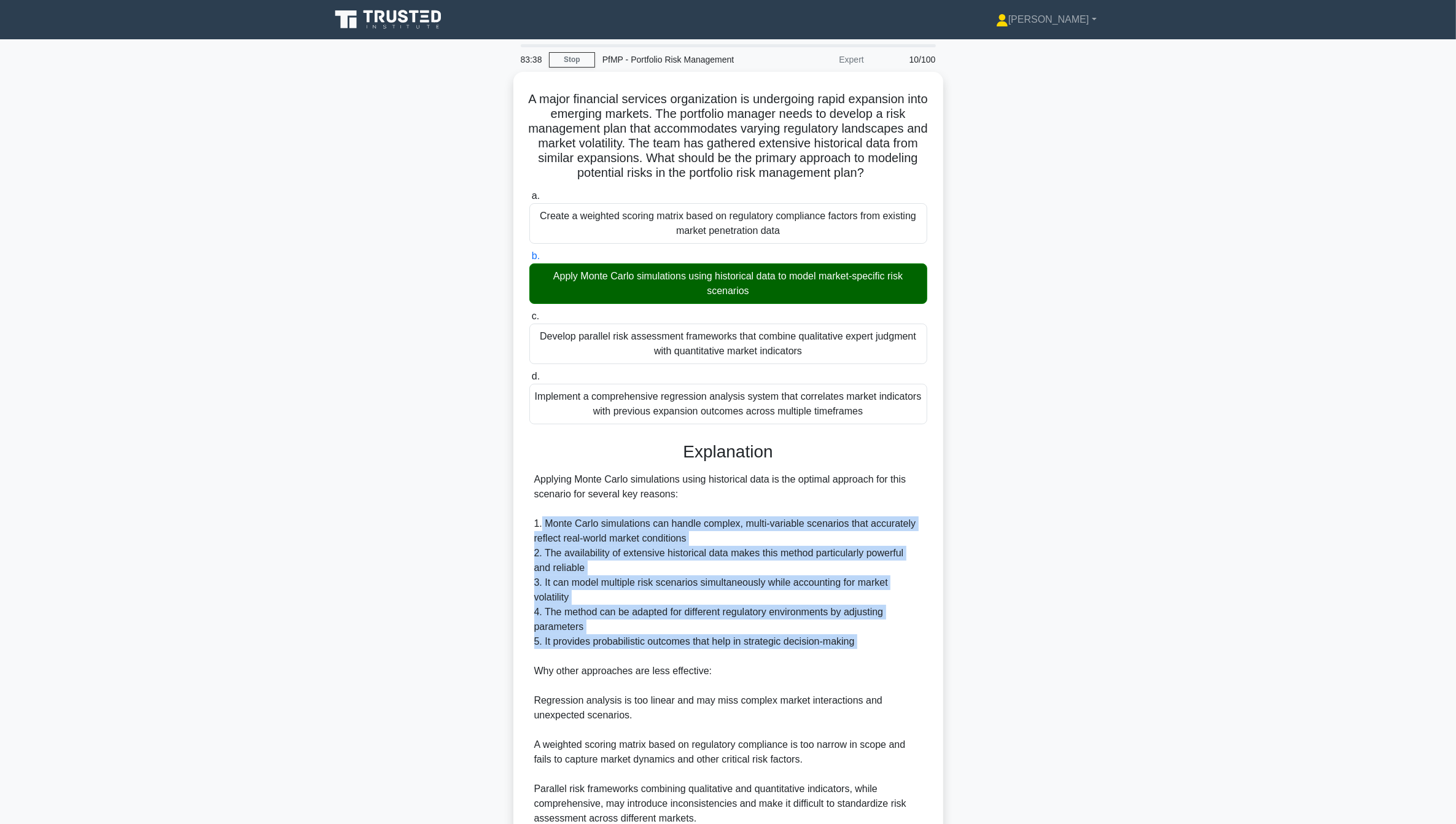
drag, startPoint x: 829, startPoint y: 654, endPoint x: 1067, endPoint y: 664, distance: 238.2
click at [1067, 664] on div "A major financial services organization is undergoing rapid expansion into emer…" at bounding box center [728, 500] width 810 height 857
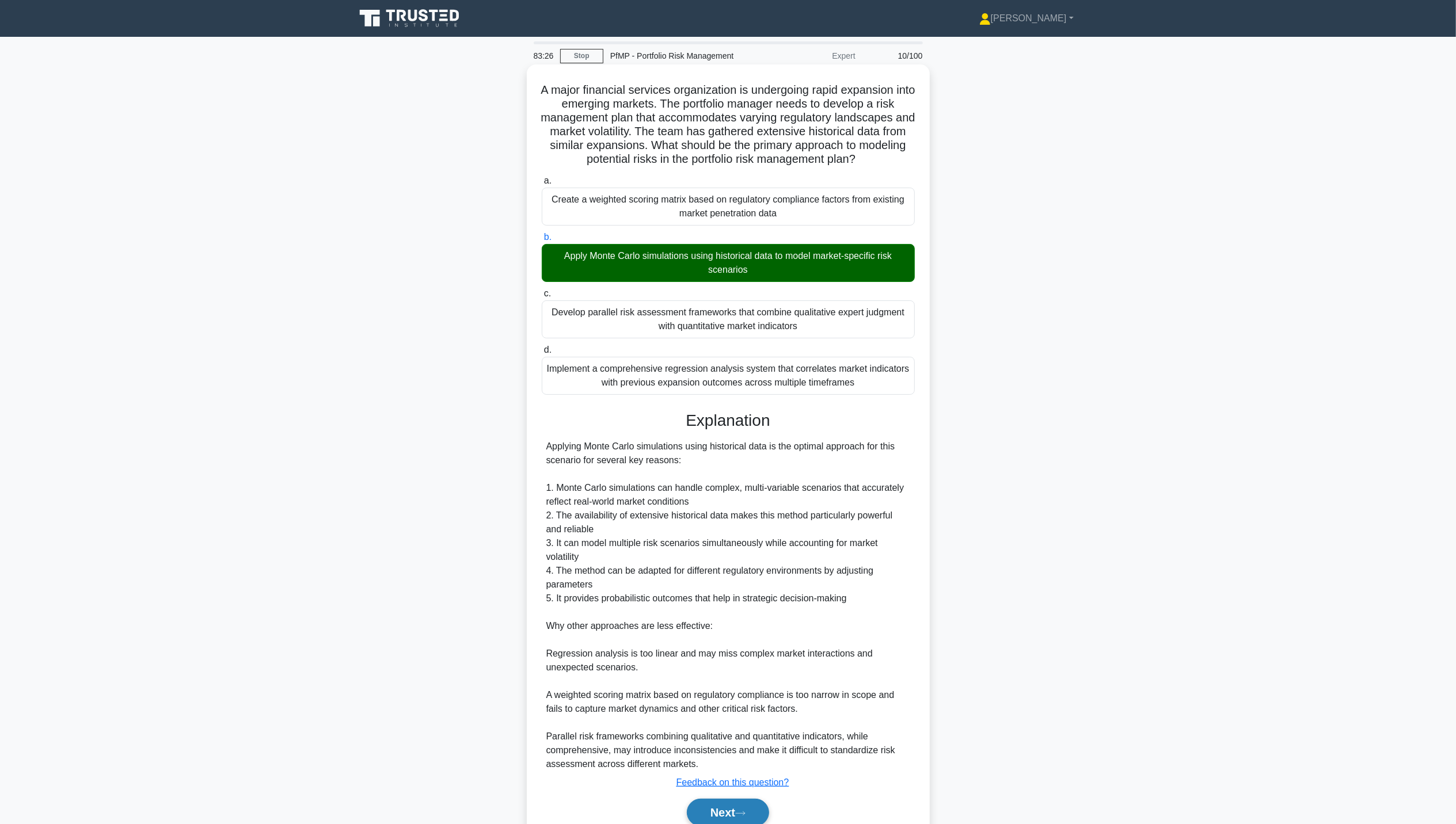
click at [697, 772] on button "Next" at bounding box center [728, 813] width 82 height 28
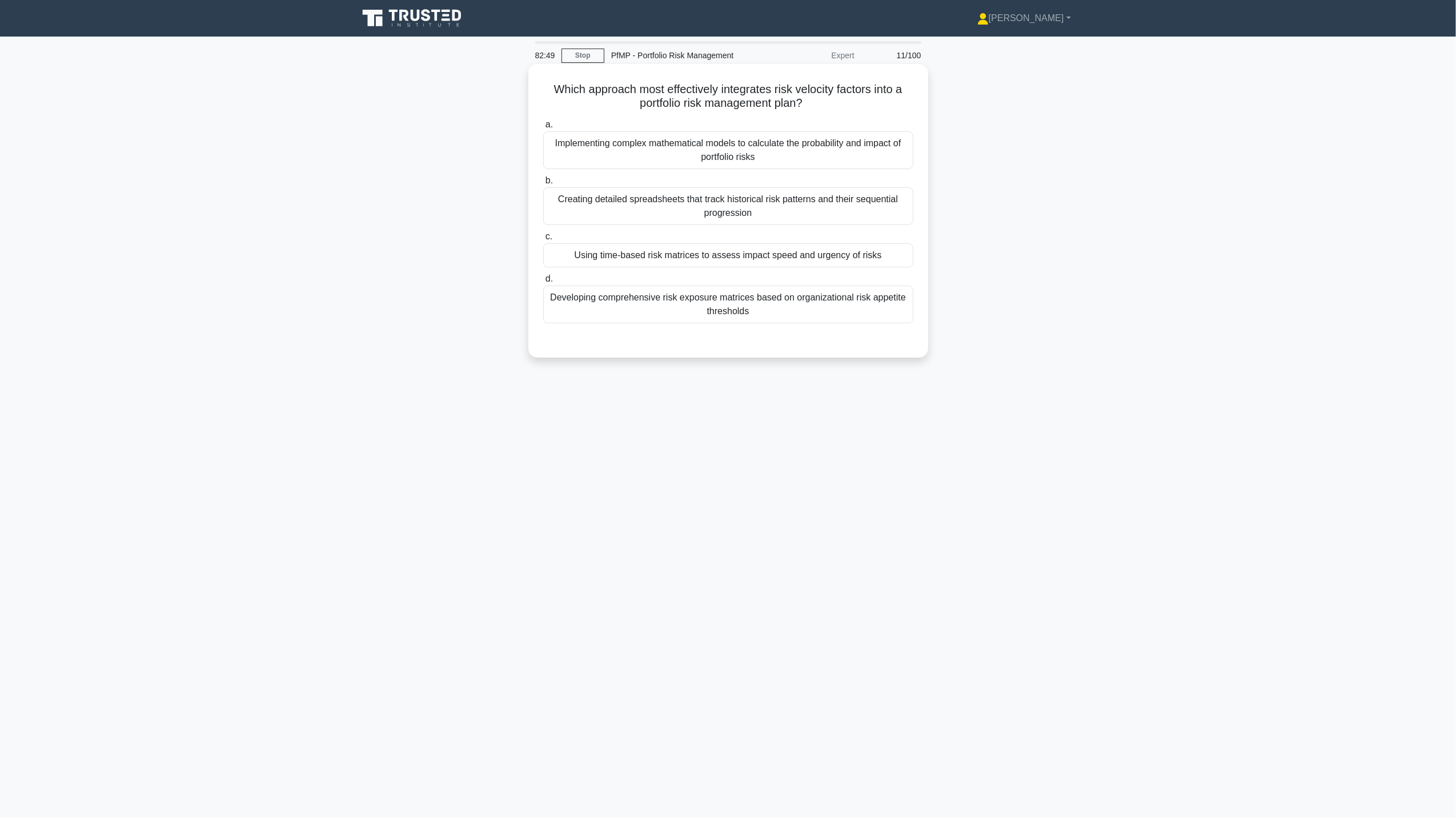
drag, startPoint x: 638, startPoint y: 96, endPoint x: 820, endPoint y: 106, distance: 182.3
click at [820, 106] on h5 "Which approach most effectively integrates risk velocity factors into a portfol…" at bounding box center [728, 96] width 372 height 28
click at [773, 317] on div "Developing comprehensive risk exposure matrices based on organizational risk ap…" at bounding box center [728, 305] width 371 height 38
click at [544, 283] on input "d. Developing comprehensive risk exposure matrices based on organizational risk…" at bounding box center [544, 279] width 0 height 7
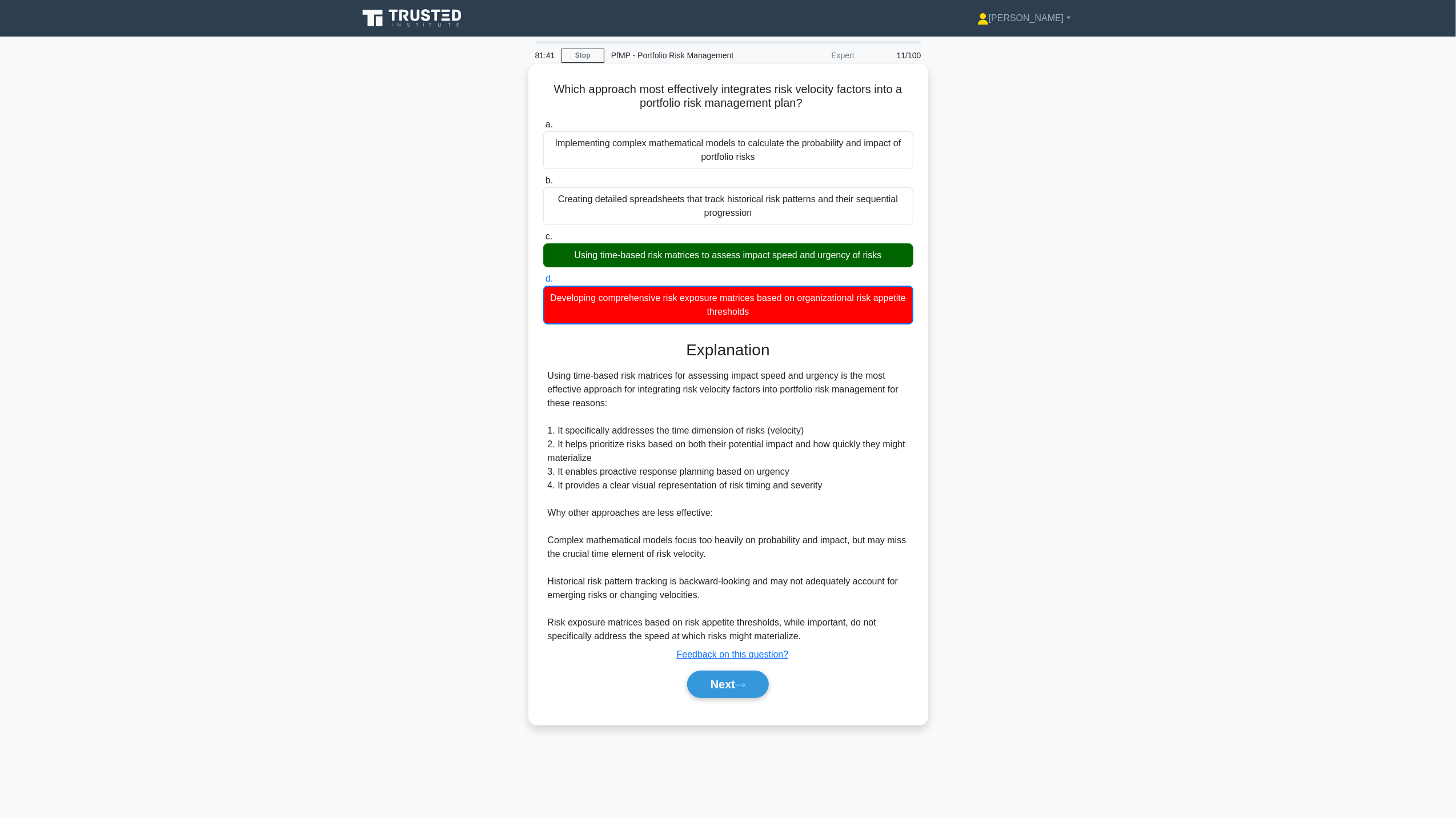
drag, startPoint x: 558, startPoint y: 377, endPoint x: 903, endPoint y: 405, distance: 346.1
click at [903, 405] on div "Using time-based risk matrices for assessing impact speed and urgency is the mo…" at bounding box center [728, 506] width 361 height 274
drag, startPoint x: 556, startPoint y: 432, endPoint x: 830, endPoint y: 430, distance: 274.0
click at [830, 430] on div "Using time-based risk matrices for assessing impact speed and urgency is the mo…" at bounding box center [728, 506] width 361 height 274
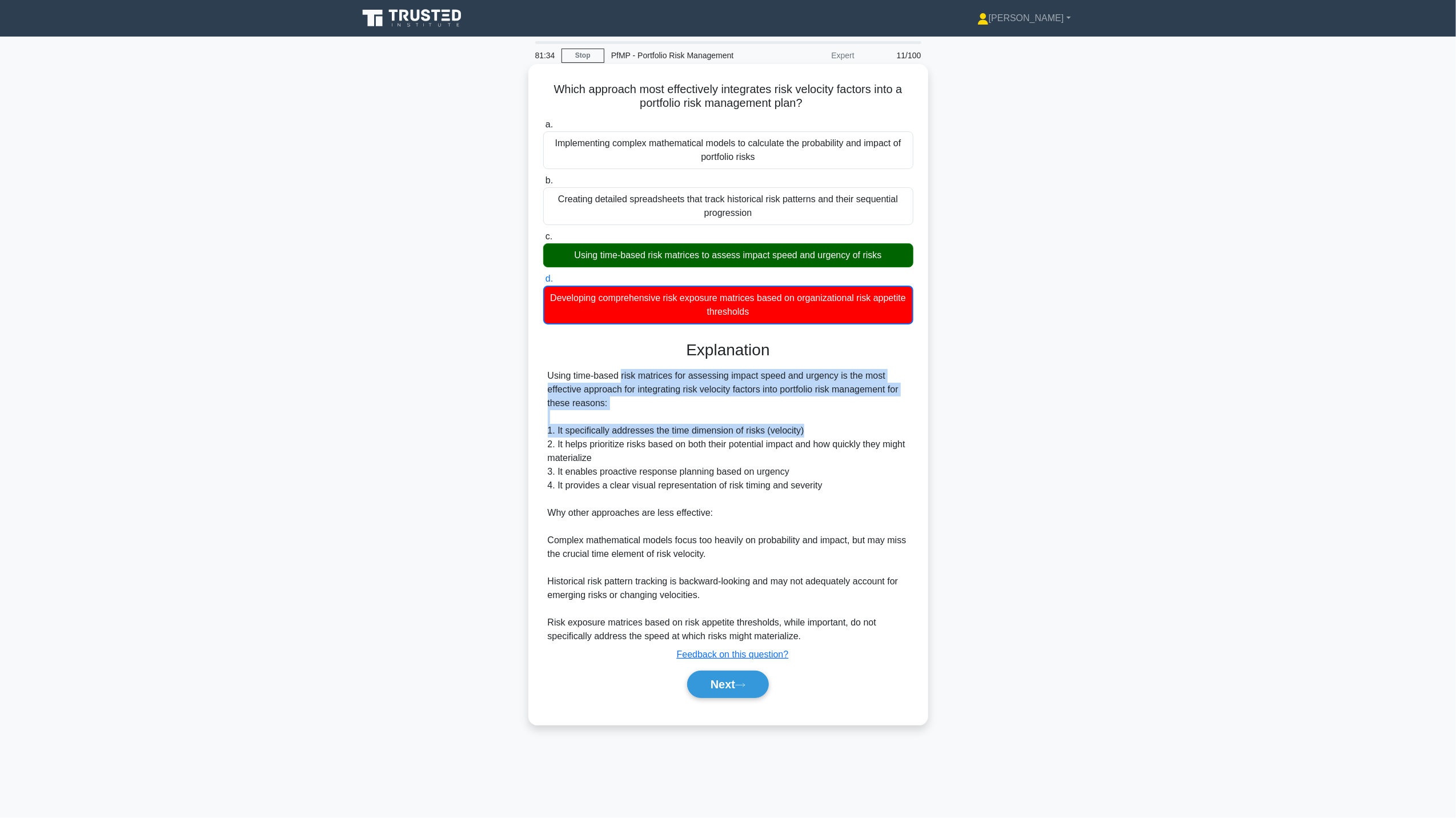
drag, startPoint x: 800, startPoint y: 433, endPoint x: 538, endPoint y: 377, distance: 267.9
click at [538, 377] on div "Which approach most effectively integrates risk velocity factors into a portfol…" at bounding box center [728, 394] width 391 height 652
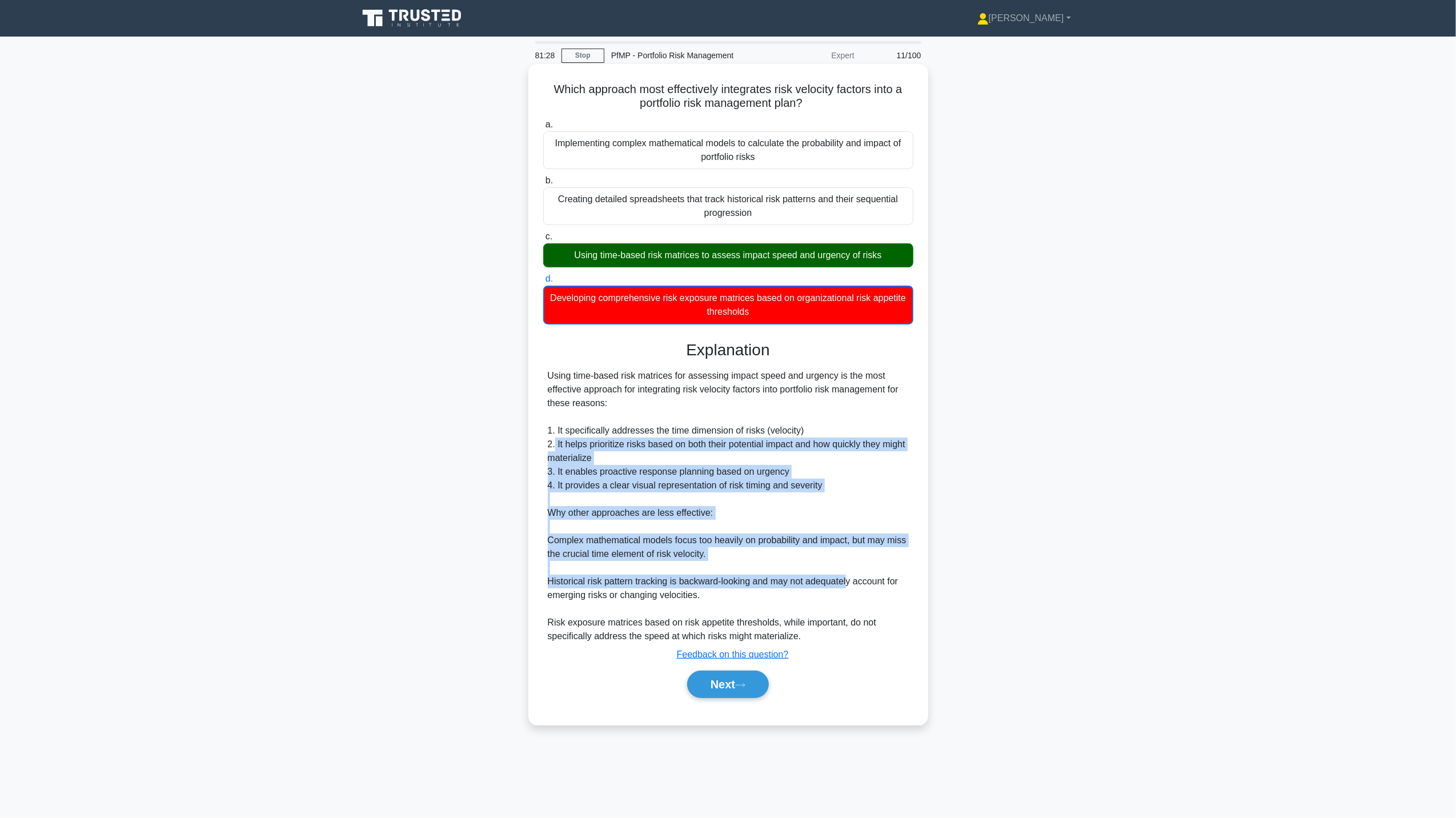
drag, startPoint x: 538, startPoint y: 377, endPoint x: 848, endPoint y: 582, distance: 371.7
click at [848, 582] on div "Using time-based risk matrices for assessing impact speed and urgency is the mo…" at bounding box center [728, 506] width 361 height 274
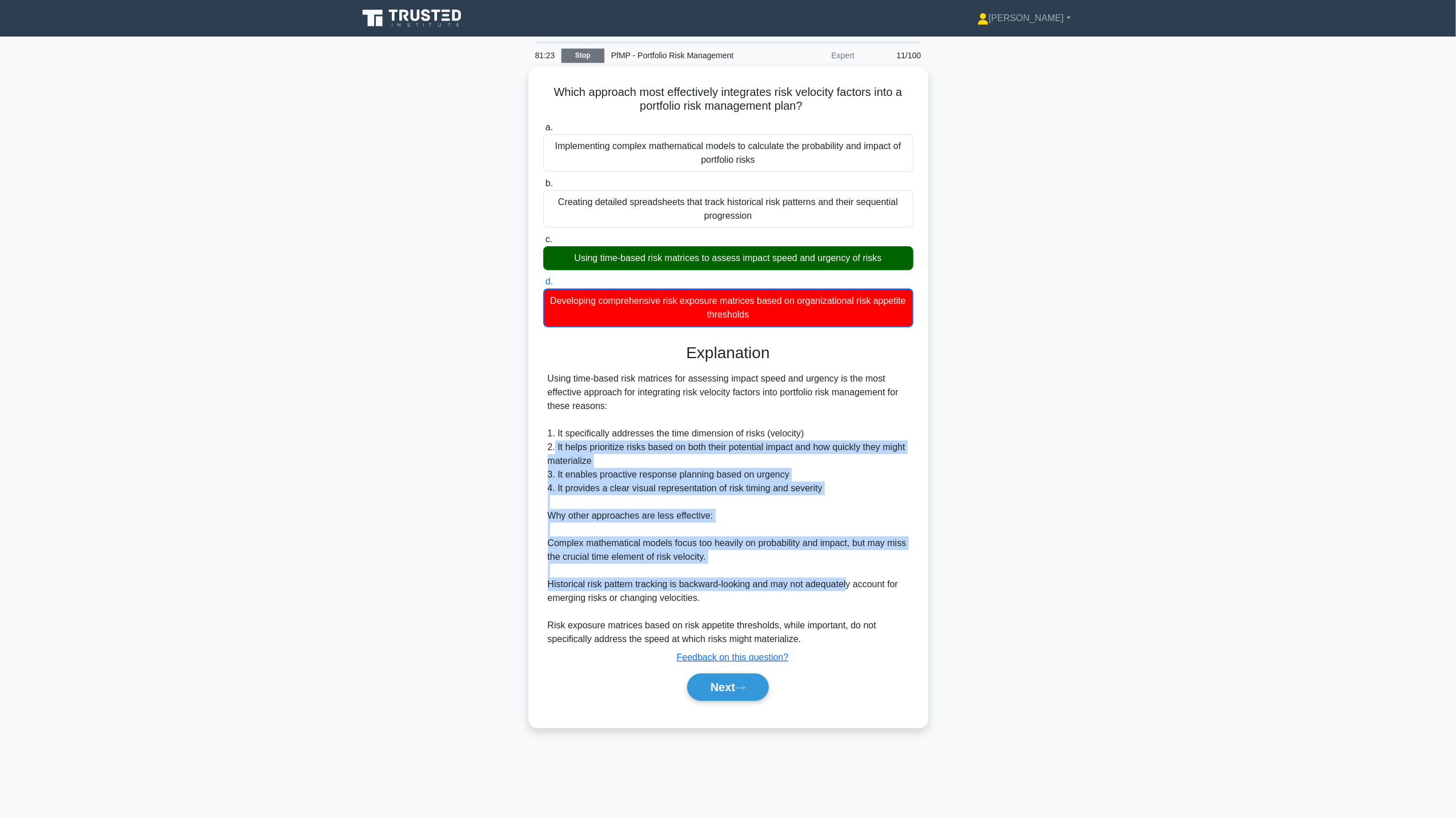
click at [576, 57] on link "Stop" at bounding box center [583, 55] width 43 height 14
